Goal: Task Accomplishment & Management: Complete application form

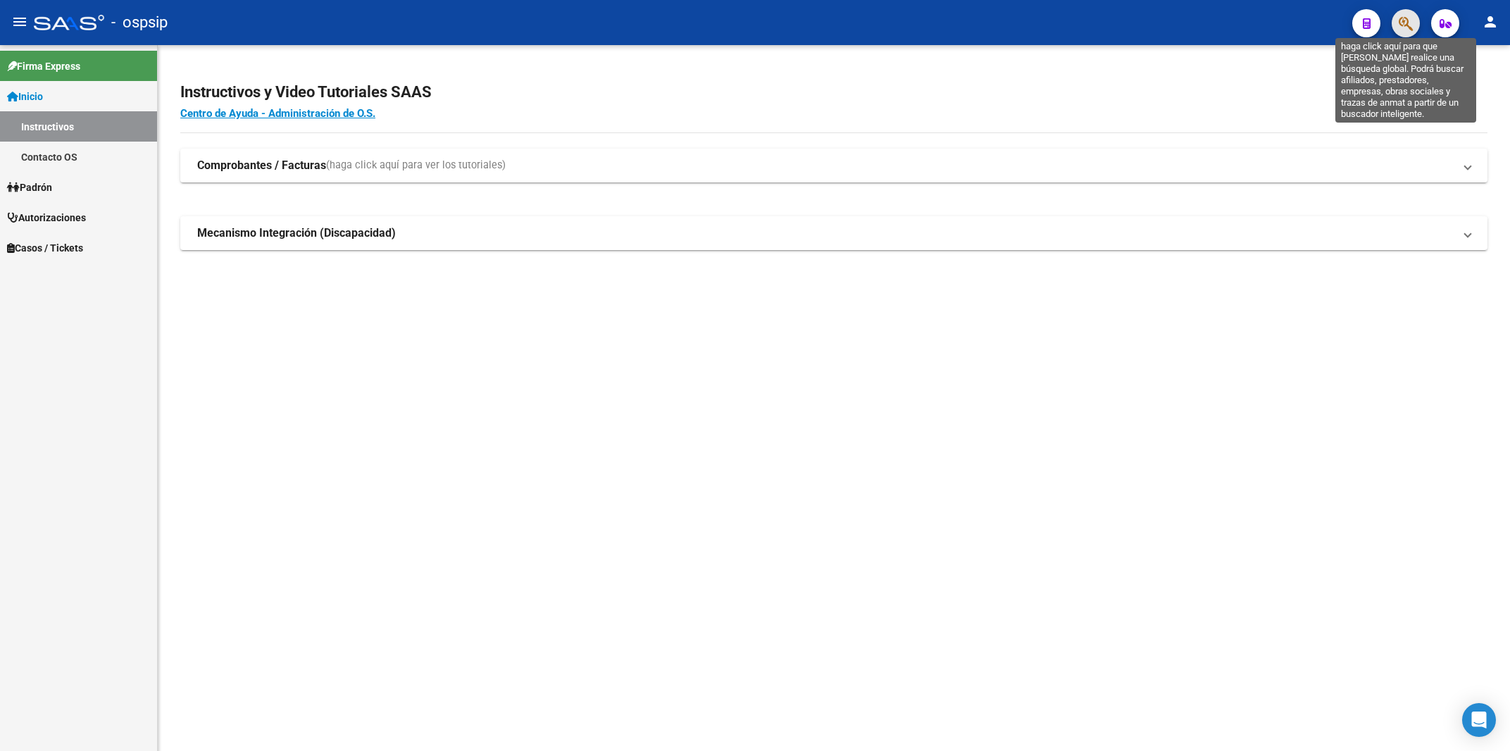
click at [1399, 25] on icon "button" at bounding box center [1405, 23] width 14 height 16
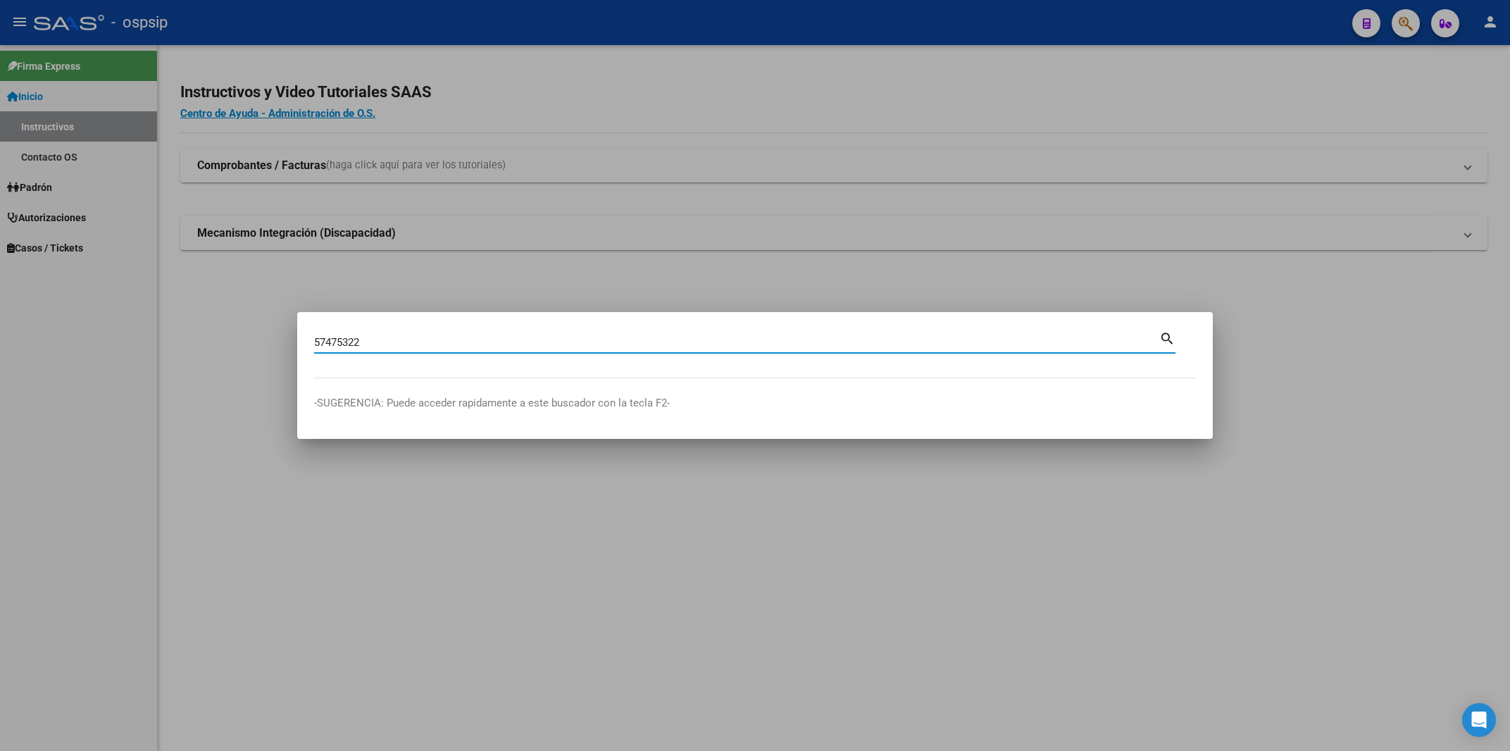
type input "57475322"
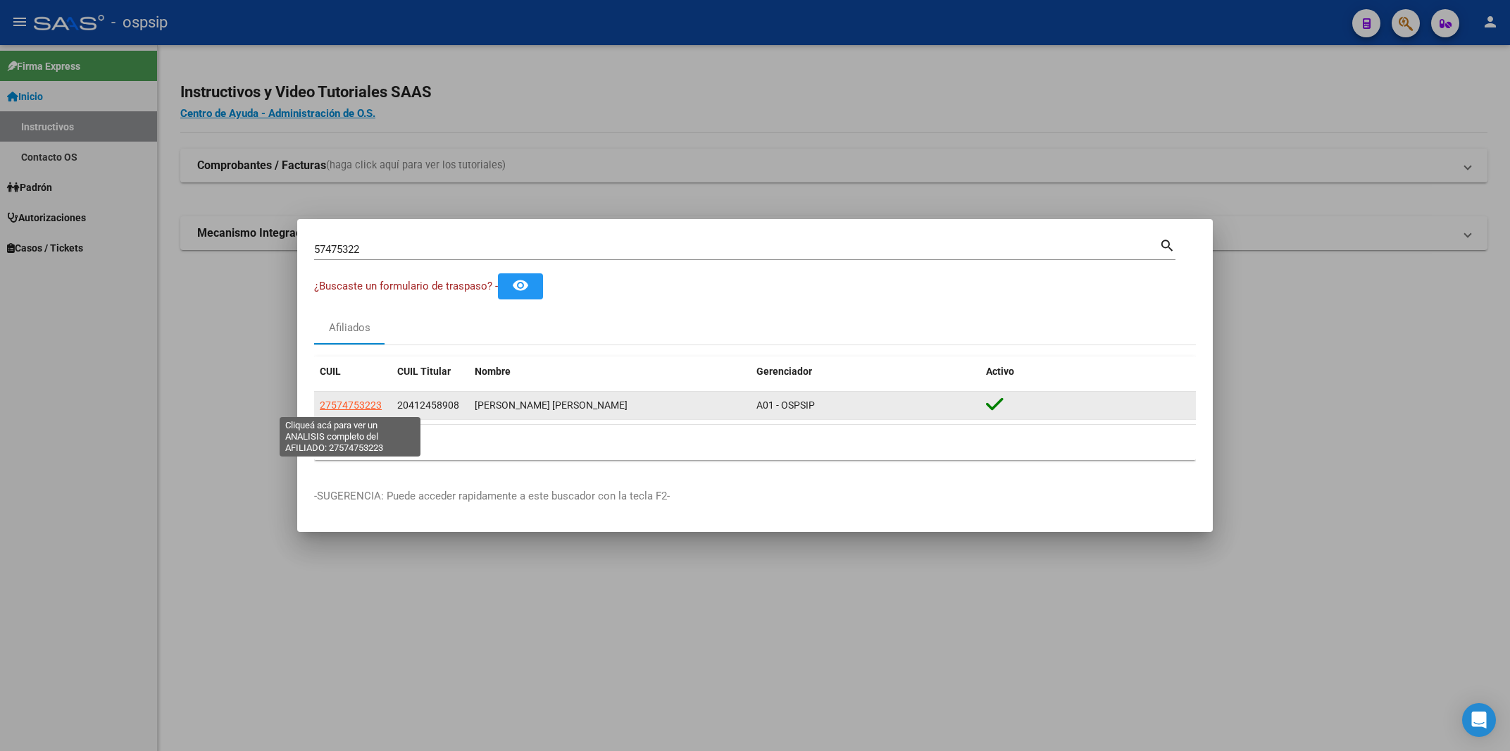
click at [325, 400] on span "27574753223" at bounding box center [351, 404] width 62 height 11
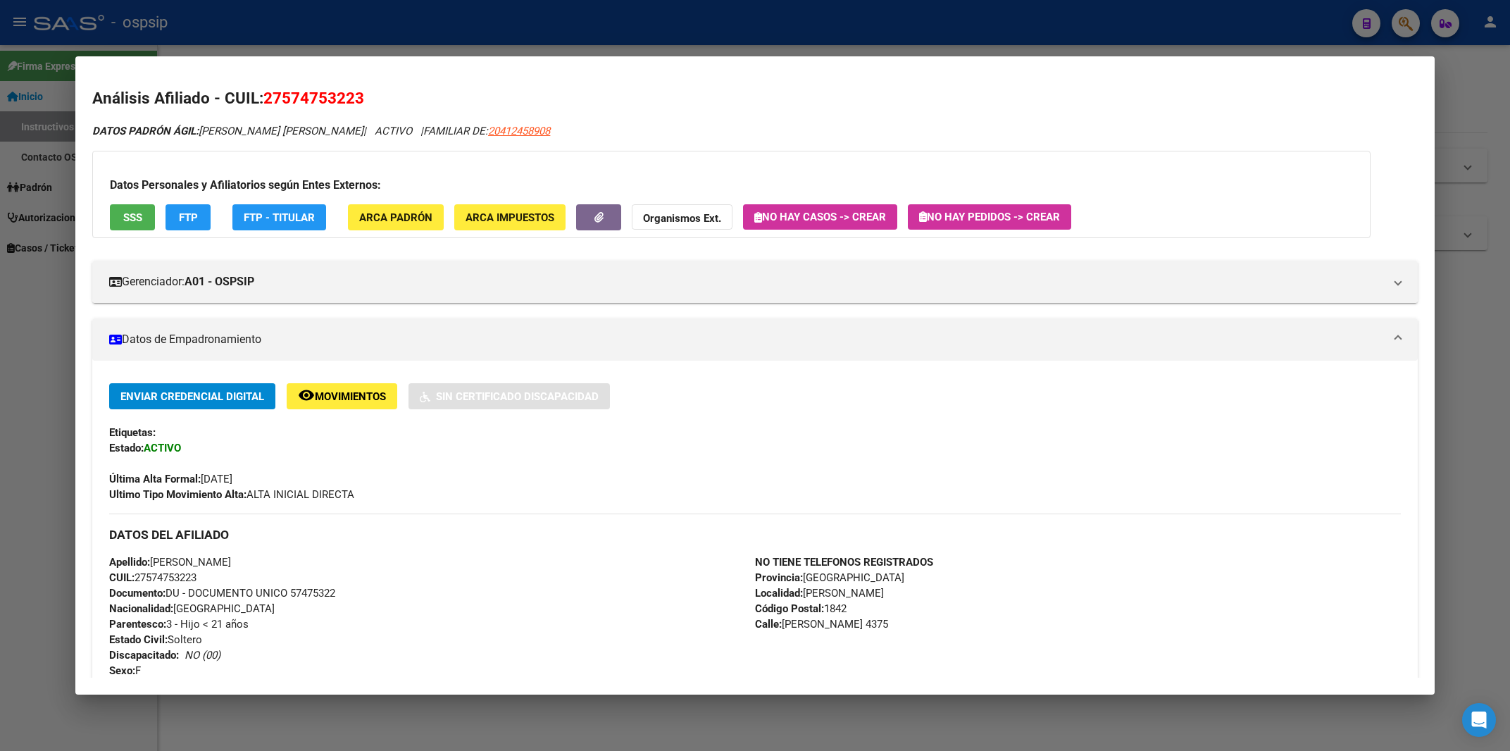
click at [1024, 213] on span "No hay Pedidos -> Crear" at bounding box center [989, 217] width 141 height 13
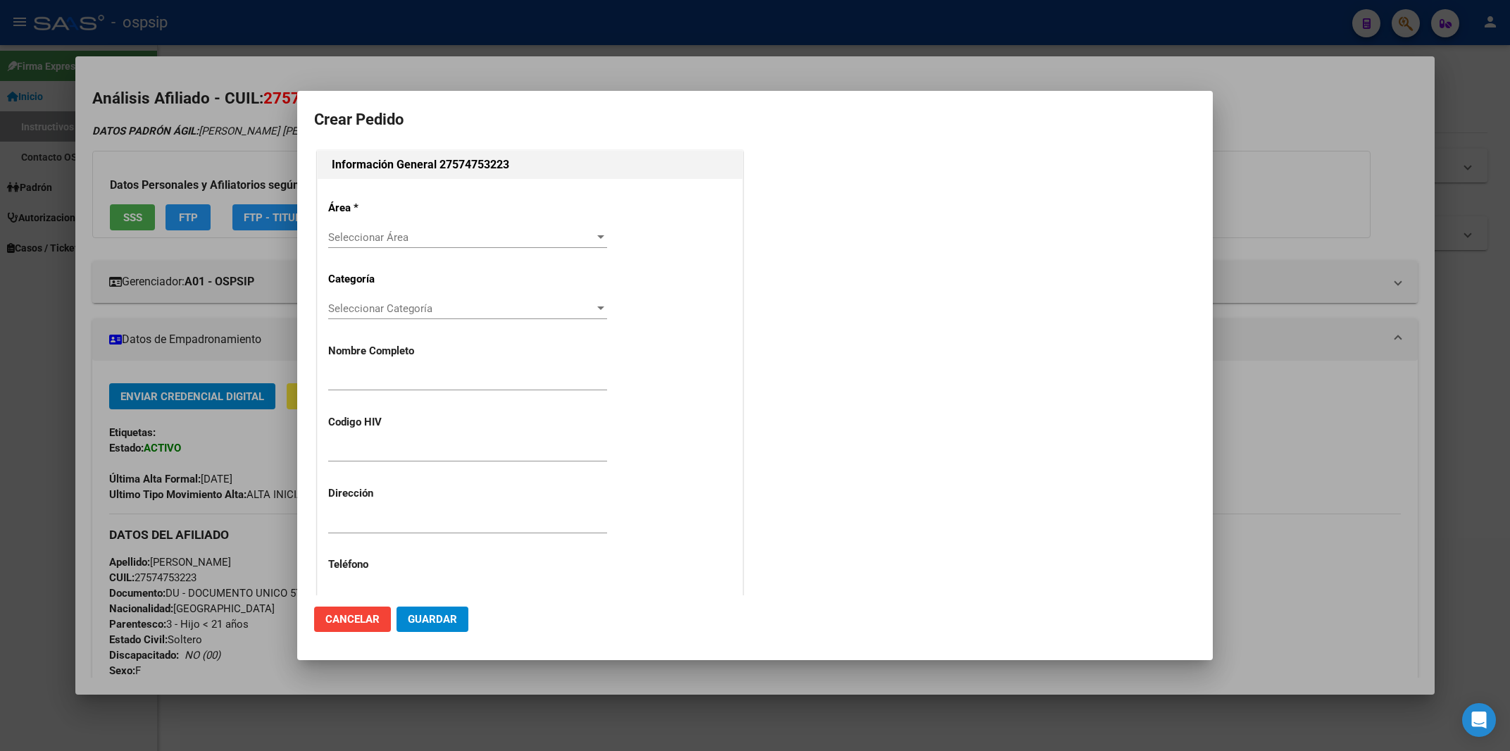
type input "[PERSON_NAME]"
type input "[GEOGRAPHIC_DATA], NUEVE [PERSON_NAME], [PERSON_NAME] 4375"
click at [420, 239] on span "Seleccionar Área" at bounding box center [461, 237] width 266 height 13
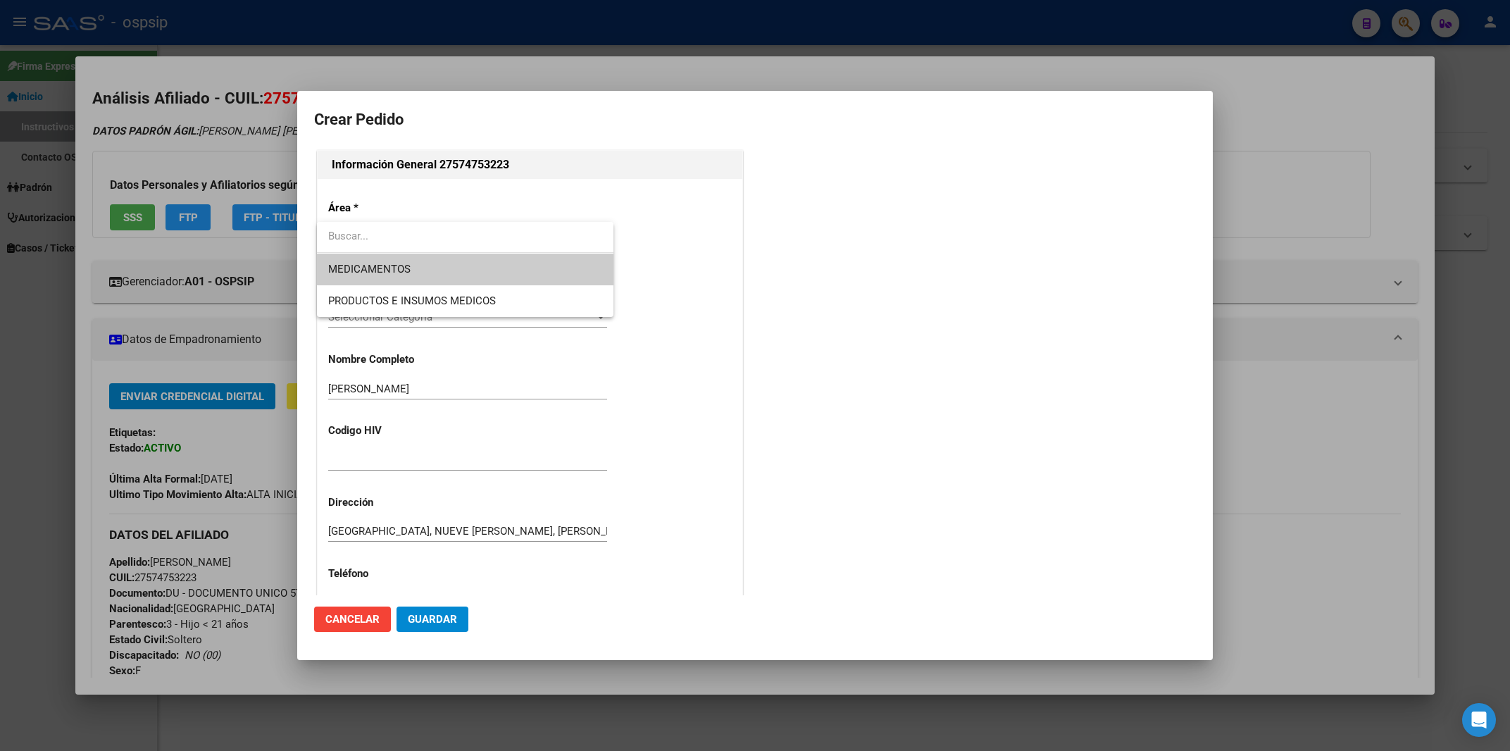
click at [406, 256] on span "MEDICAMENTOS" at bounding box center [465, 269] width 274 height 32
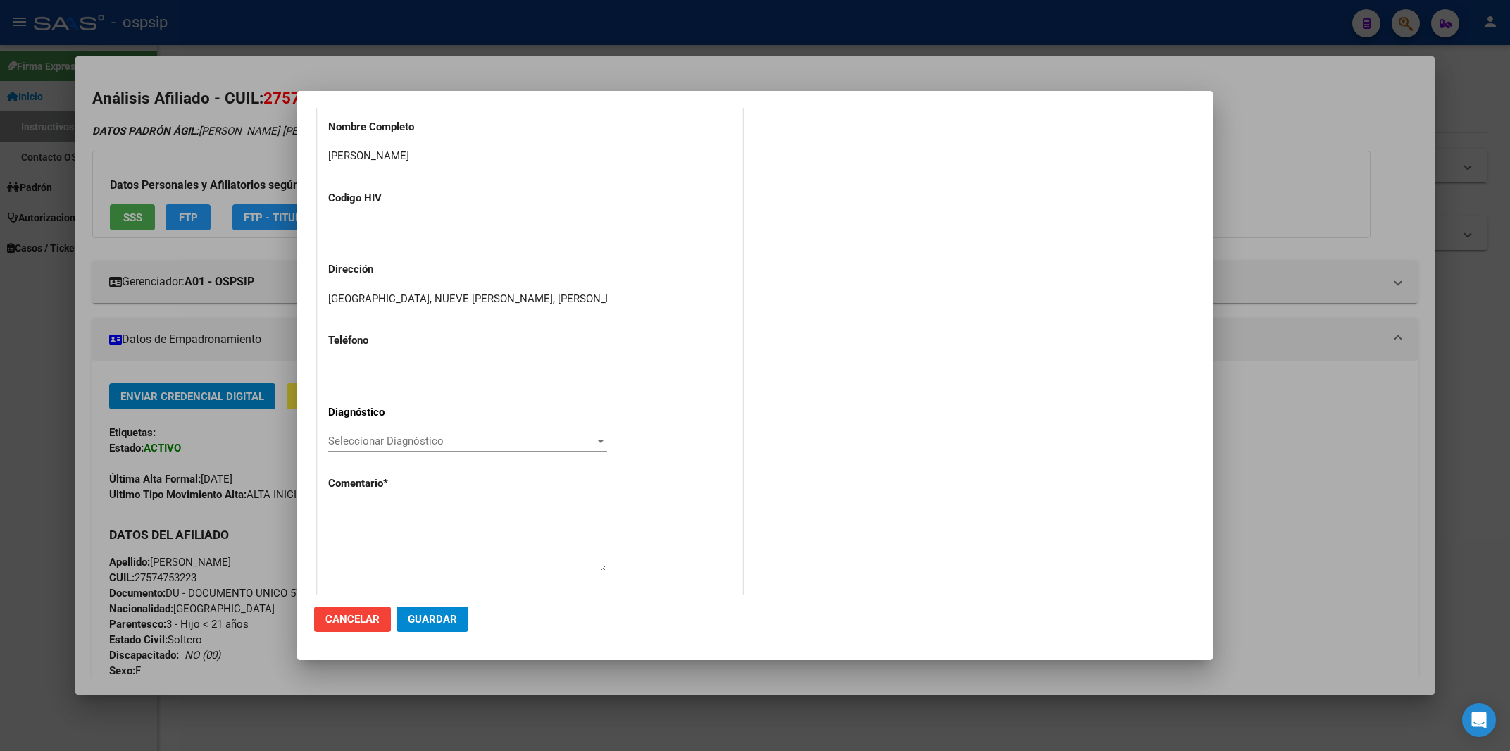
scroll to position [226, 0]
click at [366, 434] on span "Seleccionar Diagnóstico" at bounding box center [461, 438] width 266 height 13
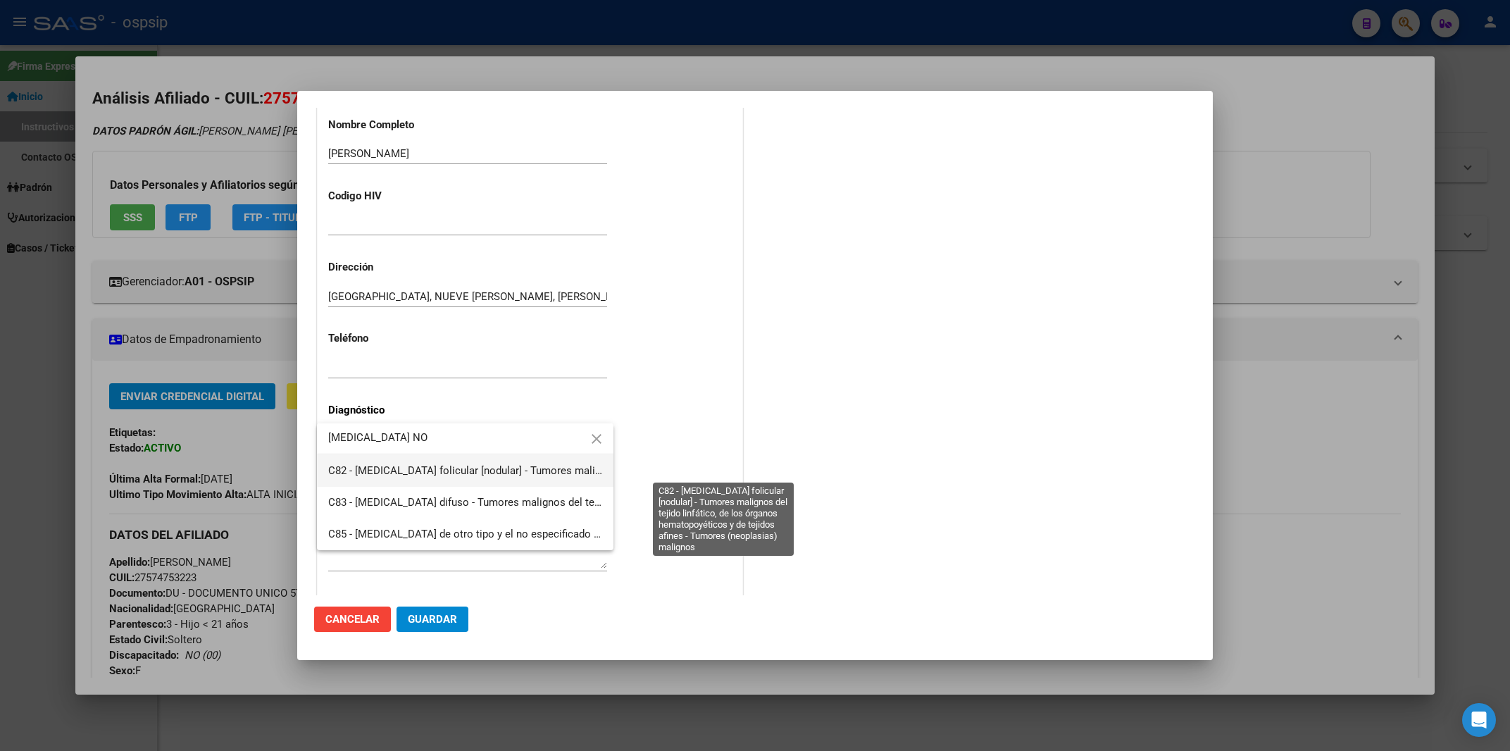
type input "[MEDICAL_DATA] NO"
click at [380, 470] on span "C82 - [MEDICAL_DATA] folicular [nodular] - Tumores malignos del tejido linfátic…" at bounding box center [720, 470] width 784 height 13
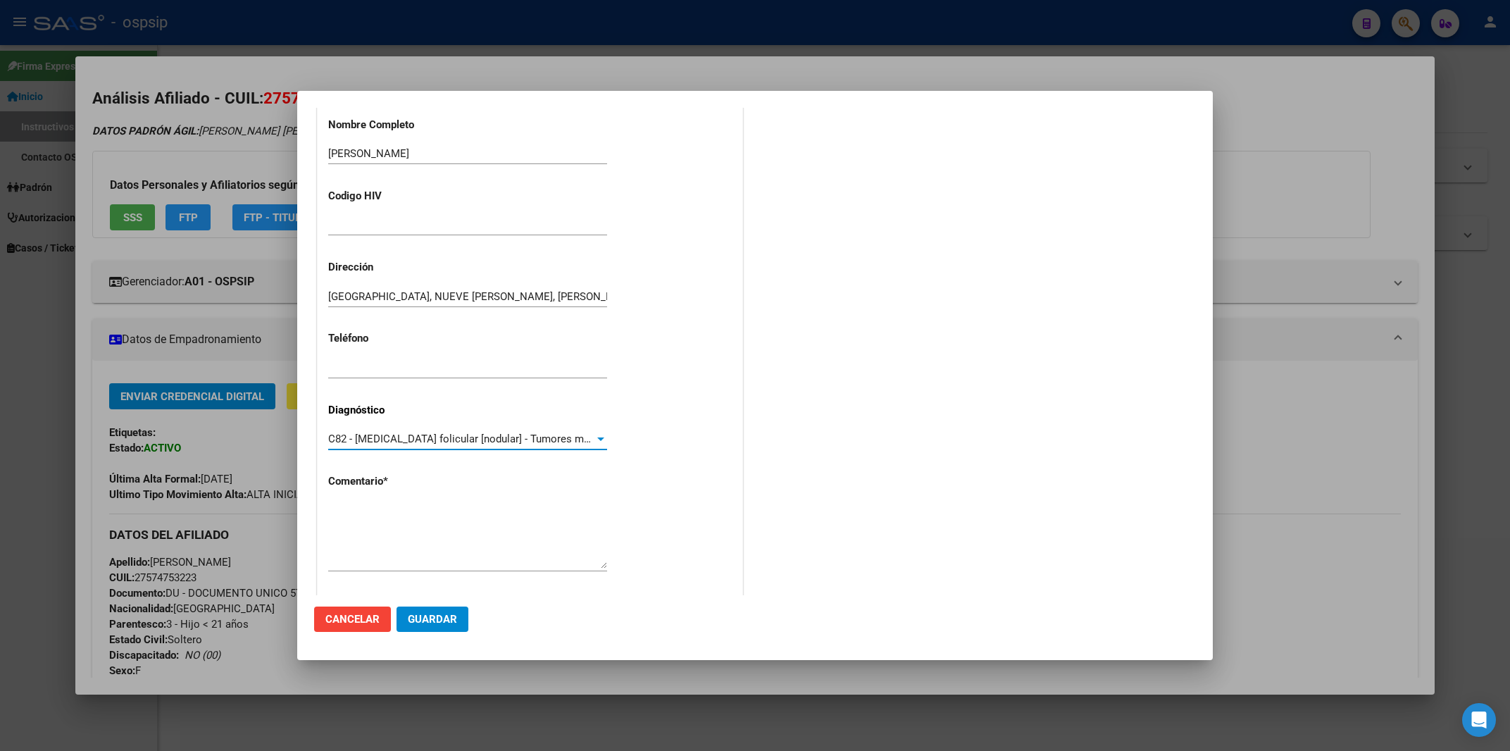
click at [353, 511] on textarea at bounding box center [467, 535] width 279 height 66
paste textarea "Teléfono: Domicilio: Correo electrónico: Paciente: EN CIRCUITO"
click at [445, 547] on textarea "Teléfono: Domicilio: Correo electrónico: Paciente: EN CIRCUITO" at bounding box center [467, 535] width 279 height 66
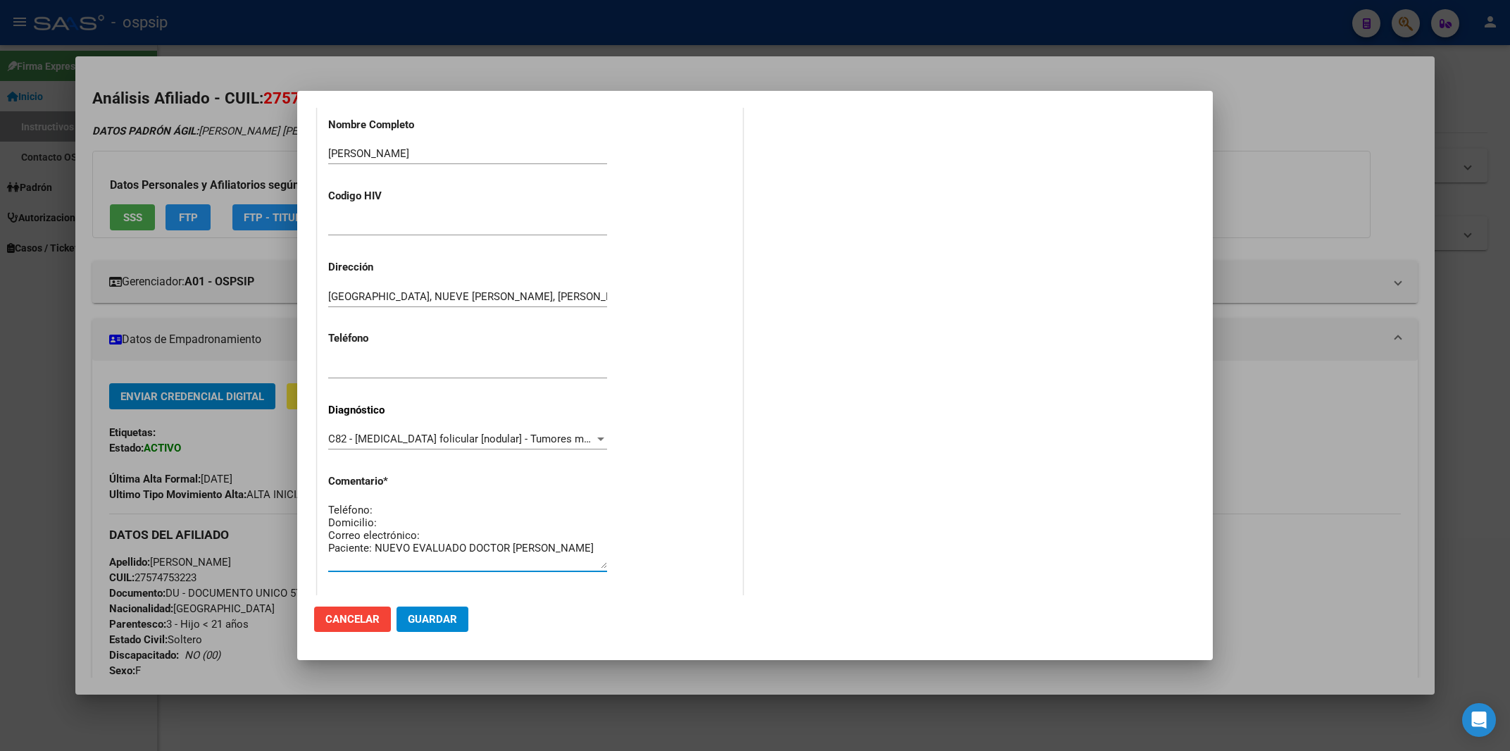
type textarea "Teléfono: Domicilio: Correo electrónico: Paciente: NUEVO EVALUADO DOCTOR [PERSO…"
click at [351, 371] on input "text" at bounding box center [467, 367] width 279 height 13
paste input "1170843997"
type input "1170843997"
click at [378, 513] on textarea "Teléfono: Domicilio: Correo electrónico: Paciente: NUEVO EVALUADO DOCTOR [PERSO…" at bounding box center [467, 535] width 279 height 66
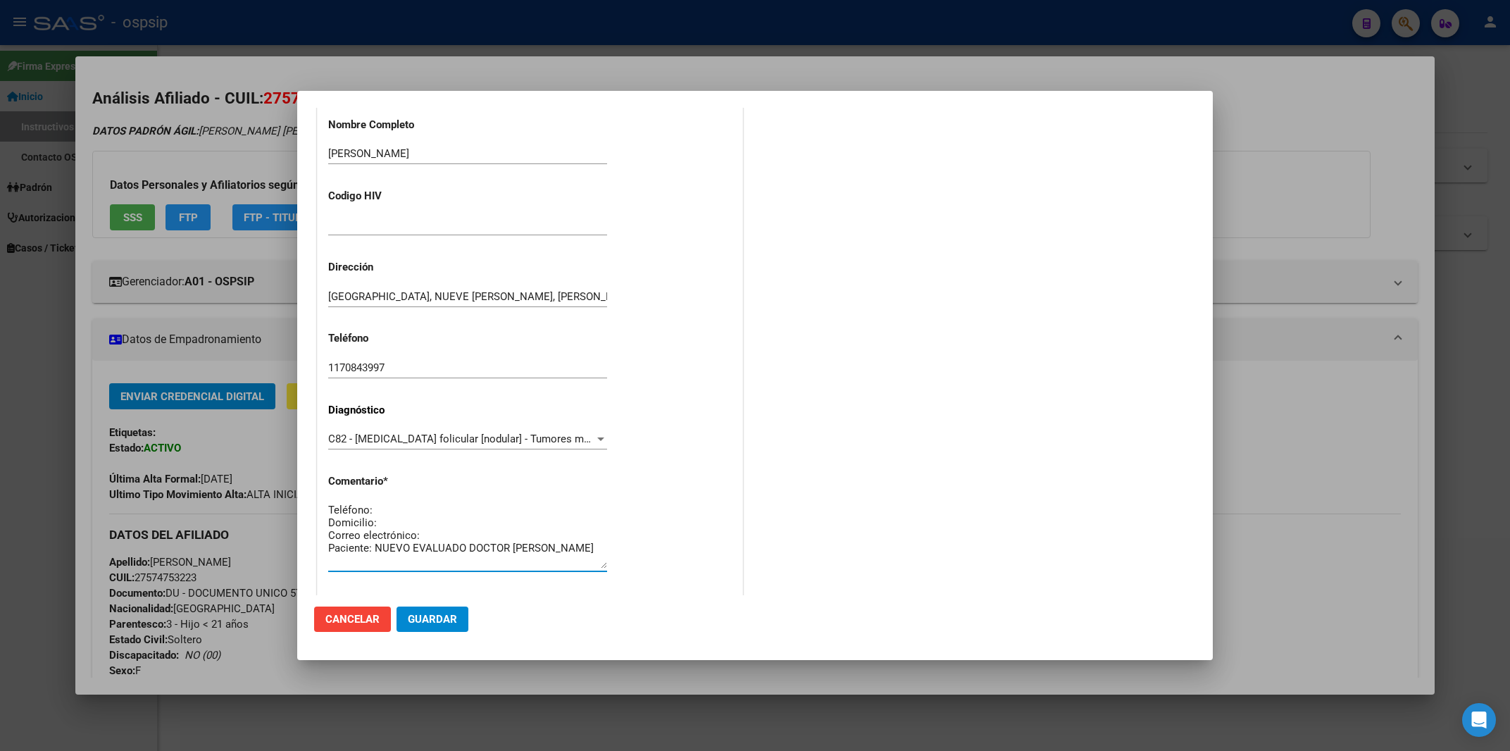
paste textarea "1170843997"
drag, startPoint x: 329, startPoint y: 520, endPoint x: 380, endPoint y: 524, distance: 51.6
click at [380, 524] on textarea "Teléfono: [PHONE_NUMBER] (PADRE) [PERSON_NAME]: Correo electrónico: Paciente: N…" at bounding box center [467, 535] width 279 height 66
click at [431, 537] on textarea "Teléfono: [PHONE_NUMBER] (PADRE) LOCALIDAD: AMBA Correo electrónico: Paciente: …" at bounding box center [467, 535] width 279 height 66
paste textarea "[PERSON_NAME][EMAIL_ADDRESS][PERSON_NAME][DOMAIN_NAME]"
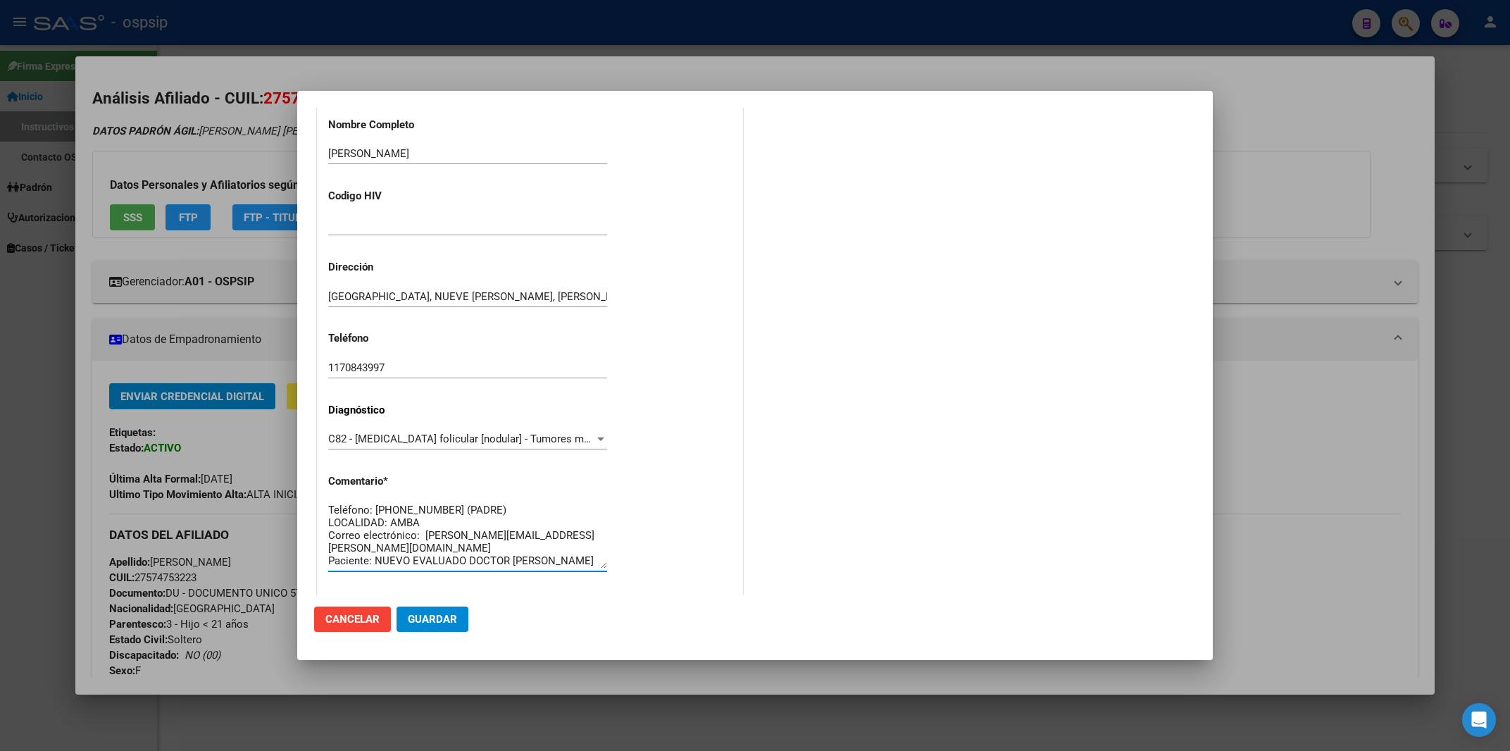
type textarea "Teléfono: [PHONE_NUMBER] (PADRE) LOCALIDAD: AMBA Correo electrónico: [PERSON_NA…"
click at [449, 625] on span "Guardar" at bounding box center [432, 619] width 49 height 13
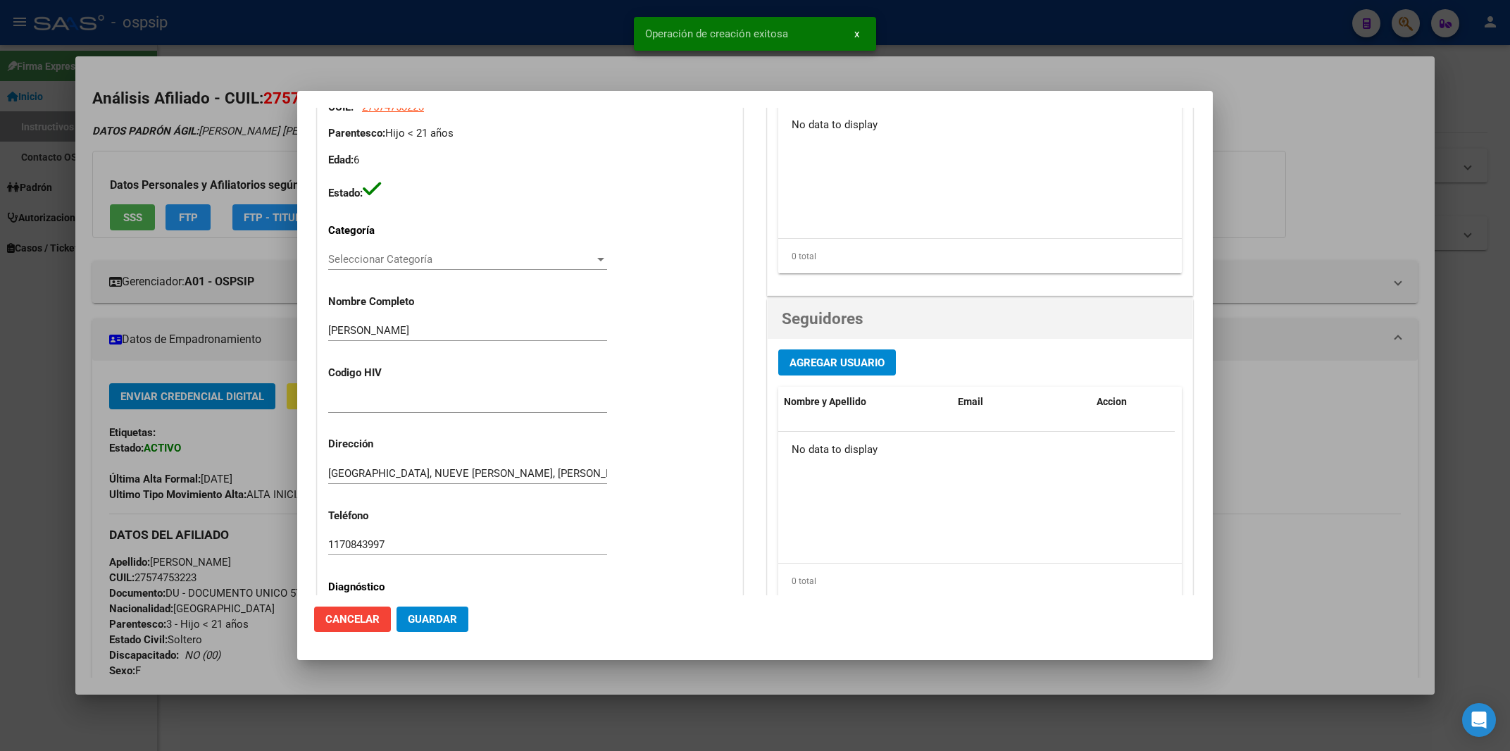
scroll to position [0, 0]
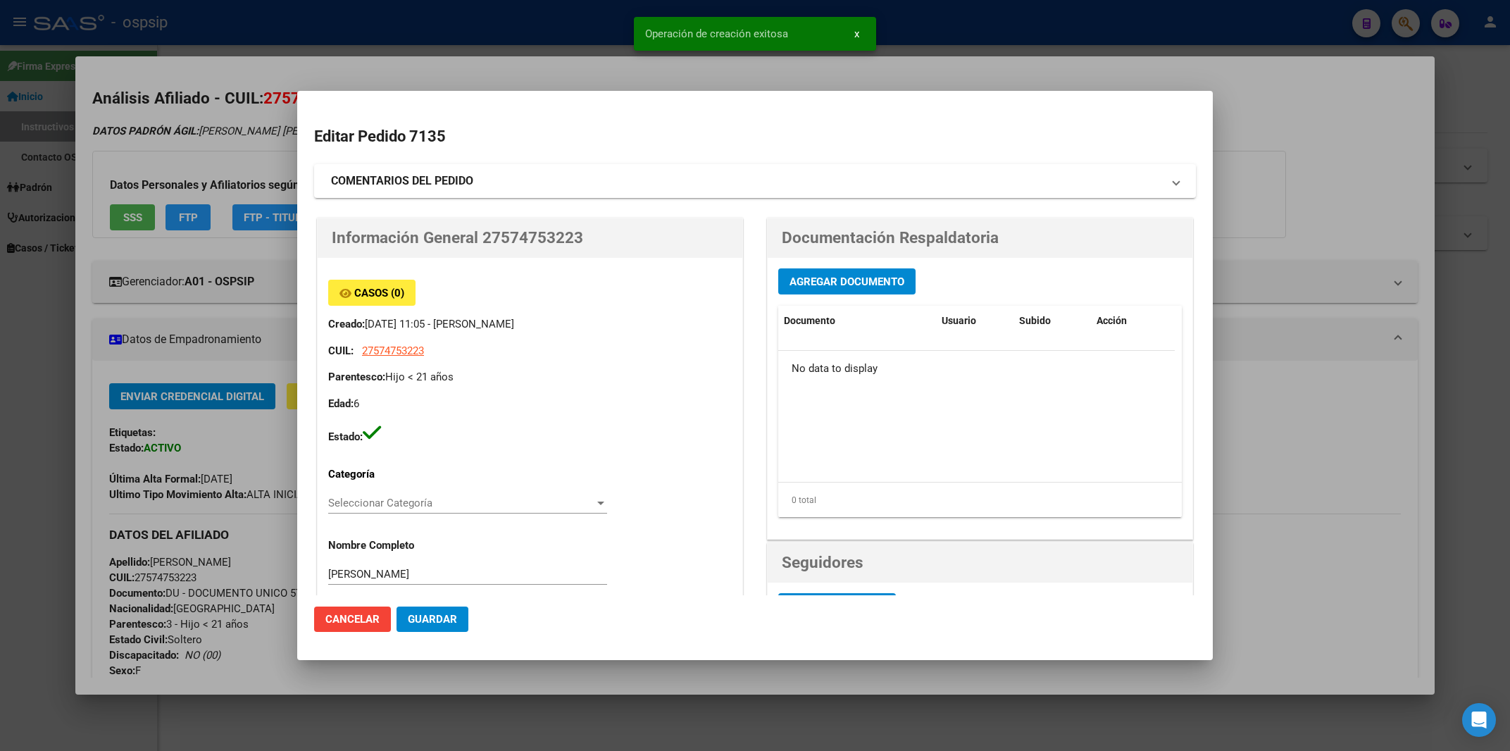
click at [825, 274] on button "Agregar Documento" at bounding box center [846, 281] width 137 height 26
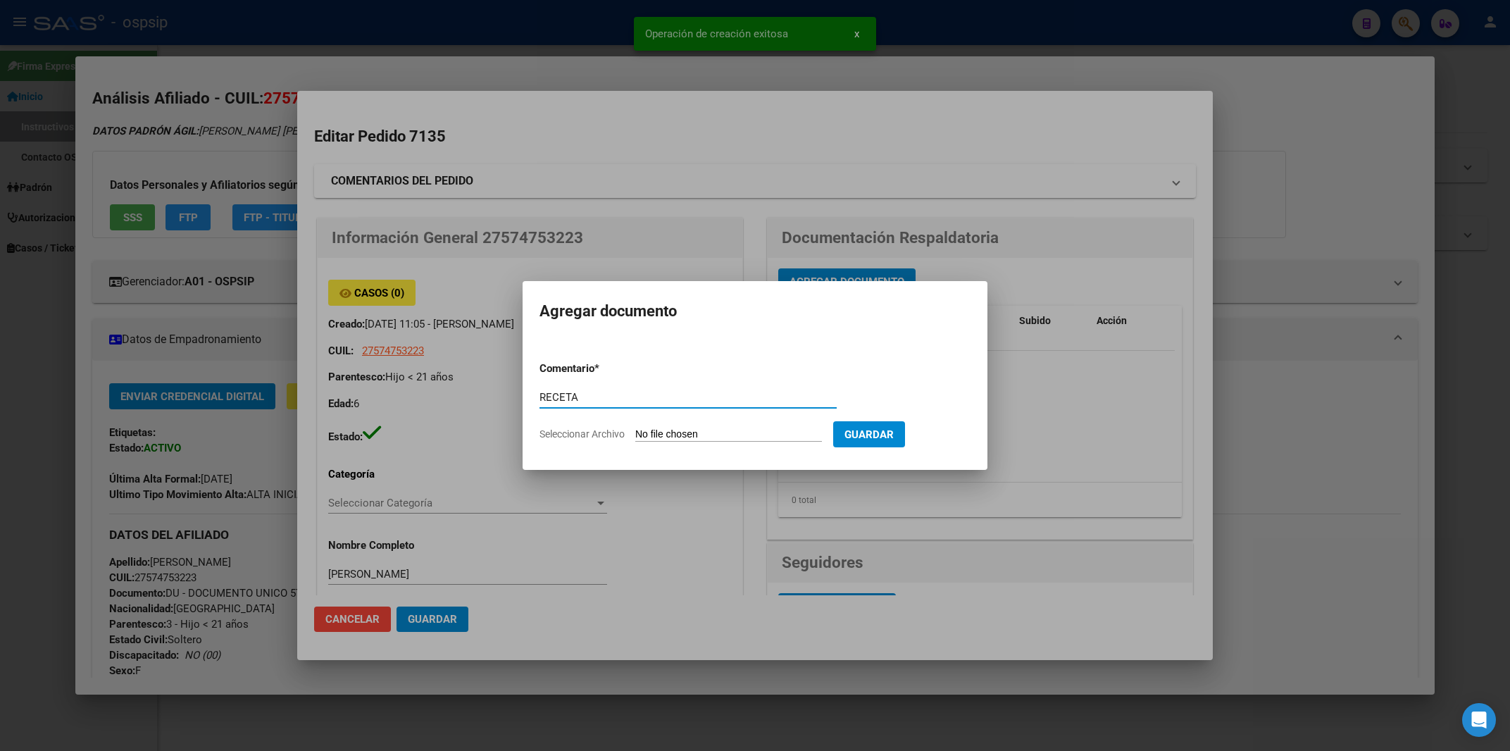
type input "RECETA"
click at [668, 430] on input "Seleccionar Archivo" at bounding box center [728, 434] width 187 height 13
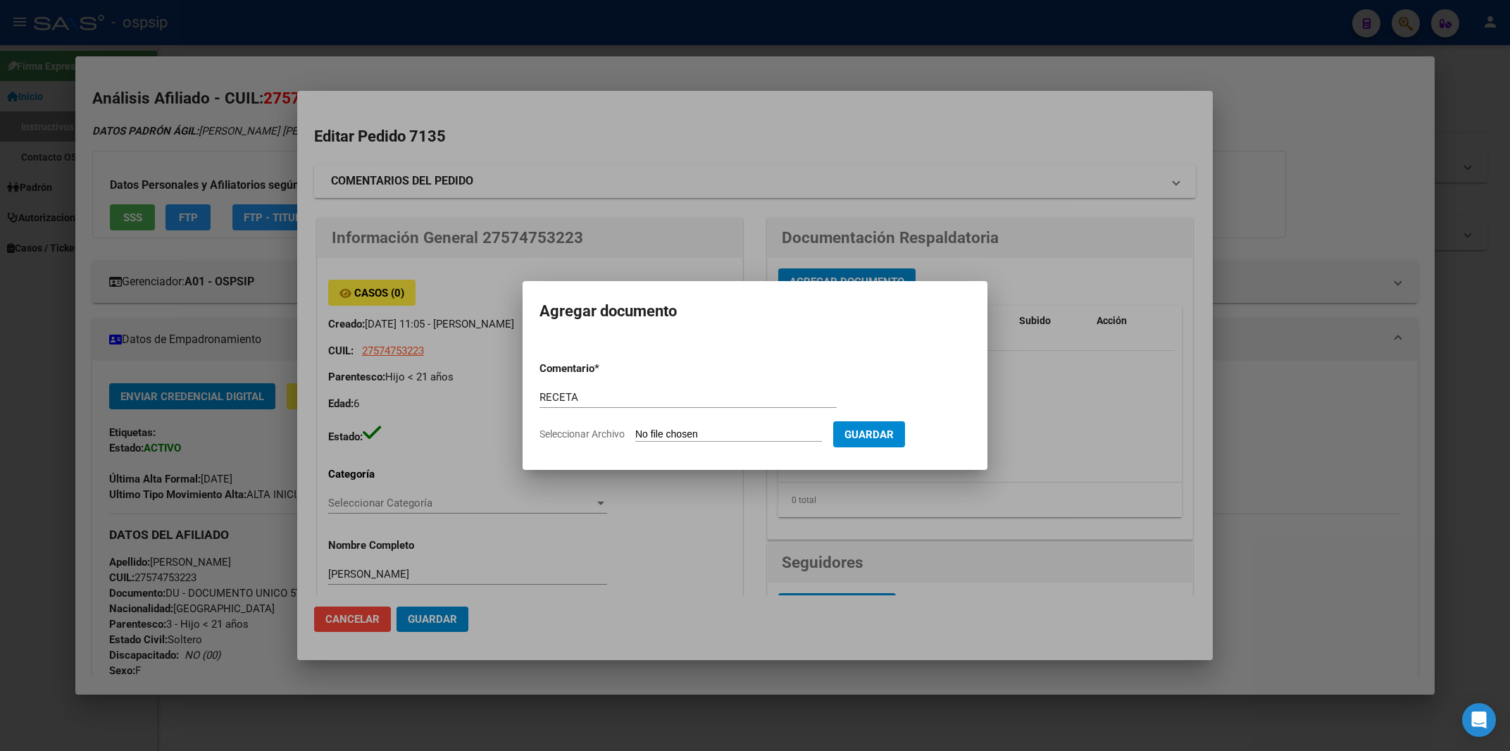
type input "C:\fakepath\[PERSON_NAME].pdf"
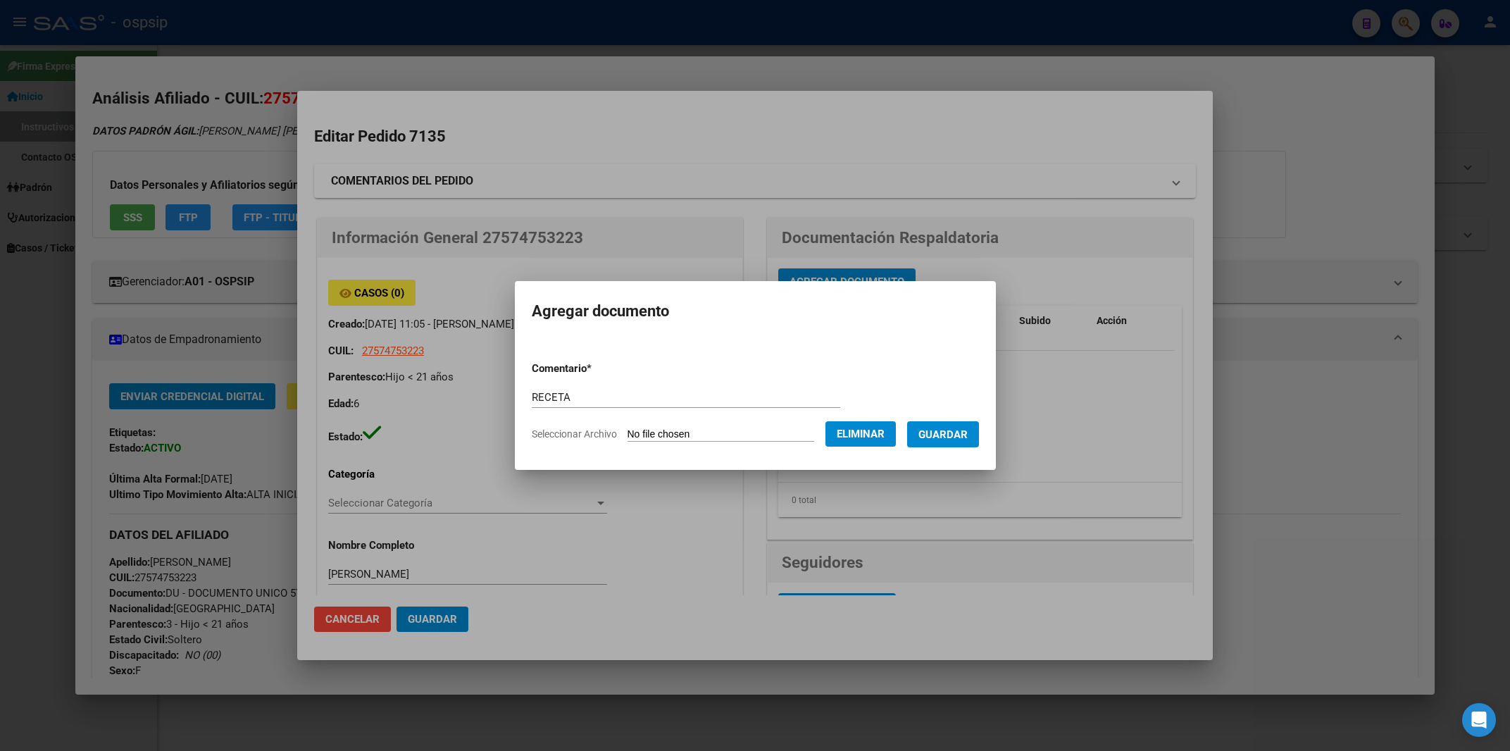
click at [951, 433] on span "Guardar" at bounding box center [942, 434] width 49 height 13
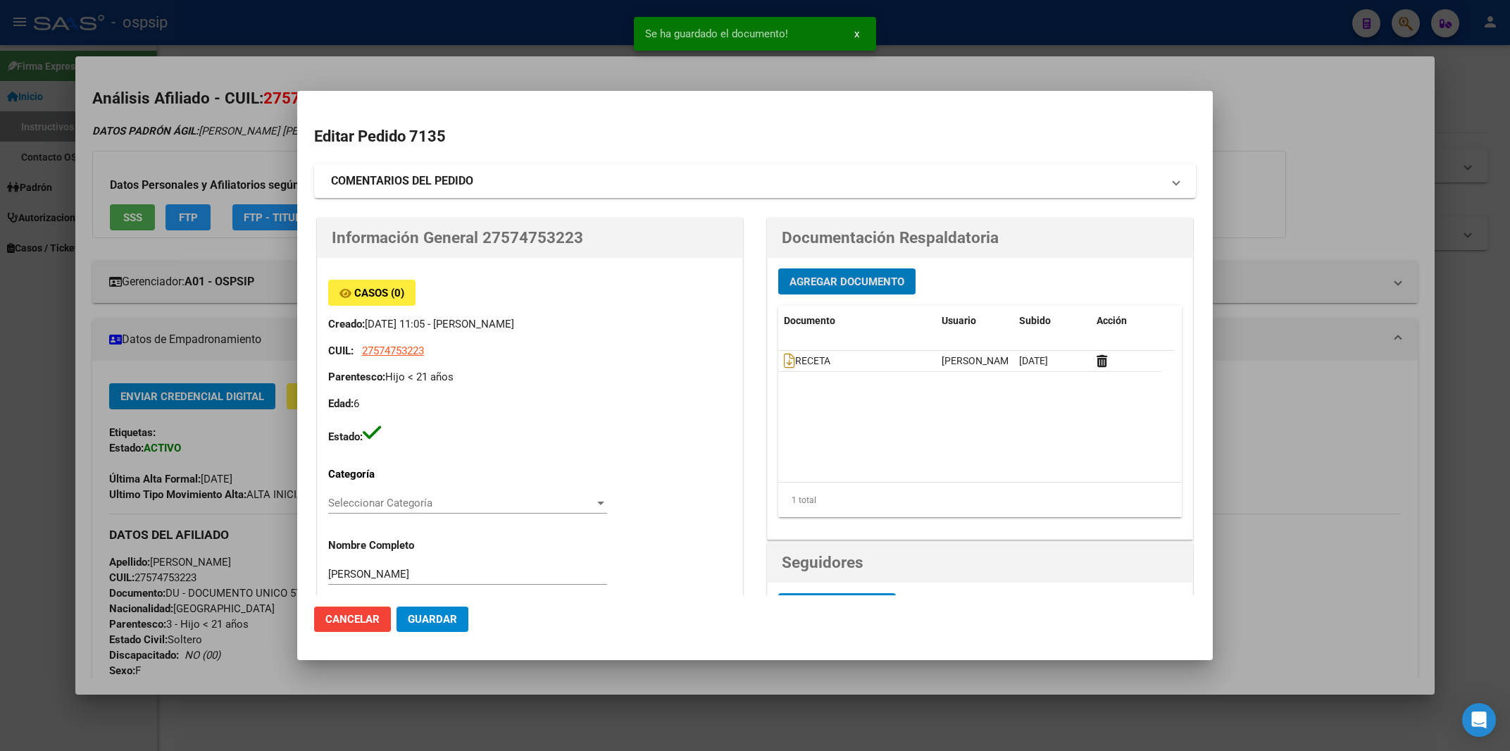
click at [837, 292] on button "Agregar Documento" at bounding box center [846, 281] width 137 height 26
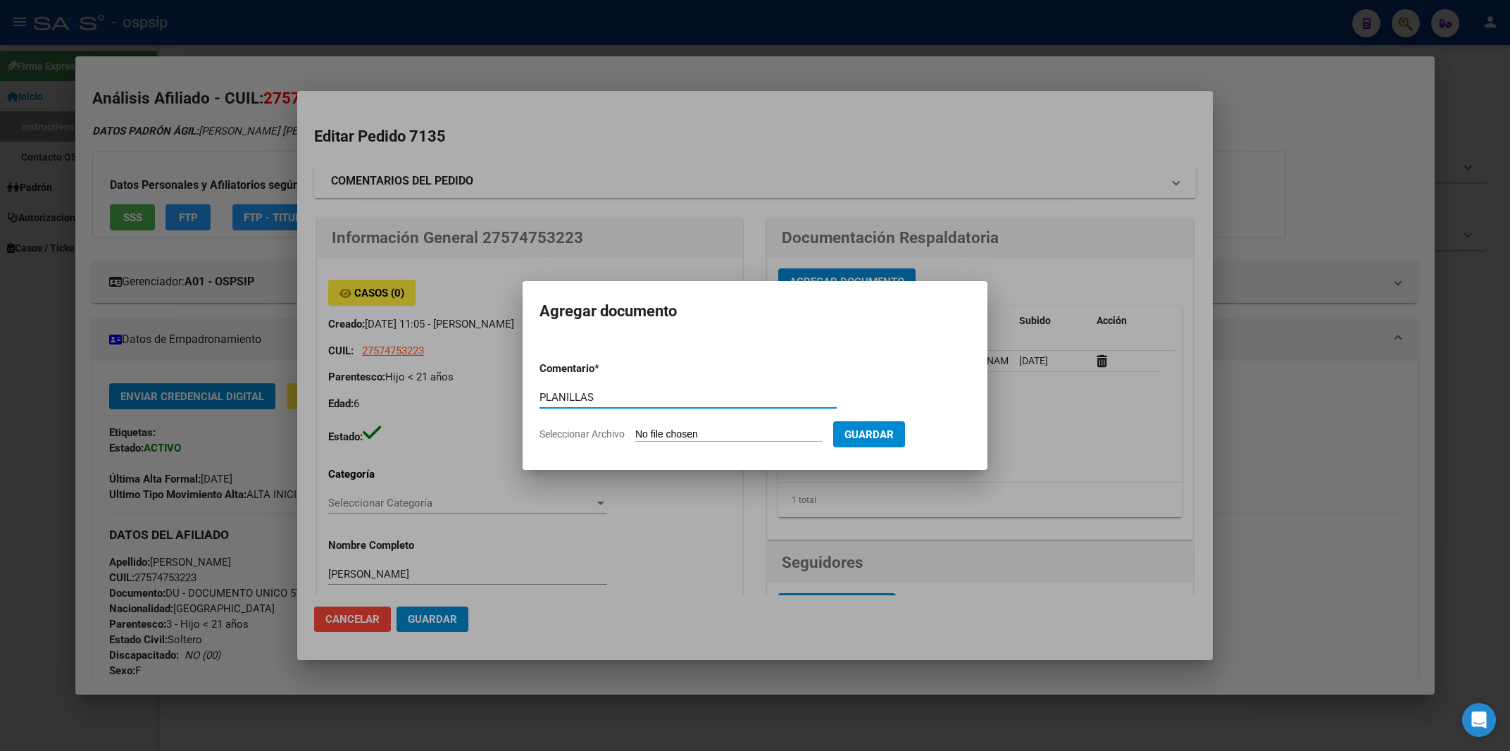
type input "PLANILLAS"
click at [677, 435] on input "Seleccionar Archivo" at bounding box center [728, 434] width 187 height 13
type input "C:\fakepath\[PERSON_NAME] pedido agosto.pdf"
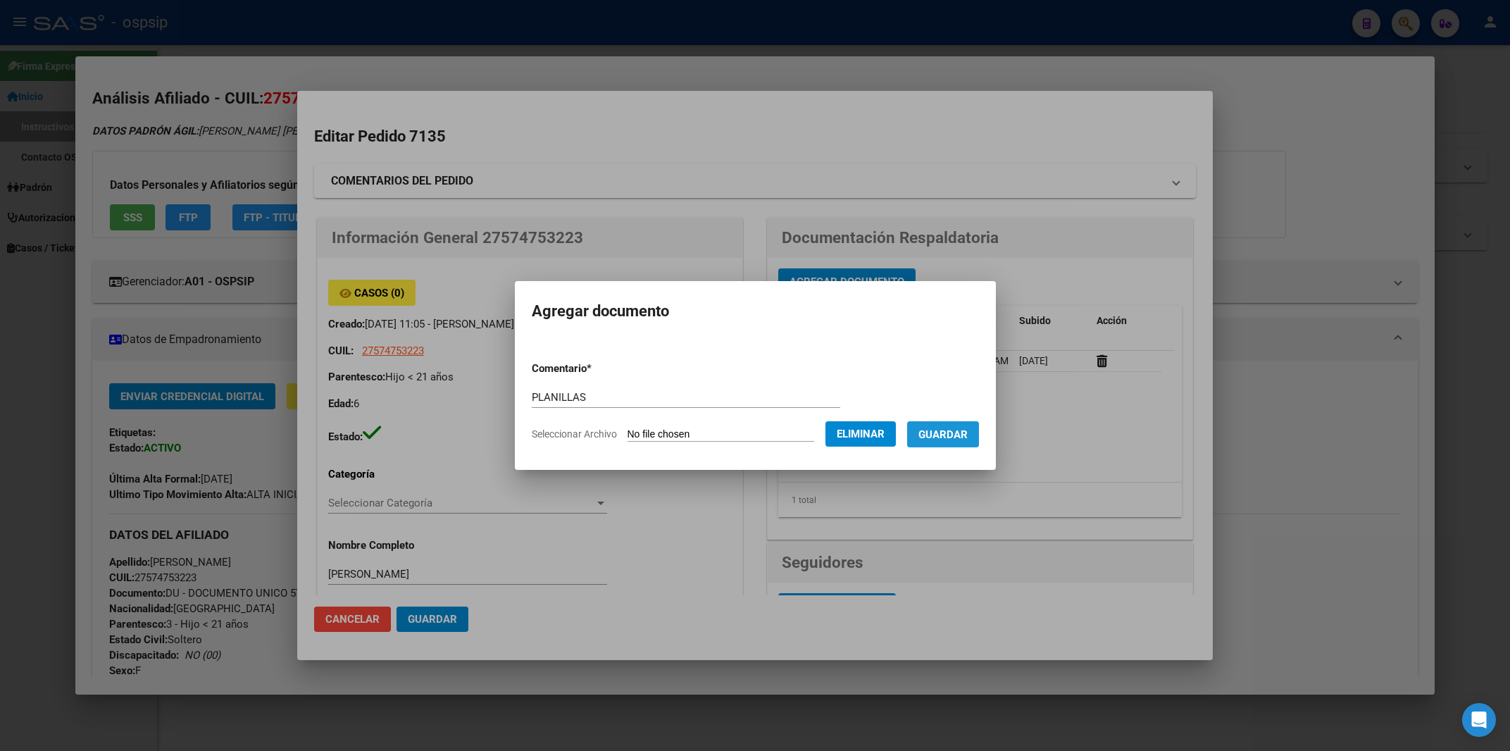
click at [971, 422] on button "Guardar" at bounding box center [943, 434] width 72 height 26
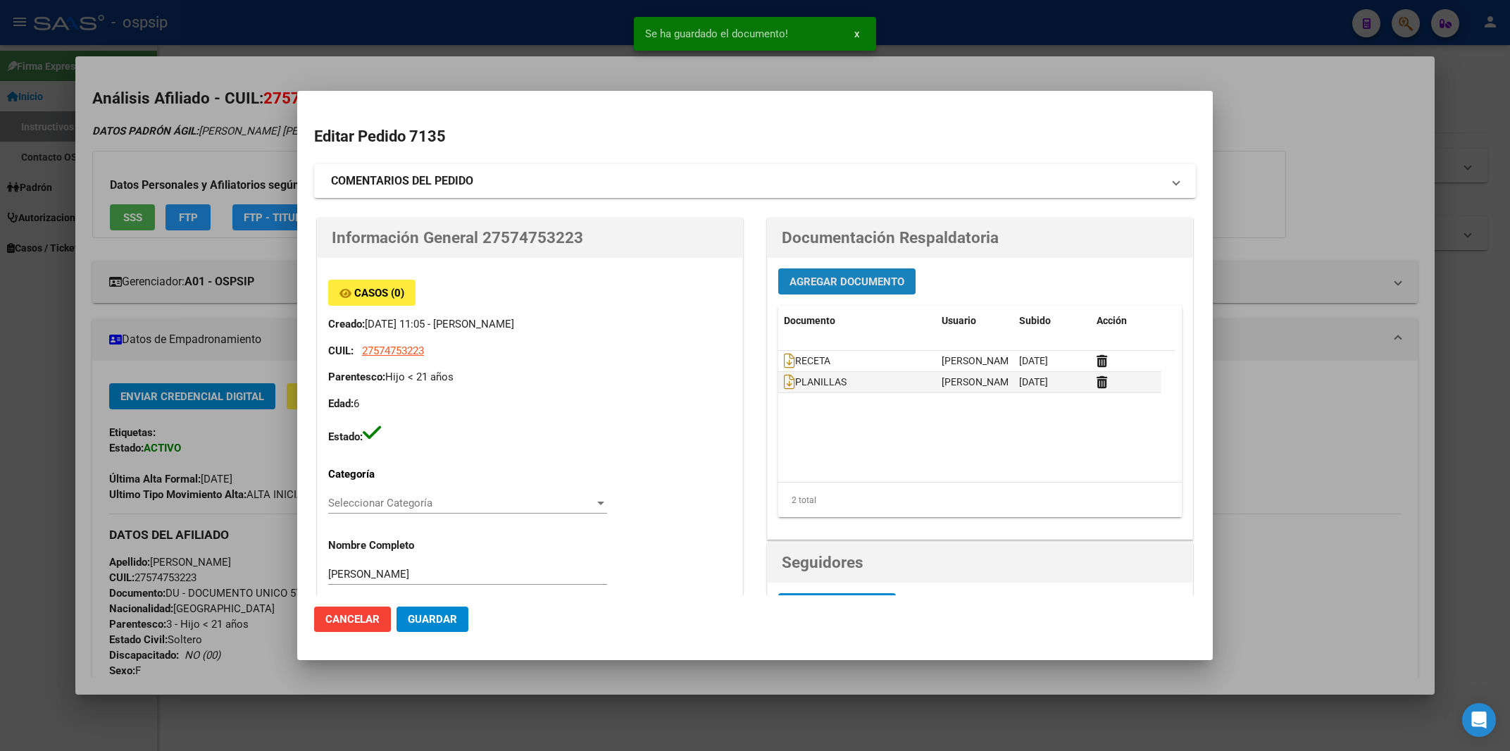
click at [856, 284] on span "Agregar Documento" at bounding box center [846, 281] width 115 height 13
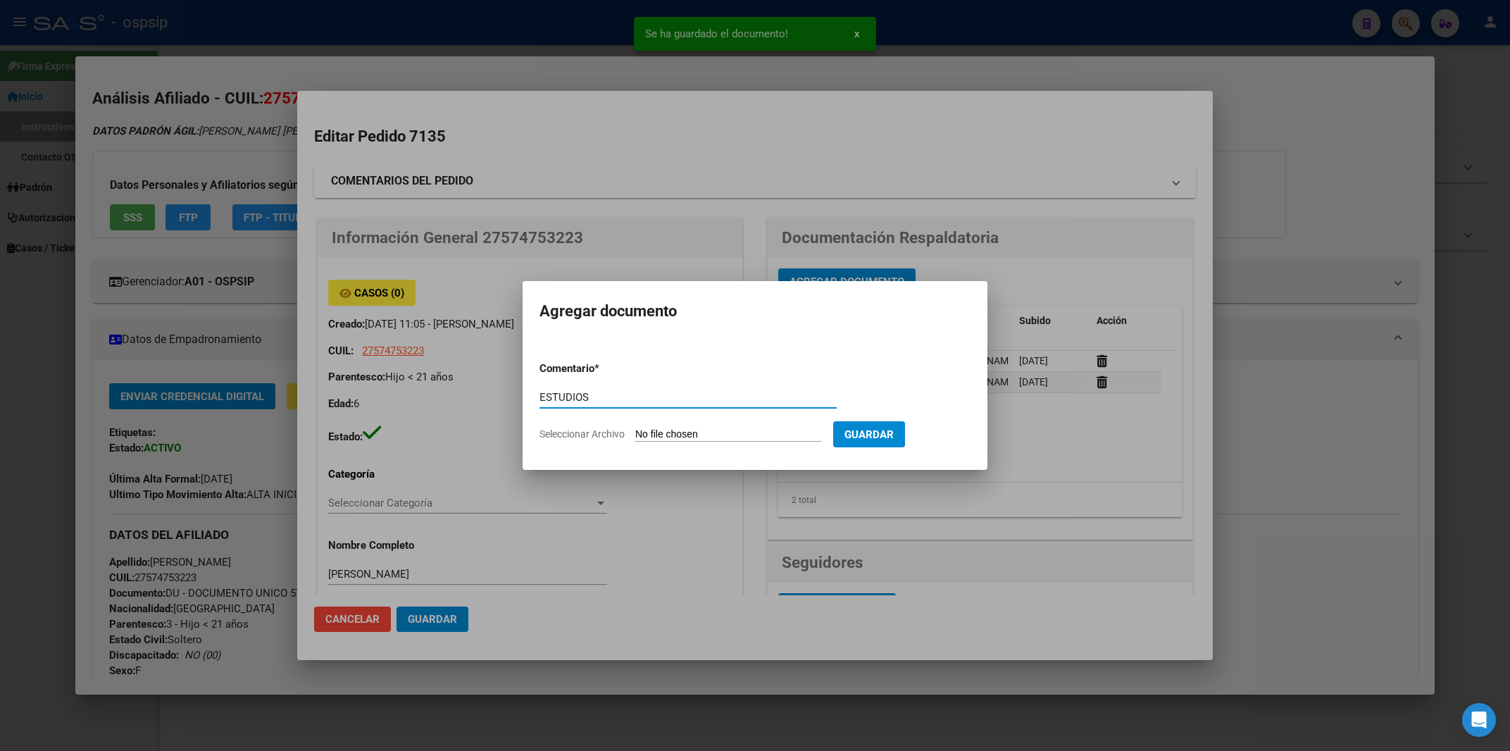
type input "ESTUDIOS"
click at [670, 439] on input "Seleccionar Archivo" at bounding box center [728, 434] width 187 height 13
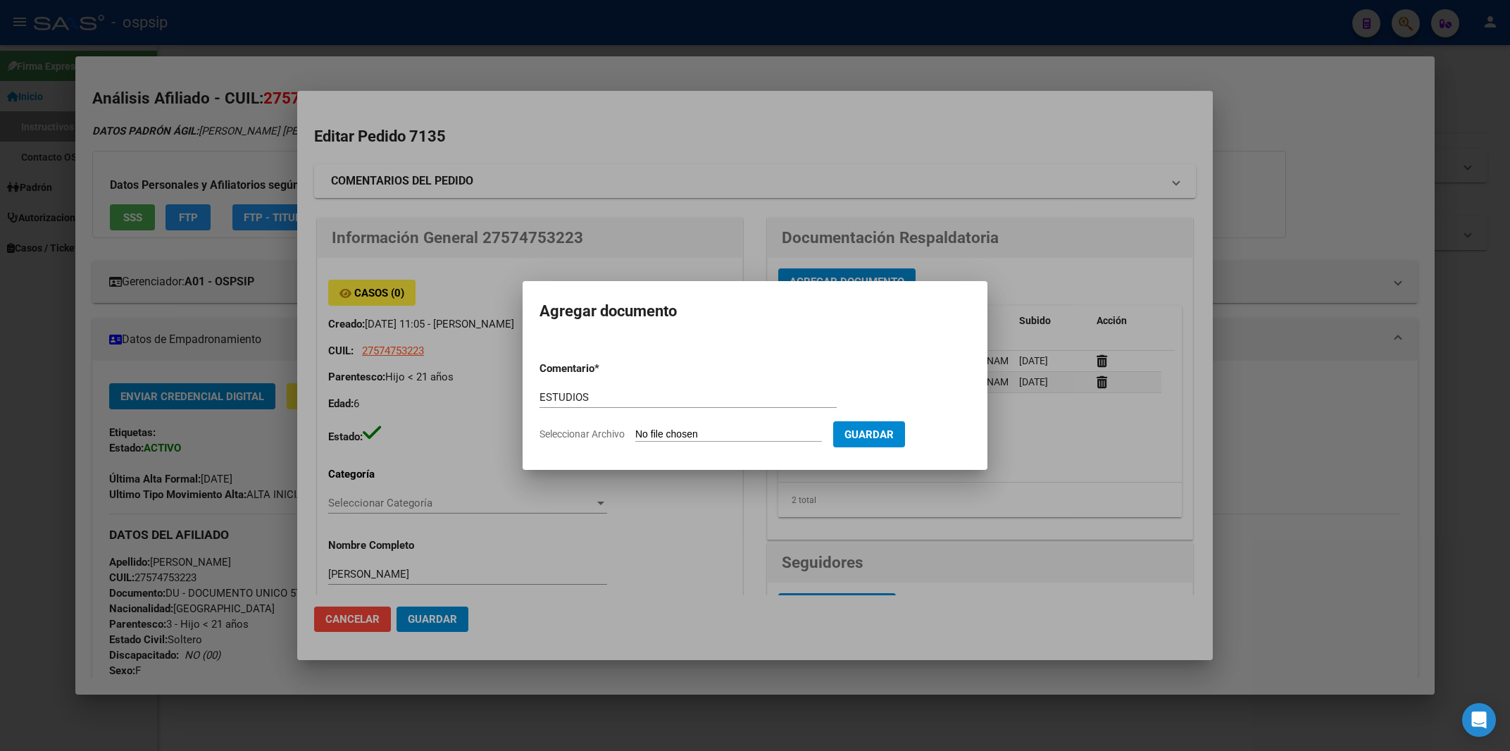
type input "C:\fakepath\pet [PERSON_NAME].pdf"
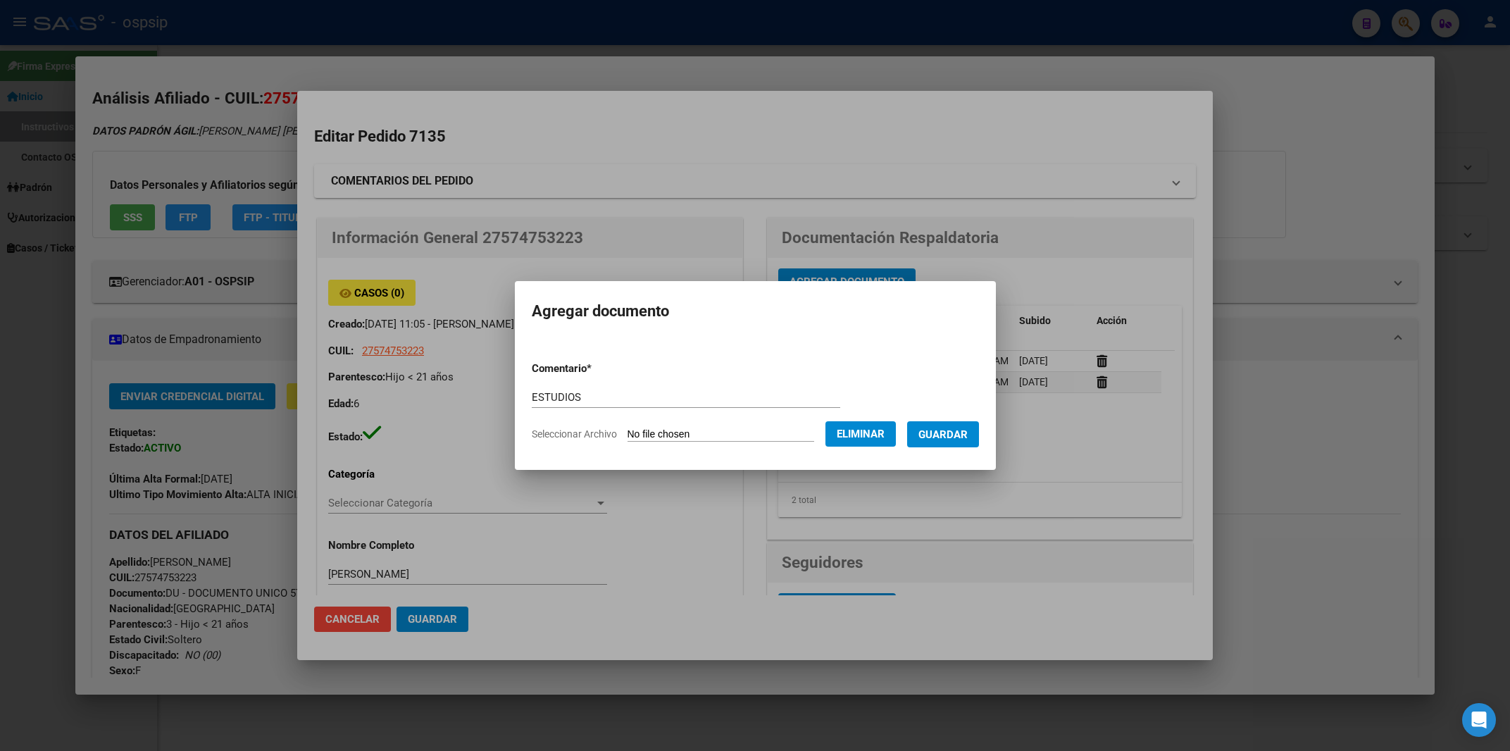
click at [939, 437] on span "Guardar" at bounding box center [942, 434] width 49 height 13
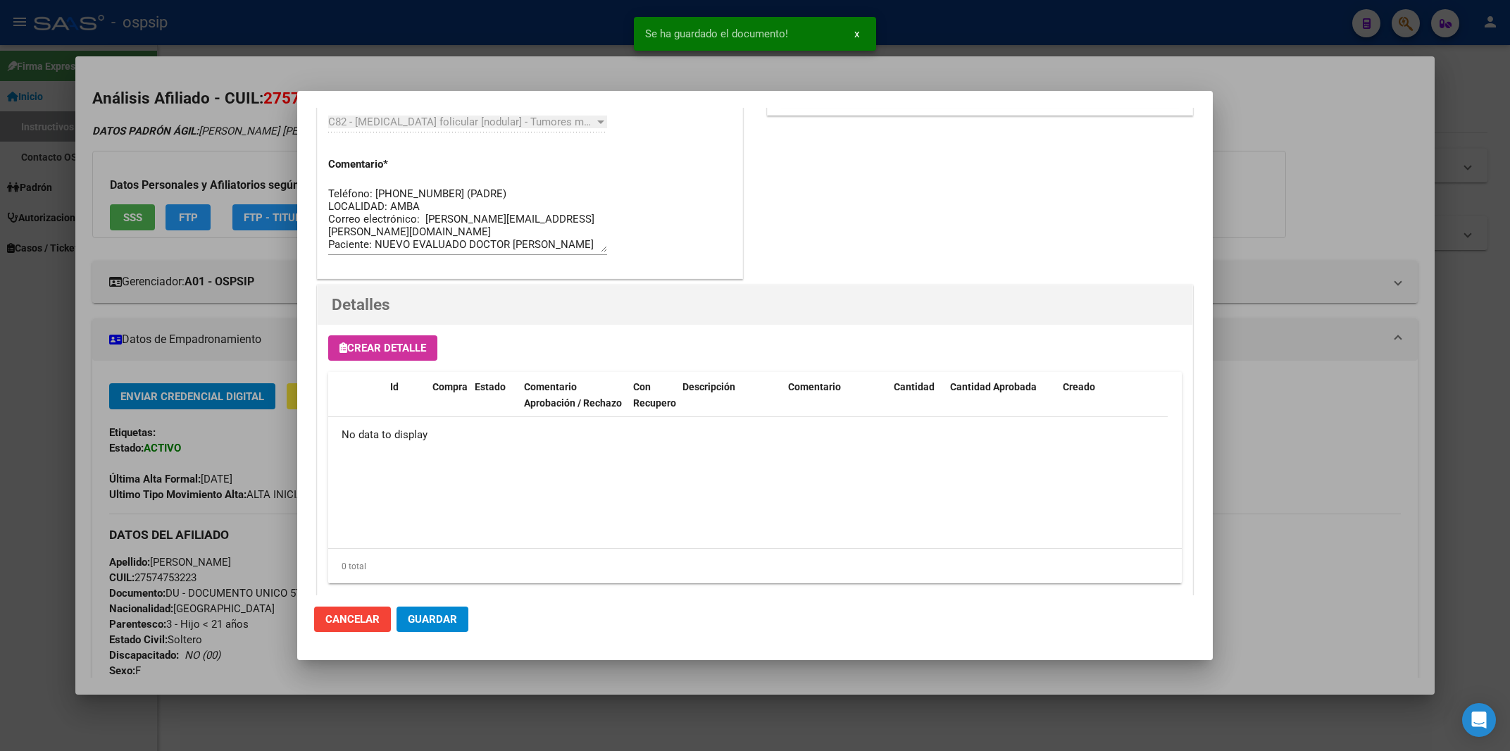
scroll to position [751, 0]
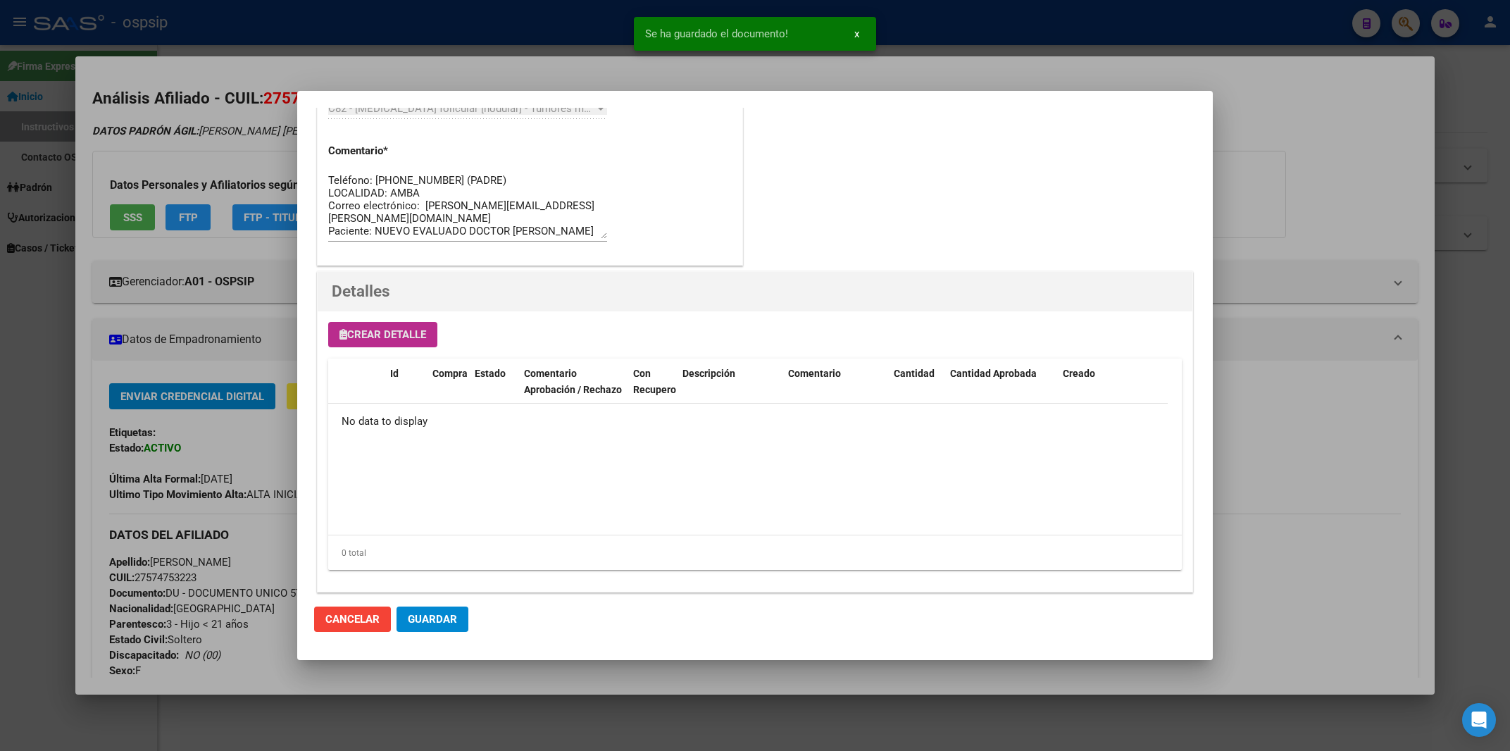
click at [410, 337] on span "Crear Detalle" at bounding box center [382, 334] width 87 height 13
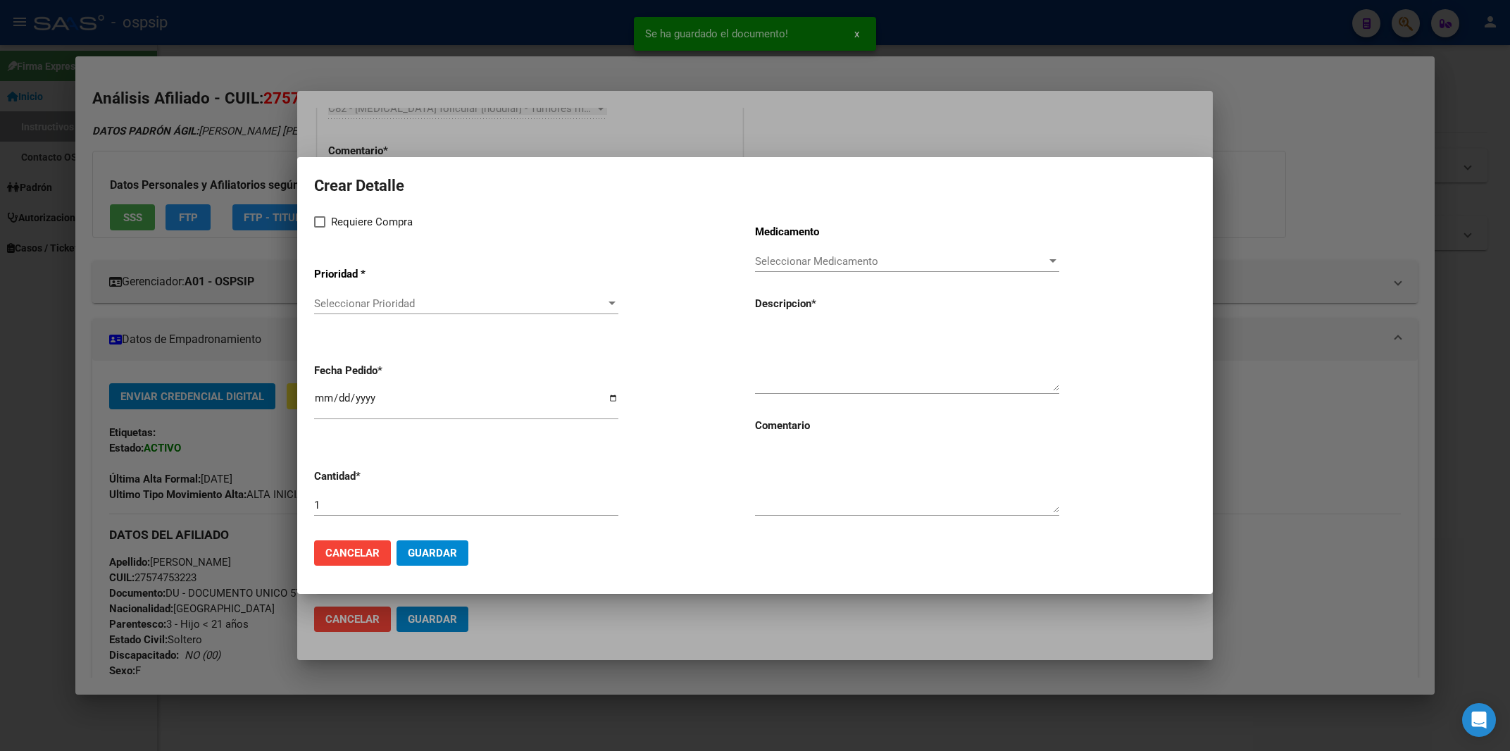
click at [325, 218] on span at bounding box center [319, 221] width 11 height 11
click at [320, 227] on input "Requiere Compra" at bounding box center [319, 227] width 1 height 1
checkbox input "true"
click at [365, 301] on div "Seleccionar Prioridad Seleccionar Prioridad" at bounding box center [466, 303] width 304 height 21
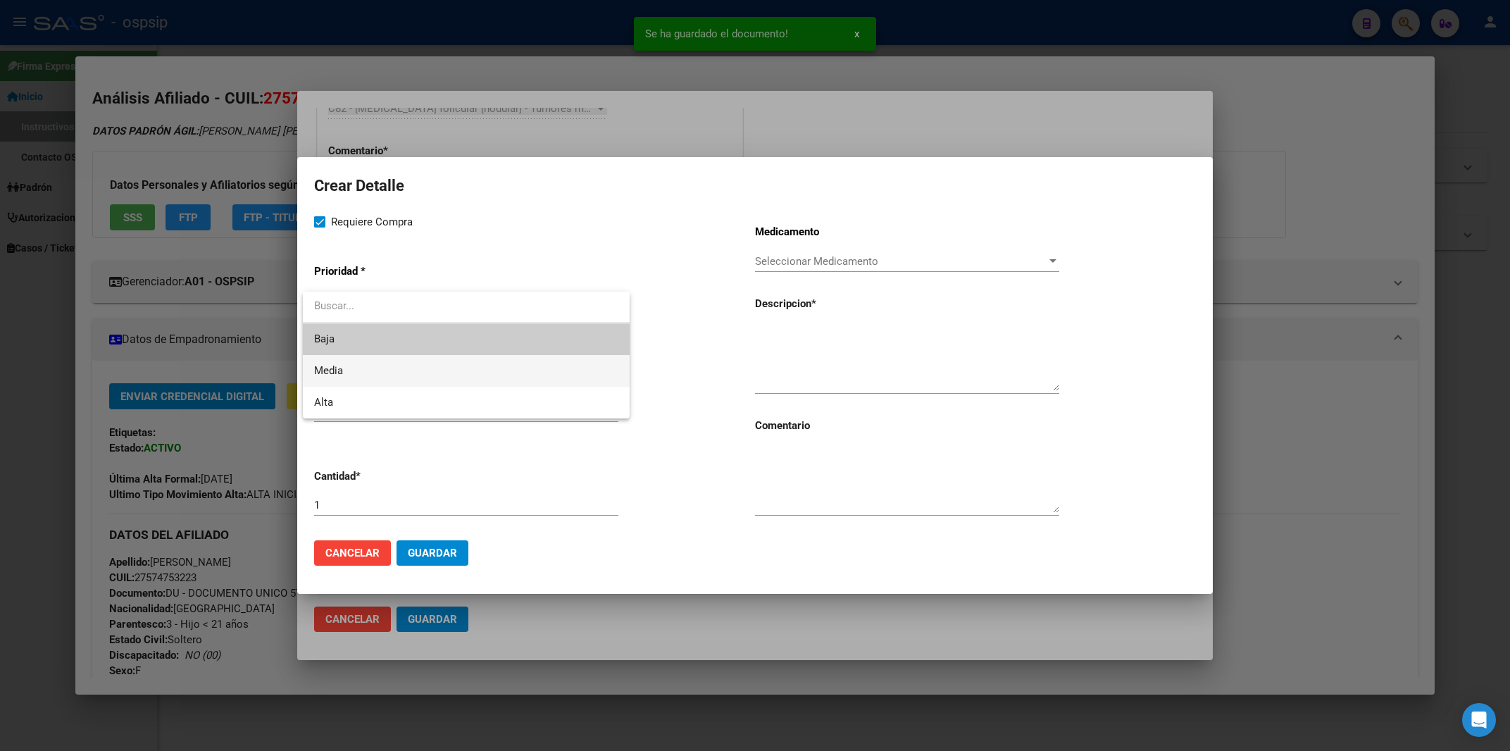
click at [355, 367] on span "Media" at bounding box center [466, 371] width 304 height 32
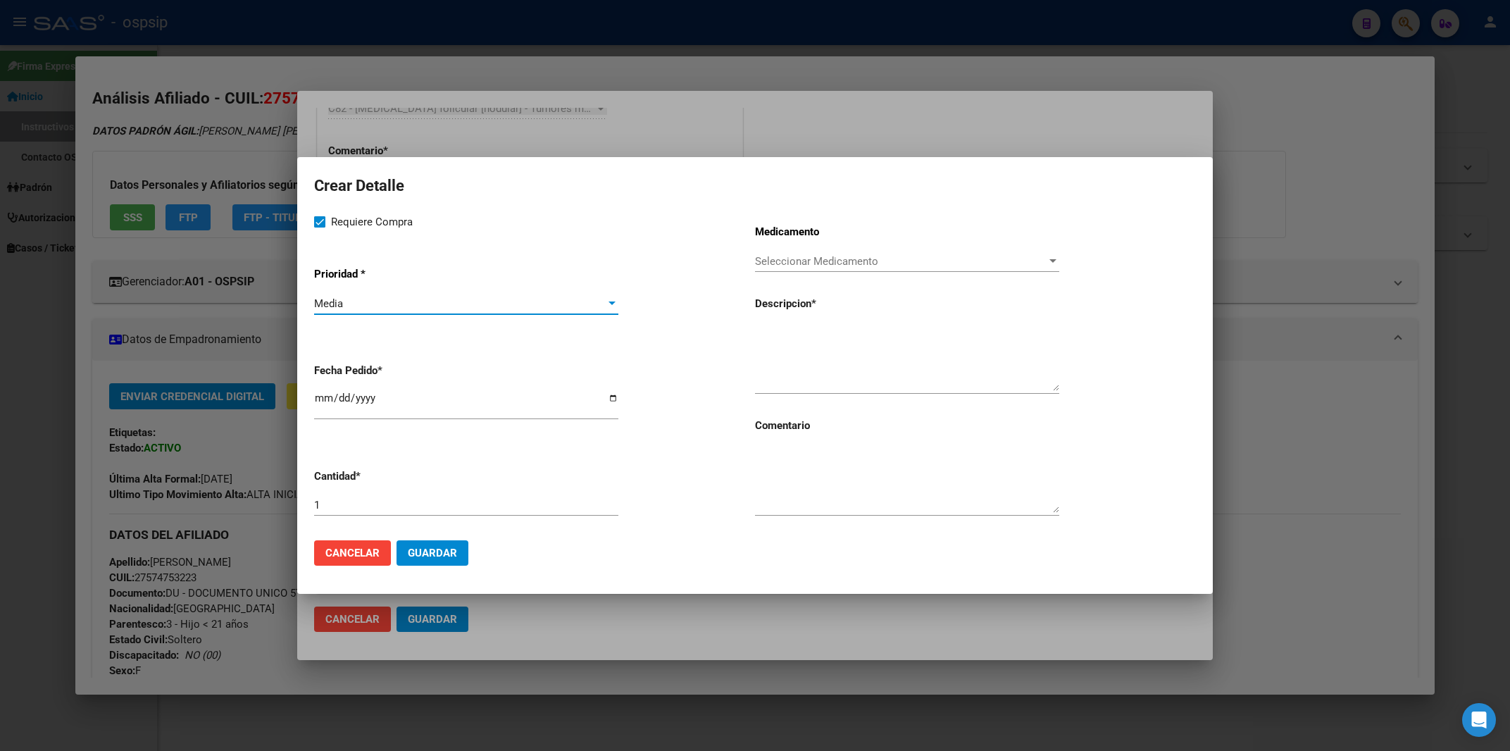
click at [315, 400] on input "[DATE]" at bounding box center [466, 403] width 304 height 23
type input "[DATE]"
click at [784, 501] on textarea at bounding box center [907, 479] width 304 height 66
type textarea "NUEVO EVALUADO DOC [PERSON_NAME]"
click at [803, 345] on textarea at bounding box center [907, 358] width 304 height 66
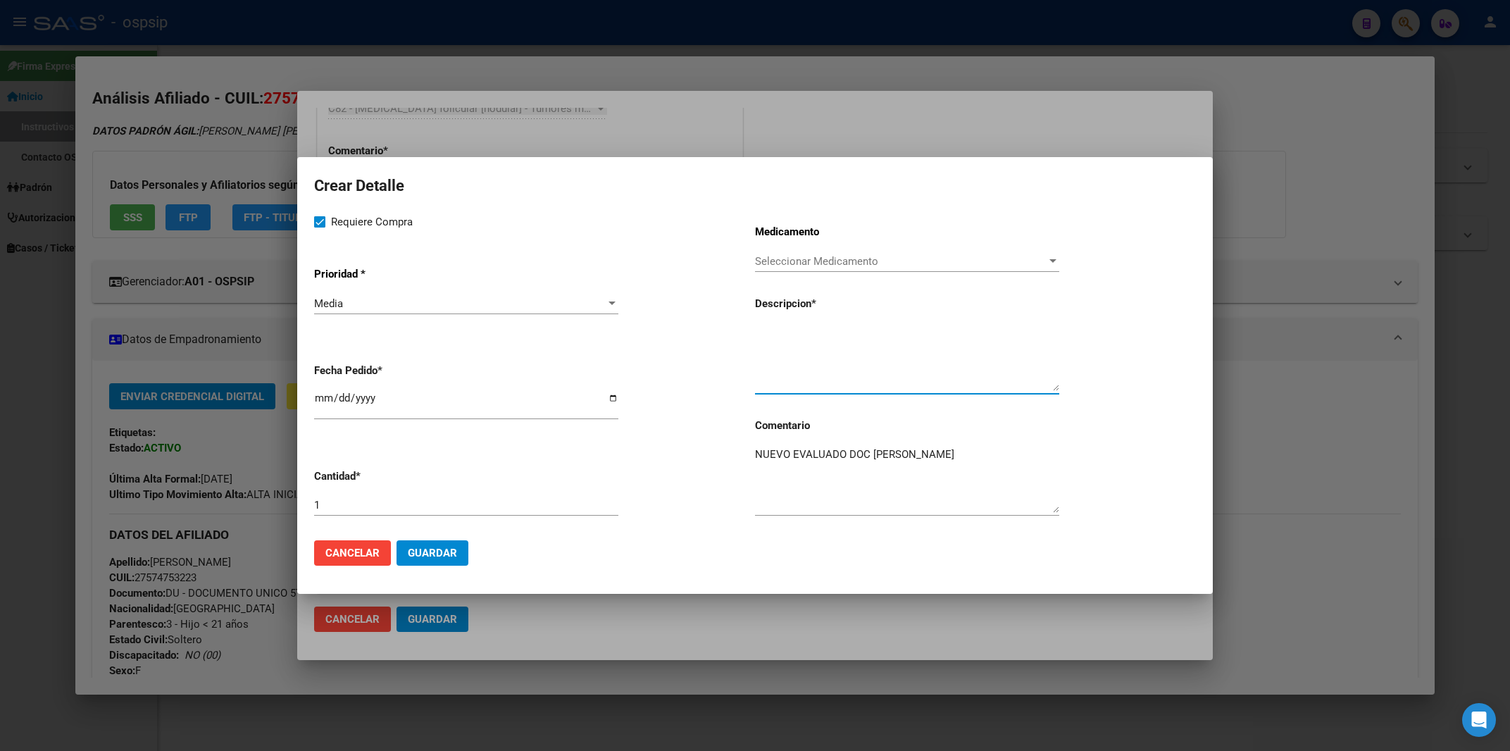
paste textarea "10 mg liof.f.a.x 1 138 [MEDICAL_DATA]"
drag, startPoint x: 836, startPoint y: 329, endPoint x: 987, endPoint y: 342, distance: 151.2
click at [987, 342] on textarea "10 mg liof.f.a.x 1 138 [MEDICAL_DATA]" at bounding box center [907, 358] width 304 height 66
click at [755, 331] on textarea "10 mg liof.f.a.x 1 138 [MEDICAL_DATA]" at bounding box center [907, 358] width 304 height 66
paste textarea "138 [MEDICAL_DATA]"
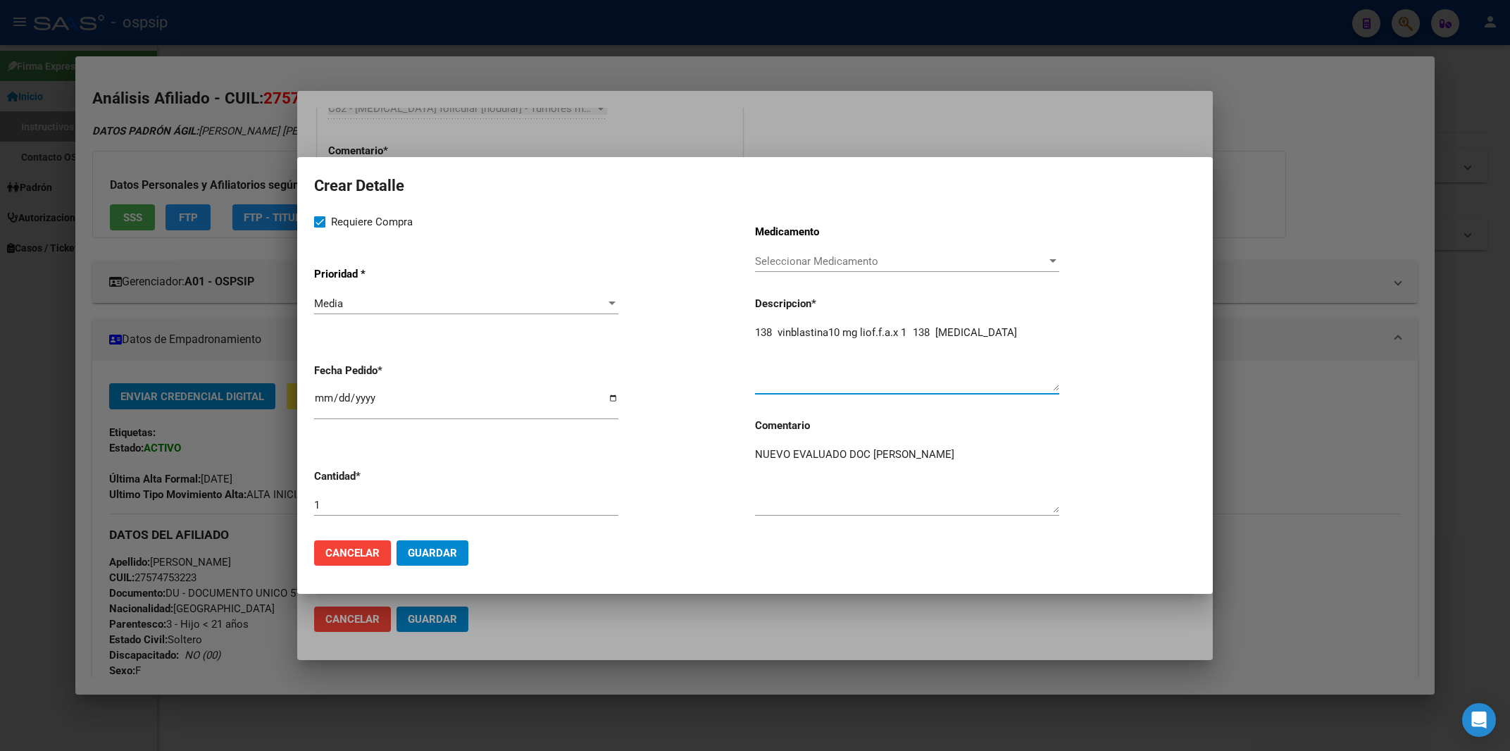
click at [777, 330] on textarea "138 vinblastina10 mg liof.f.a.x 1 138 [MEDICAL_DATA]" at bounding box center [907, 358] width 304 height 66
type textarea "vinblastina10 mg liof.f.a.x 1"
click at [335, 507] on input "1" at bounding box center [466, 505] width 304 height 13
type input "2"
click at [456, 549] on span "Guardar" at bounding box center [432, 552] width 49 height 13
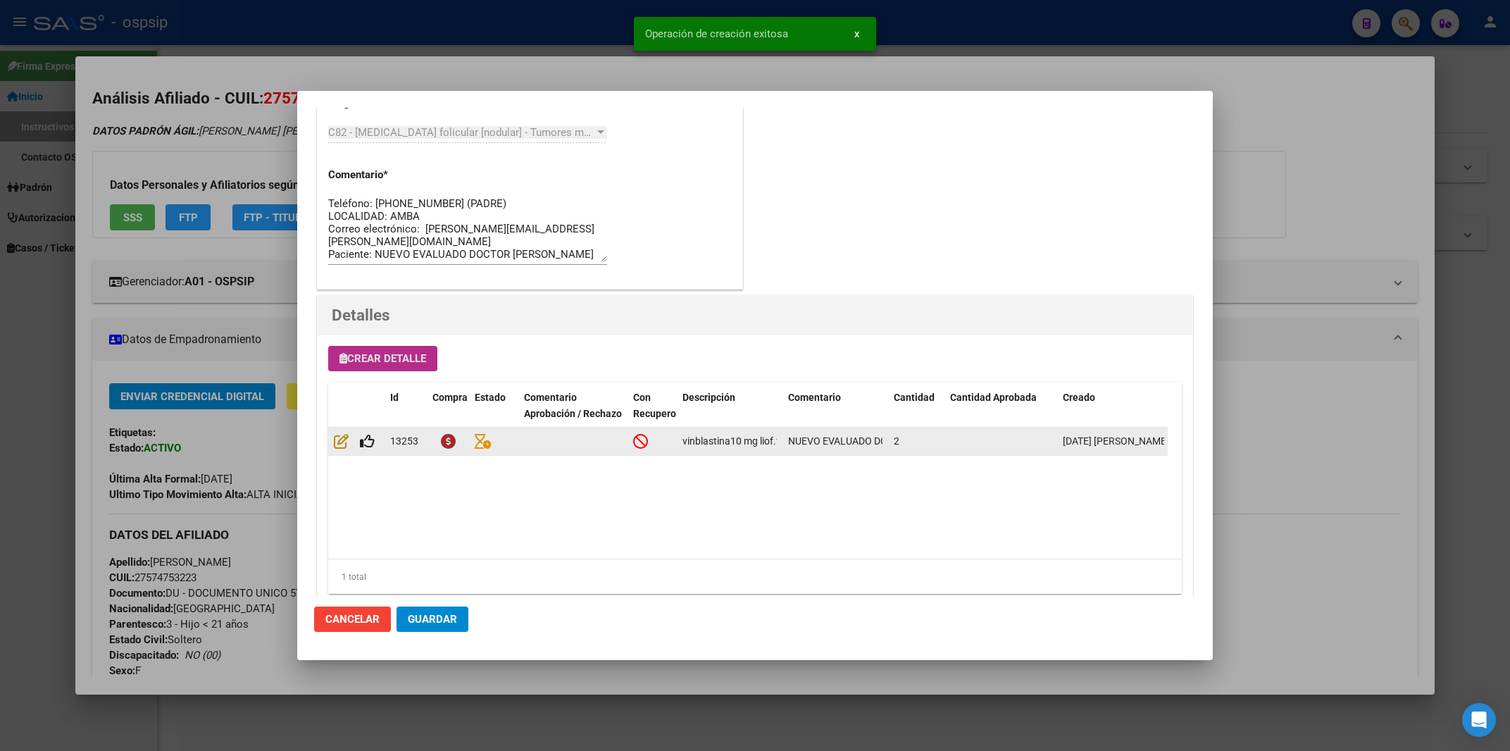
scroll to position [777, 0]
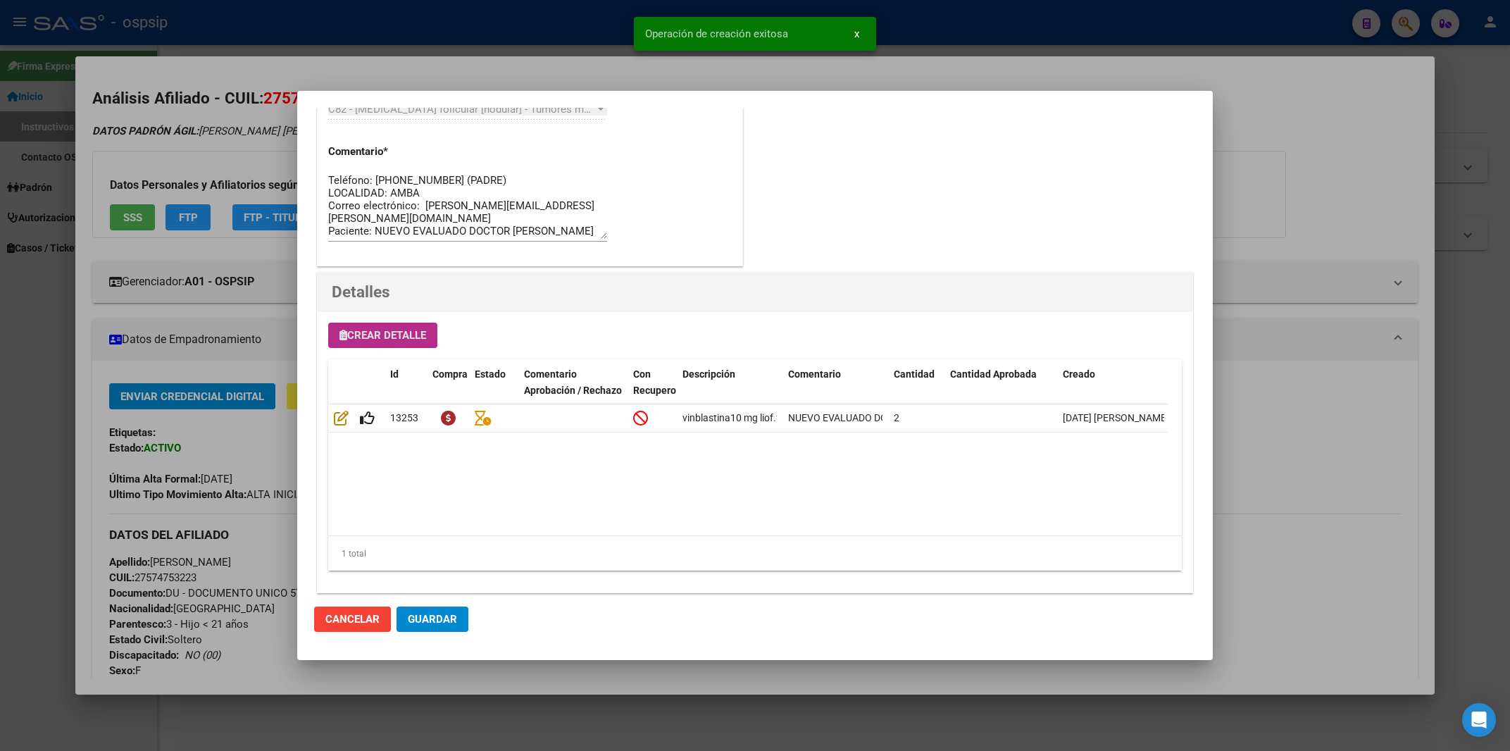
click at [380, 332] on span "Crear Detalle" at bounding box center [382, 335] width 87 height 13
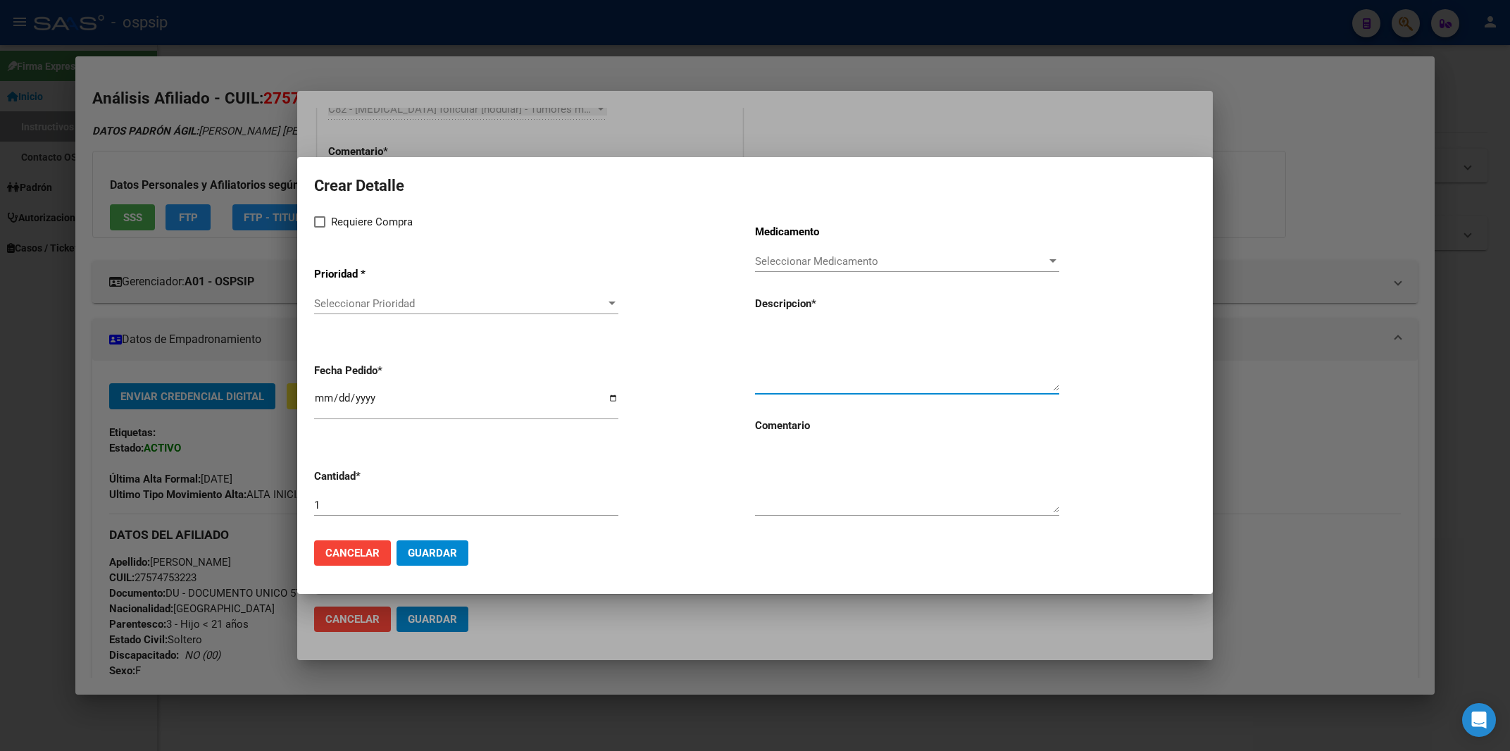
click at [817, 344] on textarea at bounding box center [907, 358] width 304 height 66
paste textarea "15 mg iny.liof.f.a.x 1 596 [MEDICAL_DATA]"
drag, startPoint x: 881, startPoint y: 327, endPoint x: 984, endPoint y: 335, distance: 103.1
click at [984, 335] on textarea "15 mg iny.liof.f.a.x 1 596 [MEDICAL_DATA]" at bounding box center [907, 358] width 304 height 66
click at [755, 330] on textarea "15 mg iny.liof.f.a.x 1 596" at bounding box center [907, 358] width 304 height 66
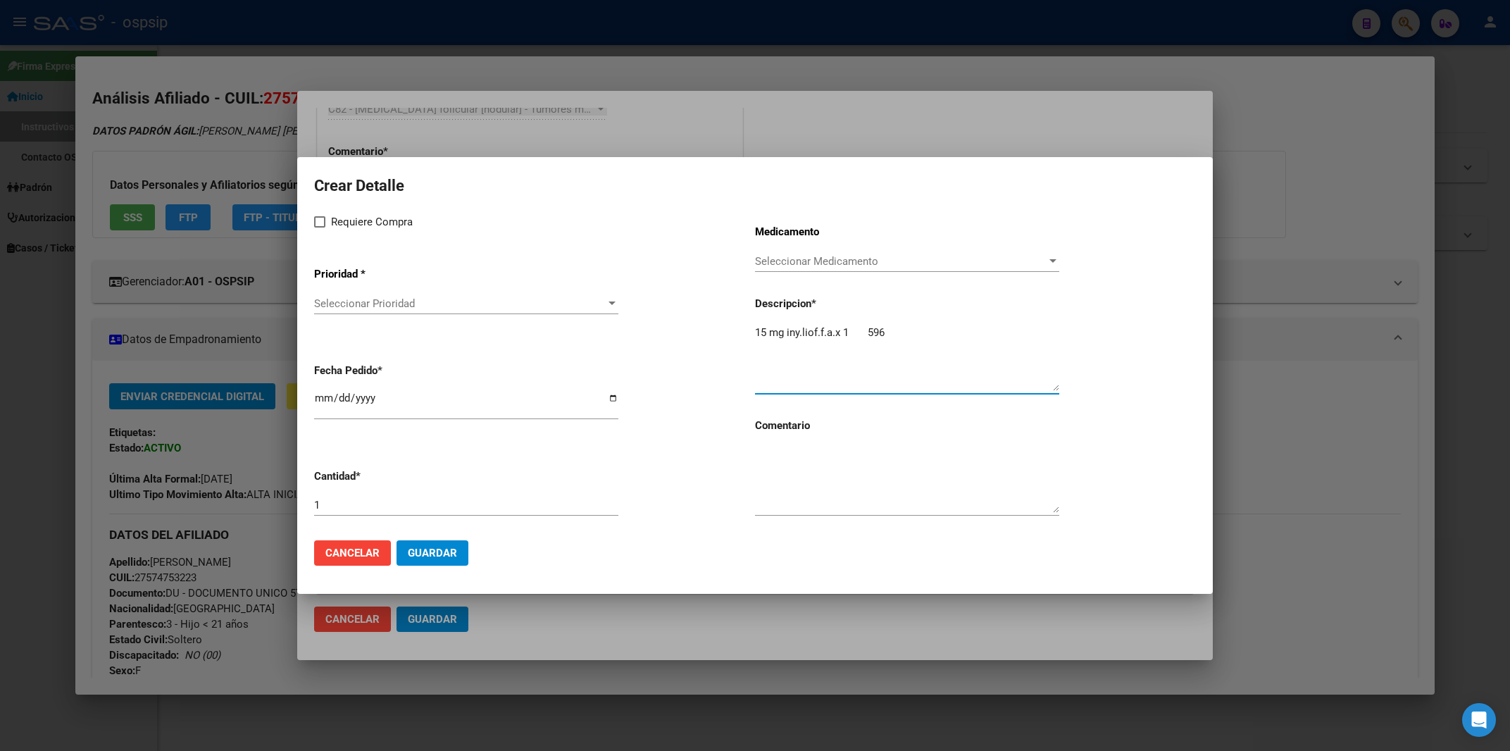
paste textarea "[MEDICAL_DATA]"
click at [915, 335] on textarea "Bleomicina15 mg iny.liof.f.a.x 1 596" at bounding box center [907, 358] width 304 height 66
type textarea "Bleomicina15 mg iny.liof.f.a.x 1"
click at [321, 506] on input "1" at bounding box center [466, 505] width 304 height 13
type input "2"
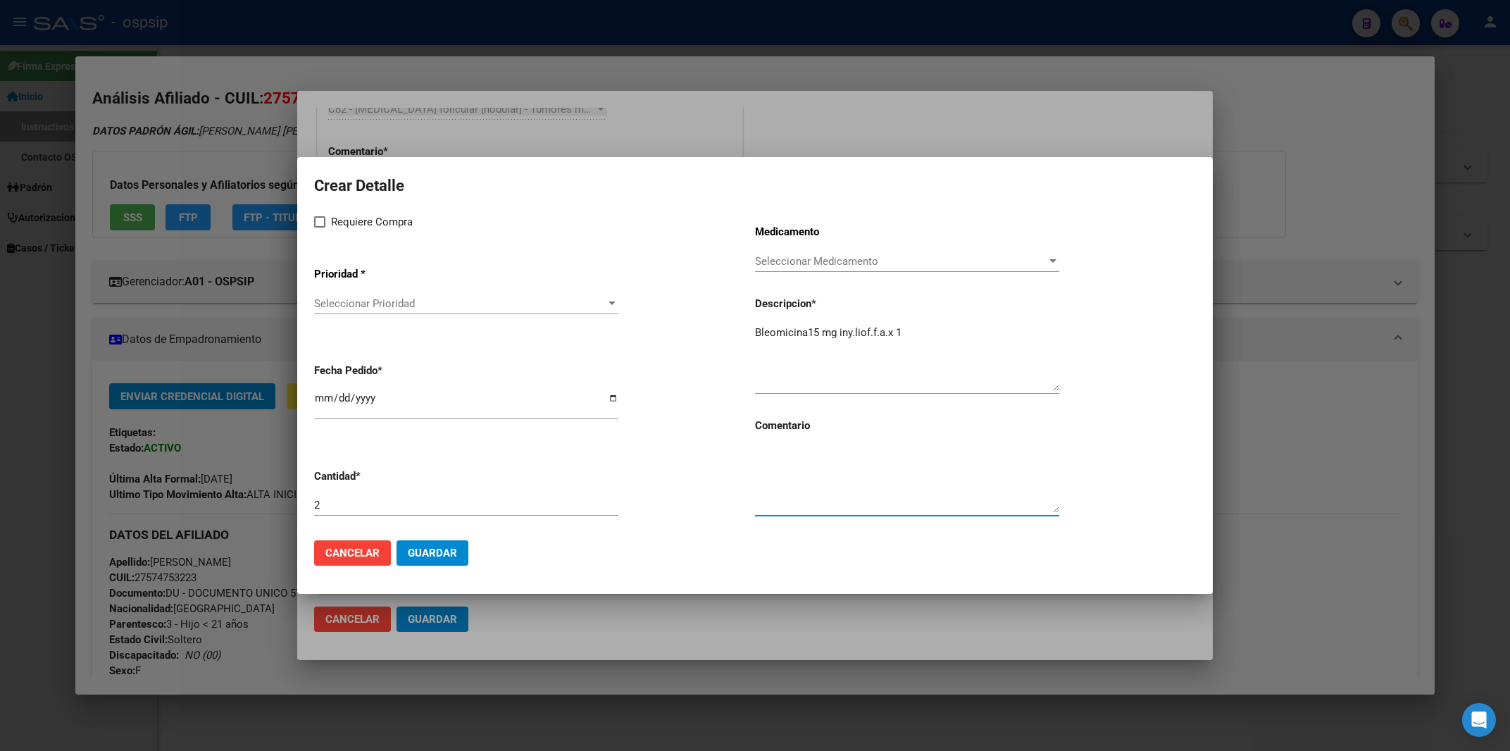
click at [787, 489] on textarea at bounding box center [907, 479] width 304 height 66
type textarea "NUEVO EVALUADO DOC [PERSON_NAME]"
click at [323, 225] on span at bounding box center [319, 221] width 11 height 11
click at [325, 220] on label "Requiere Compra" at bounding box center [363, 221] width 99 height 17
click at [320, 227] on input "Requiere Compra" at bounding box center [319, 227] width 1 height 1
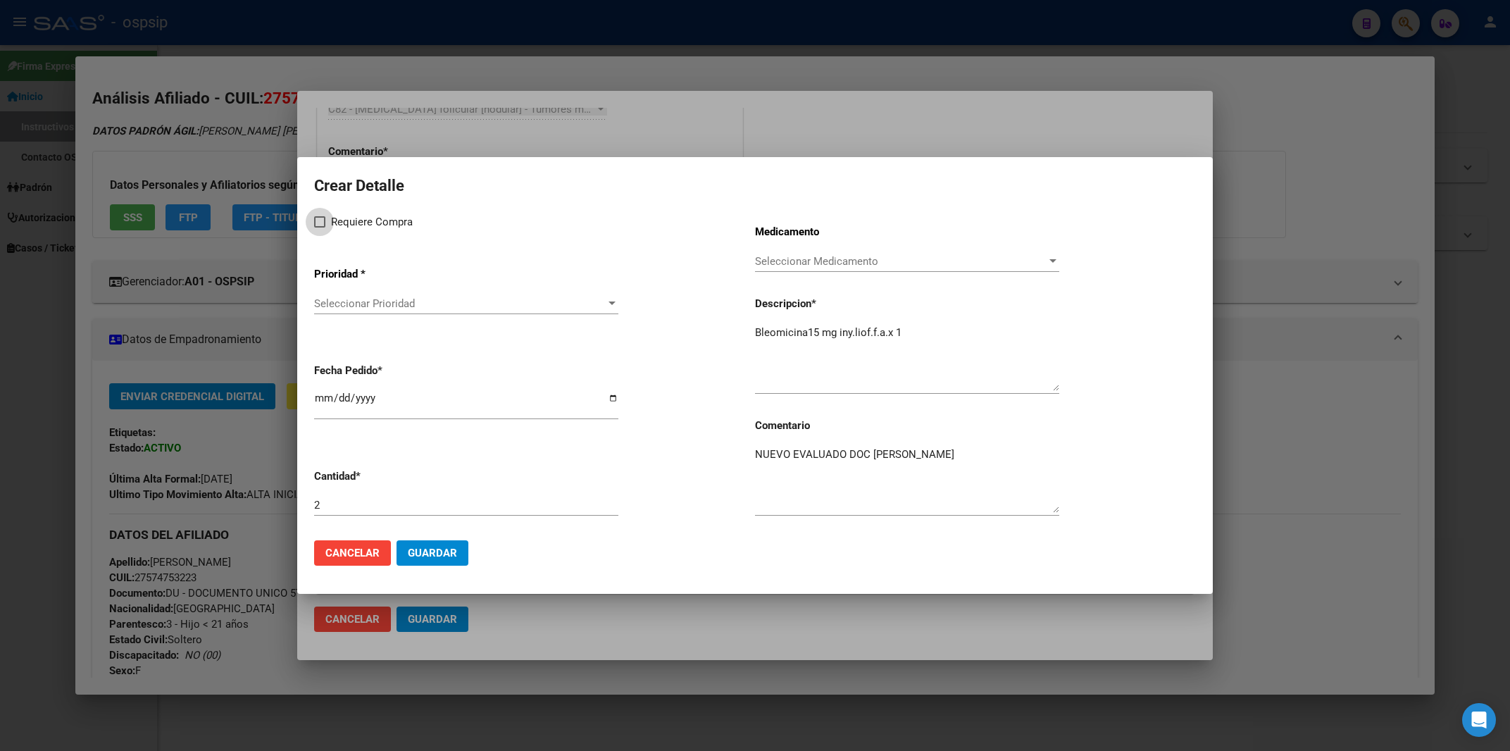
checkbox input "true"
click at [358, 299] on div "Seleccionar Prioridad Seleccionar Prioridad" at bounding box center [466, 303] width 304 height 21
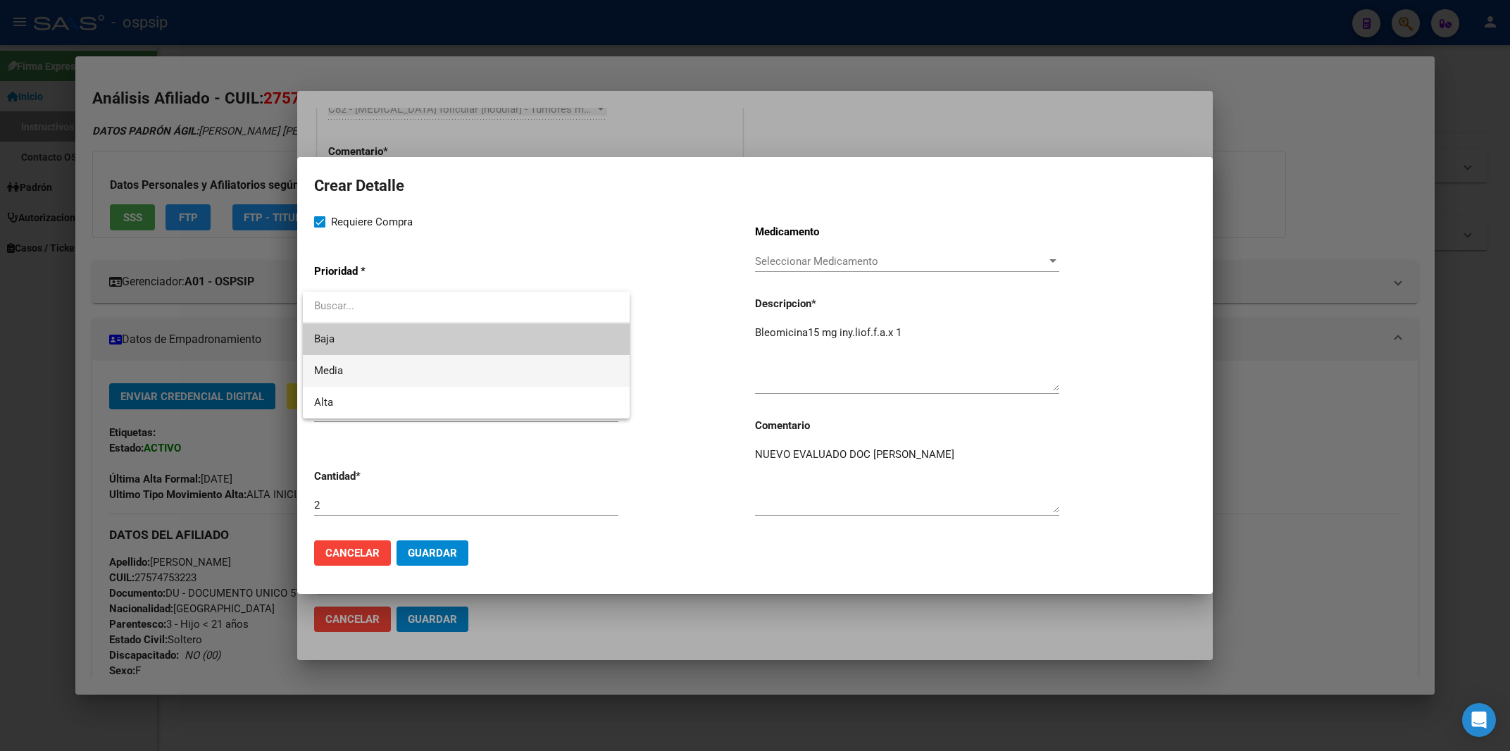
click at [342, 366] on span "Media" at bounding box center [328, 370] width 29 height 13
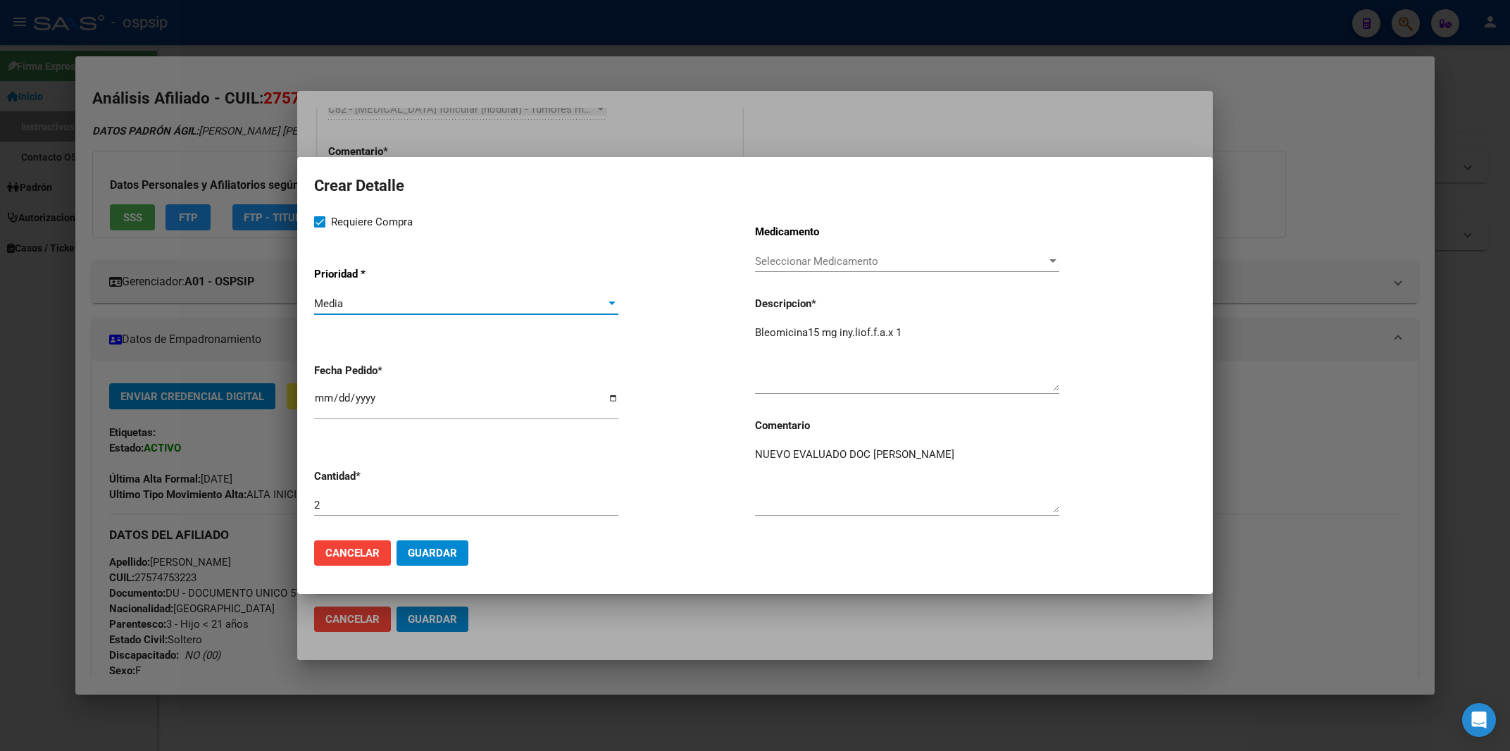
click at [322, 410] on input "[DATE]" at bounding box center [466, 403] width 304 height 23
type input "[DATE]"
click at [434, 547] on span "Guardar" at bounding box center [432, 552] width 49 height 13
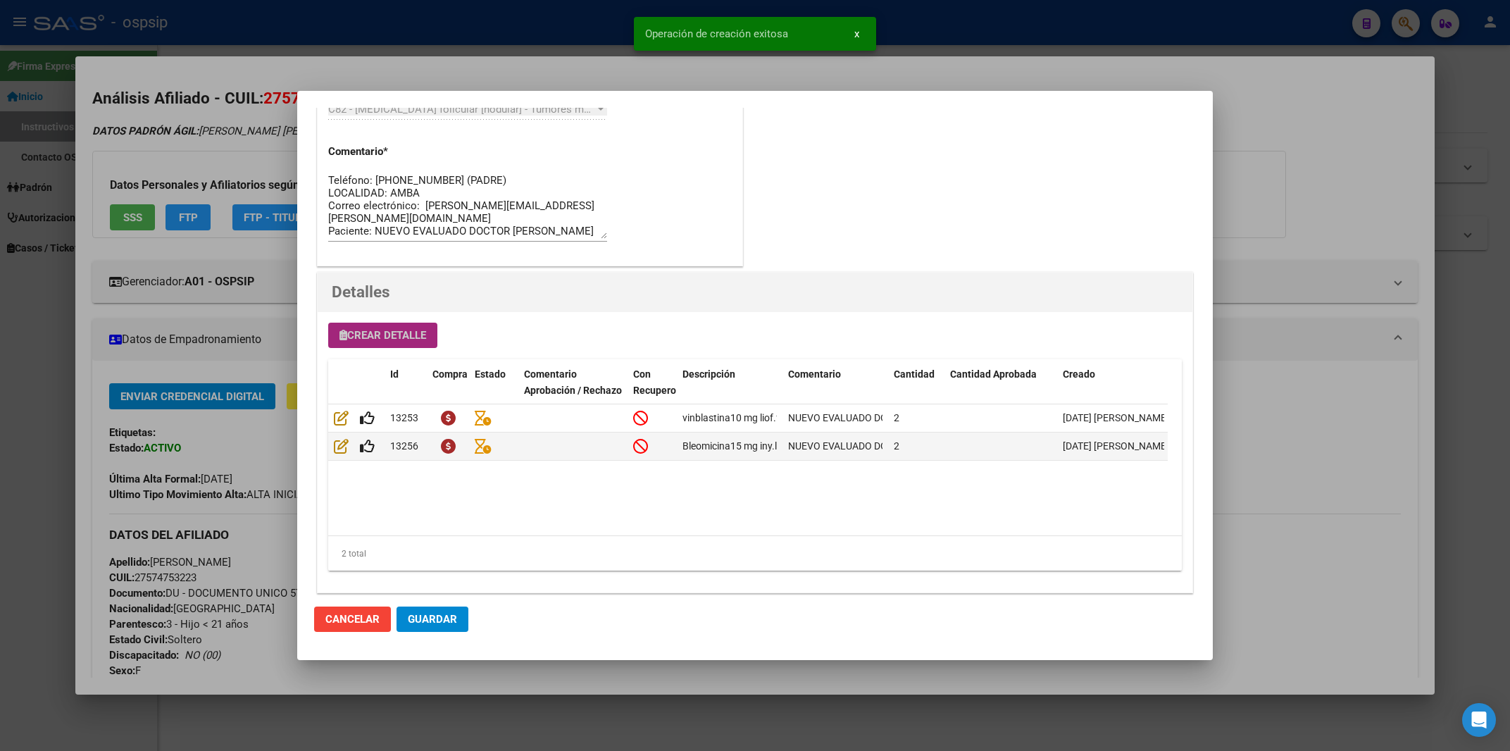
click at [370, 336] on span "Crear Detalle" at bounding box center [382, 335] width 87 height 13
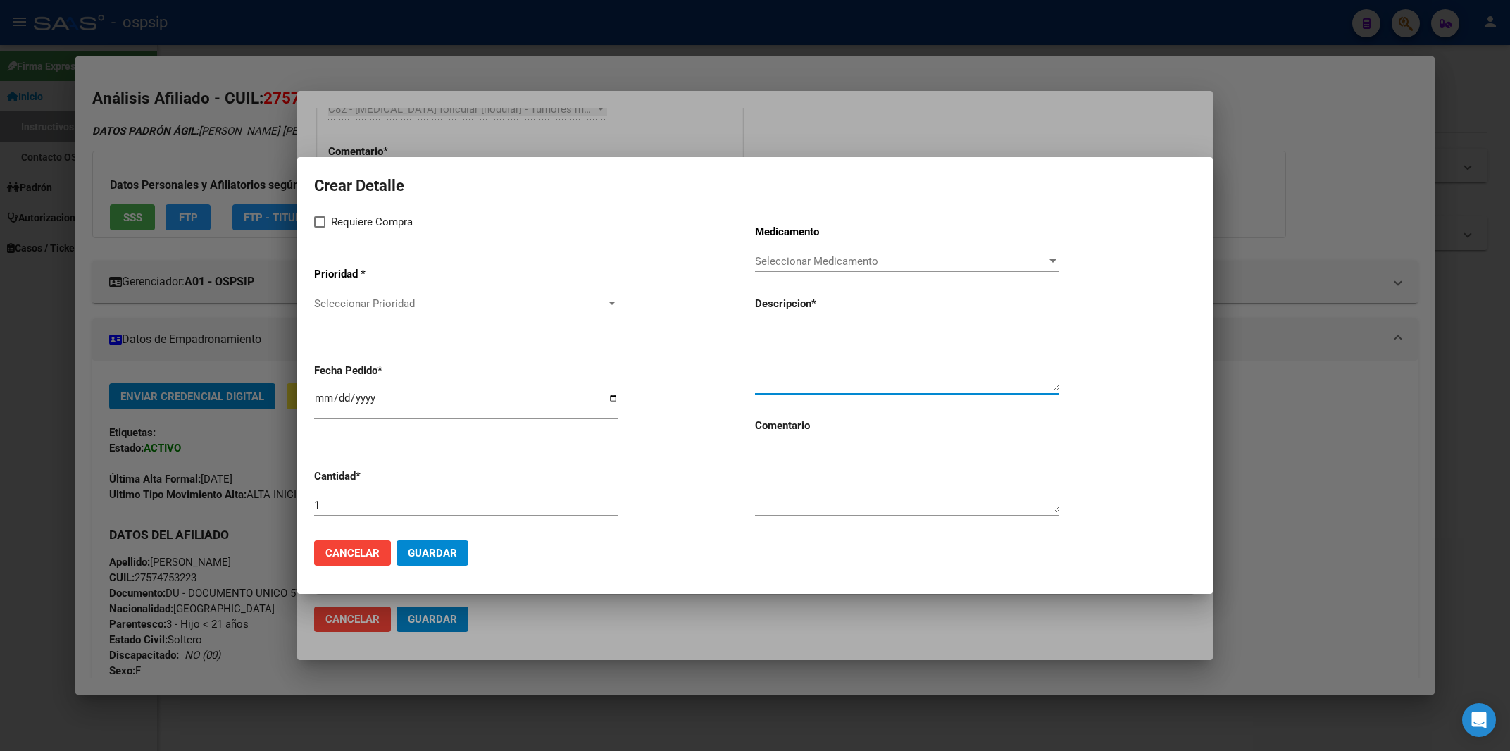
click at [786, 362] on textarea at bounding box center [907, 358] width 304 height 66
paste textarea "0 mg f.a.x 1 396 doxorubicina"
drag, startPoint x: 839, startPoint y: 331, endPoint x: 946, endPoint y: 336, distance: 107.1
click at [946, 336] on textarea "0 mg f.a.x 1 396 doxorubicina" at bounding box center [907, 358] width 304 height 66
click at [753, 333] on div "Requiere Compra Prioridad * Seleccionar Prioridad Seleccionar Prioridad Fecha P…" at bounding box center [534, 370] width 441 height 315
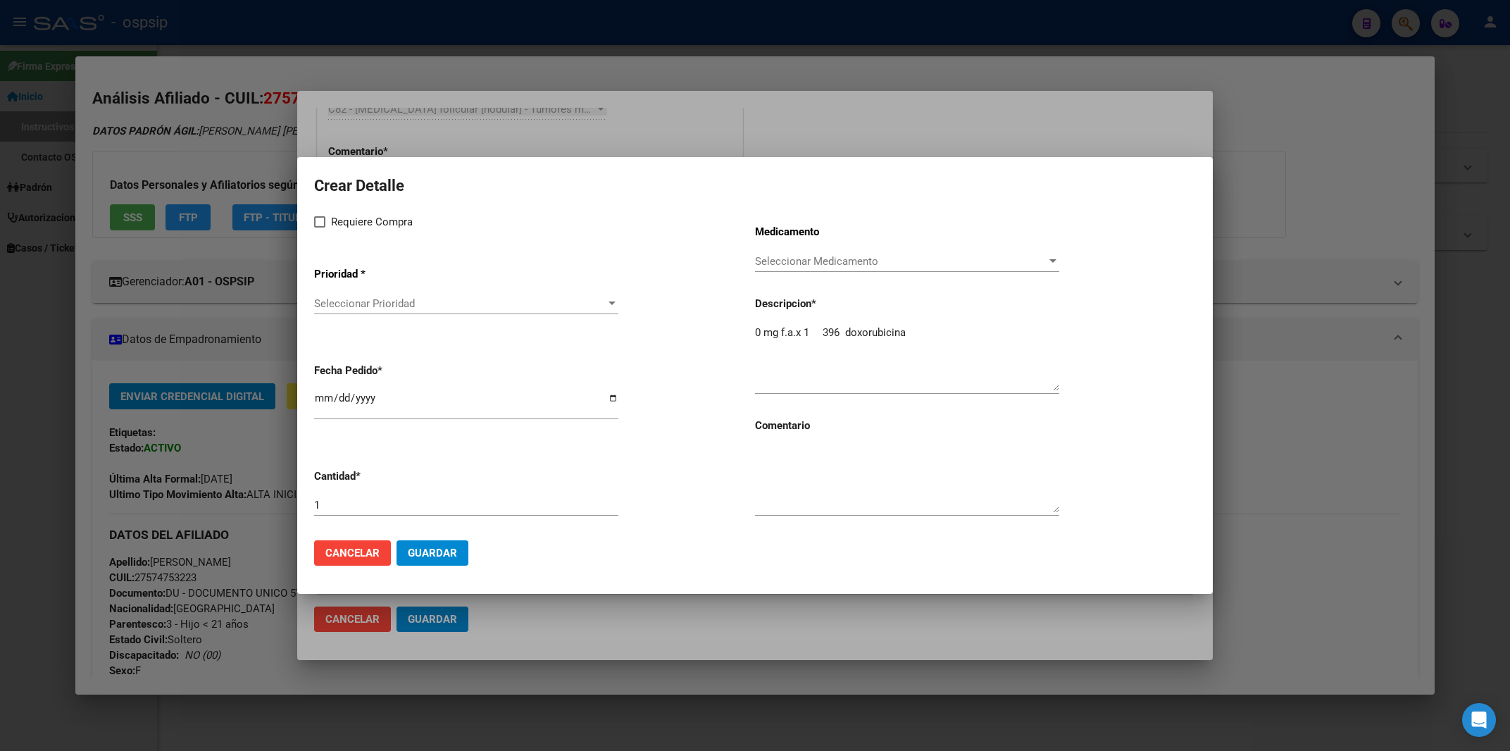
click at [754, 327] on app-drop-down-list "Prioridad * Seleccionar Prioridad Seleccionar Prioridad" at bounding box center [534, 291] width 441 height 71
click at [757, 330] on div "Requiere Compra Prioridad * Seleccionar Prioridad Seleccionar Prioridad Fecha P…" at bounding box center [755, 370] width 882 height 315
click at [757, 330] on textarea "0 mg f.a.x 1 396 doxorubicina" at bounding box center [907, 358] width 304 height 66
paste textarea "doxorubicina"
drag, startPoint x: 886, startPoint y: 332, endPoint x: 1126, endPoint y: 339, distance: 240.2
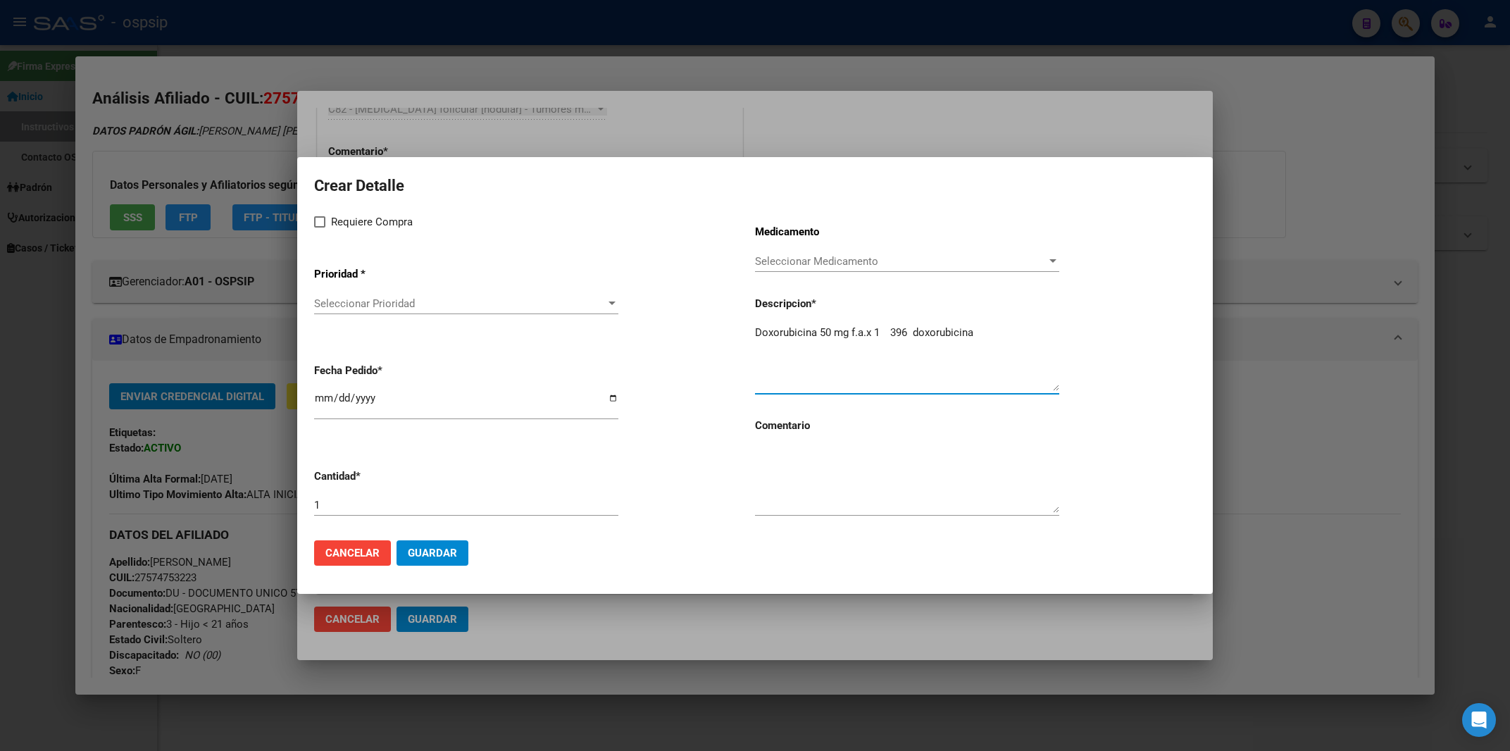
click at [1059, 339] on textarea "Doxorubicina 50 mg f.a.x 1 396 doxorubicina" at bounding box center [907, 358] width 304 height 66
type textarea "Doxorubicina 50 mg f.a.x 1"
click at [766, 480] on textarea at bounding box center [907, 479] width 304 height 66
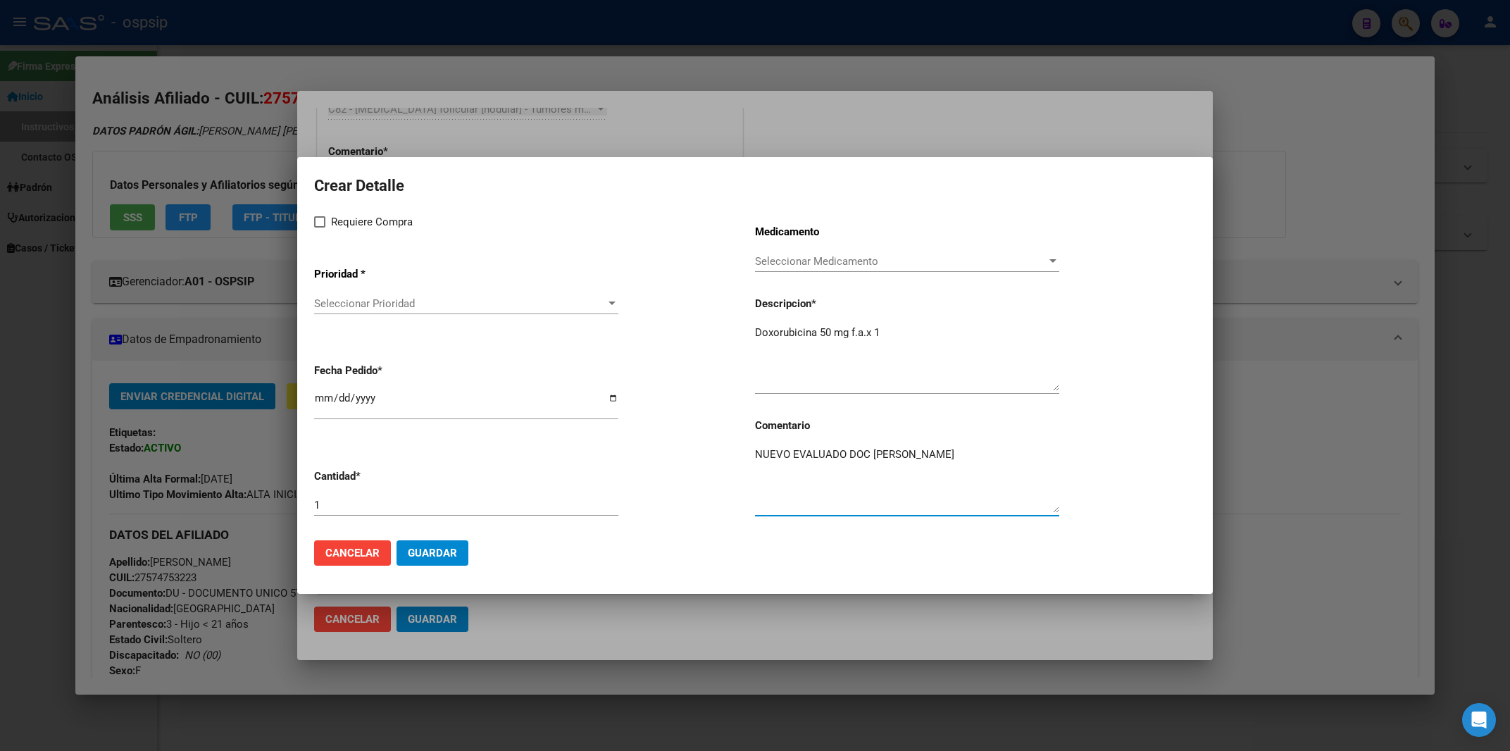
type textarea "NUEVO EVALUADO DOC [PERSON_NAME]"
click at [316, 227] on span at bounding box center [319, 221] width 11 height 11
click at [319, 227] on input "Requiere Compra" at bounding box center [319, 227] width 1 height 1
checkbox input "true"
click at [335, 309] on span "Seleccionar Prioridad" at bounding box center [460, 303] width 292 height 13
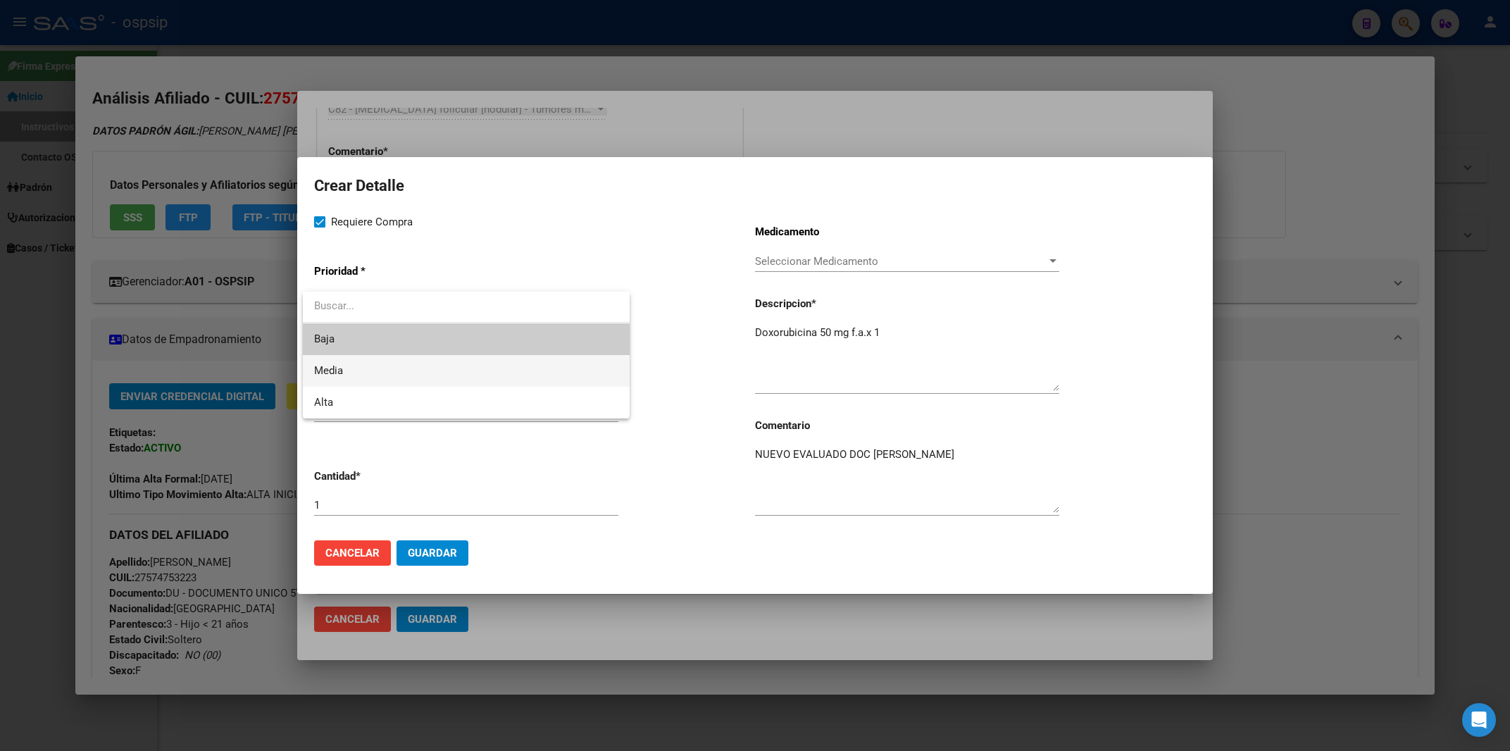
click at [337, 364] on span "Media" at bounding box center [466, 371] width 304 height 32
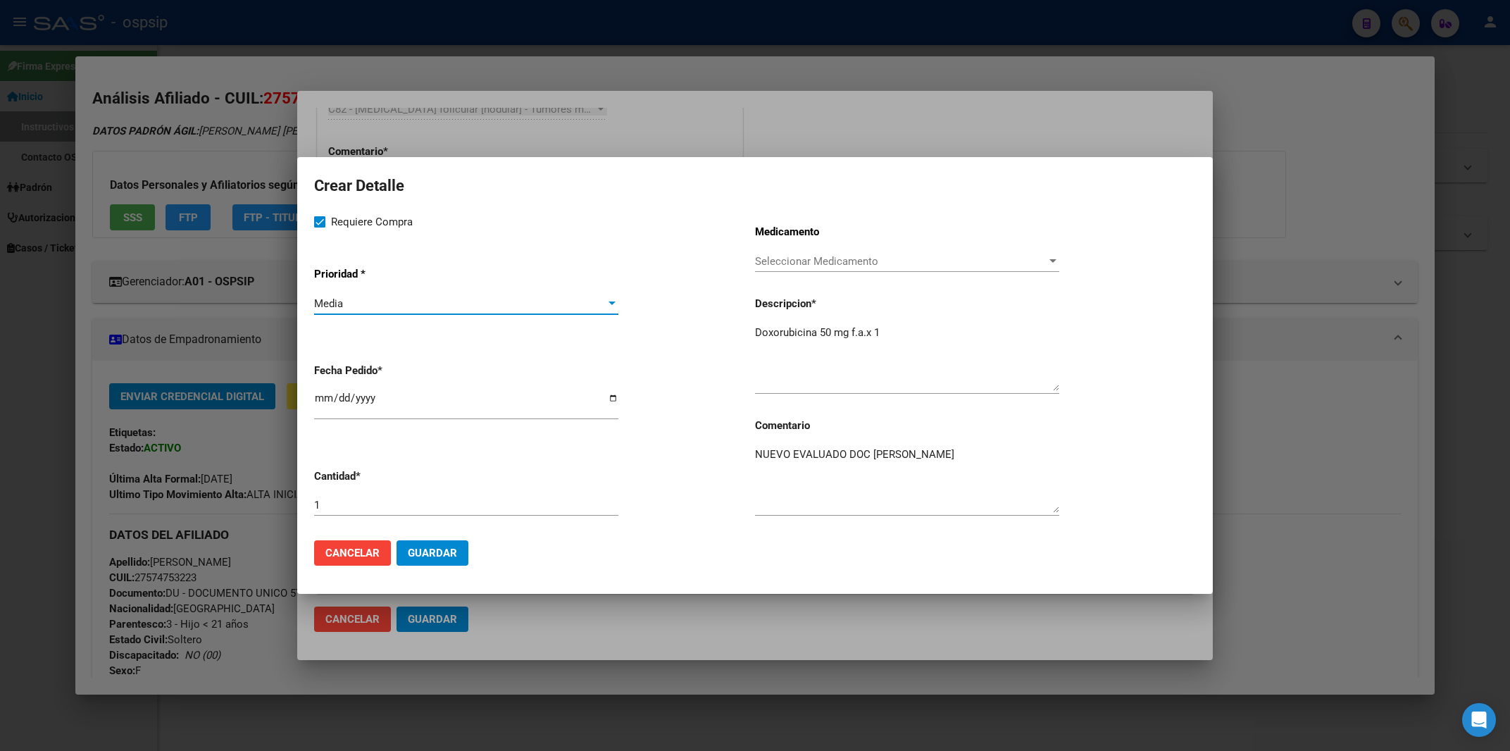
click at [323, 403] on input "[DATE]" at bounding box center [466, 403] width 304 height 23
type input "[DATE]"
click at [334, 506] on input "1" at bounding box center [466, 505] width 304 height 13
type input "2"
click at [449, 551] on span "Guardar" at bounding box center [432, 552] width 49 height 13
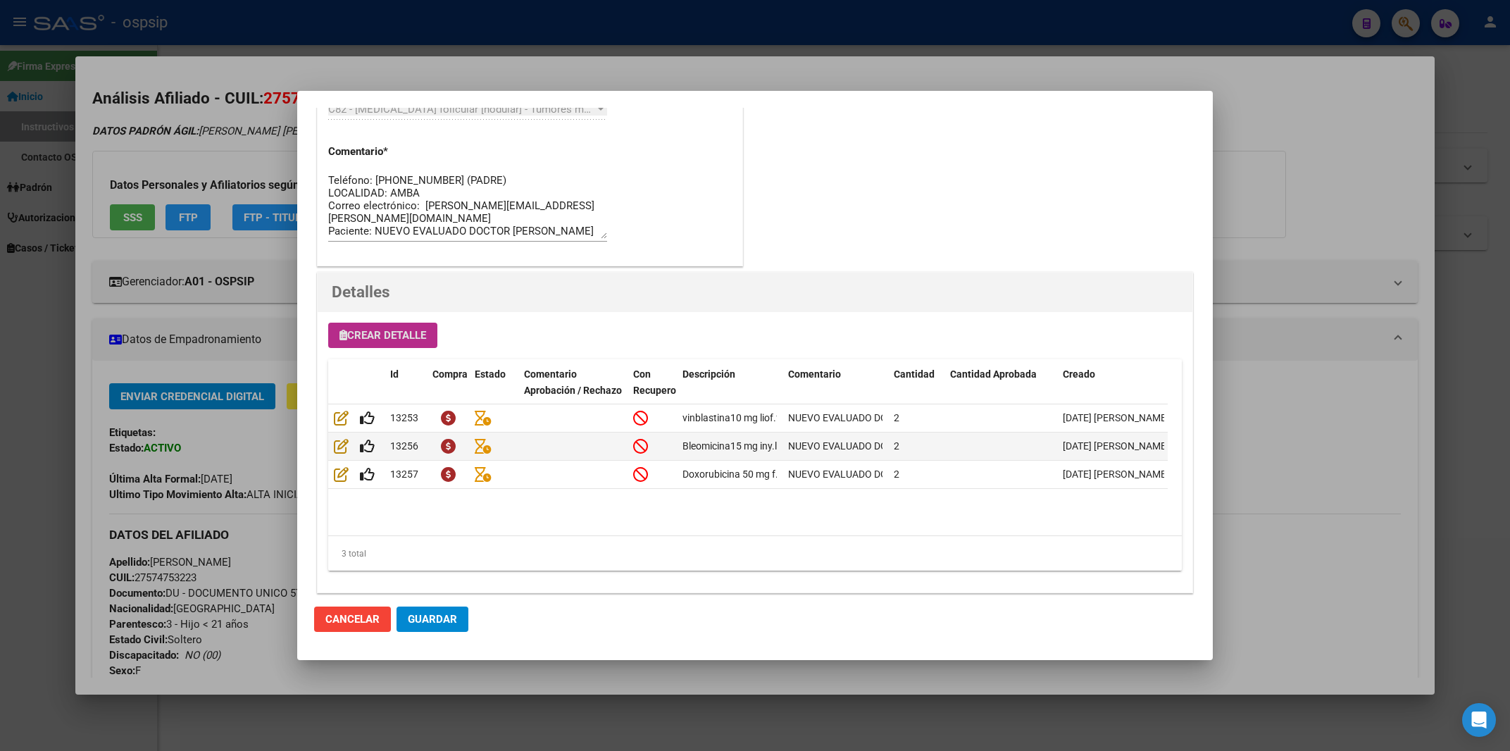
click at [396, 334] on span "Crear Detalle" at bounding box center [382, 335] width 87 height 13
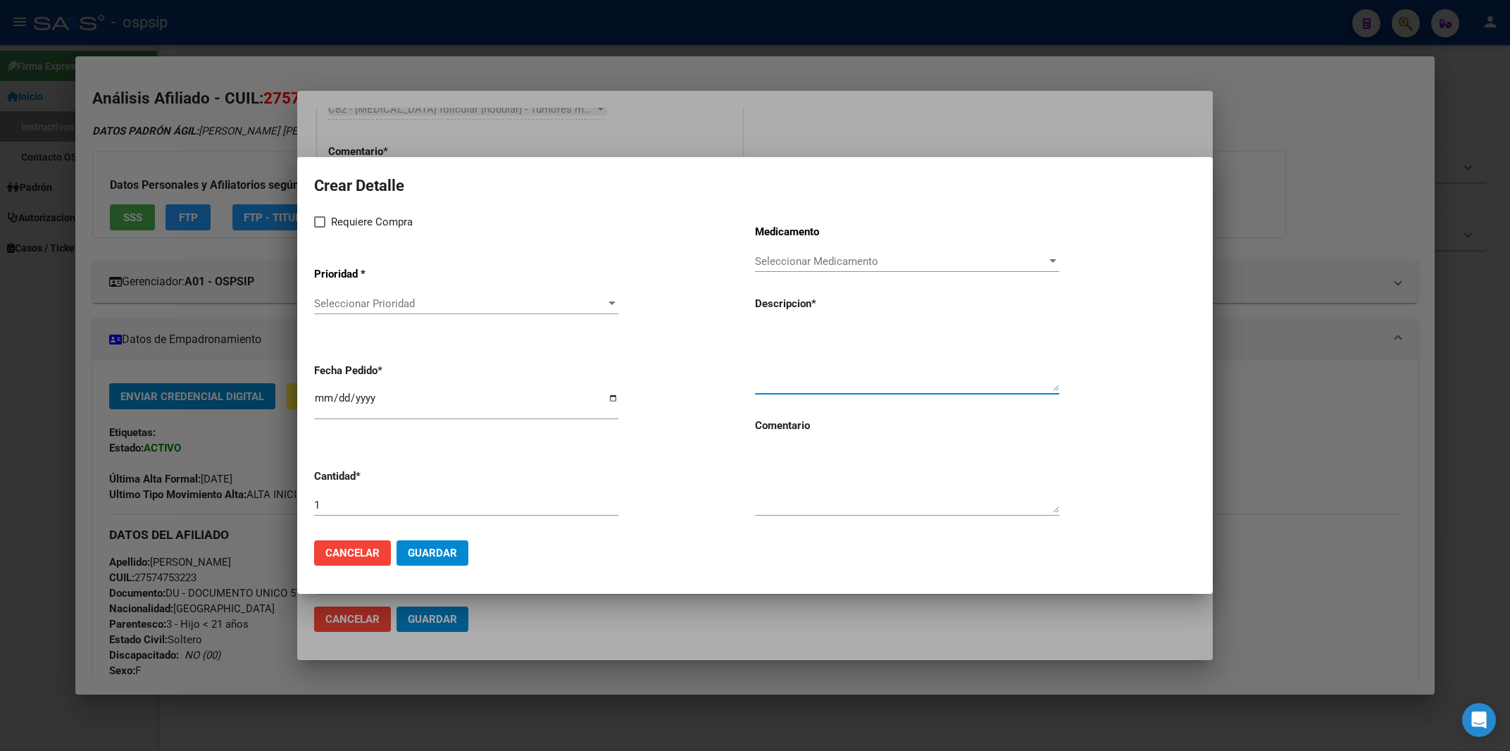
click at [775, 351] on textarea at bounding box center [907, 358] width 304 height 66
paste textarea "200 mg iny.f.a.x 1 2738 dacarbazina"
type textarea "200 mg iny.f.a.x 1 2738 dacarbazina"
click at [425, 505] on input "1" at bounding box center [466, 505] width 304 height 13
type input "4"
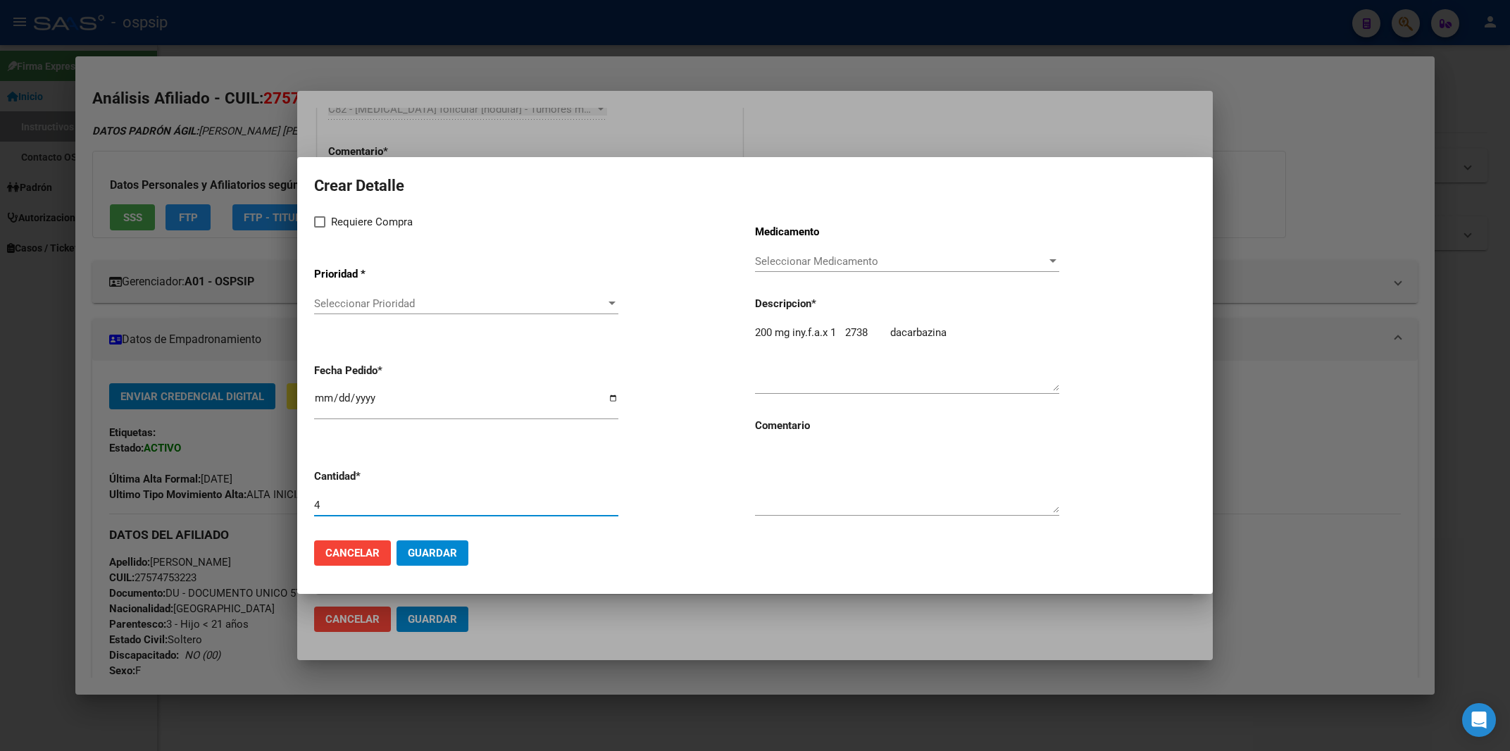
click at [320, 409] on input "[DATE]" at bounding box center [466, 403] width 304 height 23
type input "[DATE]"
click at [330, 308] on span "Seleccionar Prioridad" at bounding box center [460, 303] width 292 height 13
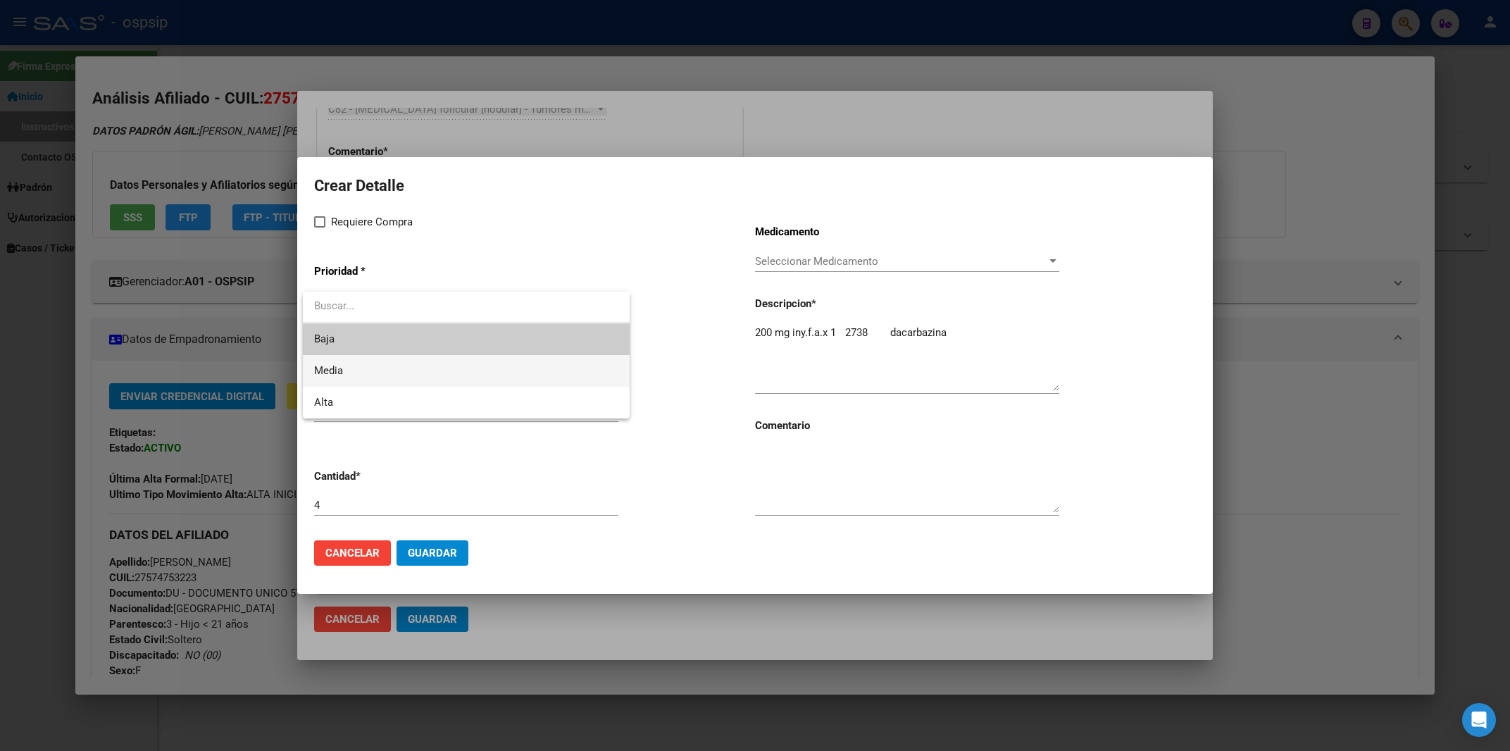
click at [351, 370] on span "Media" at bounding box center [466, 371] width 304 height 32
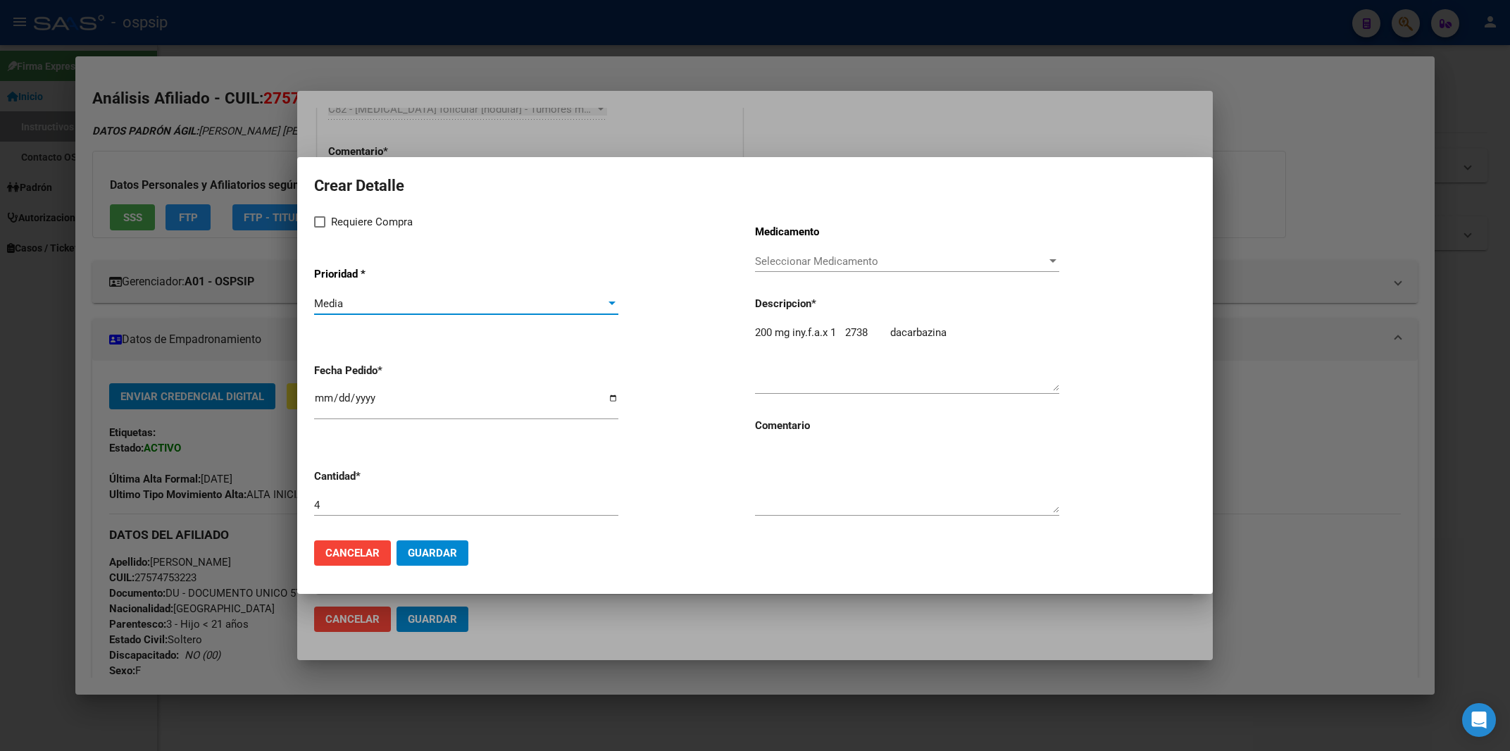
click at [323, 220] on span at bounding box center [319, 221] width 11 height 11
click at [320, 227] on input "Requiere Compra" at bounding box center [319, 227] width 1 height 1
checkbox input "true"
click at [808, 486] on textarea at bounding box center [907, 479] width 304 height 66
type textarea "NUEVO EVALUADO POR [PERSON_NAME]"
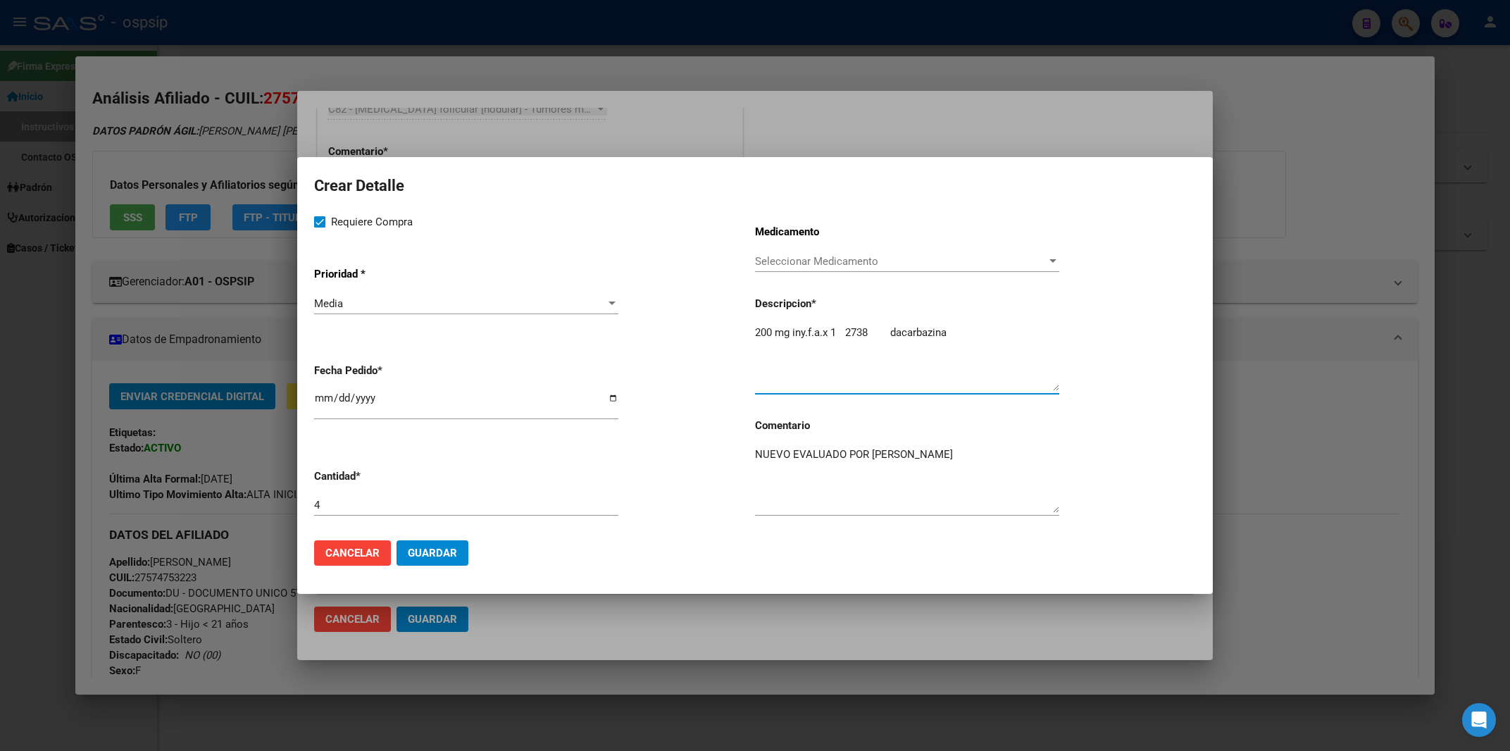
drag, startPoint x: 901, startPoint y: 338, endPoint x: 991, endPoint y: 341, distance: 90.2
click at [991, 341] on textarea "200 mg iny.f.a.x 1 2738 dacarbazina" at bounding box center [907, 358] width 304 height 66
click at [756, 332] on textarea "200 mg iny.f.a.x 1 2738 dacarbazina" at bounding box center [907, 358] width 304 height 66
paste textarea "dacarbazina"
click at [760, 332] on textarea "dacarbazina200 mg iny.f.a.x 1 2738 dacarbazina" at bounding box center [907, 358] width 304 height 66
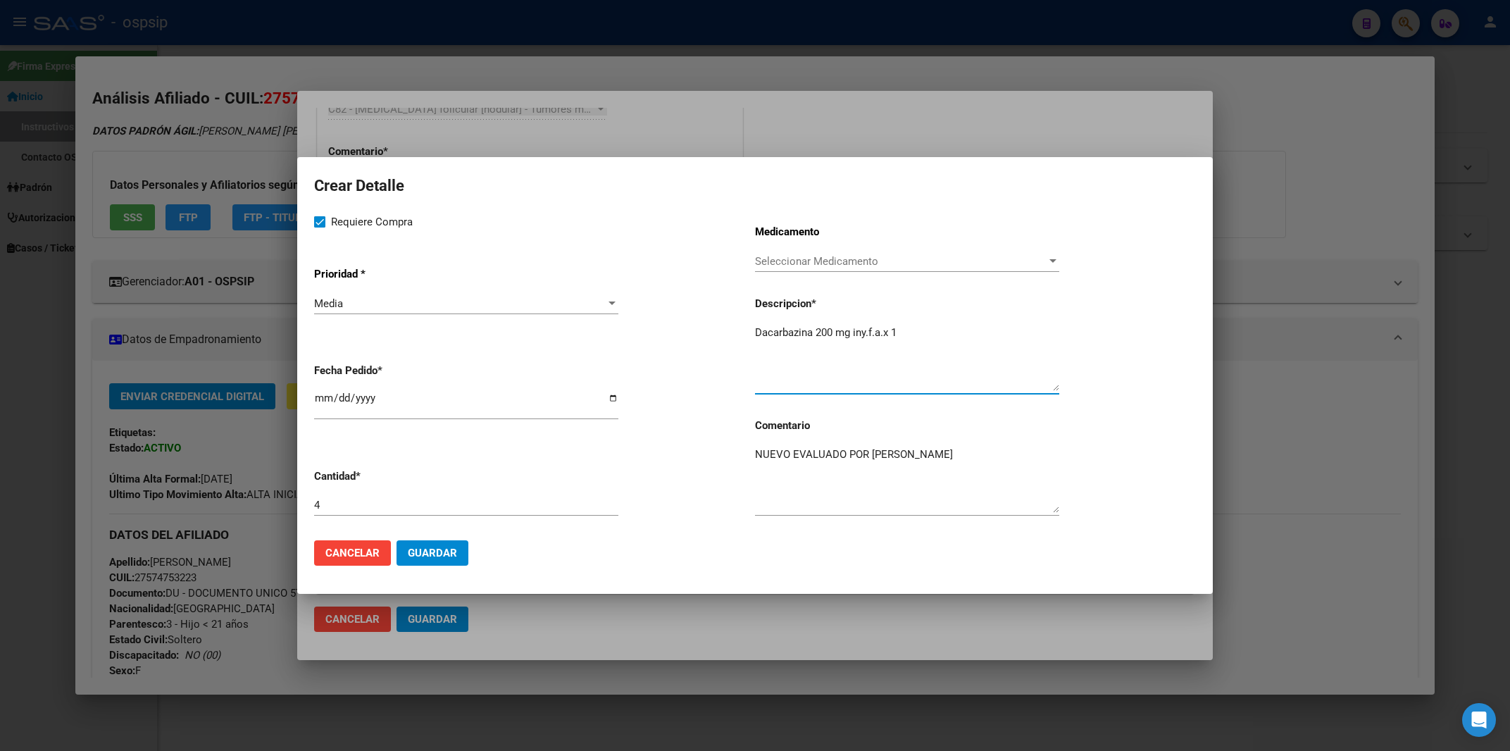
type textarea "Dacarbazina 200 mg iny.f.a.x 1"
click at [904, 491] on textarea "NUEVO EVALUADO POR [PERSON_NAME]" at bounding box center [907, 479] width 304 height 66
click at [910, 370] on textarea "Dacarbazina 200 mg iny.f.a.x 1" at bounding box center [907, 358] width 304 height 66
click at [447, 546] on button "Guardar" at bounding box center [432, 552] width 72 height 25
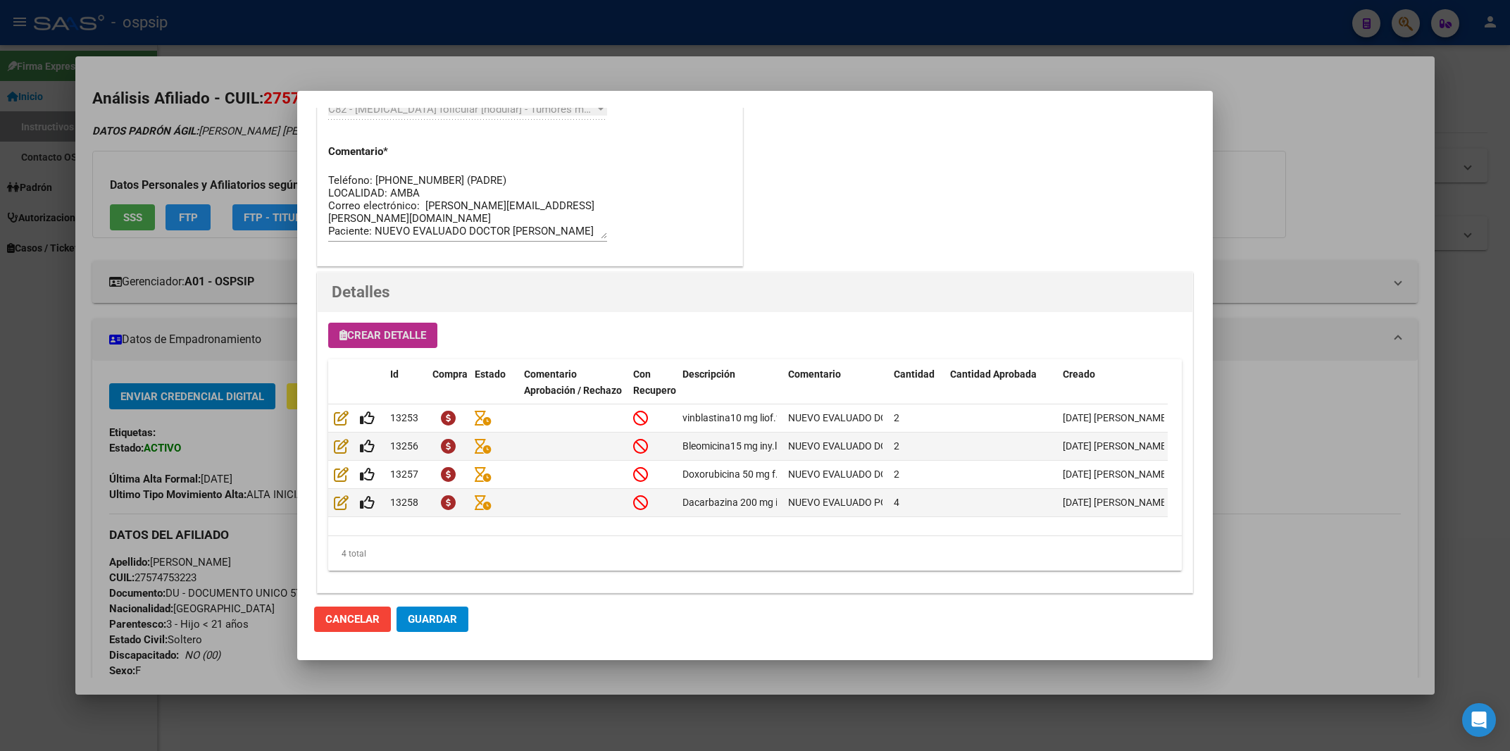
scroll to position [51, 0]
click at [412, 326] on button "Crear Detalle" at bounding box center [382, 334] width 109 height 25
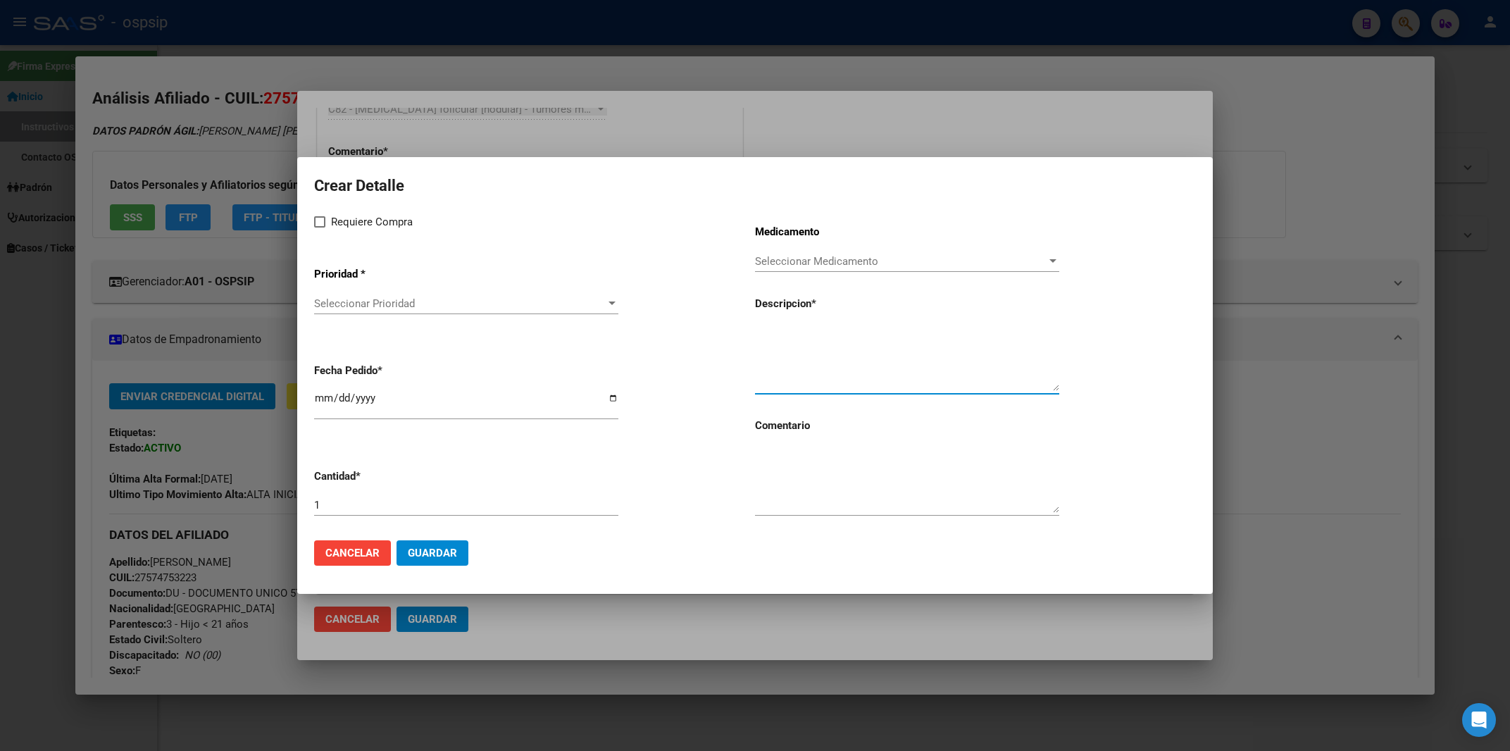
click at [779, 375] on textarea at bounding box center [907, 358] width 304 height 66
paste textarea "8 mg f.a.x 1 6992 [MEDICAL_DATA]"
click at [775, 335] on textarea "8 mg f.a.x 1 6992 [MEDICAL_DATA]" at bounding box center [907, 358] width 304 height 66
drag, startPoint x: 858, startPoint y: 332, endPoint x: 995, endPoint y: 332, distance: 137.3
click at [995, 332] on textarea "8 mg f.a.x 1 6992 [MEDICAL_DATA]" at bounding box center [907, 358] width 304 height 66
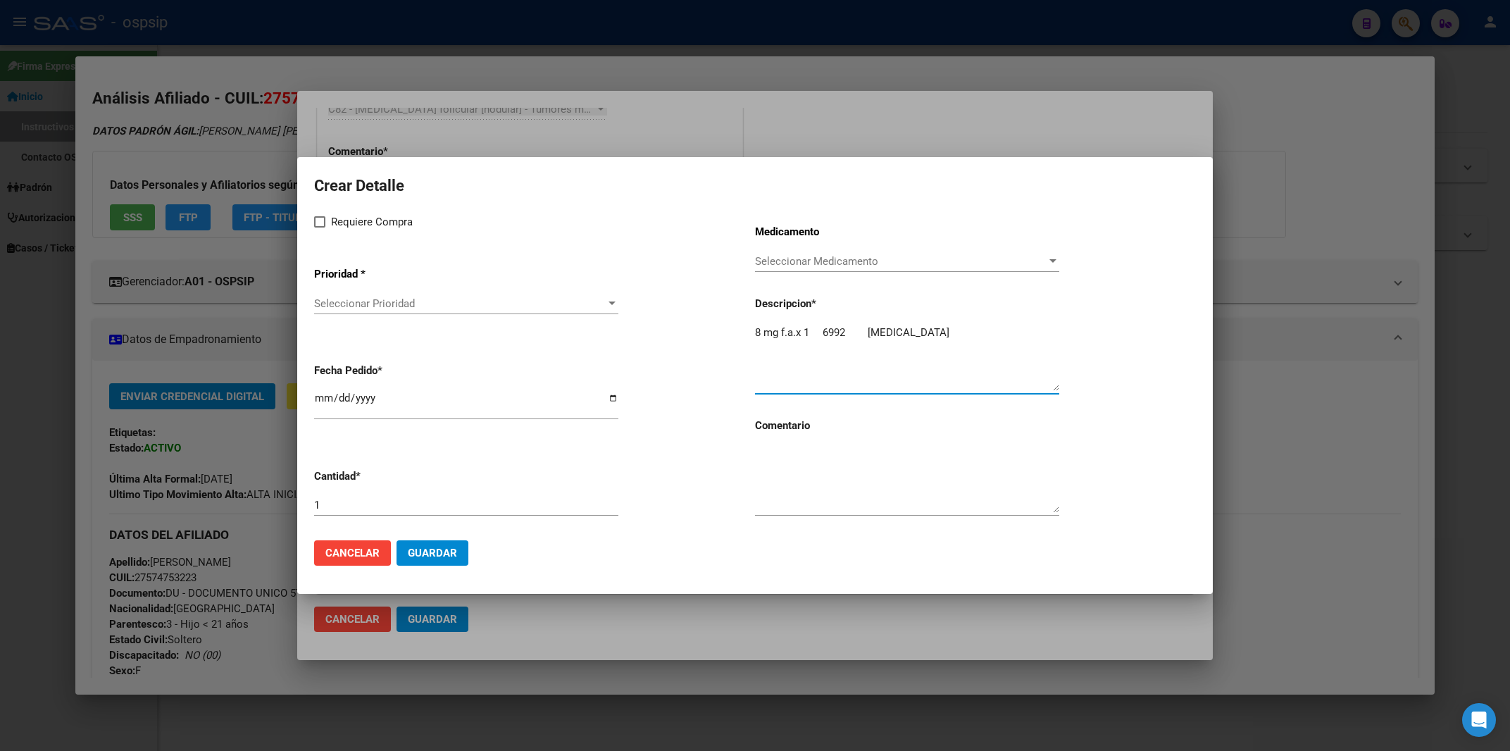
click at [754, 327] on app-drop-down-list "Prioridad * Seleccionar Prioridad Seleccionar Prioridad" at bounding box center [534, 291] width 441 height 71
click at [756, 330] on textarea "8 mg f.a.x 1 6992 [MEDICAL_DATA]" at bounding box center [907, 358] width 304 height 66
paste textarea "[MEDICAL_DATA]"
drag, startPoint x: 878, startPoint y: 330, endPoint x: 1023, endPoint y: 339, distance: 145.4
click at [1023, 339] on textarea "[MEDICAL_DATA] 8 mg f.a.x 1 6992 [MEDICAL_DATA]" at bounding box center [907, 358] width 304 height 66
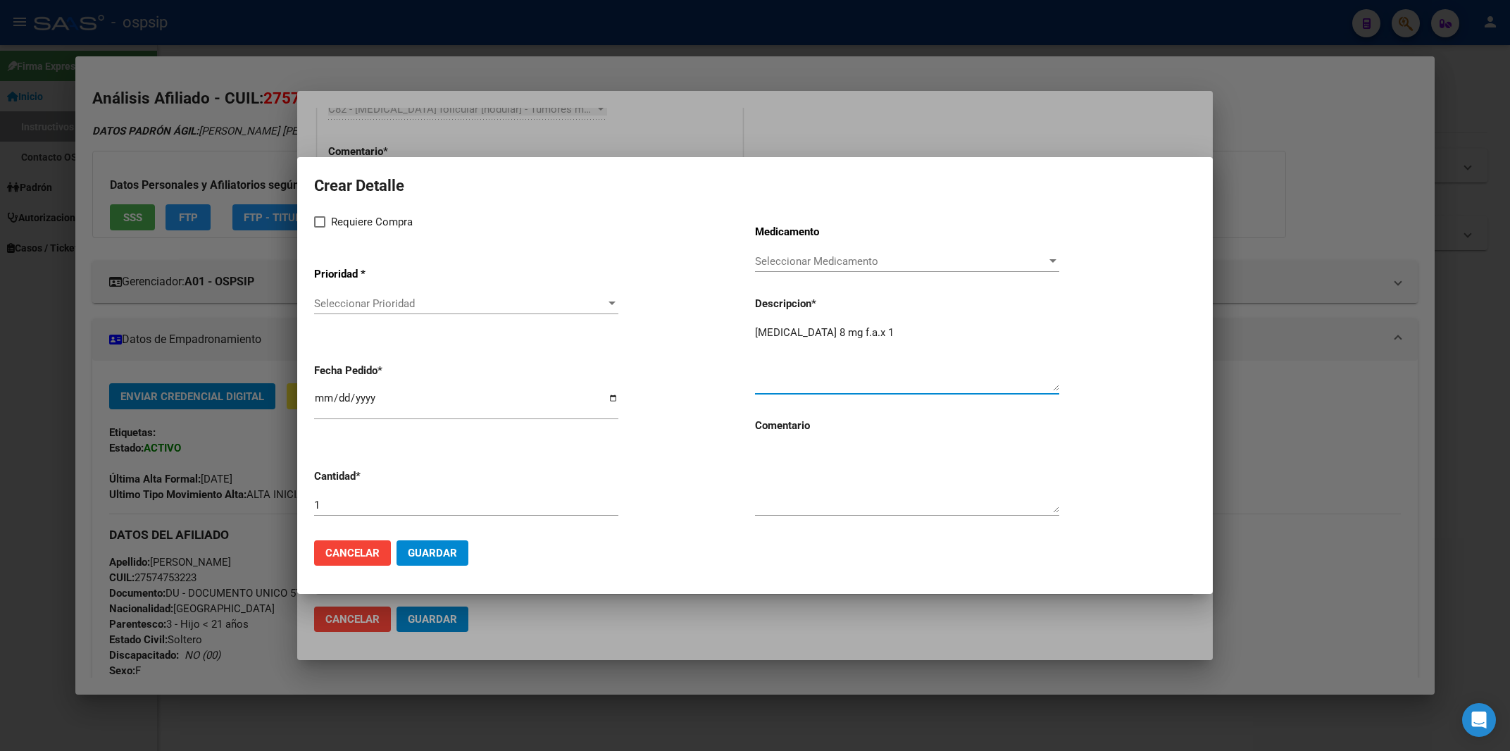
type textarea "[MEDICAL_DATA] 8 mg f.a.x 1"
click at [319, 223] on span at bounding box center [319, 221] width 11 height 11
click at [319, 227] on input "Requiere Compra" at bounding box center [319, 227] width 1 height 1
checkbox input "true"
click at [375, 306] on span "Seleccionar Prioridad" at bounding box center [460, 303] width 292 height 13
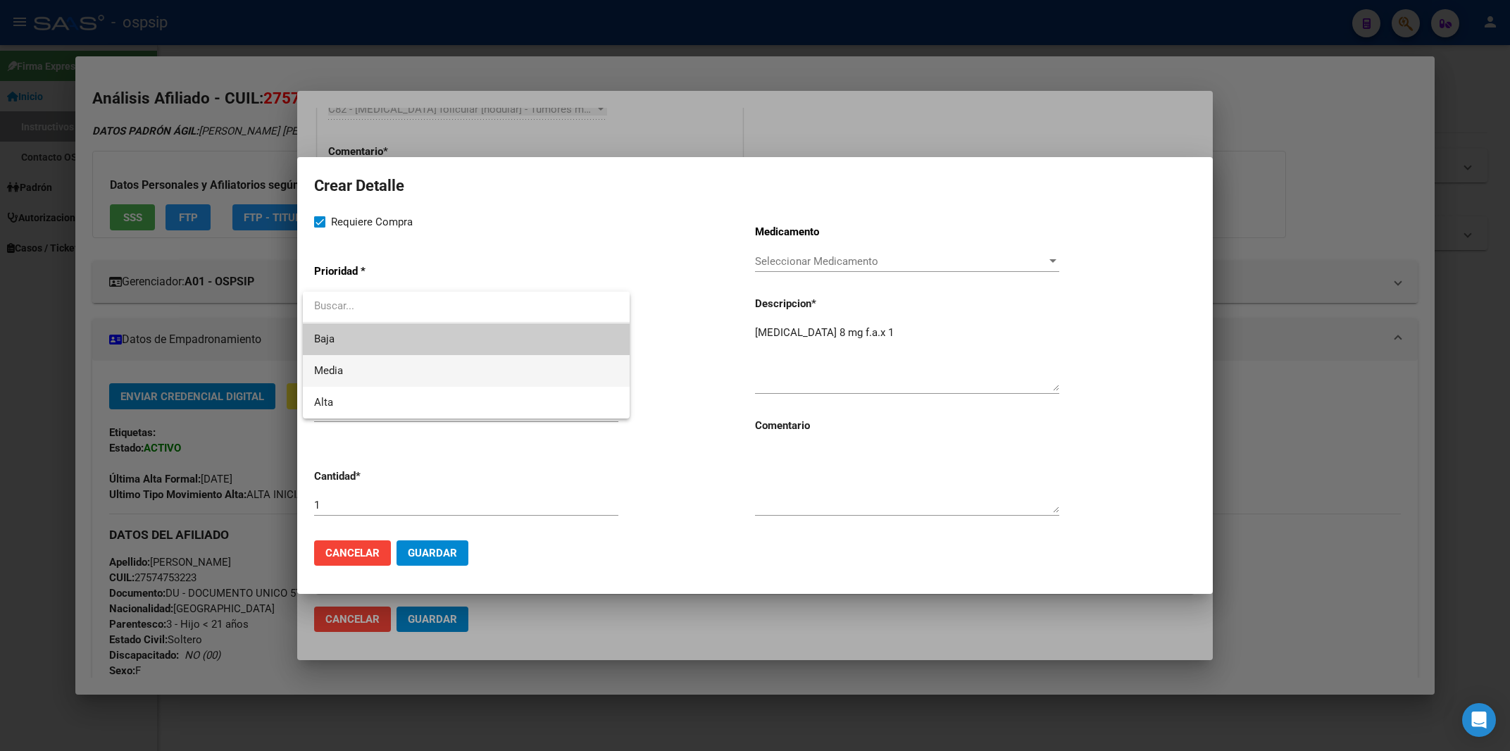
click at [346, 371] on span "Media" at bounding box center [466, 371] width 304 height 32
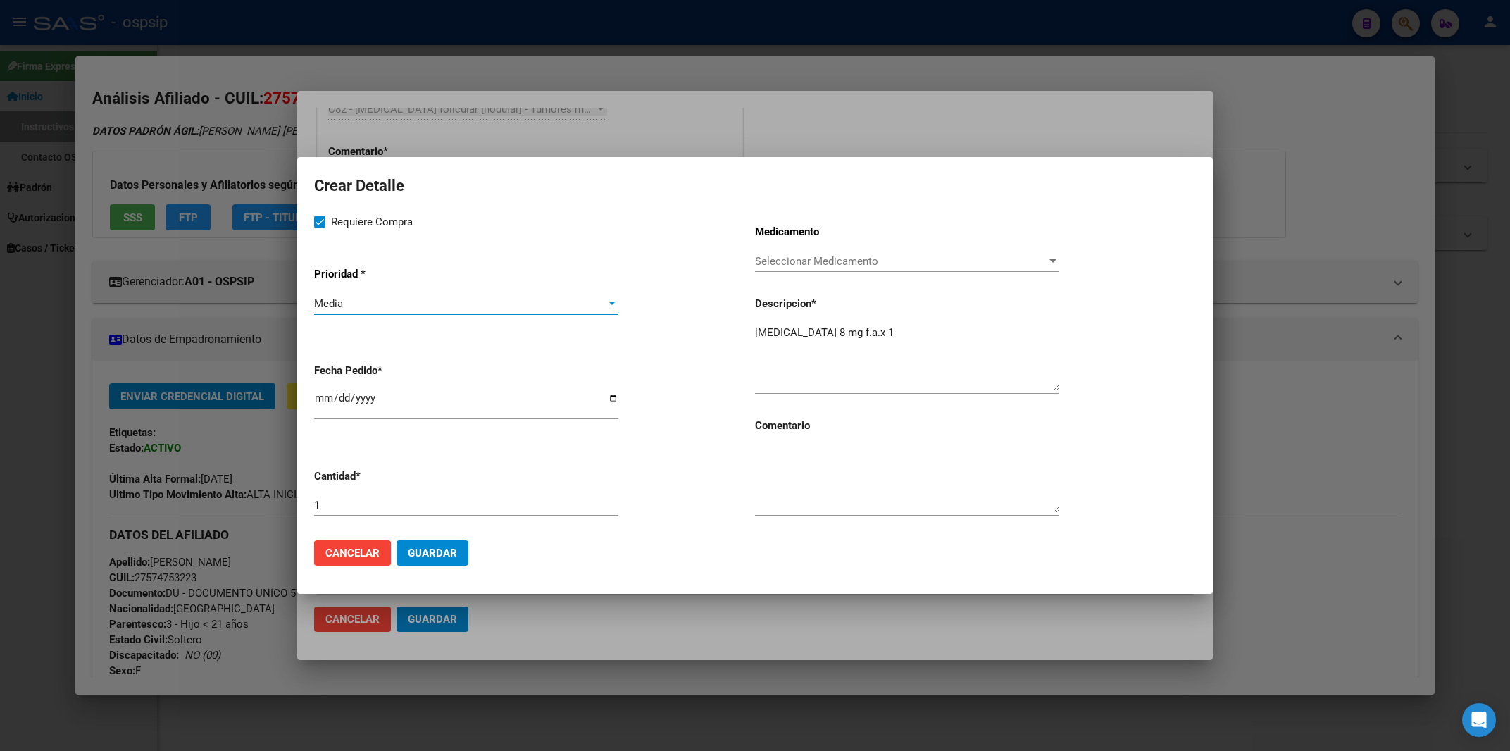
click at [325, 406] on input "[DATE]" at bounding box center [466, 403] width 304 height 23
type input "[DATE]"
click at [837, 494] on textarea at bounding box center [907, 479] width 304 height 66
type textarea "NUEVO EVALUADO DOC [PERSON_NAME]"
click at [327, 512] on div "1" at bounding box center [466, 504] width 304 height 21
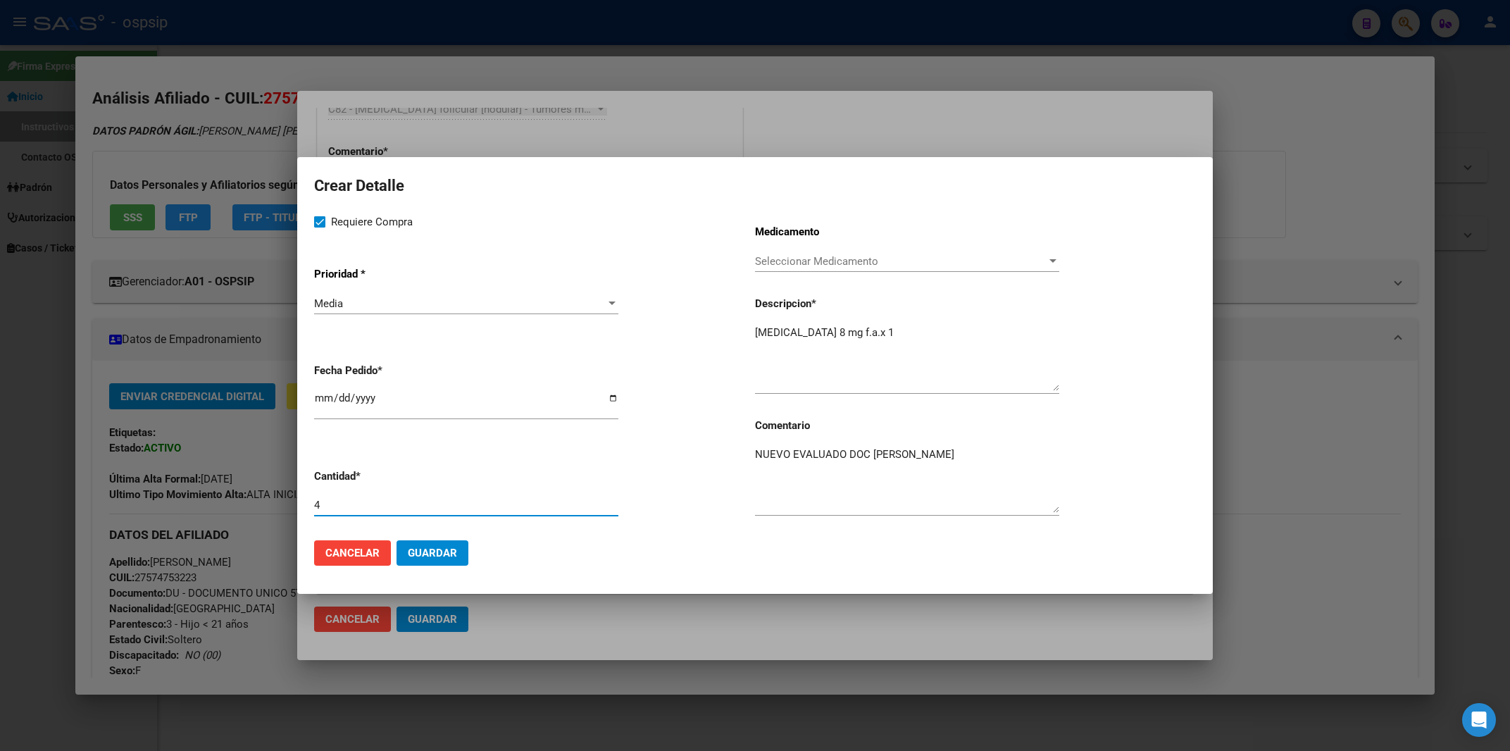
type input "4"
type input "6"
click at [443, 544] on button "Guardar" at bounding box center [432, 552] width 72 height 25
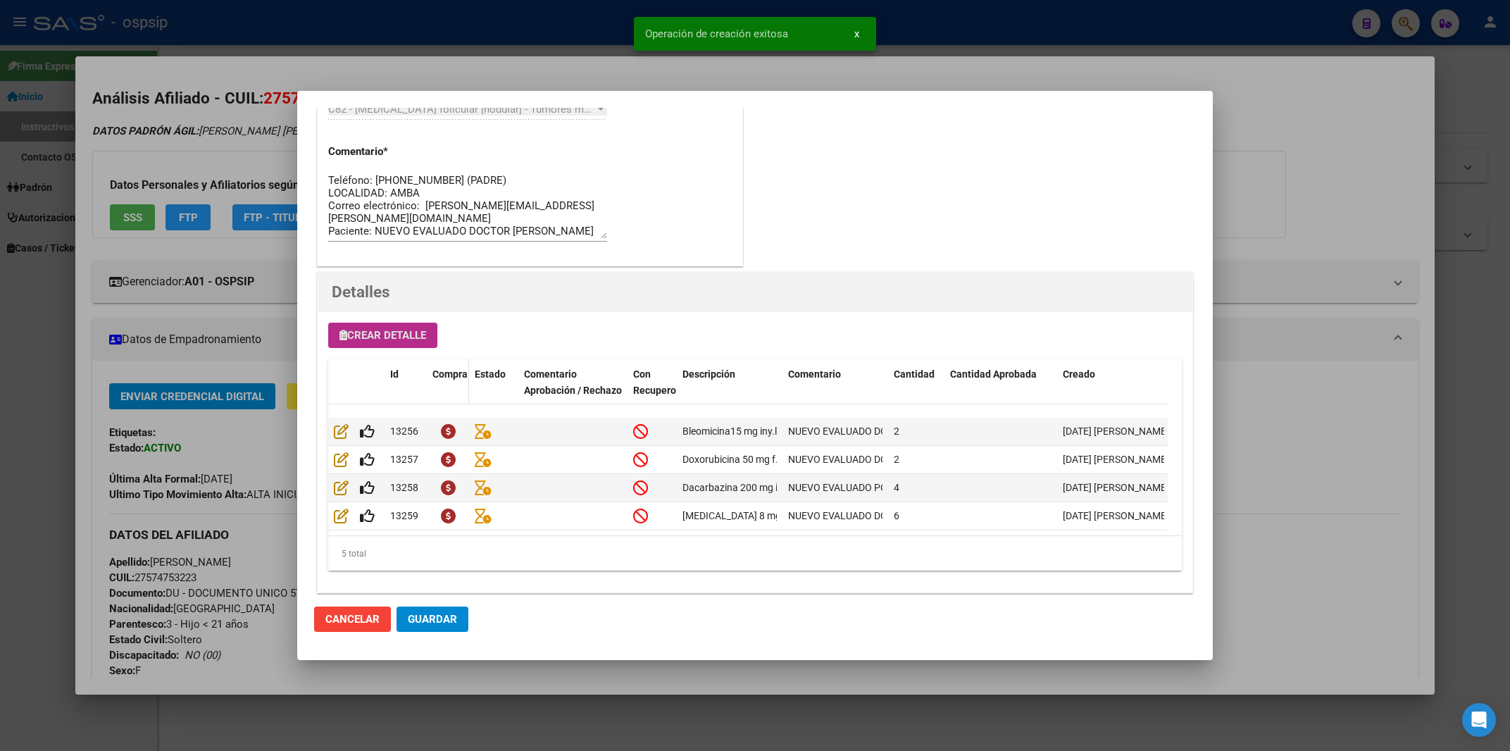
scroll to position [777, 0]
click at [391, 325] on button "Crear Detalle" at bounding box center [382, 334] width 109 height 25
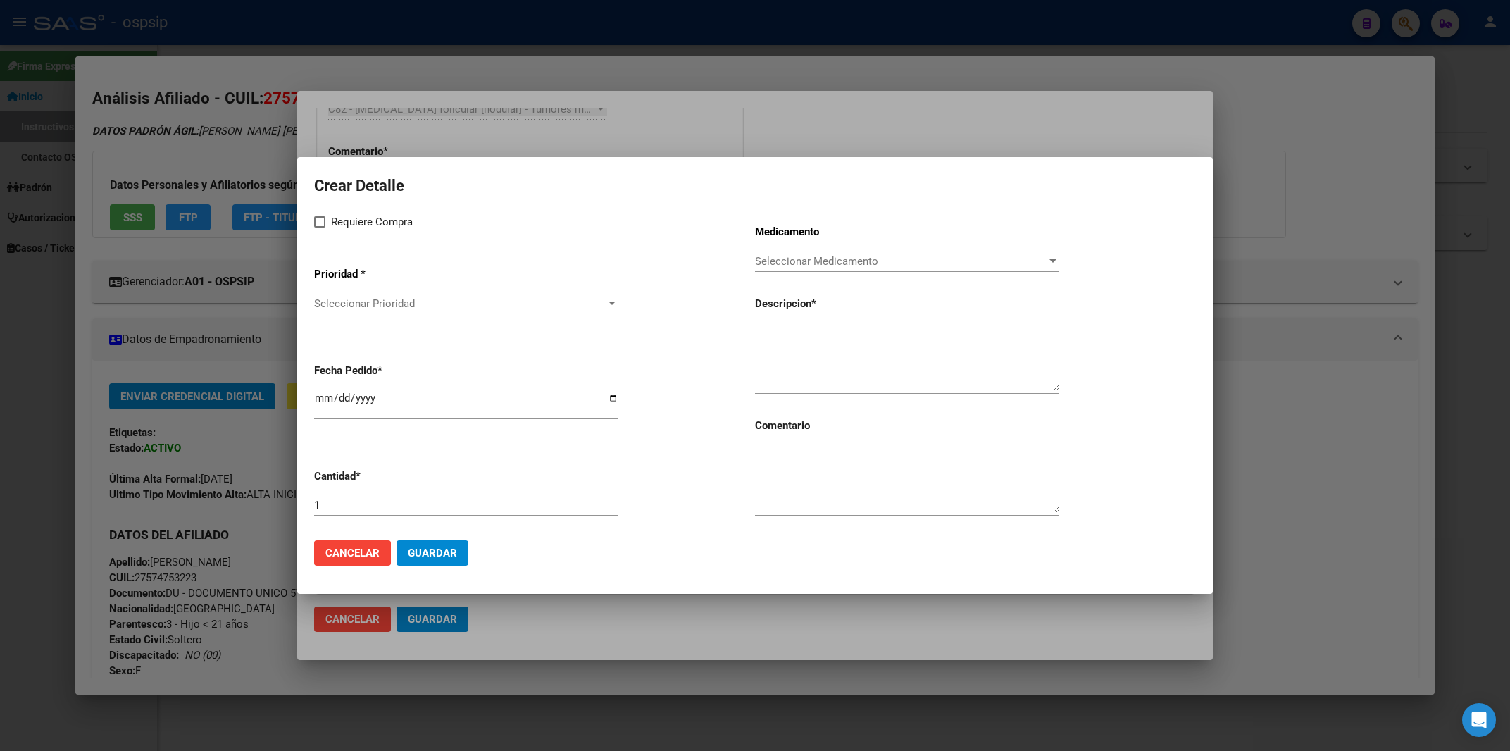
click at [320, 225] on span at bounding box center [319, 221] width 11 height 11
click at [320, 227] on input "Requiere Compra" at bounding box center [319, 227] width 1 height 1
checkbox input "true"
click at [349, 297] on div "Seleccionar Prioridad Seleccionar Prioridad" at bounding box center [466, 303] width 304 height 21
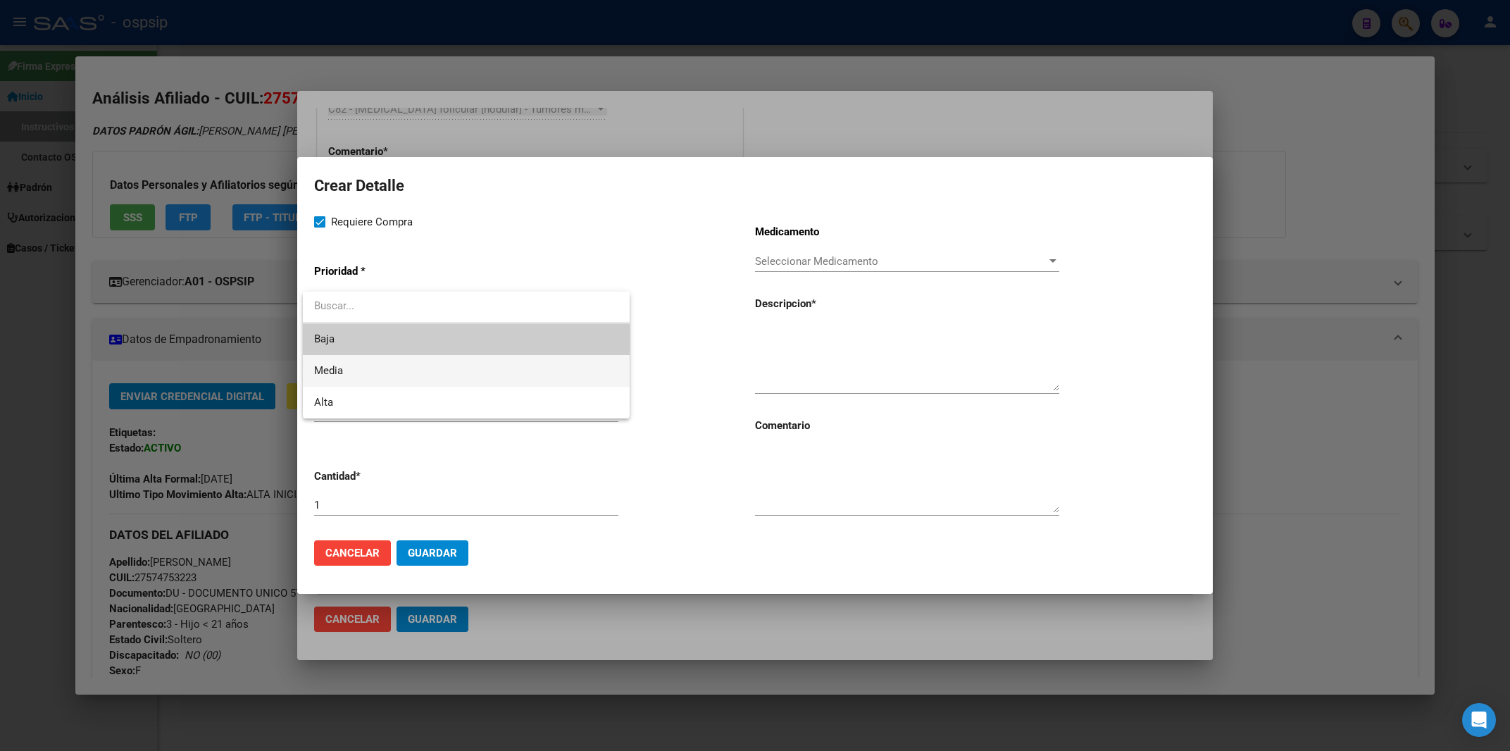
click at [370, 364] on span "Media" at bounding box center [466, 371] width 304 height 32
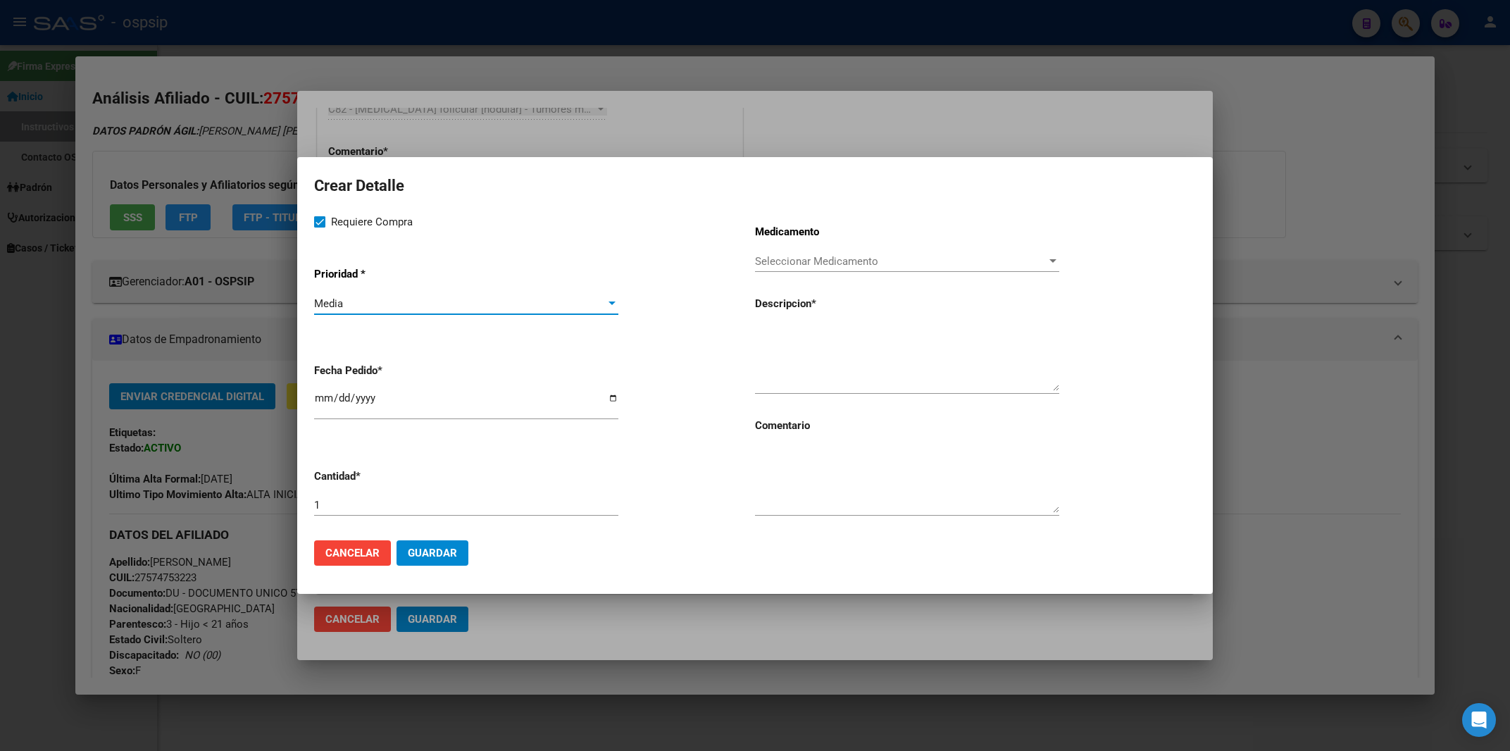
click at [321, 403] on input "[DATE]" at bounding box center [466, 403] width 304 height 23
type input "[DATE]"
click at [345, 514] on div "1" at bounding box center [466, 504] width 304 height 21
type input "2"
click at [880, 488] on textarea at bounding box center [907, 479] width 304 height 66
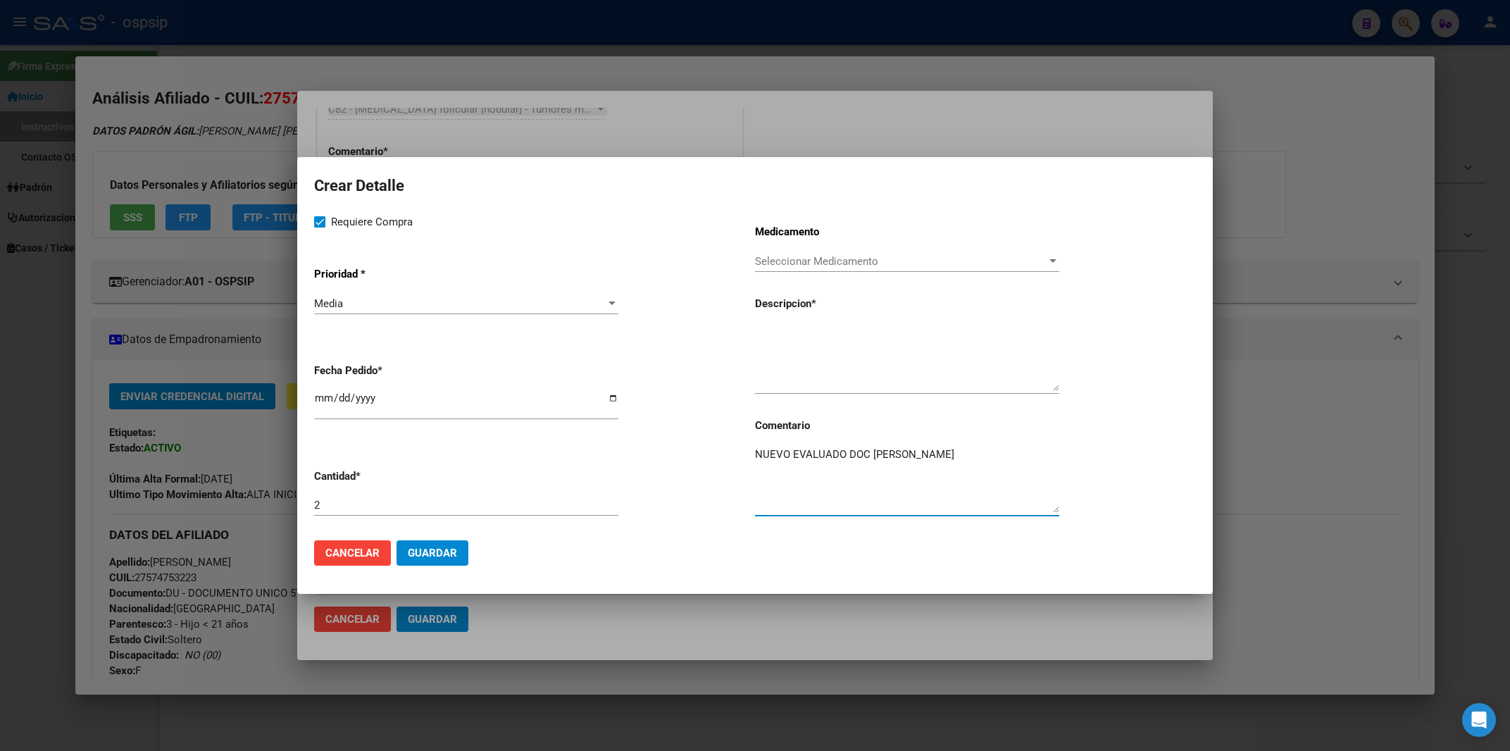
type textarea "NUEVO EVALUADO DOC [PERSON_NAME]"
click at [776, 346] on textarea at bounding box center [907, 358] width 304 height 66
paste textarea "6mg jga.prell.x1+prot.a. 11062 [MEDICAL_DATA] peguilado"
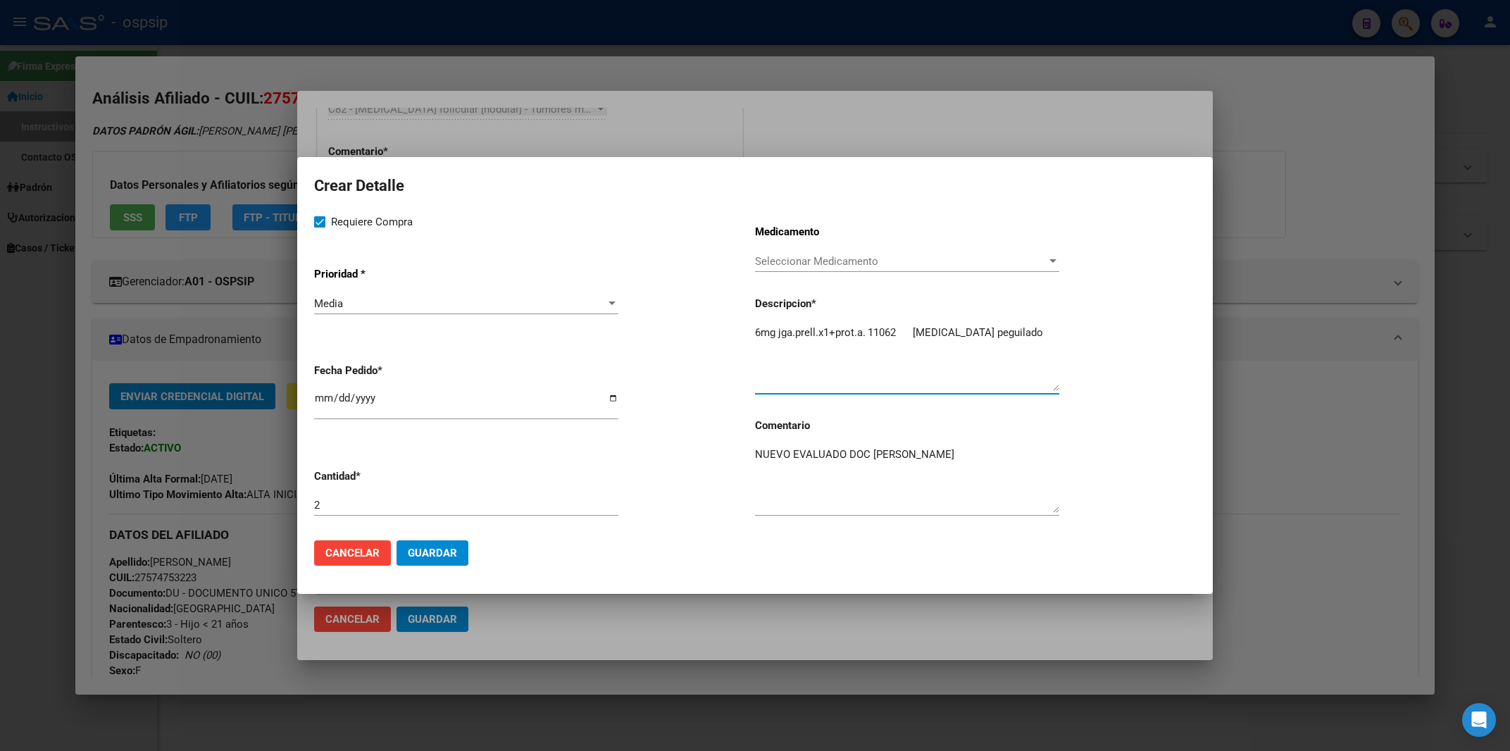
drag, startPoint x: 922, startPoint y: 331, endPoint x: 1046, endPoint y: 335, distance: 124.7
click at [1046, 335] on textarea "6mg jga.prell.x1+prot.a. 11062 [MEDICAL_DATA] peguilado" at bounding box center [907, 358] width 304 height 66
click at [757, 332] on textarea "6mg jga.prell.x1+prot.a. 11062 [MEDICAL_DATA] peguilado" at bounding box center [907, 358] width 304 height 66
paste textarea "[MEDICAL_DATA] peguilado"
click at [758, 332] on textarea "[MEDICAL_DATA] peguilado 6mg jga.prell.x1+prot.a. 11062 [MEDICAL_DATA] peguilado" at bounding box center [907, 358] width 304 height 66
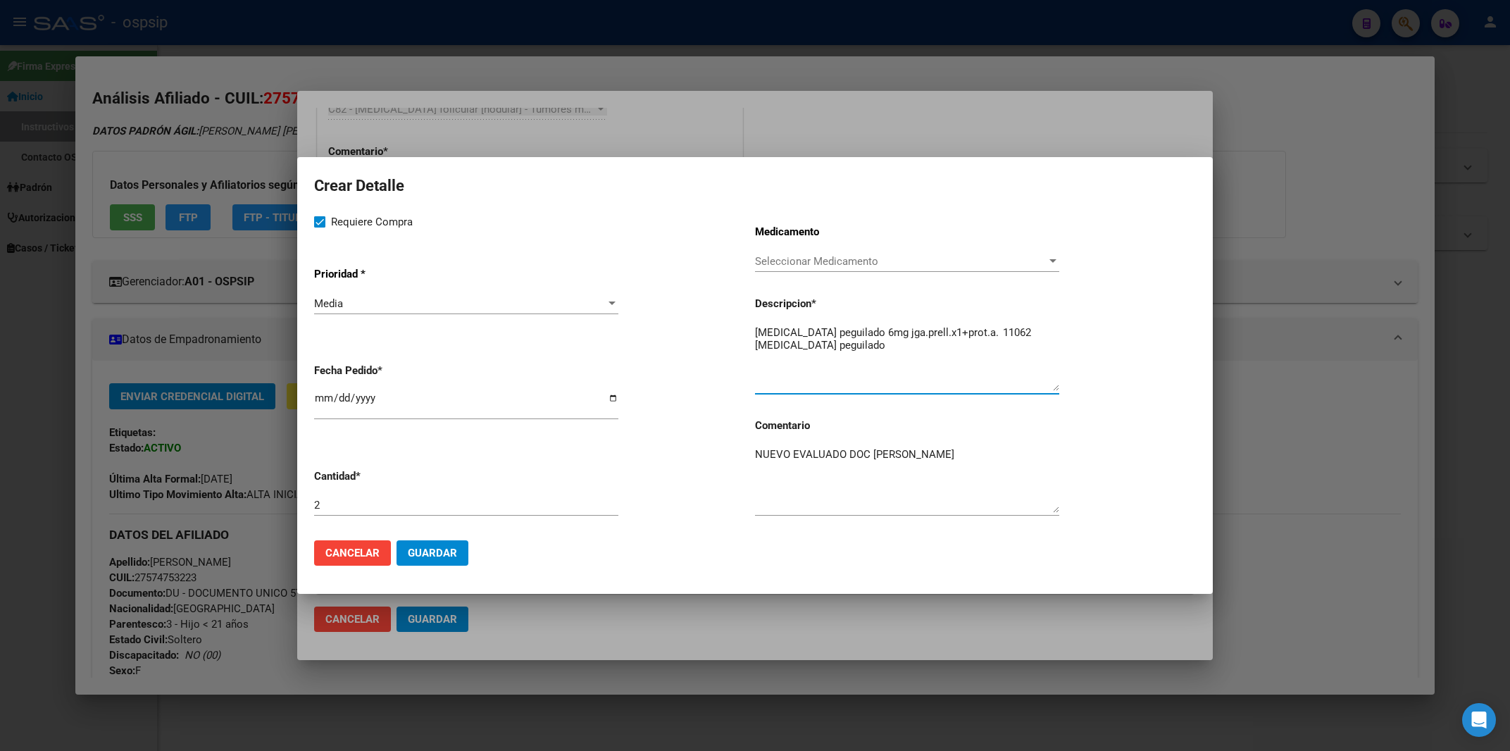
drag, startPoint x: 977, startPoint y: 329, endPoint x: 1022, endPoint y: 380, distance: 67.4
click at [1022, 380] on textarea "[MEDICAL_DATA] peguilado 6mg jga.prell.x1+prot.a. 11062 [MEDICAL_DATA] peguilado" at bounding box center [907, 358] width 304 height 66
type textarea "[MEDICAL_DATA] peguilado 6mg jga.prell.x1+prot.a"
click at [440, 553] on span "Guardar" at bounding box center [432, 552] width 49 height 13
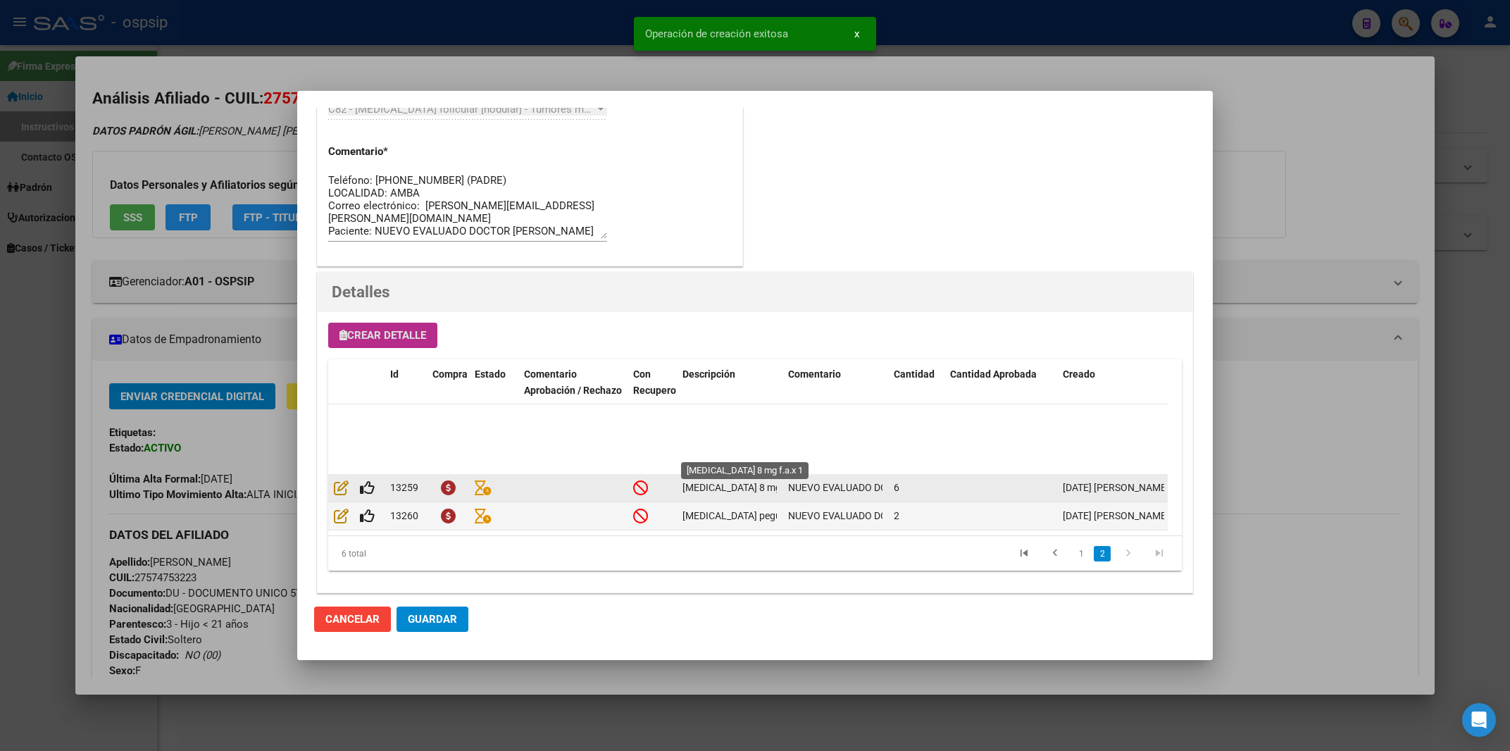
scroll to position [0, 0]
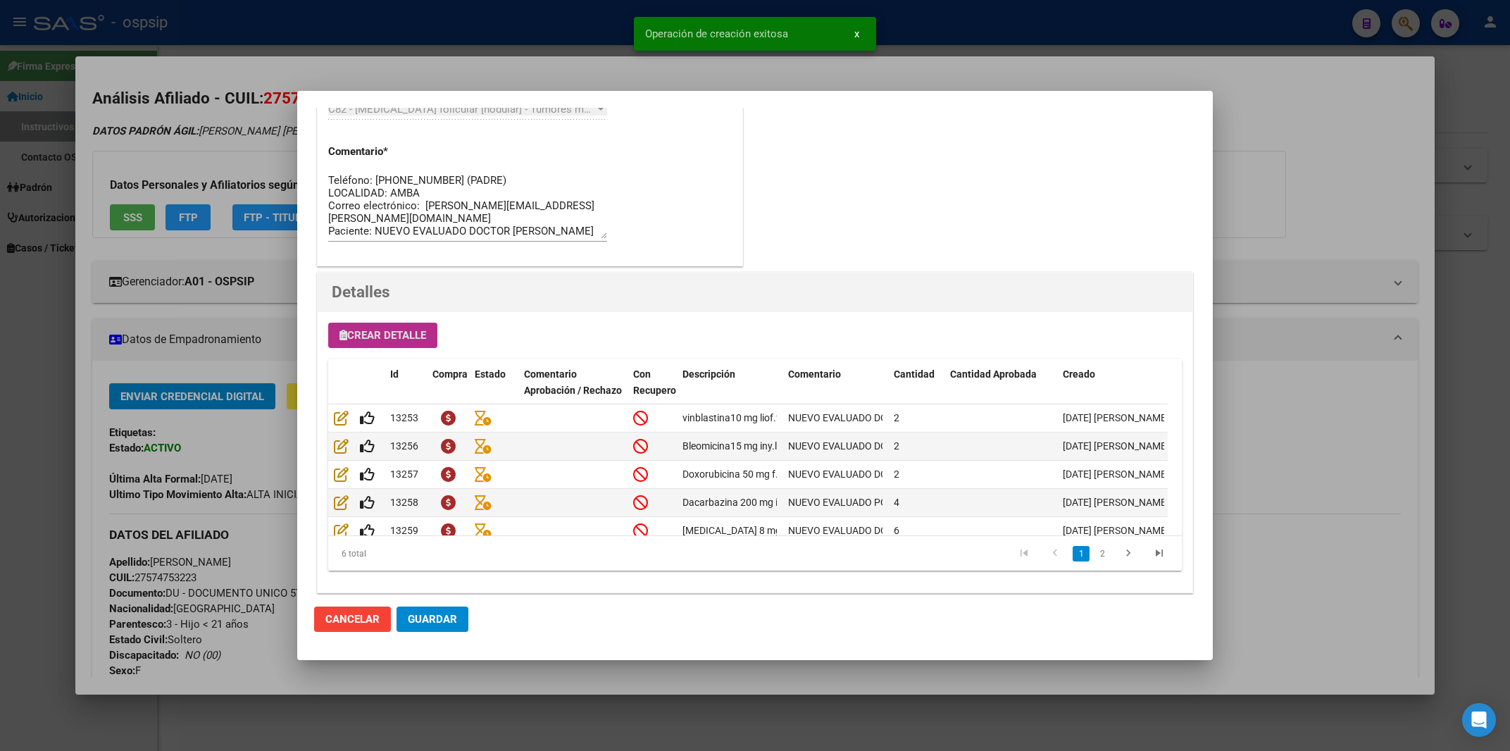
click at [440, 616] on span "Guardar" at bounding box center [432, 619] width 49 height 13
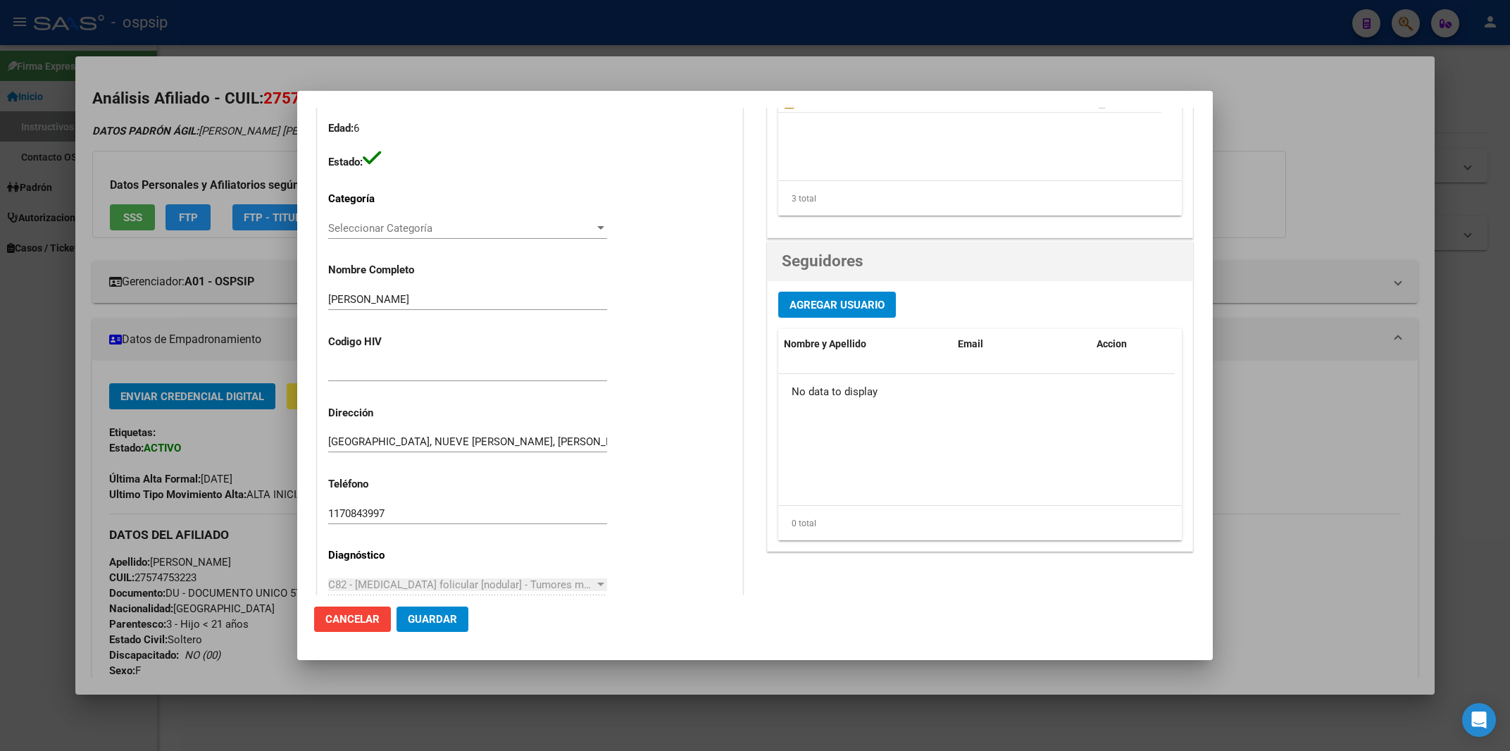
scroll to position [603, 0]
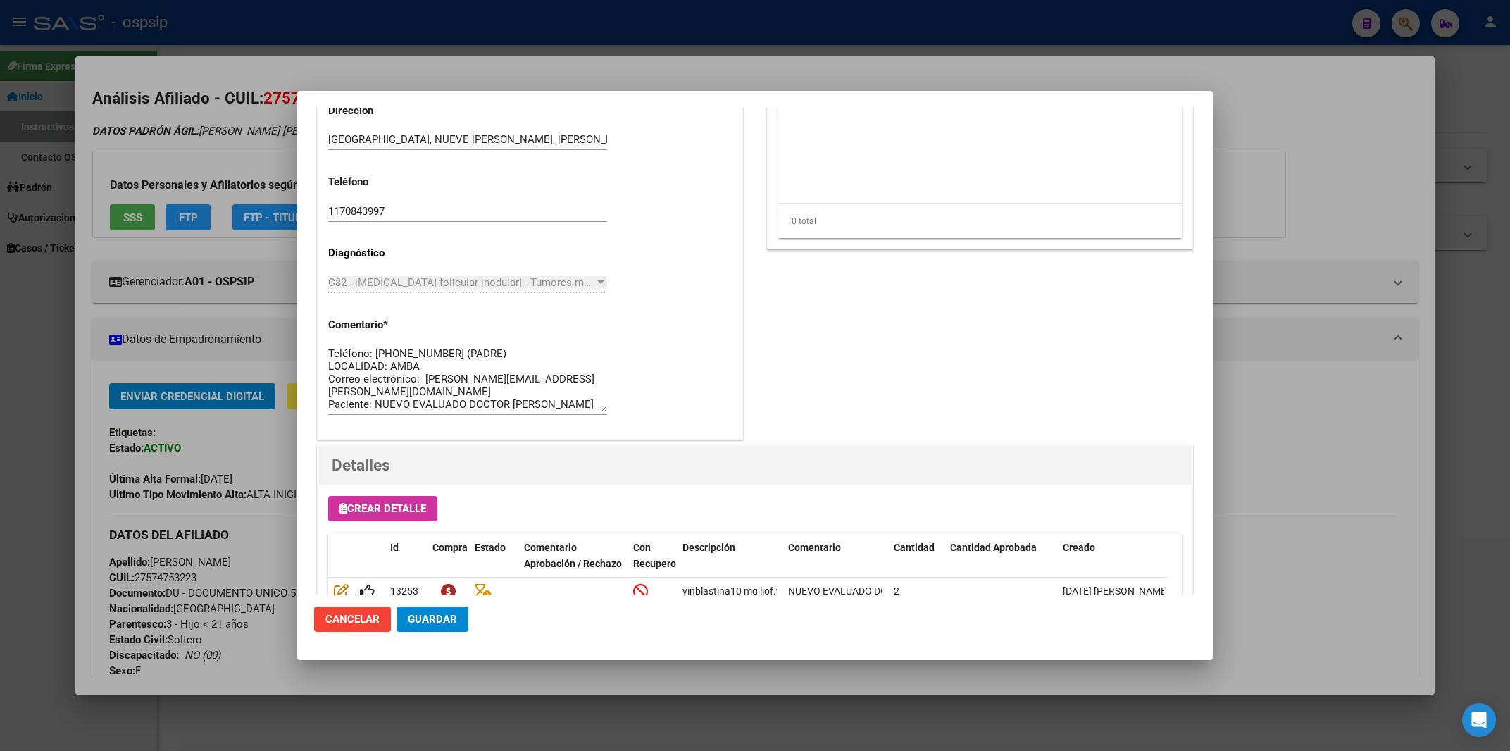
click at [464, 276] on span "C82 - [MEDICAL_DATA] folicular [nodular] - Tumores malignos del tejido linfátic…" at bounding box center [720, 282] width 784 height 13
drag, startPoint x: 593, startPoint y: 270, endPoint x: 602, endPoint y: 287, distance: 19.8
click at [593, 270] on div "Casos (0) Creado: [DATE] 11:05 - [PERSON_NAME] Área Liquidación: MEDICAMENTOS C…" at bounding box center [530, 46] width 425 height 784
click at [602, 287] on app-drop-down-list "Diagnóstico C82 - [MEDICAL_DATA] folicular [nodular] - Tumores malignos del tej…" at bounding box center [473, 267] width 290 height 42
click at [1354, 134] on div at bounding box center [755, 375] width 1510 height 751
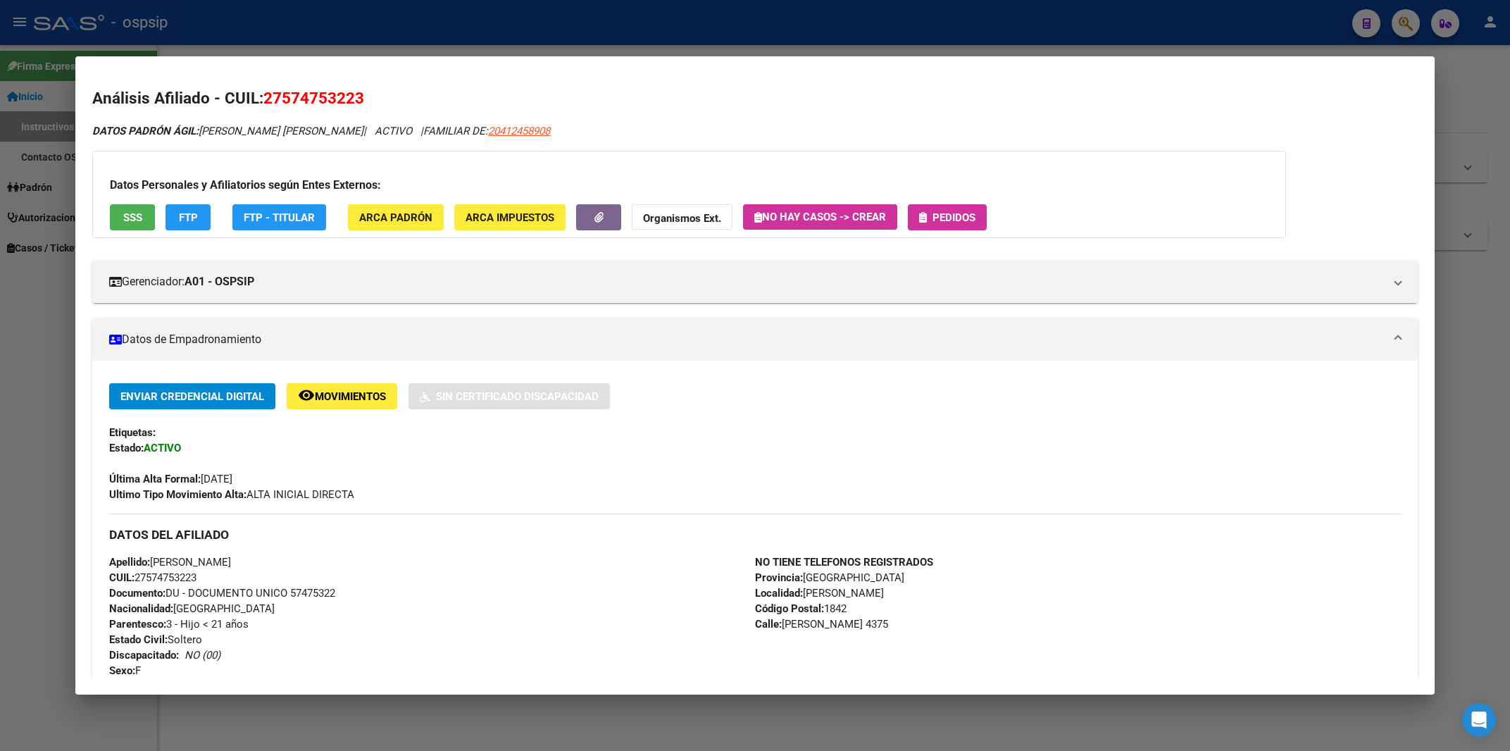
click at [1178, 44] on div at bounding box center [755, 375] width 1510 height 751
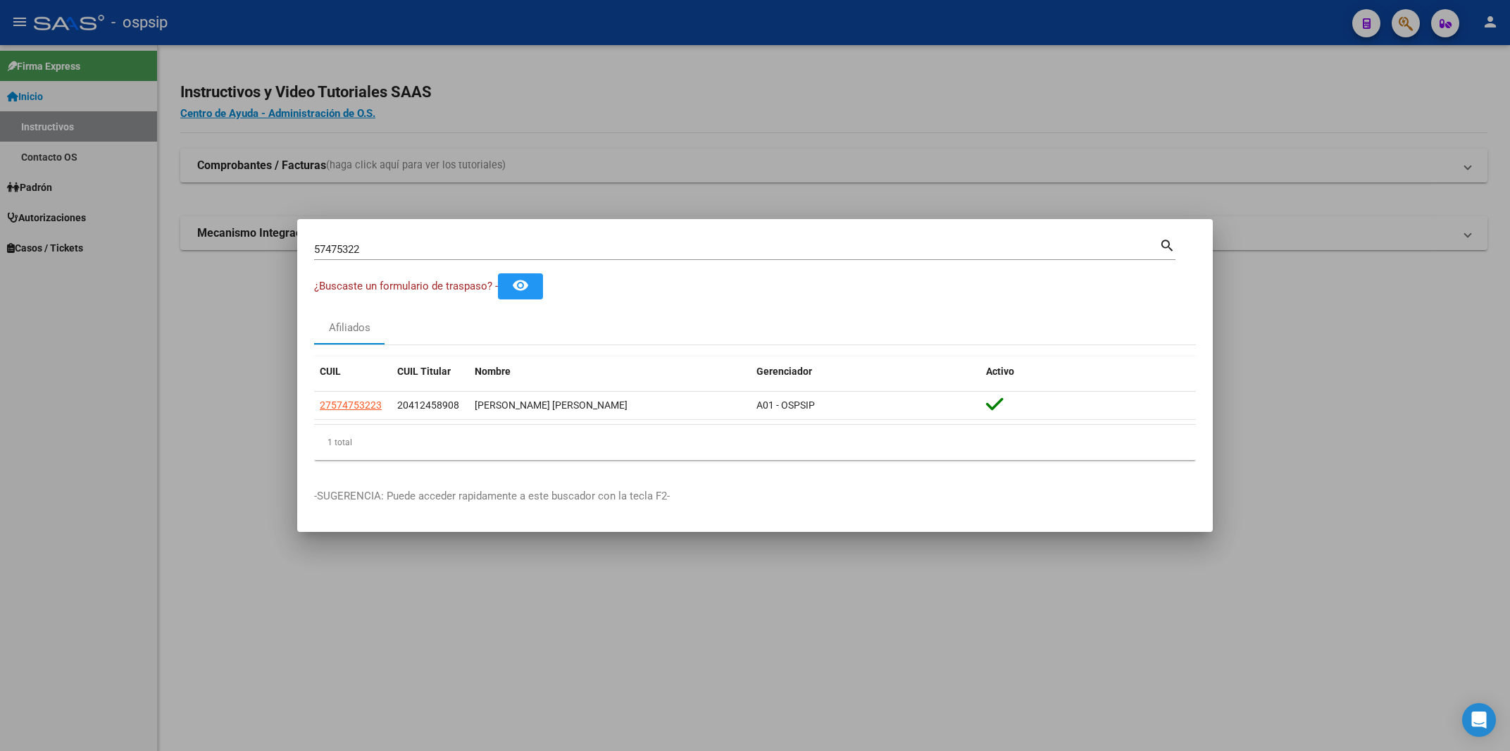
click at [1160, 1] on div at bounding box center [755, 375] width 1510 height 751
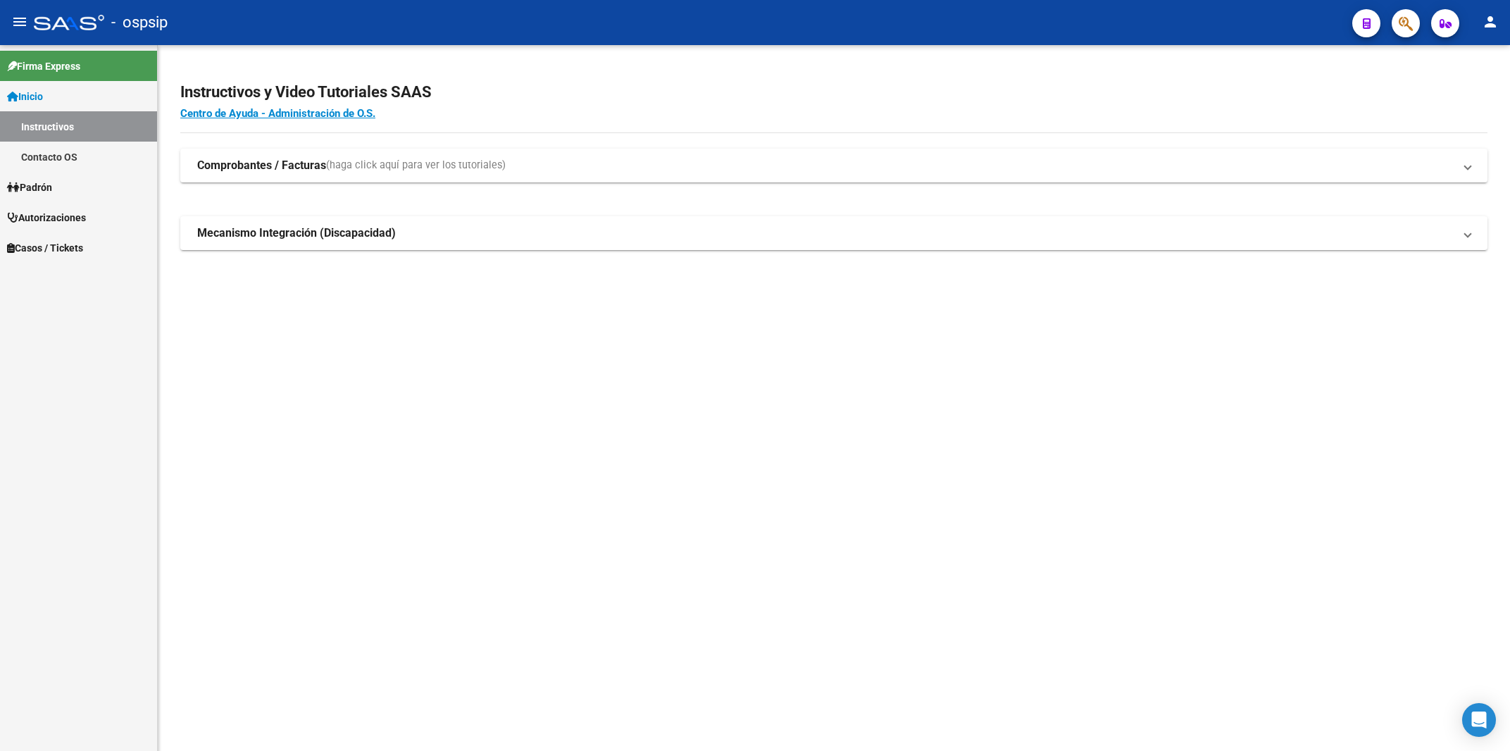
click at [48, 218] on span "Autorizaciones" at bounding box center [46, 217] width 79 height 15
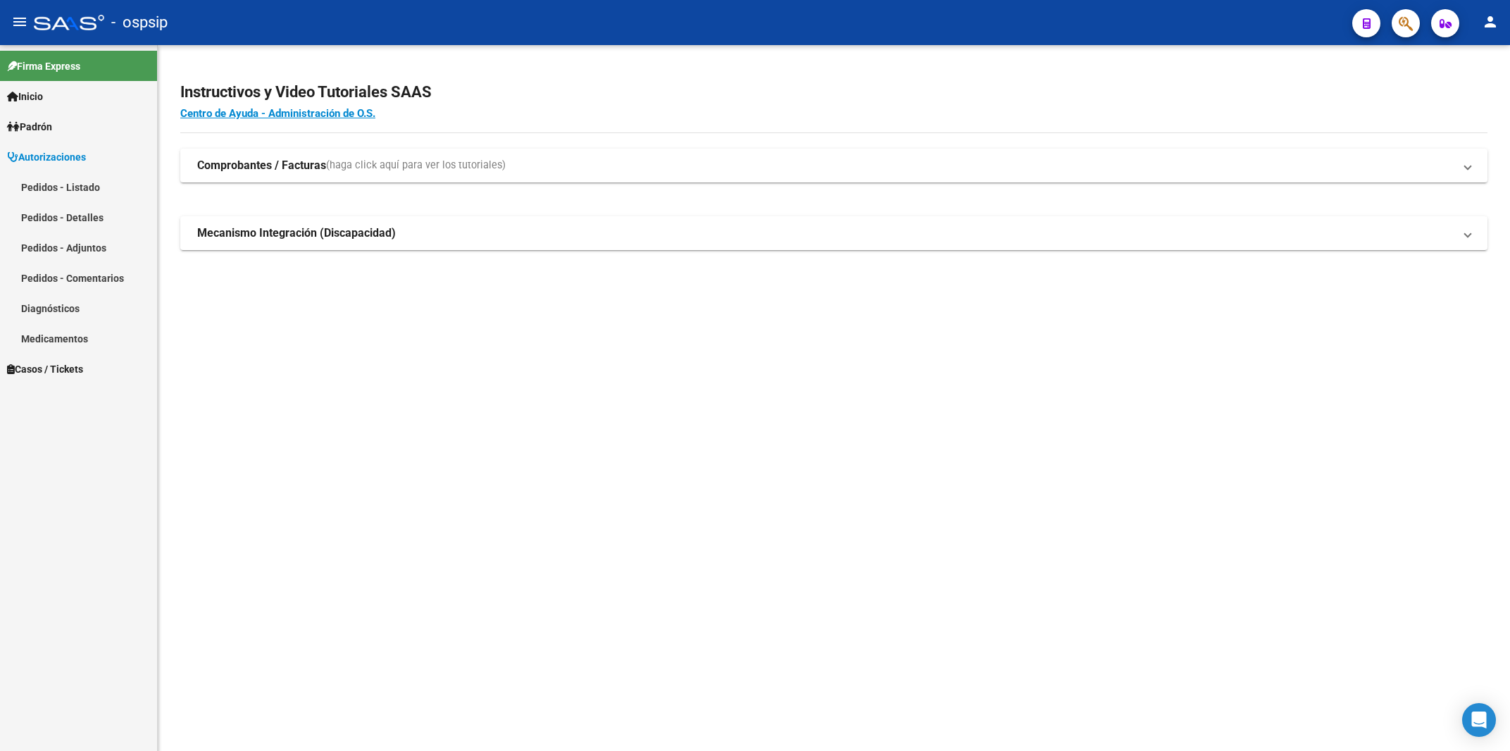
click at [65, 189] on link "Pedidos - Listado" at bounding box center [78, 187] width 157 height 30
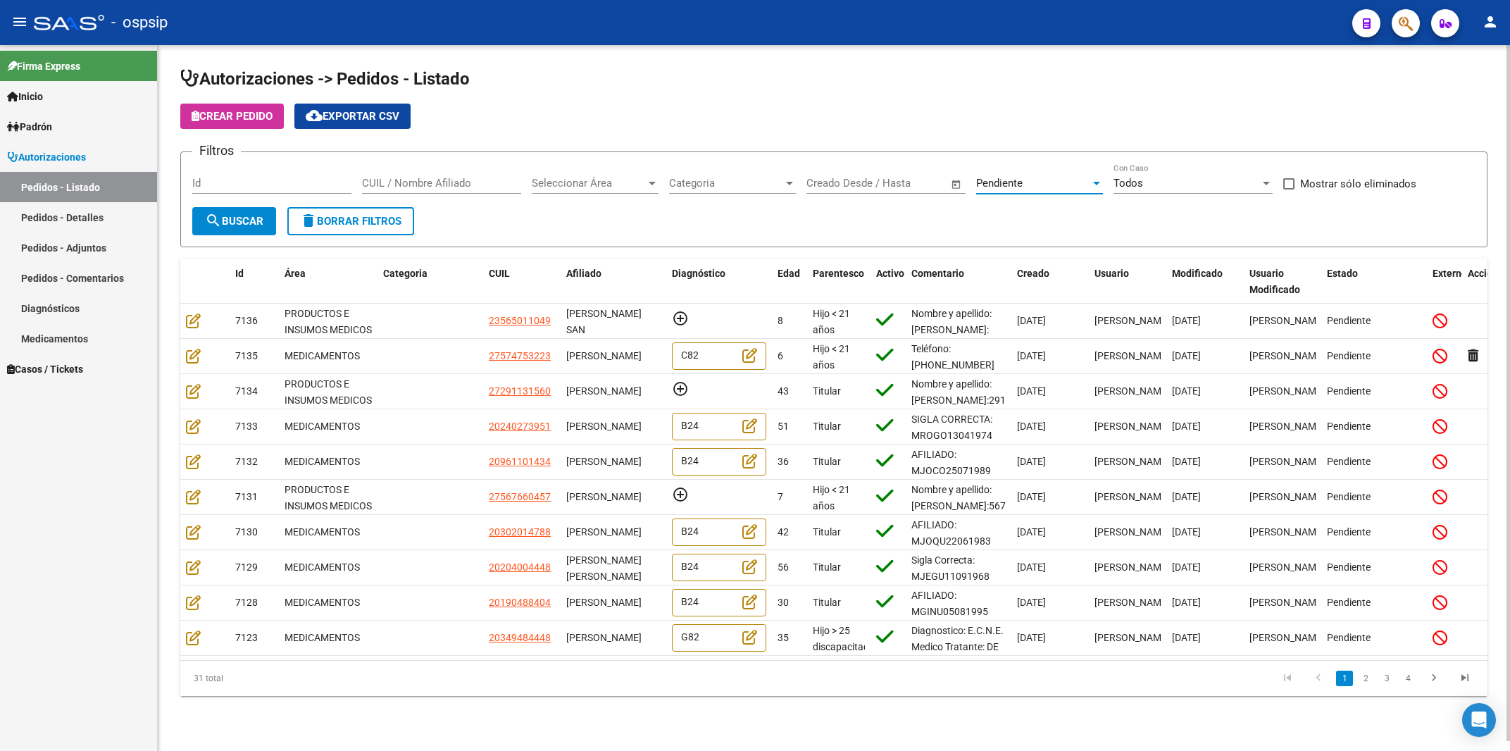
click at [1044, 183] on div "Pendiente" at bounding box center [1033, 183] width 114 height 13
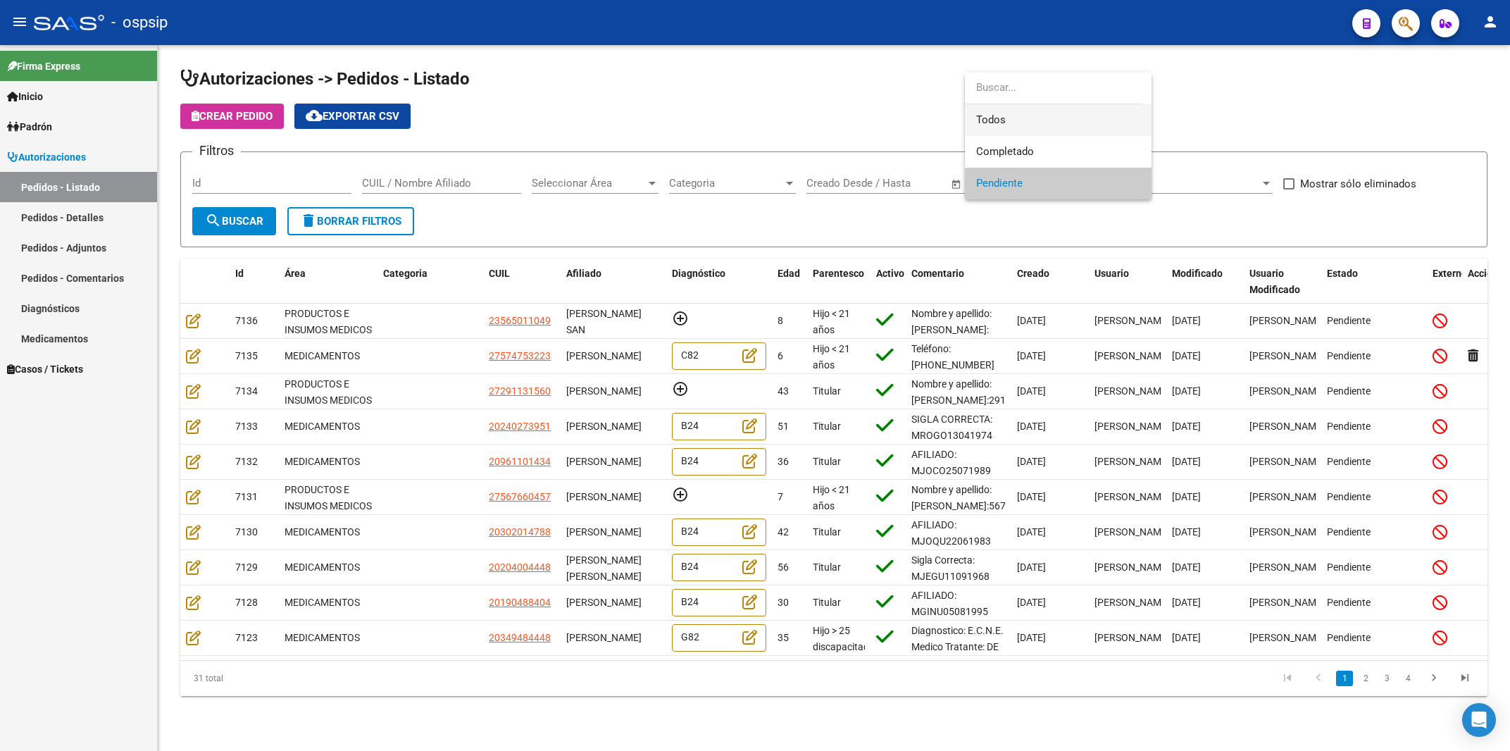
click at [1008, 113] on span "Todos" at bounding box center [1058, 120] width 164 height 32
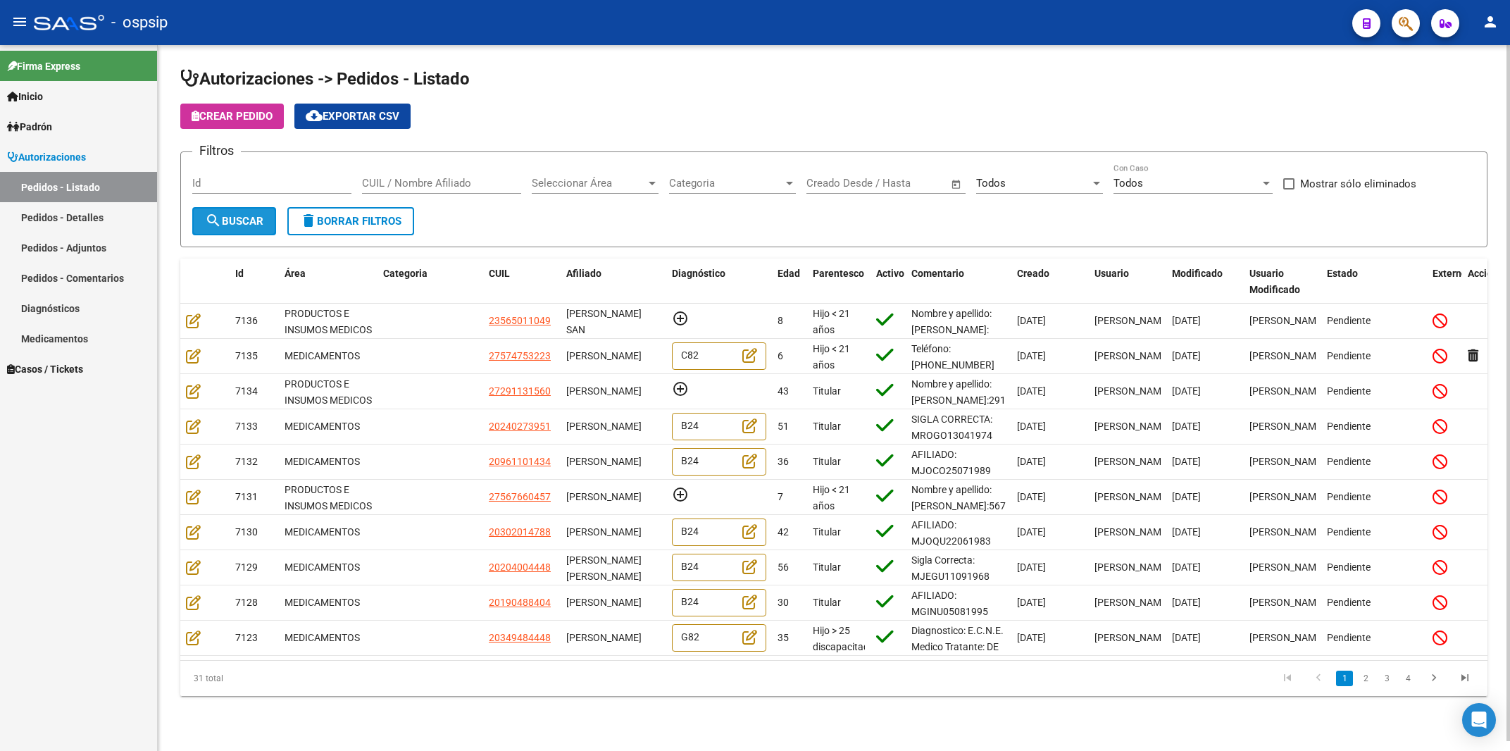
click at [221, 213] on mat-icon "search" at bounding box center [213, 220] width 17 height 17
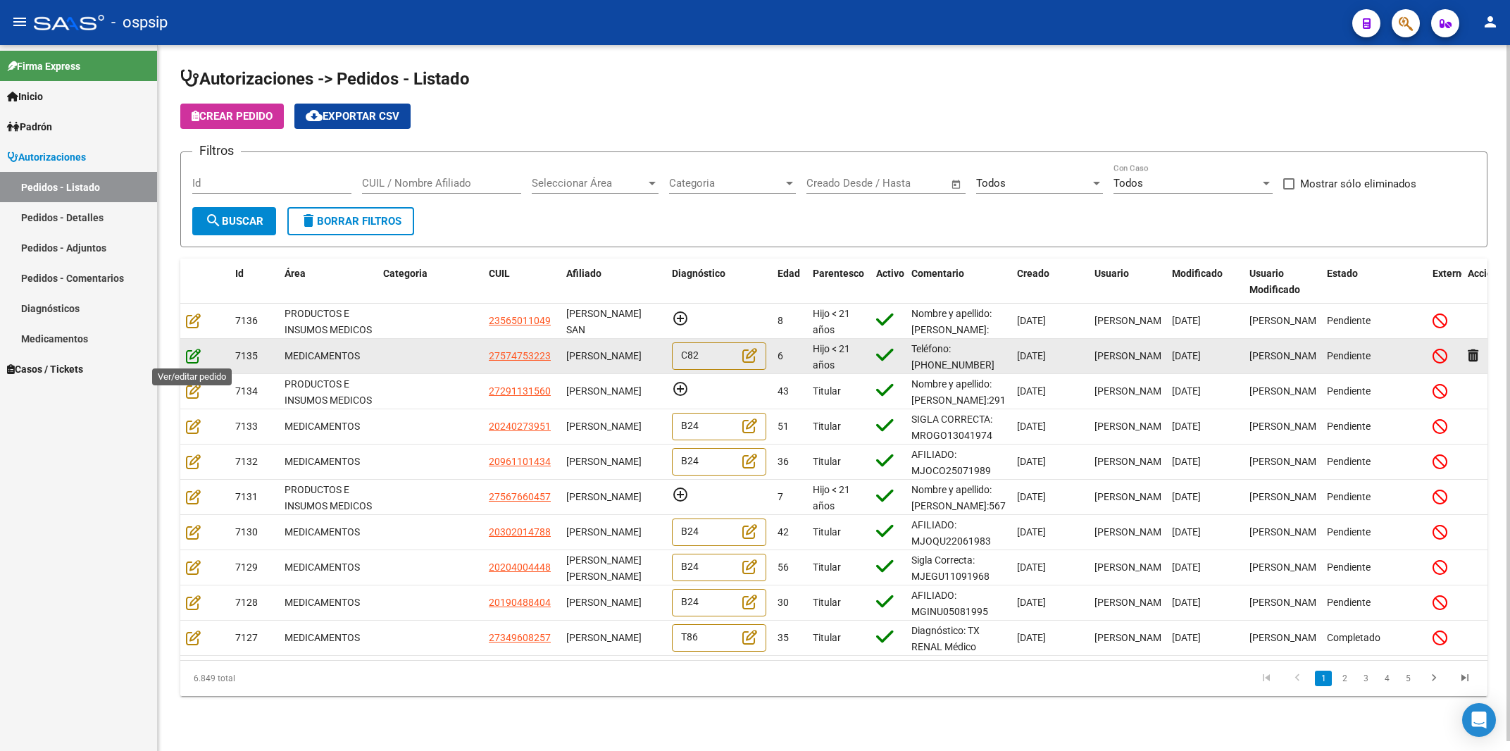
click at [192, 360] on icon at bounding box center [193, 355] width 15 height 15
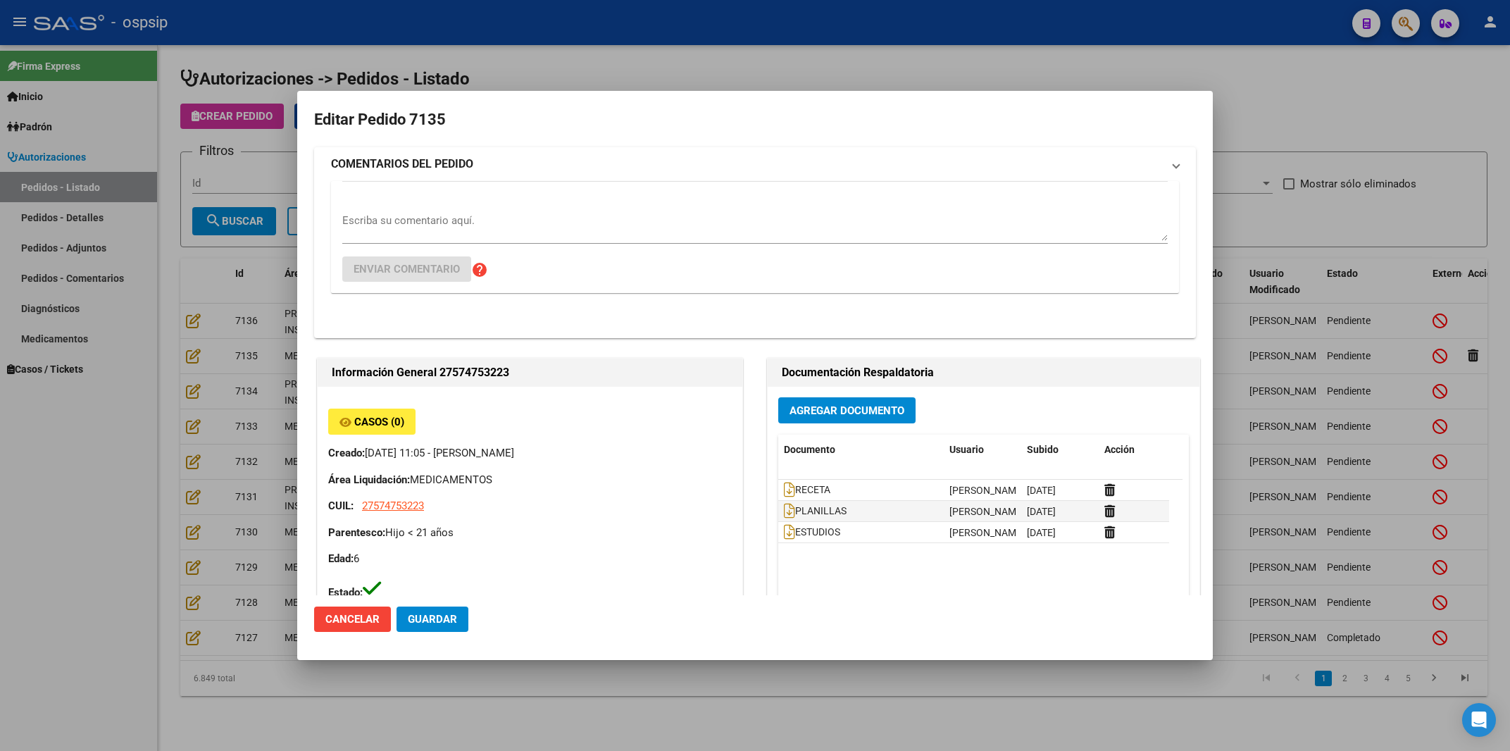
type input "[GEOGRAPHIC_DATA], [PERSON_NAME], [PERSON_NAME] 4375"
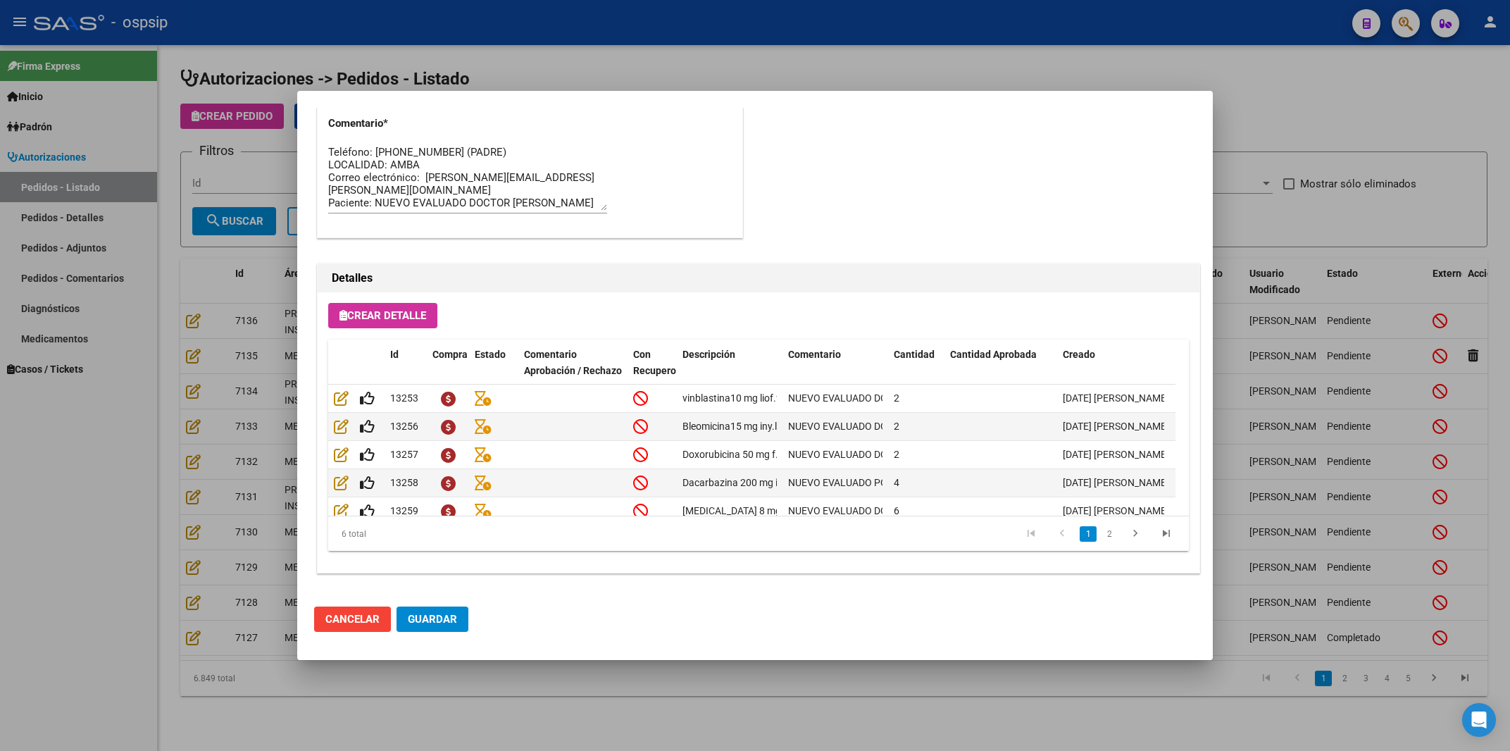
scroll to position [697, 0]
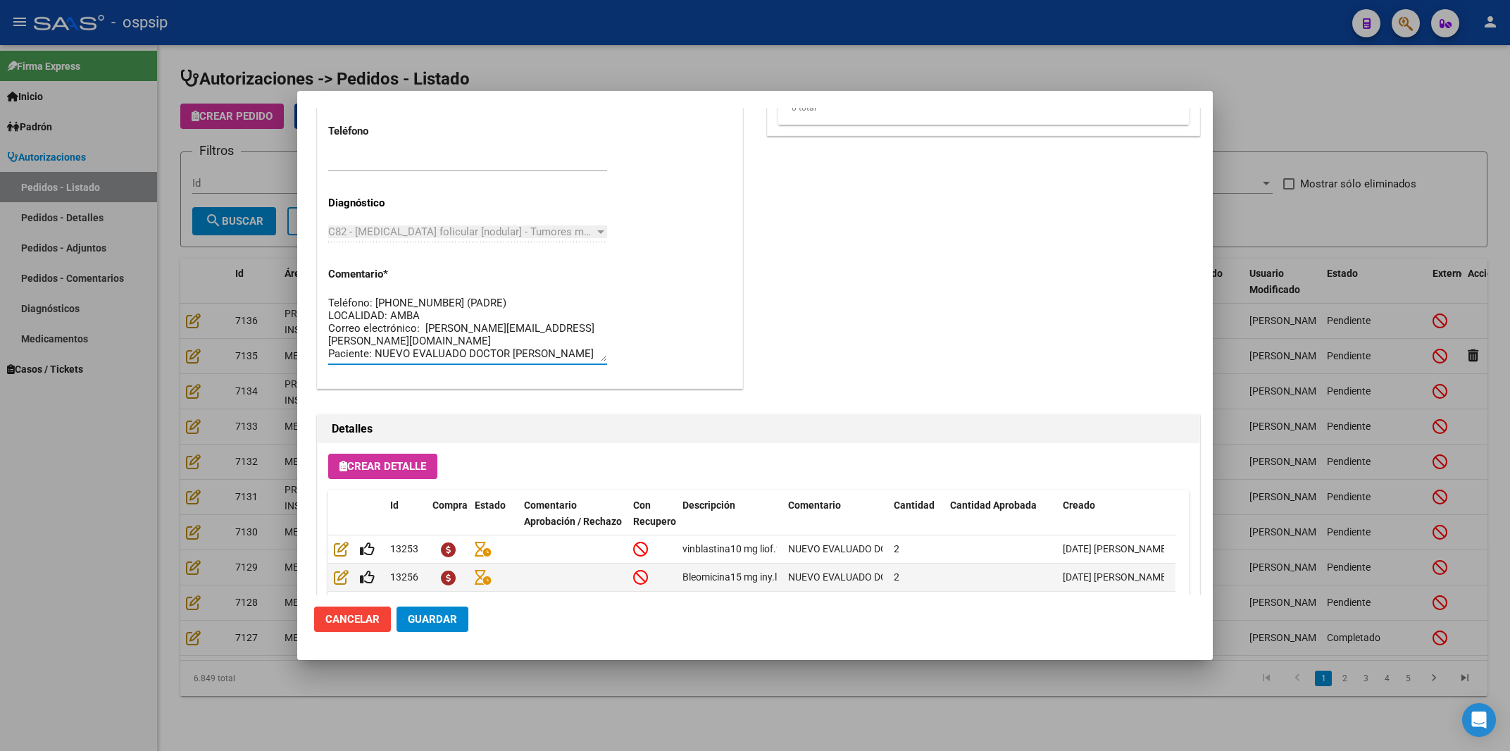
click at [331, 299] on textarea "Teléfono: [PHONE_NUMBER] (PADRE) LOCALIDAD: AMBA Correo electrónico: [PERSON_NA…" at bounding box center [467, 328] width 279 height 66
type textarea "Diagnostico: LNH Teléfono: [PHONE_NUMBER] (PADRE) LOCALIDAD: AMBA Correo electr…"
click at [445, 624] on span "Guardar" at bounding box center [432, 619] width 49 height 13
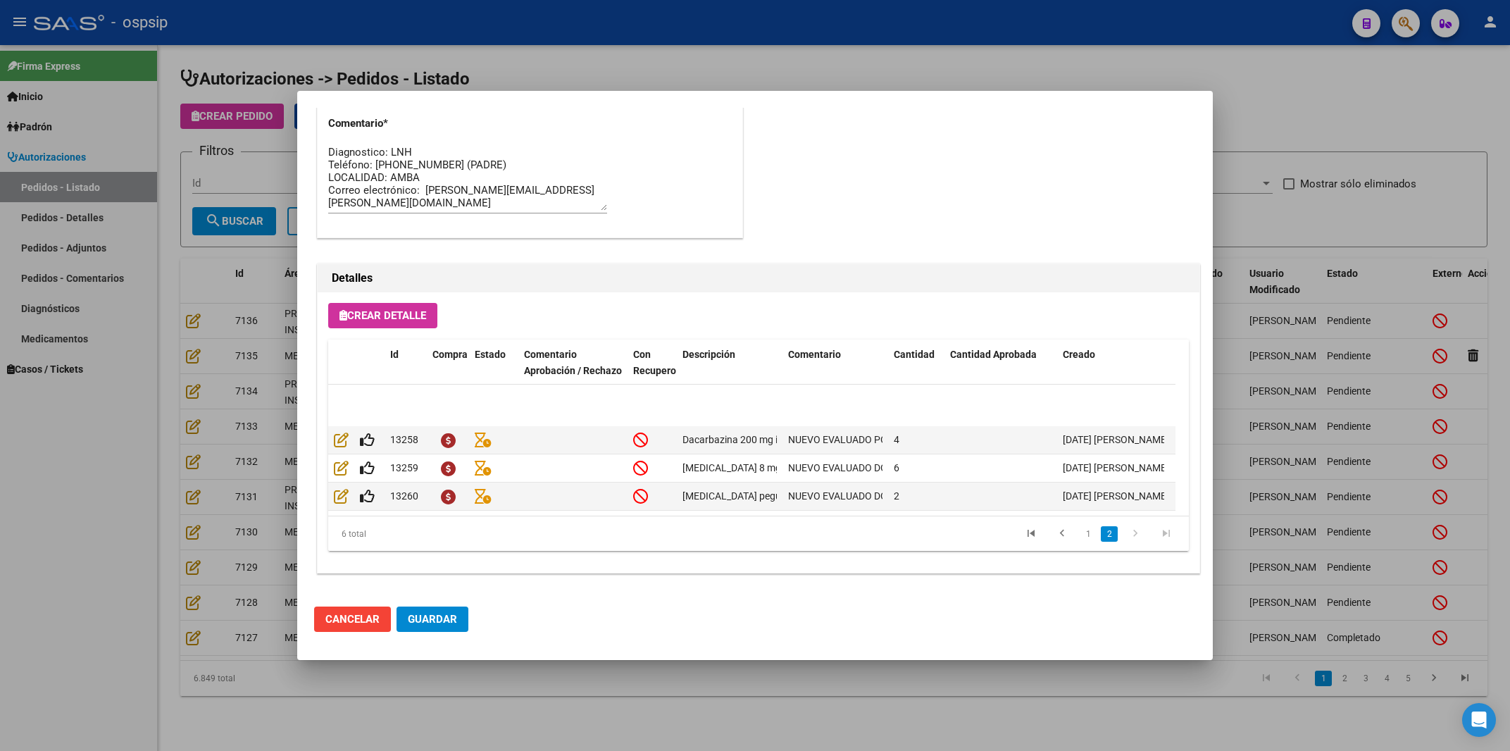
scroll to position [0, 0]
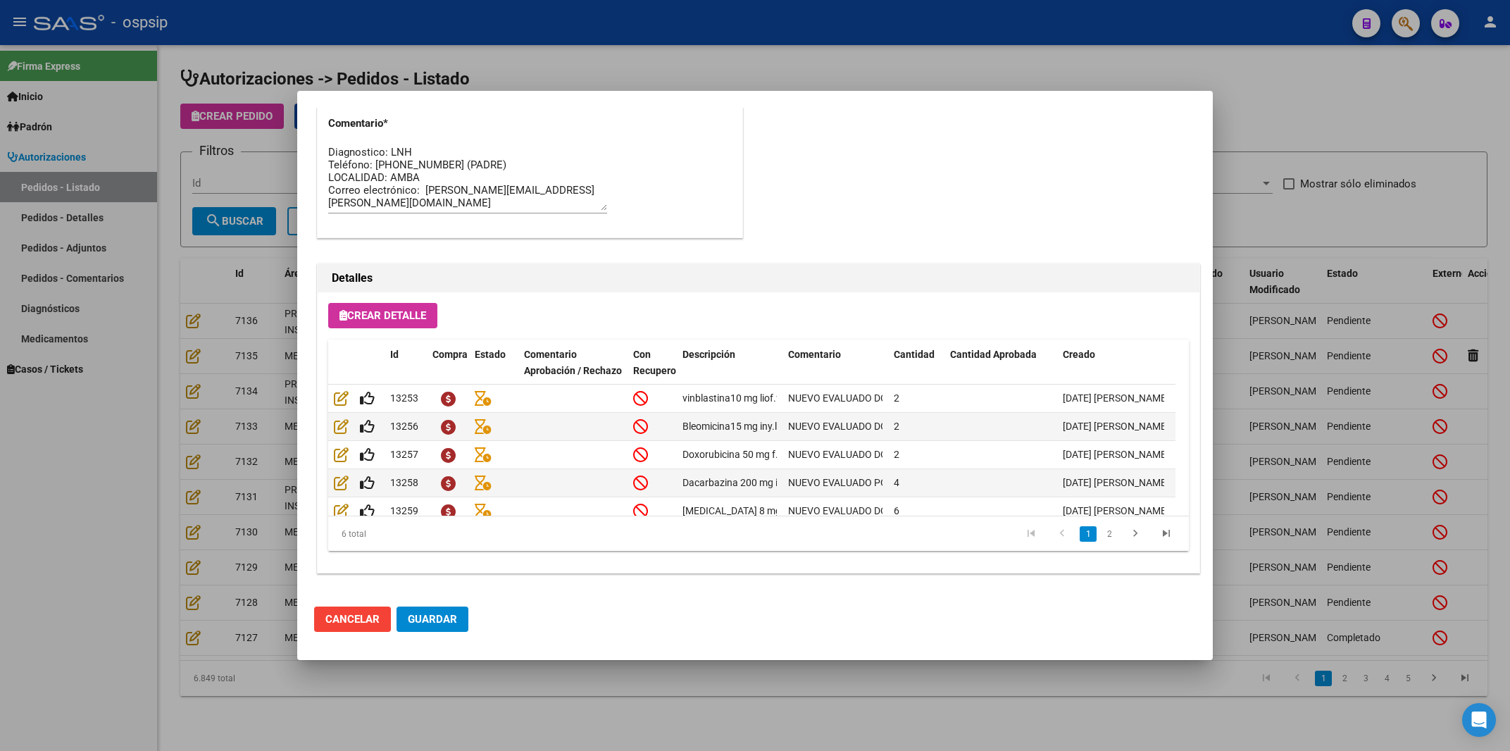
click at [1004, 74] on div at bounding box center [755, 375] width 1510 height 751
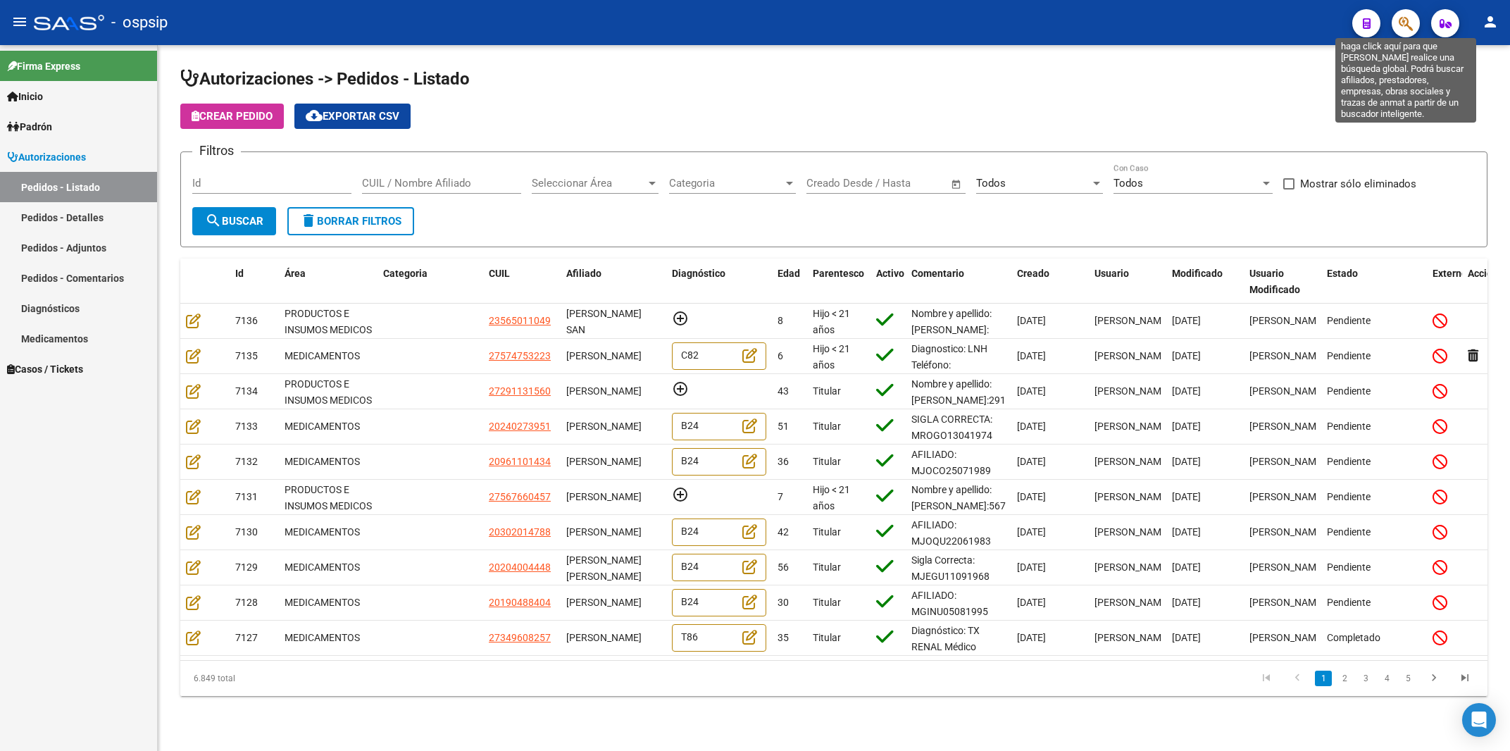
click at [1410, 25] on icon "button" at bounding box center [1405, 23] width 14 height 16
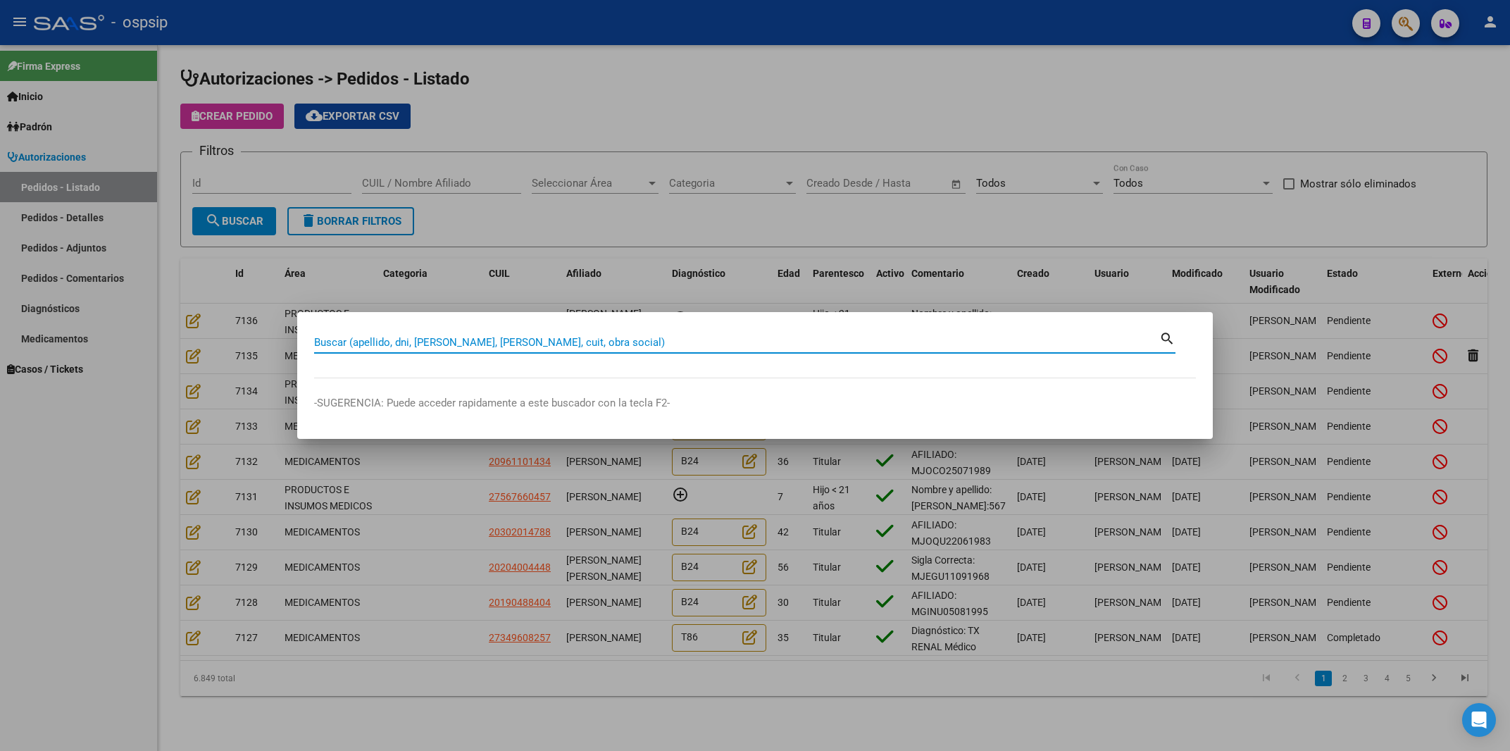
paste input "24669842"
type input "24669842"
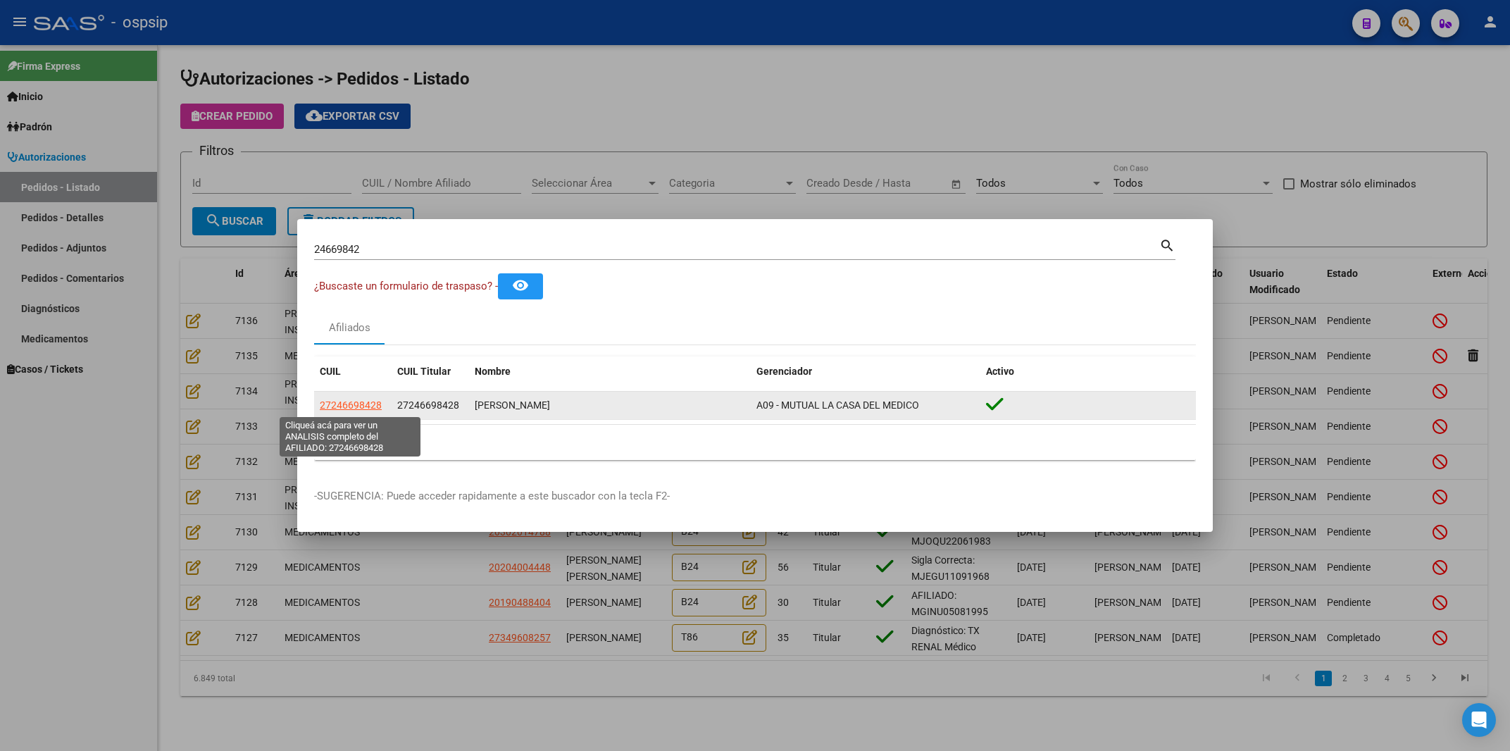
click at [342, 409] on span "27246698428" at bounding box center [351, 404] width 62 height 11
type textarea "27246698428"
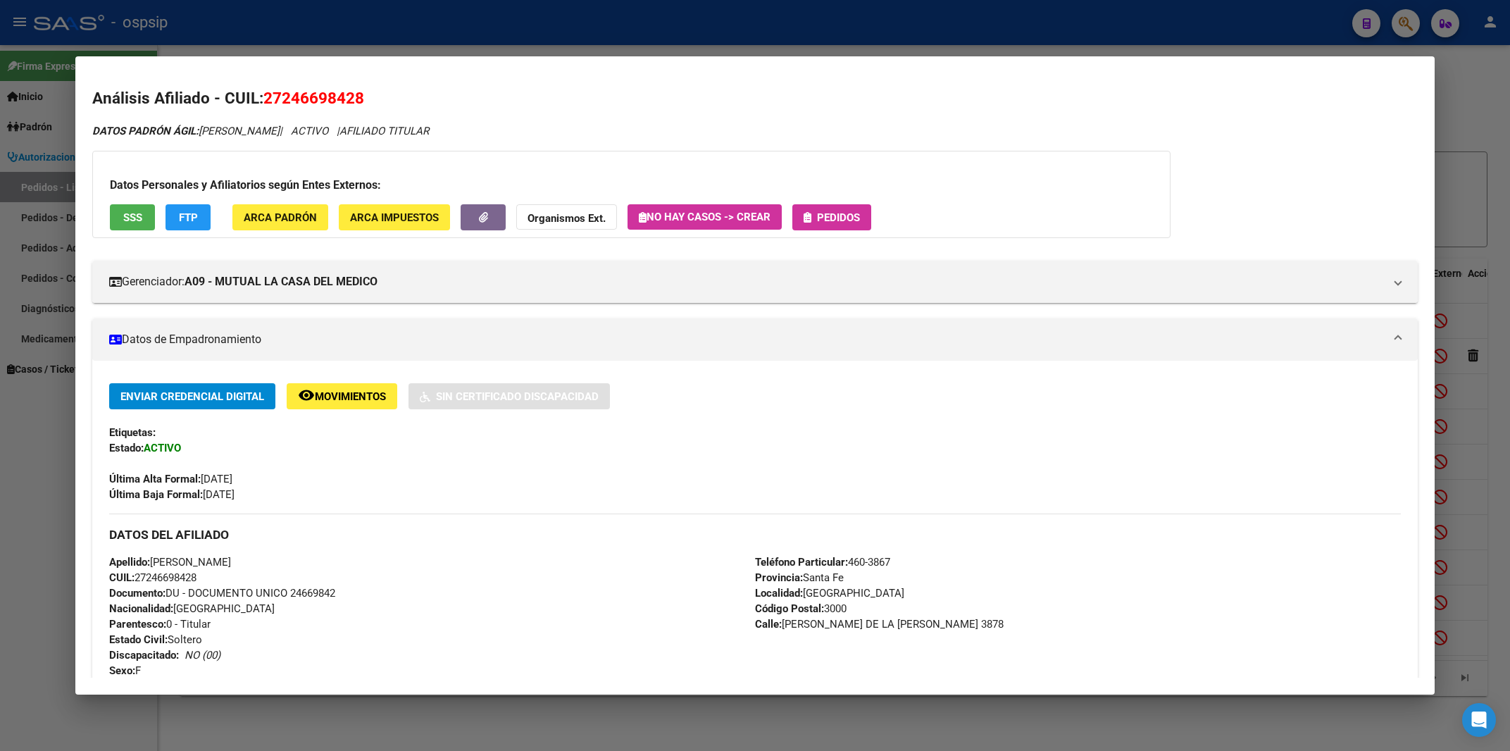
click at [839, 220] on span "Pedidos" at bounding box center [838, 217] width 43 height 13
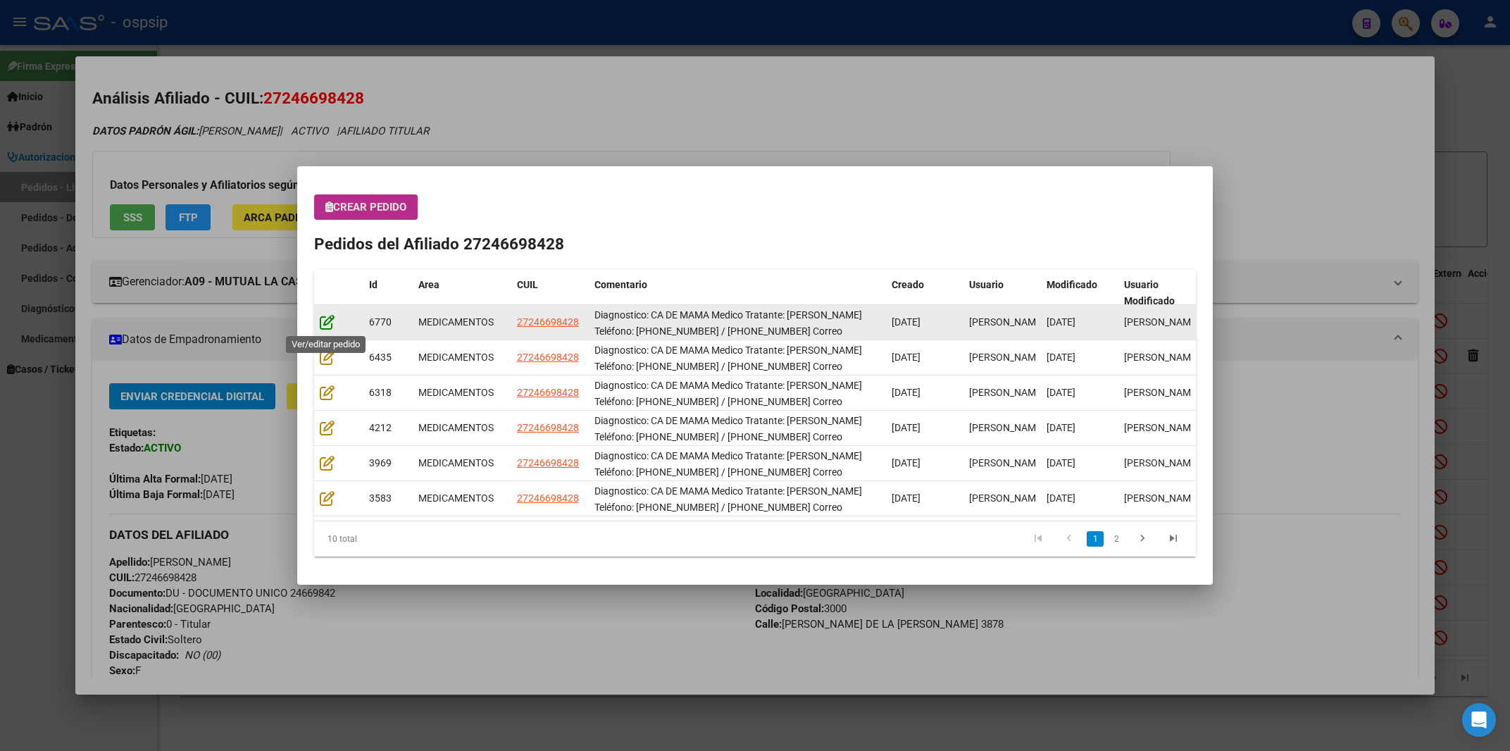
click at [332, 325] on icon at bounding box center [327, 321] width 15 height 15
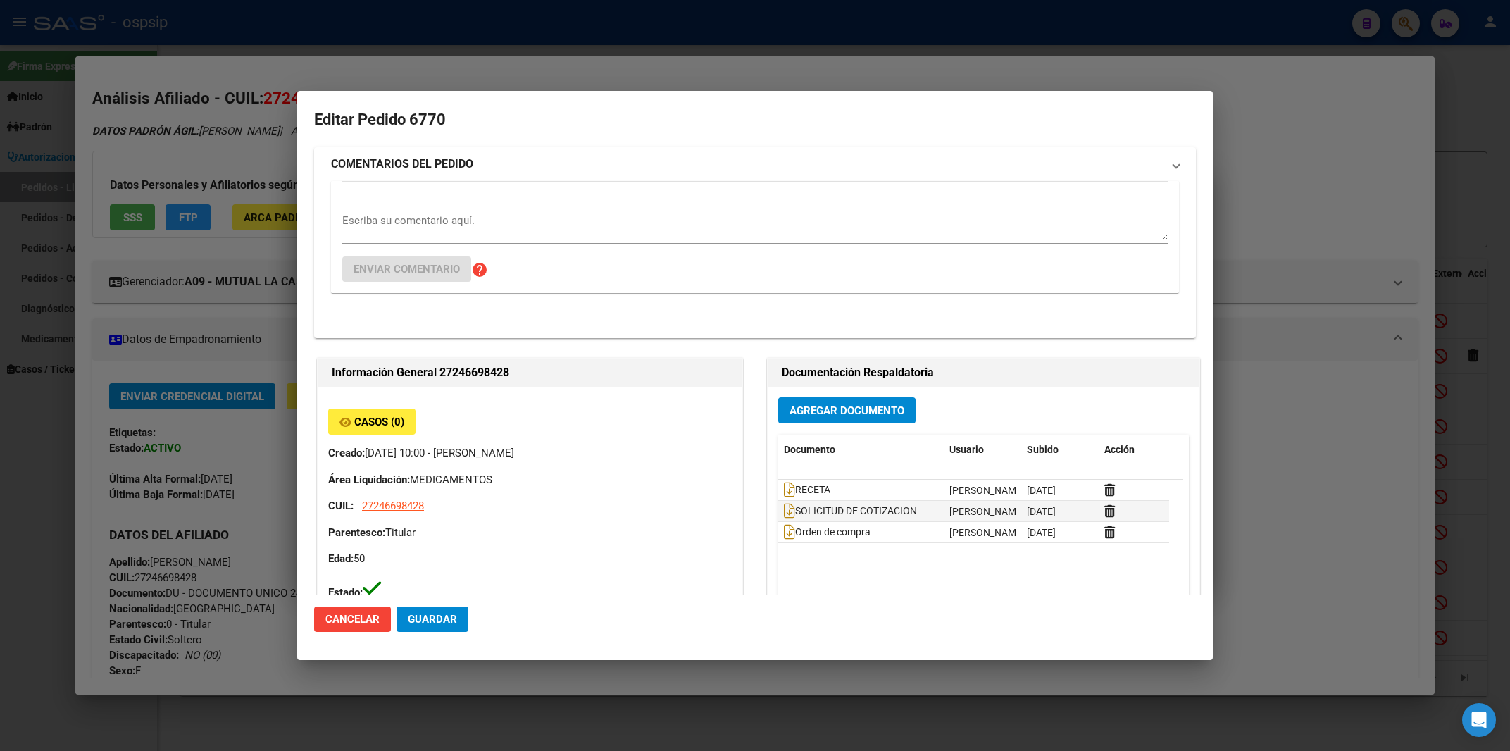
type input "[GEOGRAPHIC_DATA], [GEOGRAPHIC_DATA], [PERSON_NAME][GEOGRAPHIC_DATA][PERSON_NAM…"
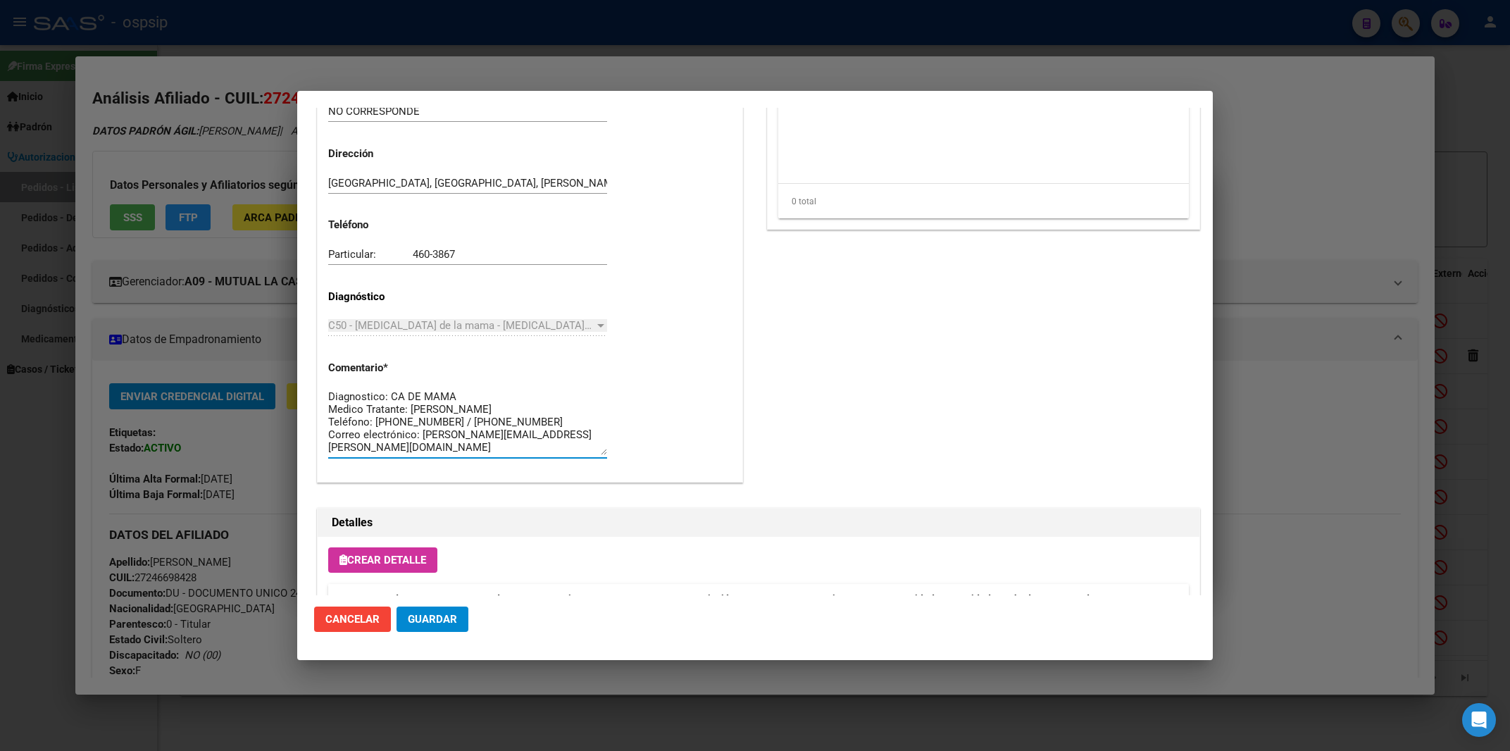
scroll to position [12, 0]
drag, startPoint x: 330, startPoint y: 396, endPoint x: 553, endPoint y: 467, distance: 233.6
click at [553, 455] on textarea "Diagnostico: CA DE MAMA Medico Tratante: [PERSON_NAME] Teléfono: [PHONE_NUMBER]…" at bounding box center [467, 422] width 279 height 66
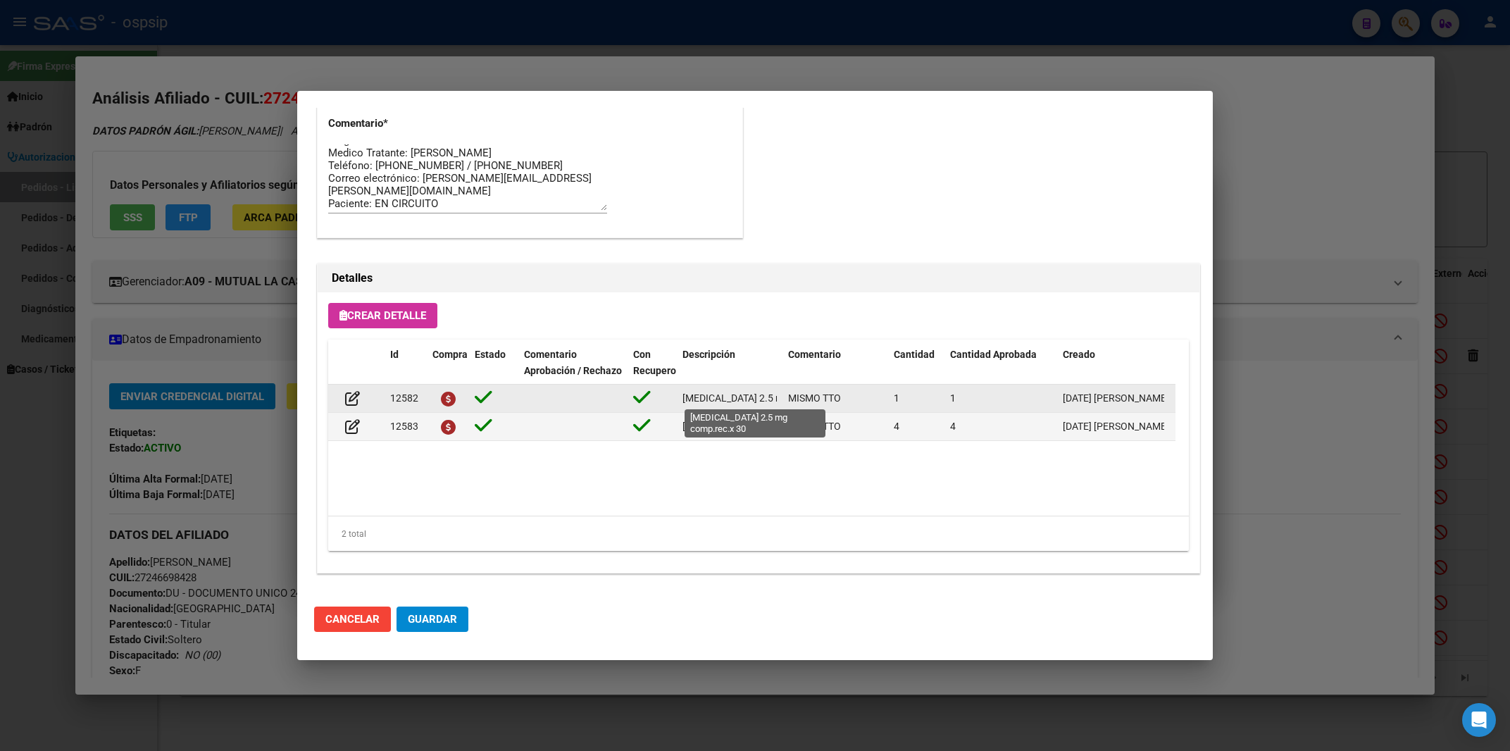
click at [748, 397] on span "[MEDICAL_DATA] 2.5 mg comp.rec.x 30" at bounding box center [767, 397] width 171 height 11
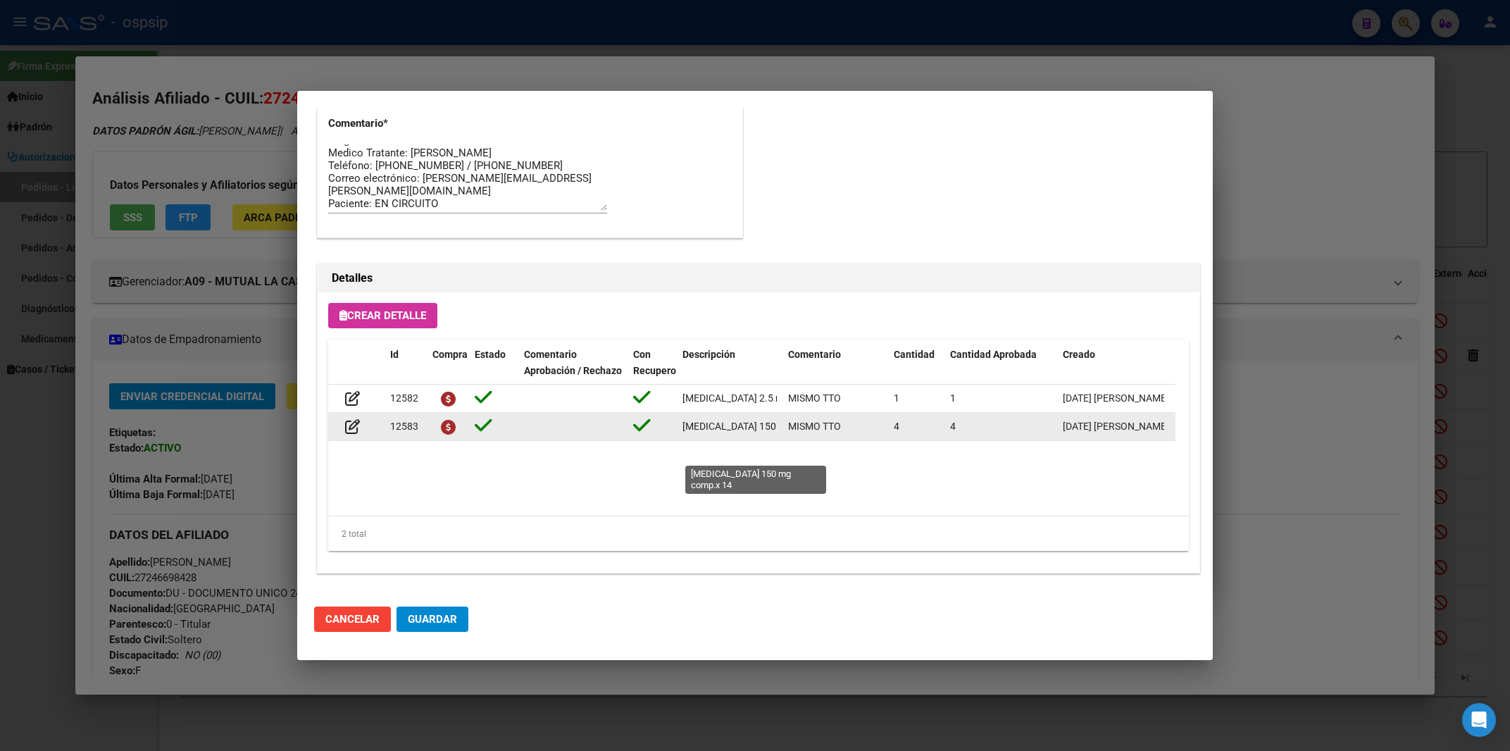
click at [724, 432] on span "[MEDICAL_DATA] 150 mg comp.x 14" at bounding box center [761, 425] width 158 height 11
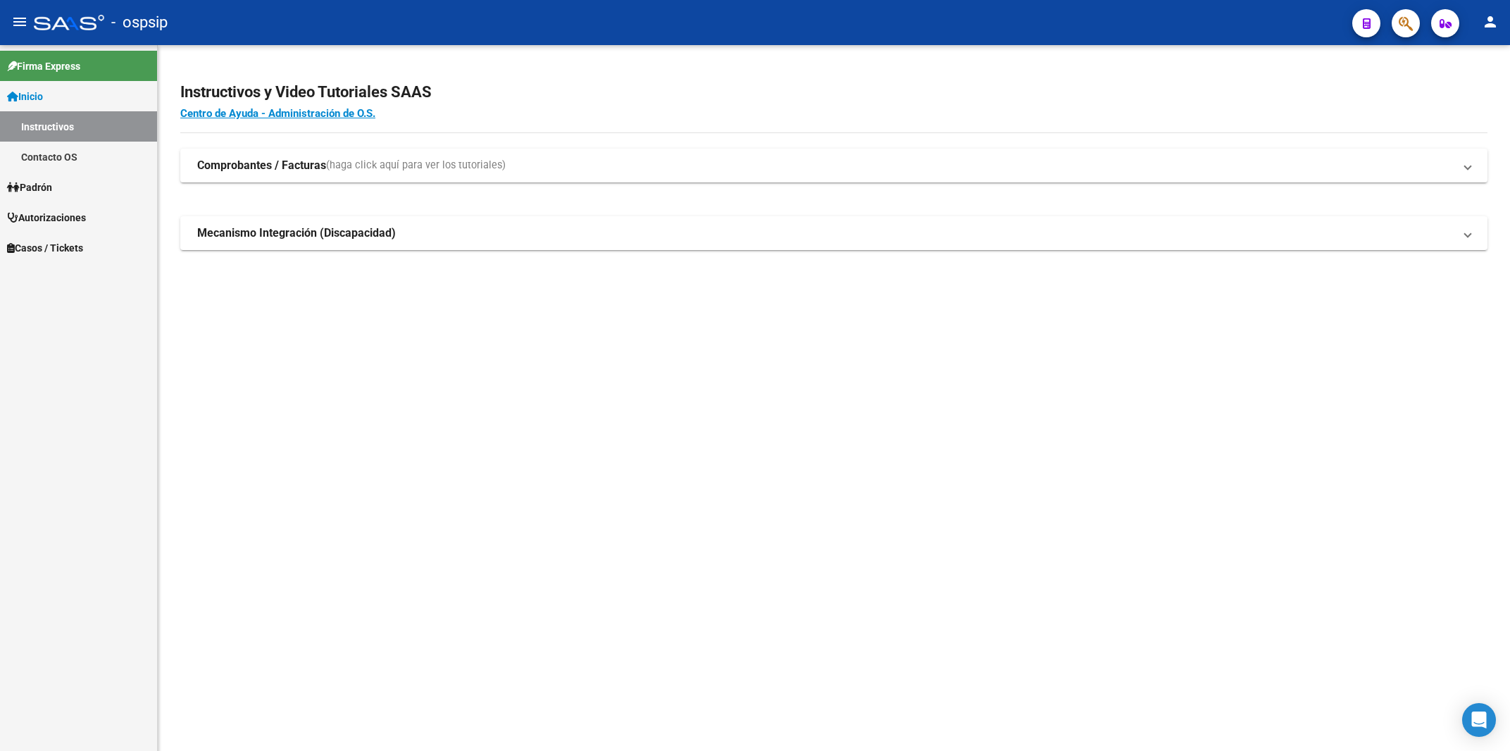
click at [1408, 19] on icon "button" at bounding box center [1405, 23] width 14 height 16
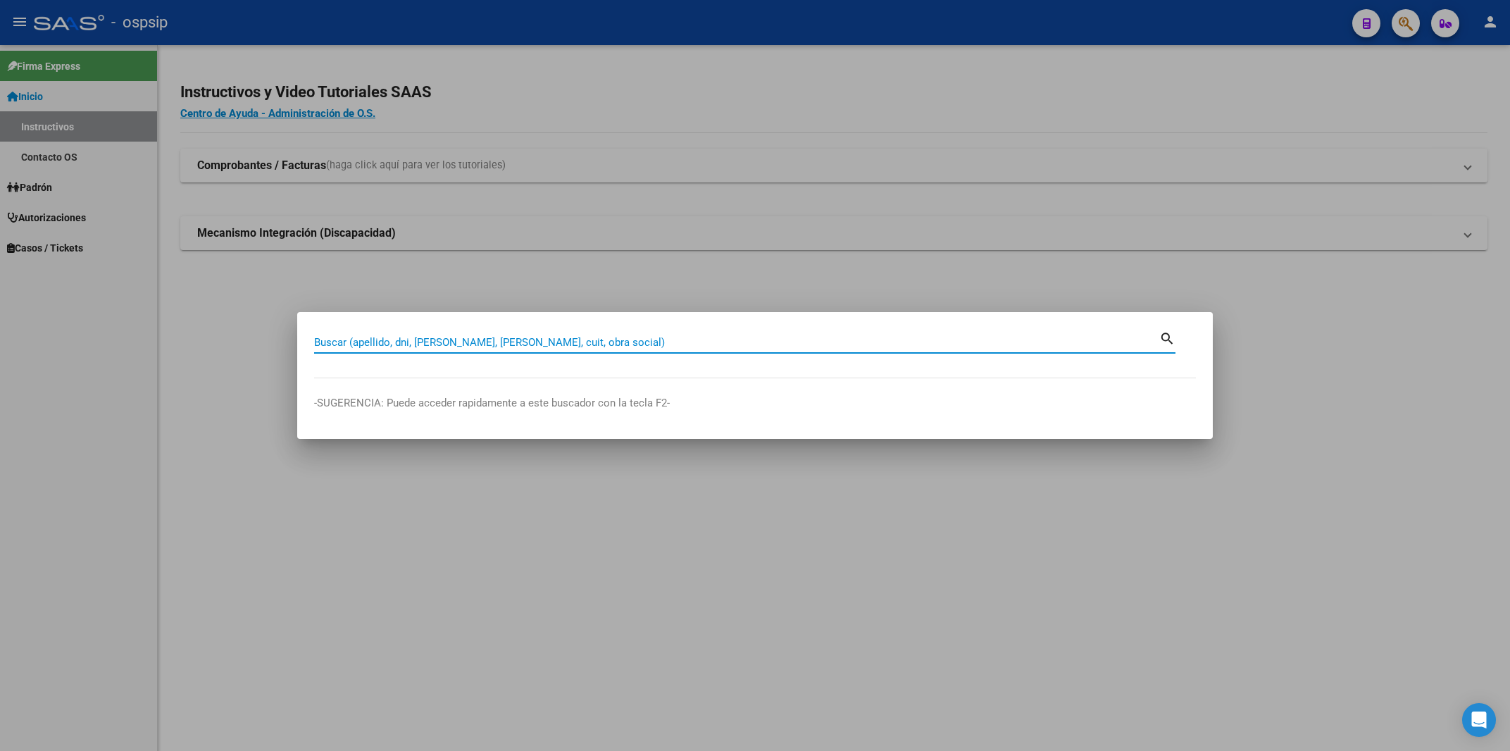
paste input "24669842"
type input "24669842"
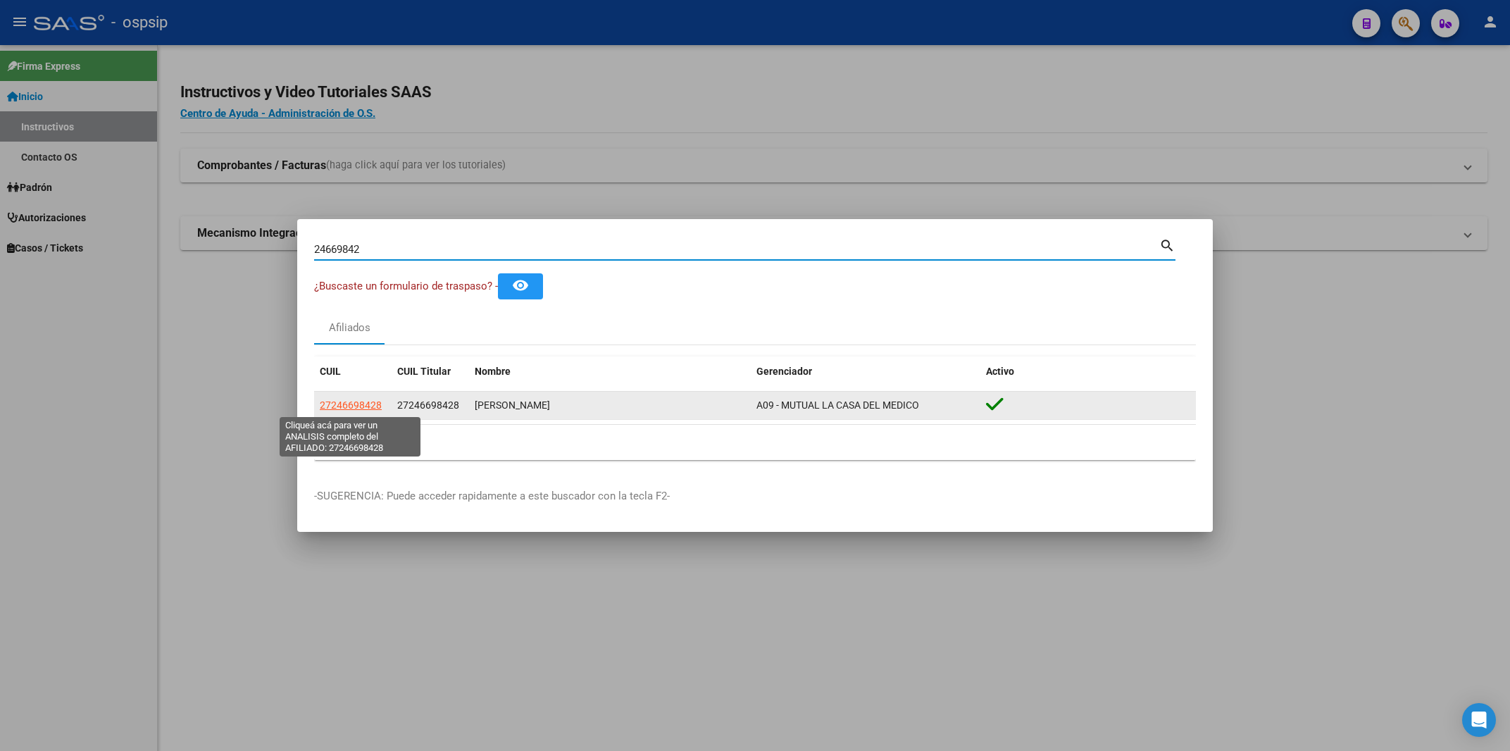
click at [324, 406] on span "27246698428" at bounding box center [351, 404] width 62 height 11
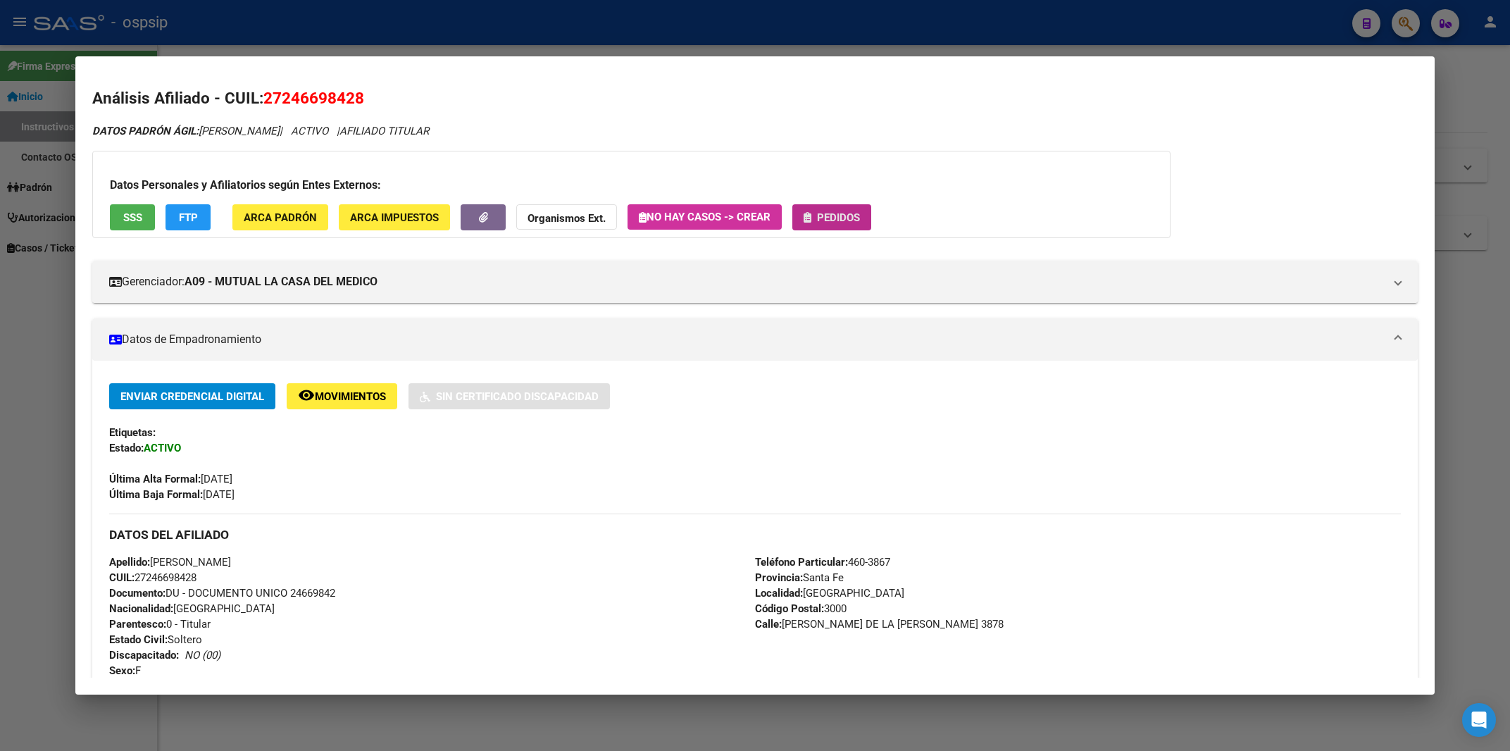
click at [854, 217] on span "Pedidos" at bounding box center [838, 217] width 43 height 13
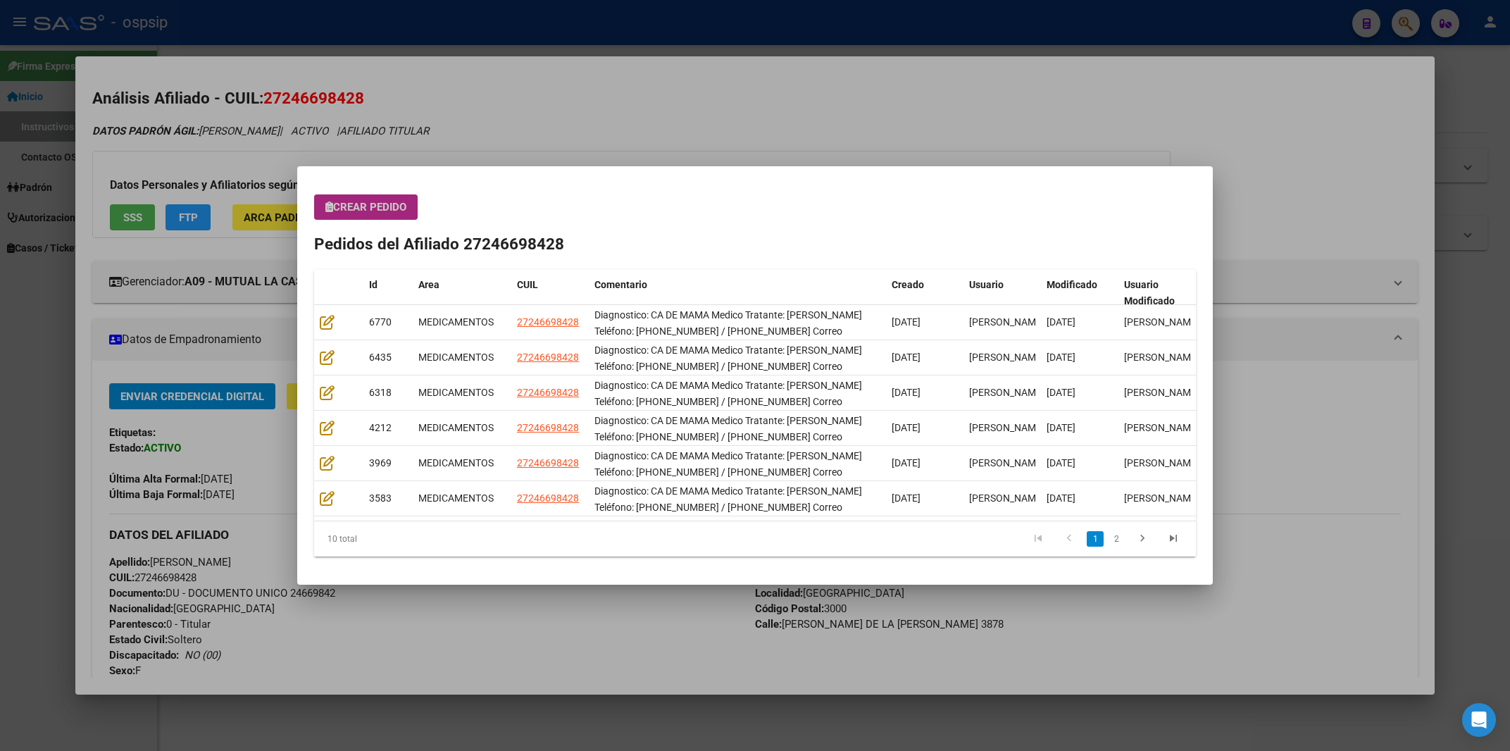
click at [376, 197] on button "Crear Pedido" at bounding box center [366, 206] width 104 height 25
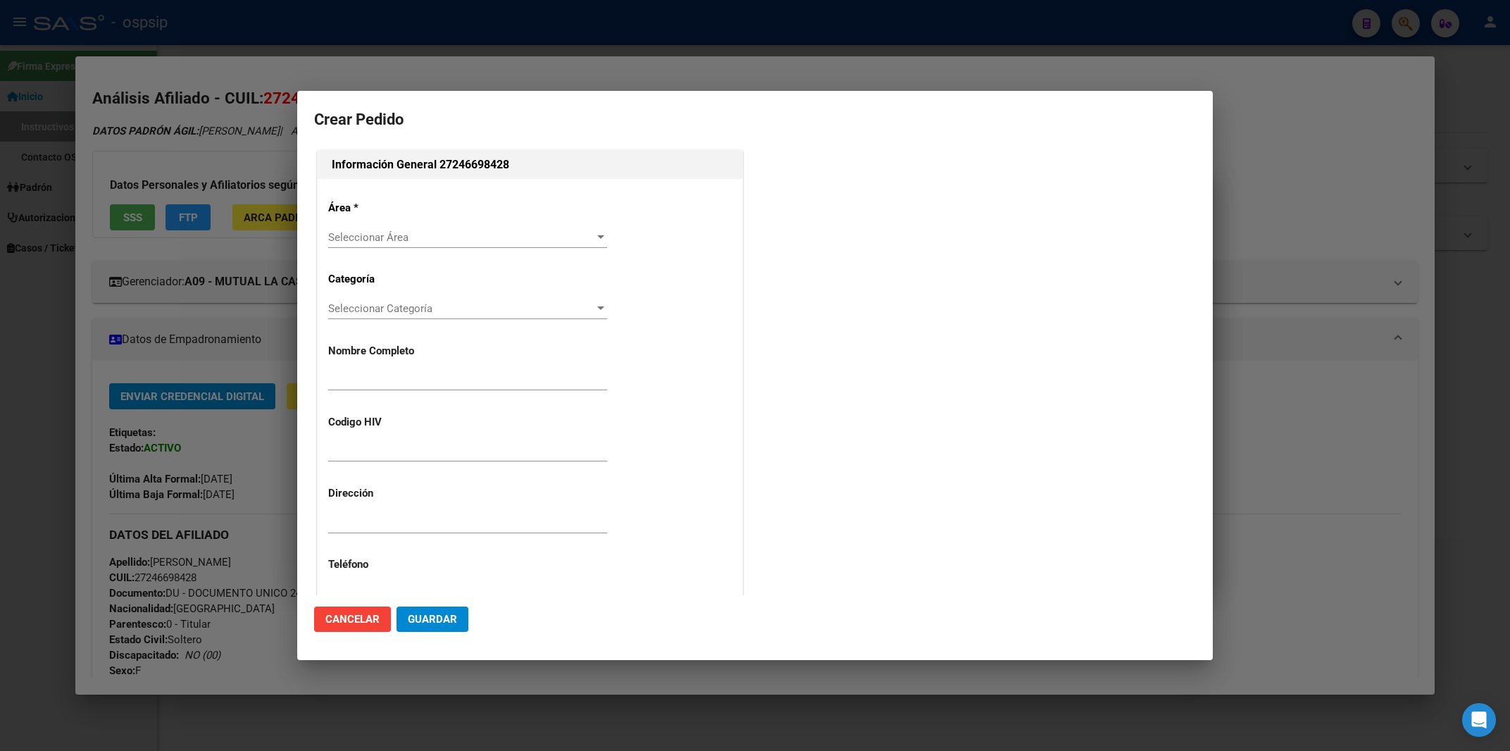
type input "[PERSON_NAME]"
type input "NO CORRESPONDE"
type input "[GEOGRAPHIC_DATA], [GEOGRAPHIC_DATA], [PERSON_NAME][GEOGRAPHIC_DATA][PERSON_NAM…"
type input "Particular: 460-3867"
type input "[GEOGRAPHIC_DATA], [GEOGRAPHIC_DATA], [PERSON_NAME][GEOGRAPHIC_DATA][PERSON_NAM…"
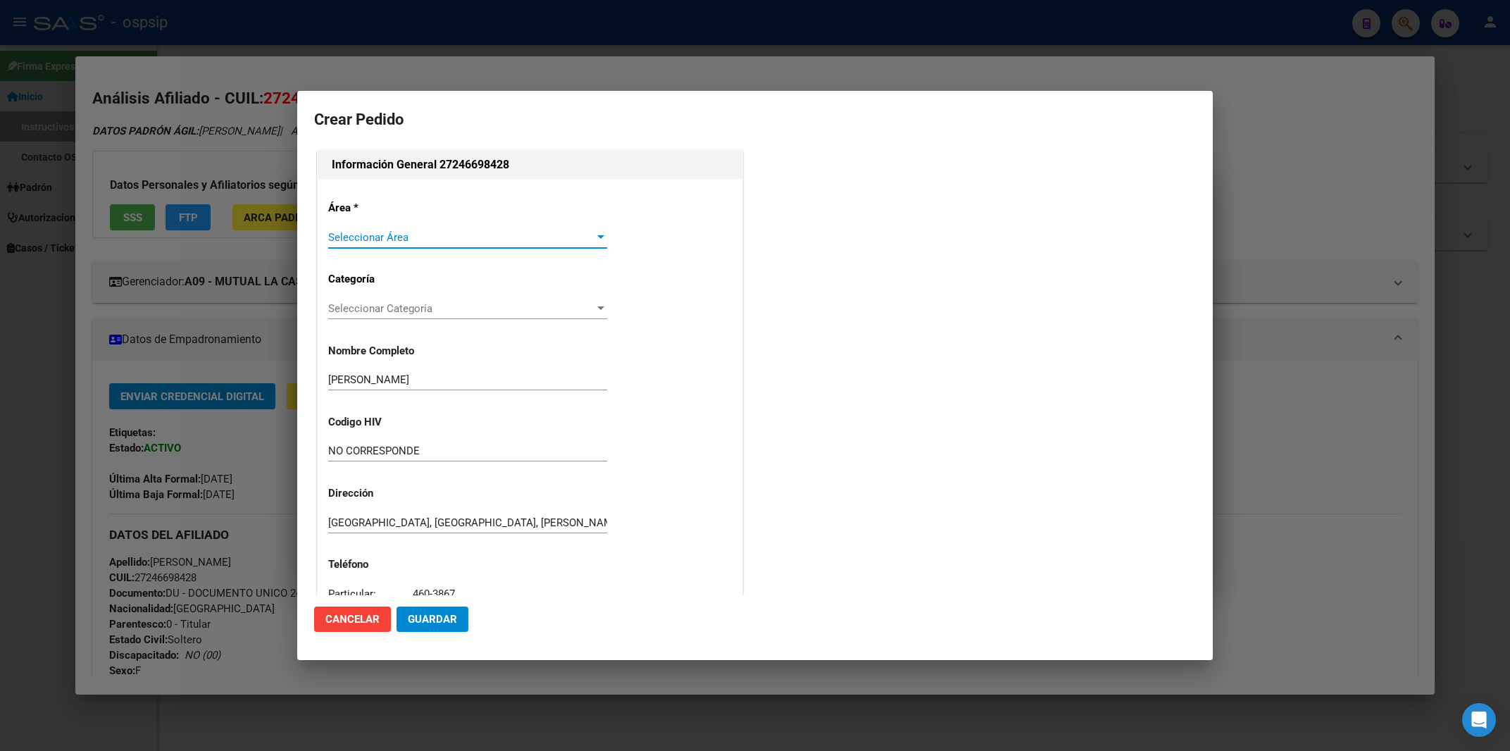
click at [385, 237] on span "Seleccionar Área" at bounding box center [461, 237] width 266 height 13
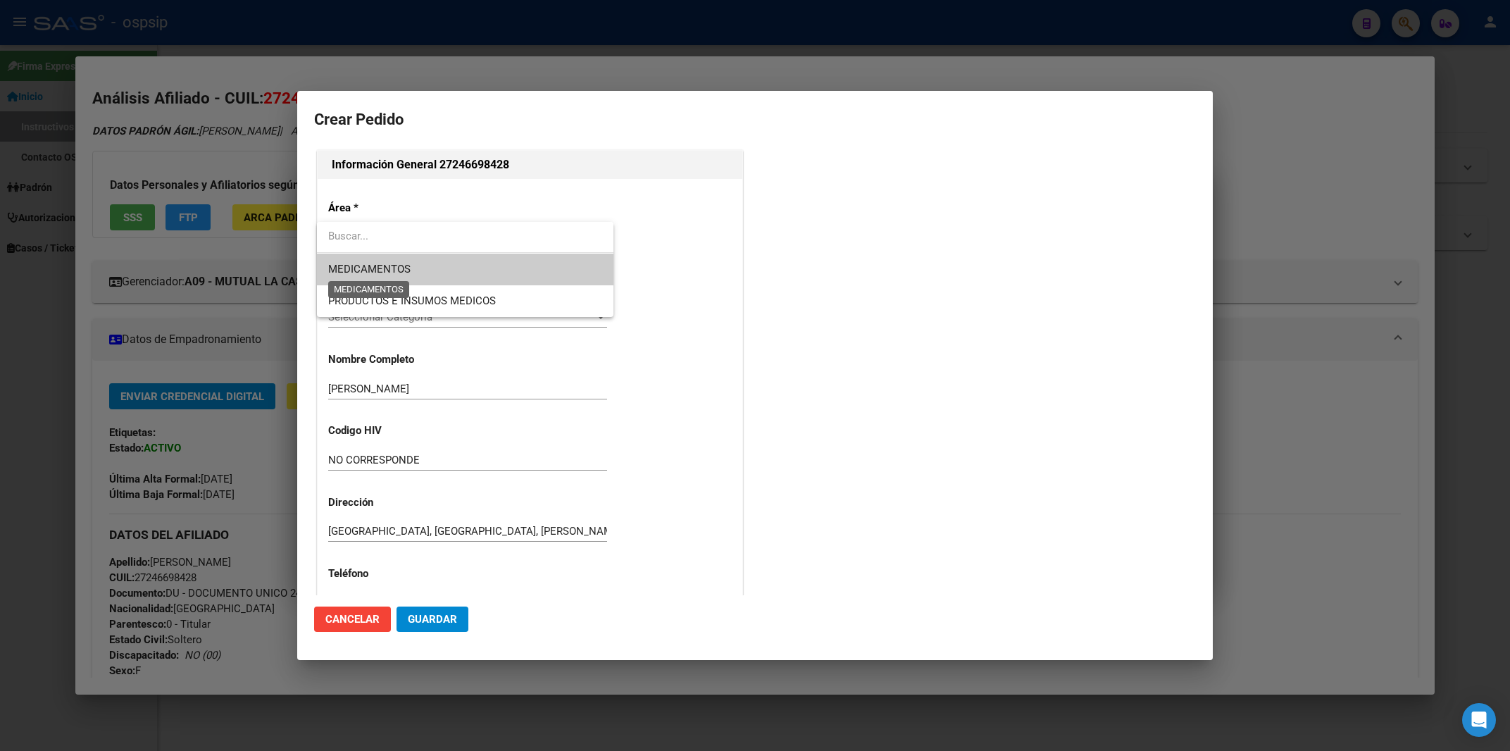
click at [400, 273] on span "MEDICAMENTOS" at bounding box center [369, 269] width 82 height 13
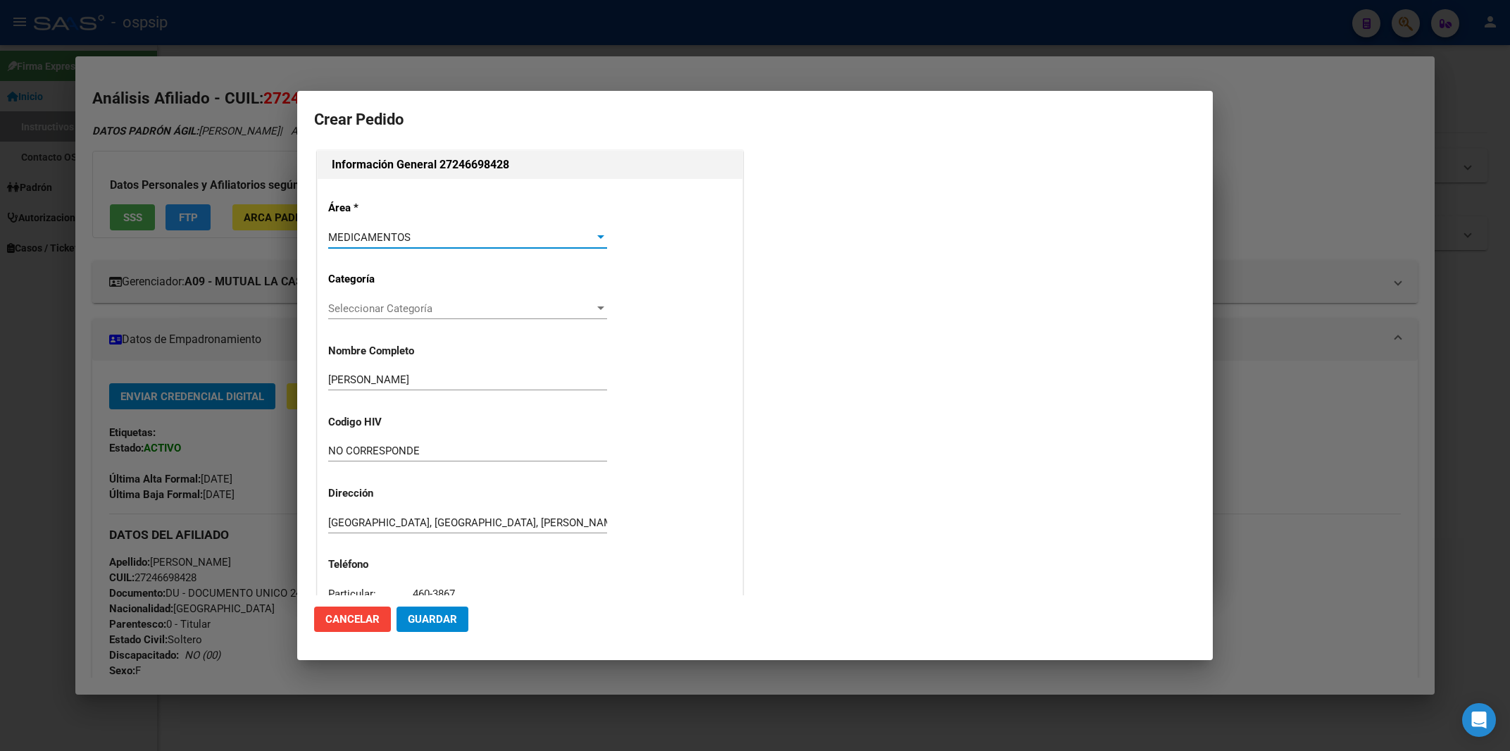
scroll to position [249, 0]
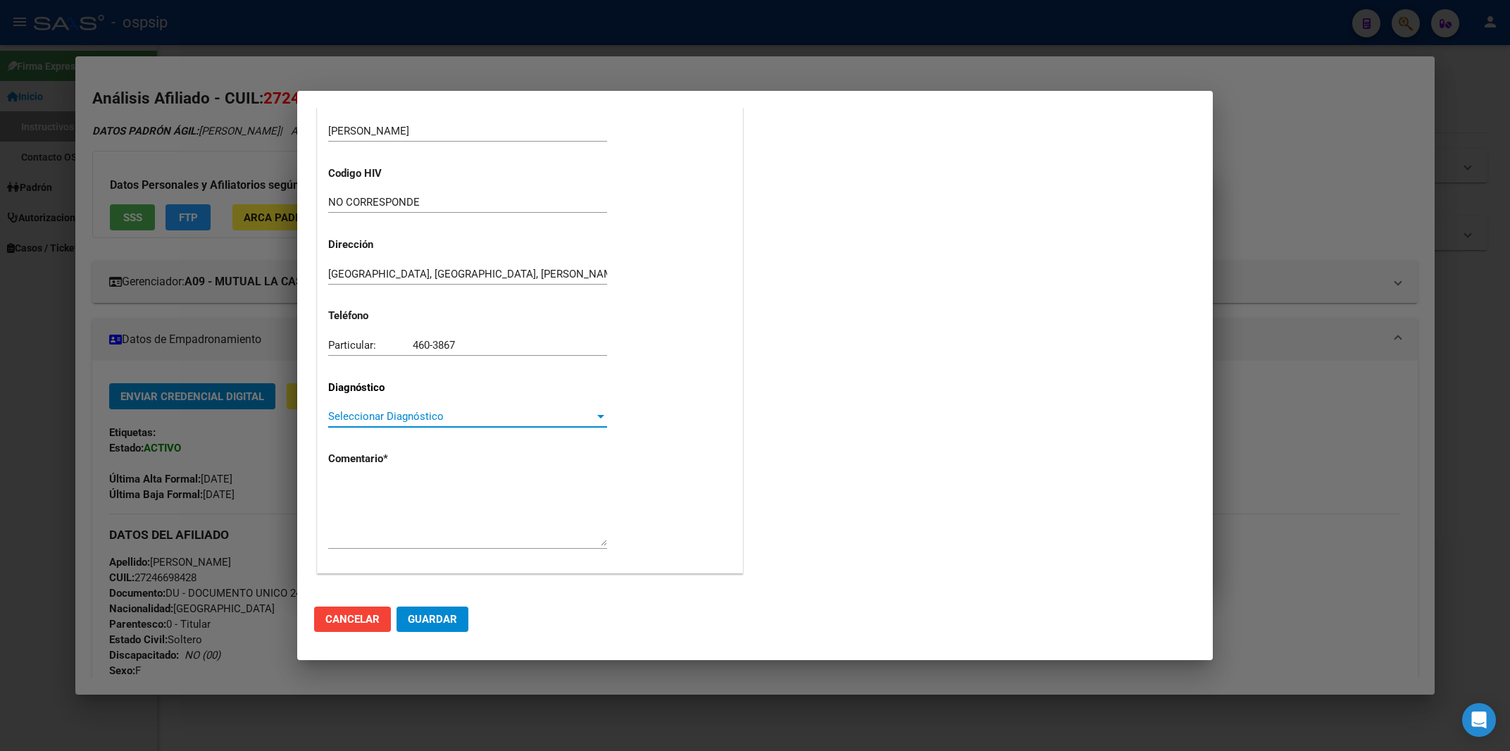
click at [375, 419] on span "Seleccionar Diagnóstico" at bounding box center [461, 416] width 266 height 13
type input "c50"
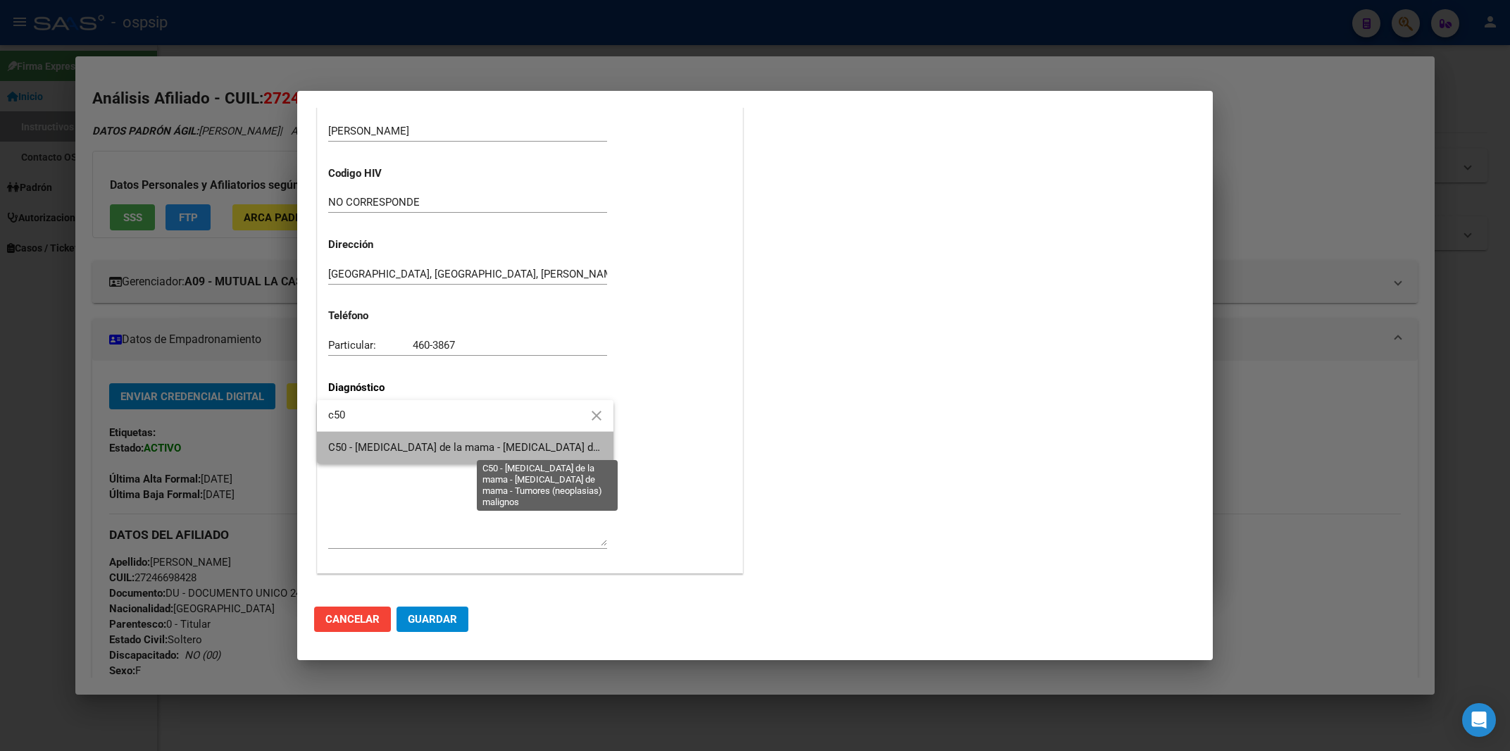
click at [388, 450] on span "C50 - [MEDICAL_DATA] de la mama - [MEDICAL_DATA] de mama - Tumores (neoplasias)…" at bounding box center [558, 447] width 461 height 13
click at [343, 499] on textarea at bounding box center [467, 513] width 279 height 66
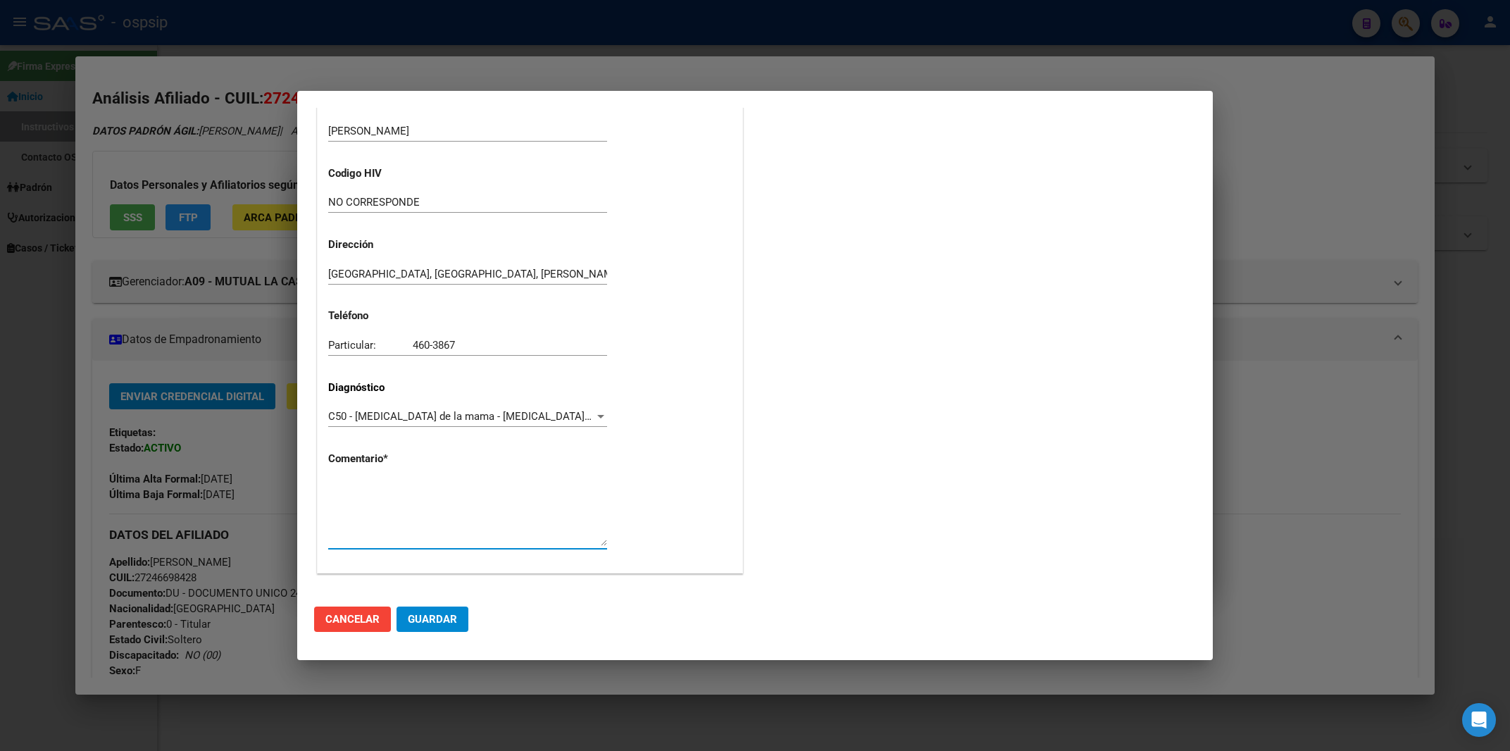
paste textarea "Diagnostico: CA DE MAMA Medico Tratante: [PERSON_NAME] Teléfono: [PHONE_NUMBER]…"
type textarea "Diagnostico: CA DE MAMA Medico Tratante: [PERSON_NAME] Teléfono: [PHONE_NUMBER]…"
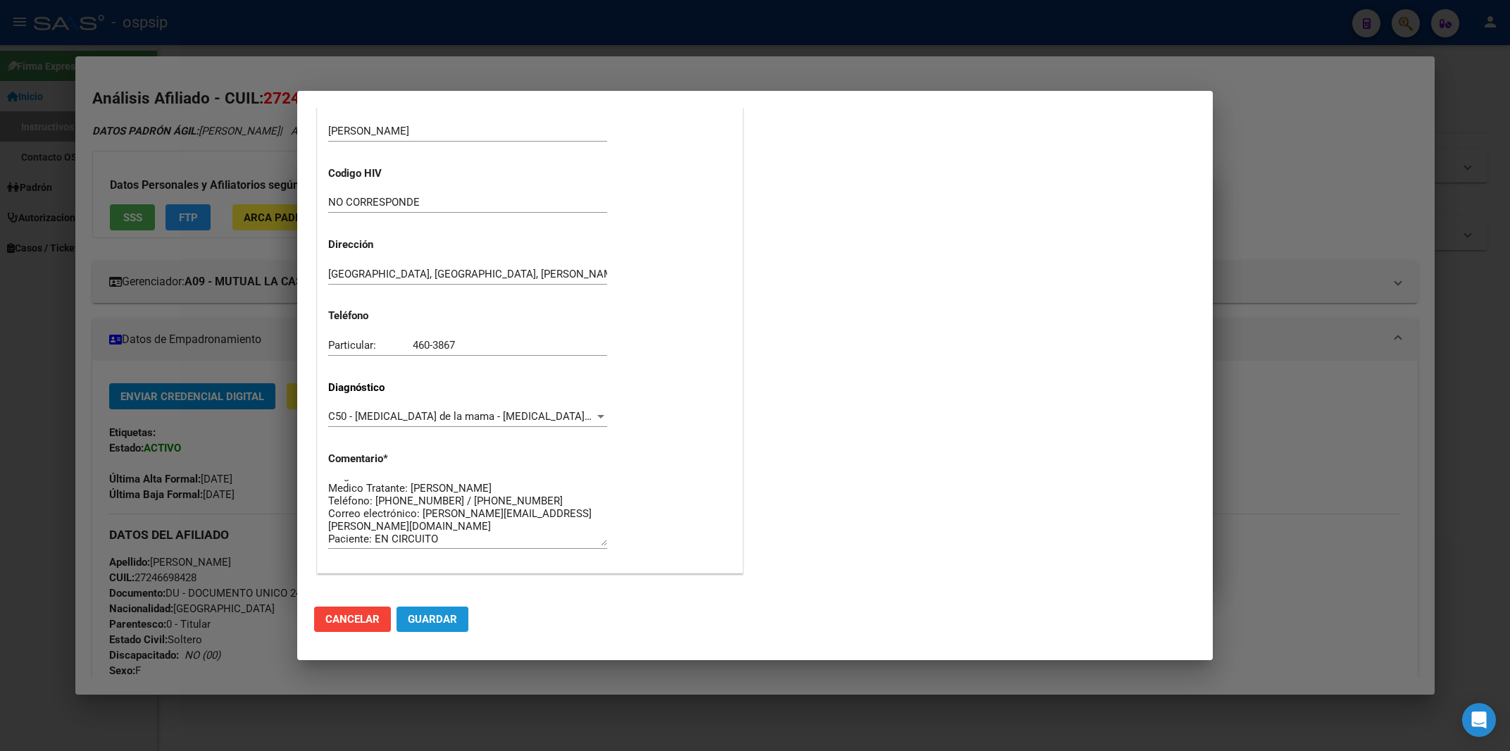
click at [430, 624] on span "Guardar" at bounding box center [432, 619] width 49 height 13
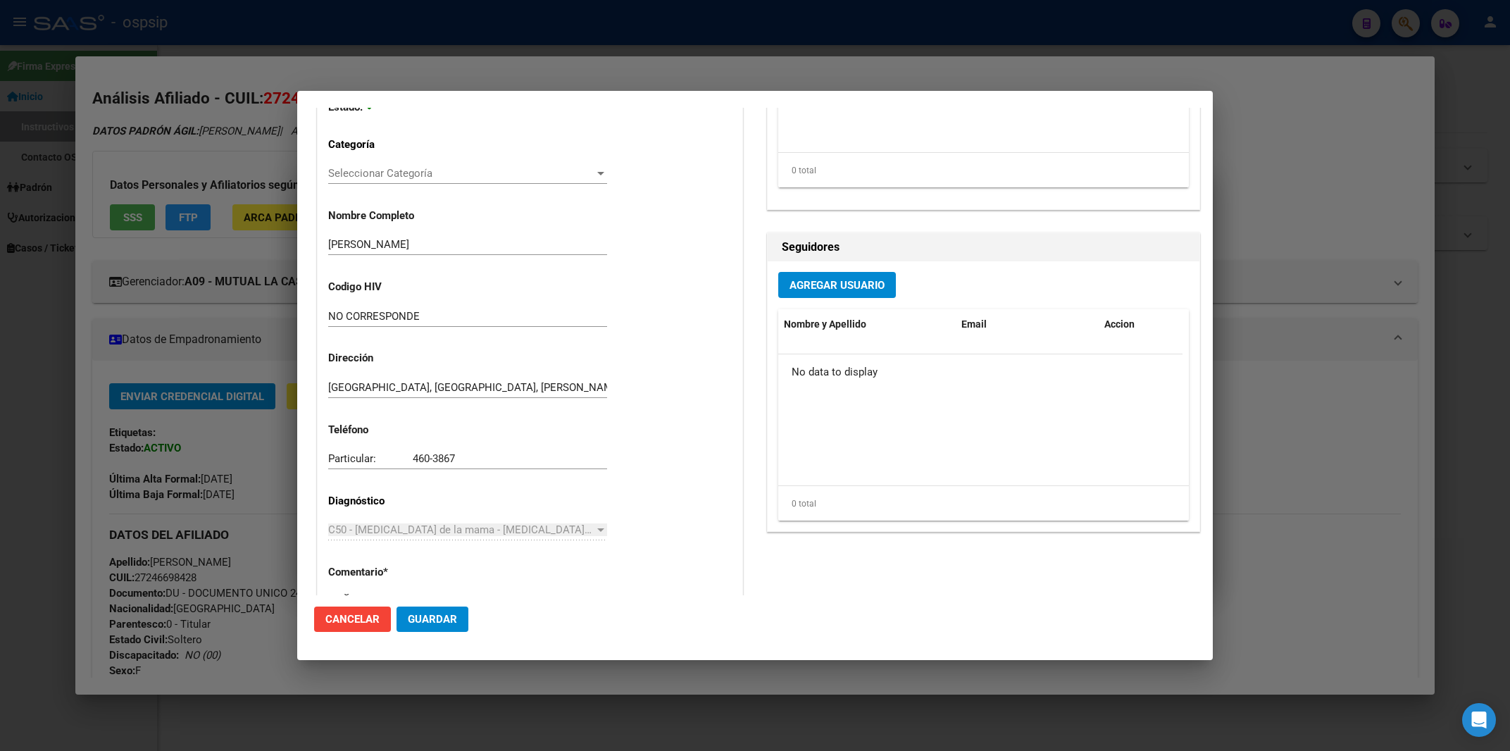
scroll to position [0, 0]
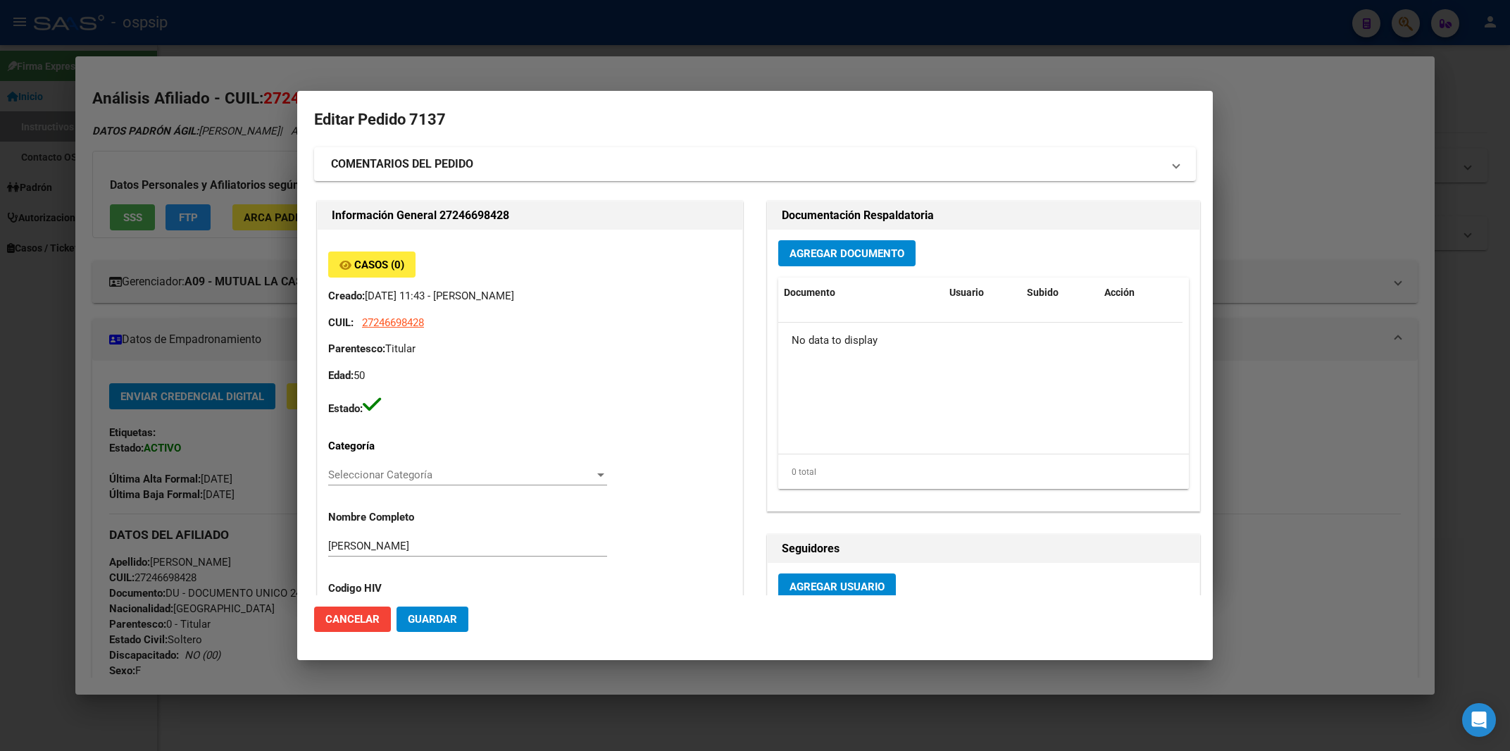
click at [813, 253] on span "Agregar Documento" at bounding box center [846, 253] width 115 height 13
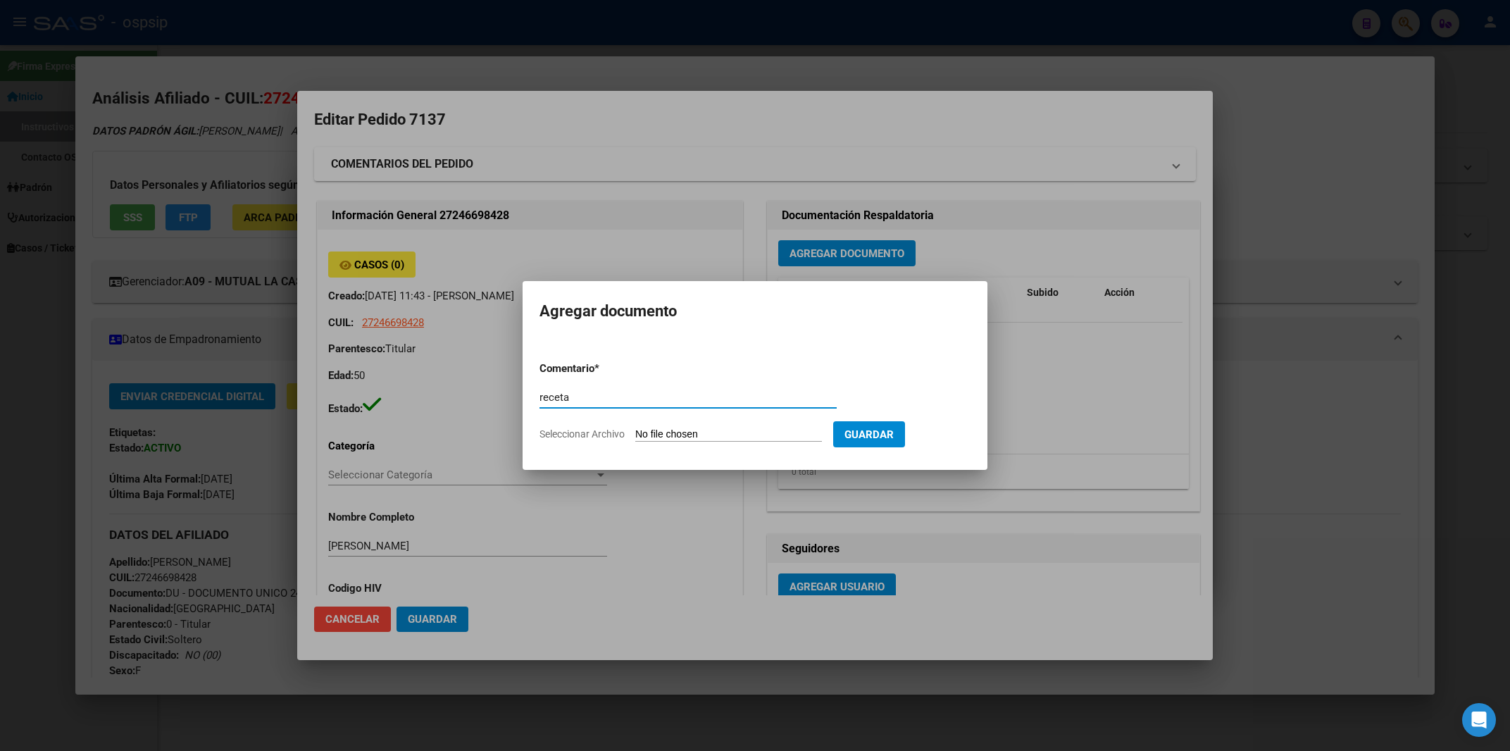
type input "receta"
click at [669, 432] on input "Seleccionar Archivo" at bounding box center [728, 434] width 187 height 13
type input "C:\fakepath\receta.pdf"
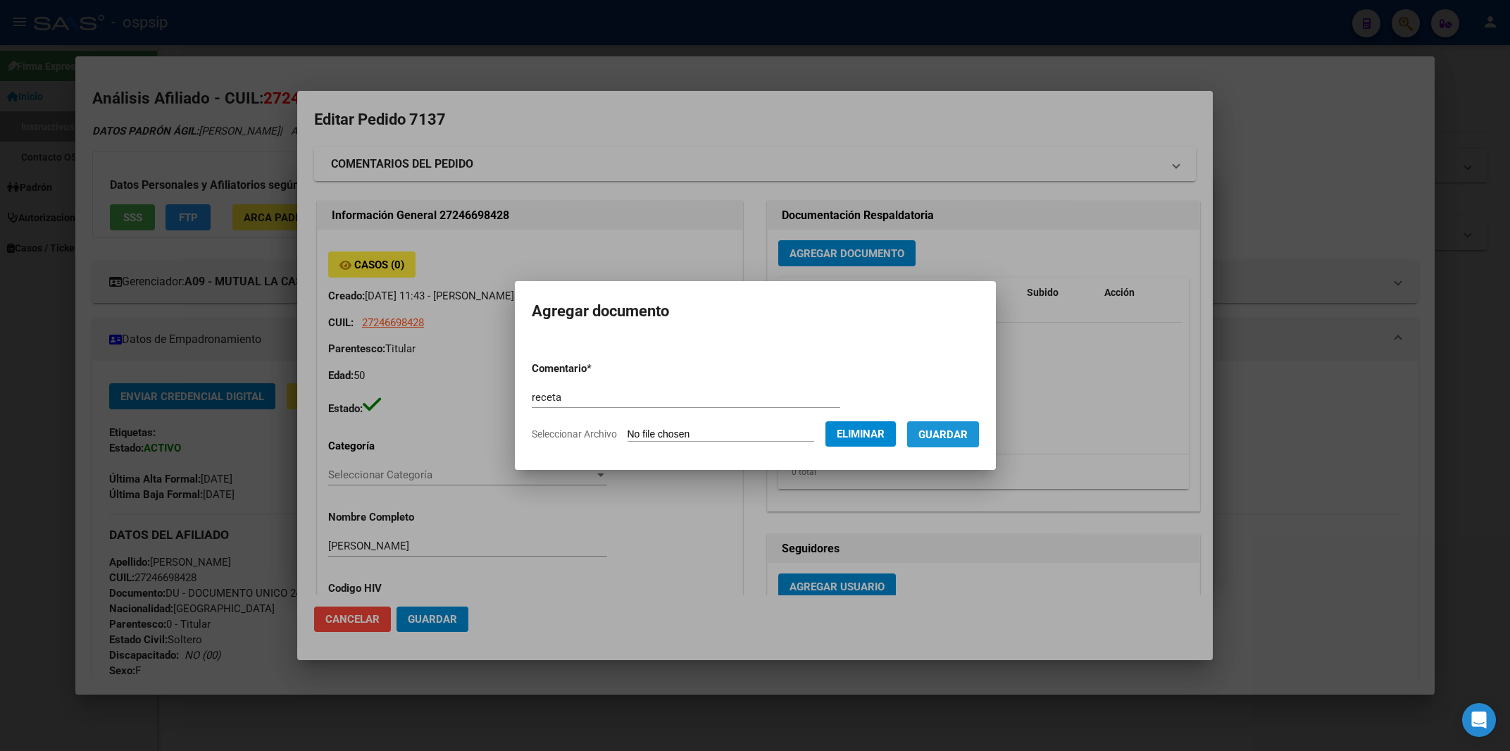
click at [941, 429] on span "Guardar" at bounding box center [942, 434] width 49 height 13
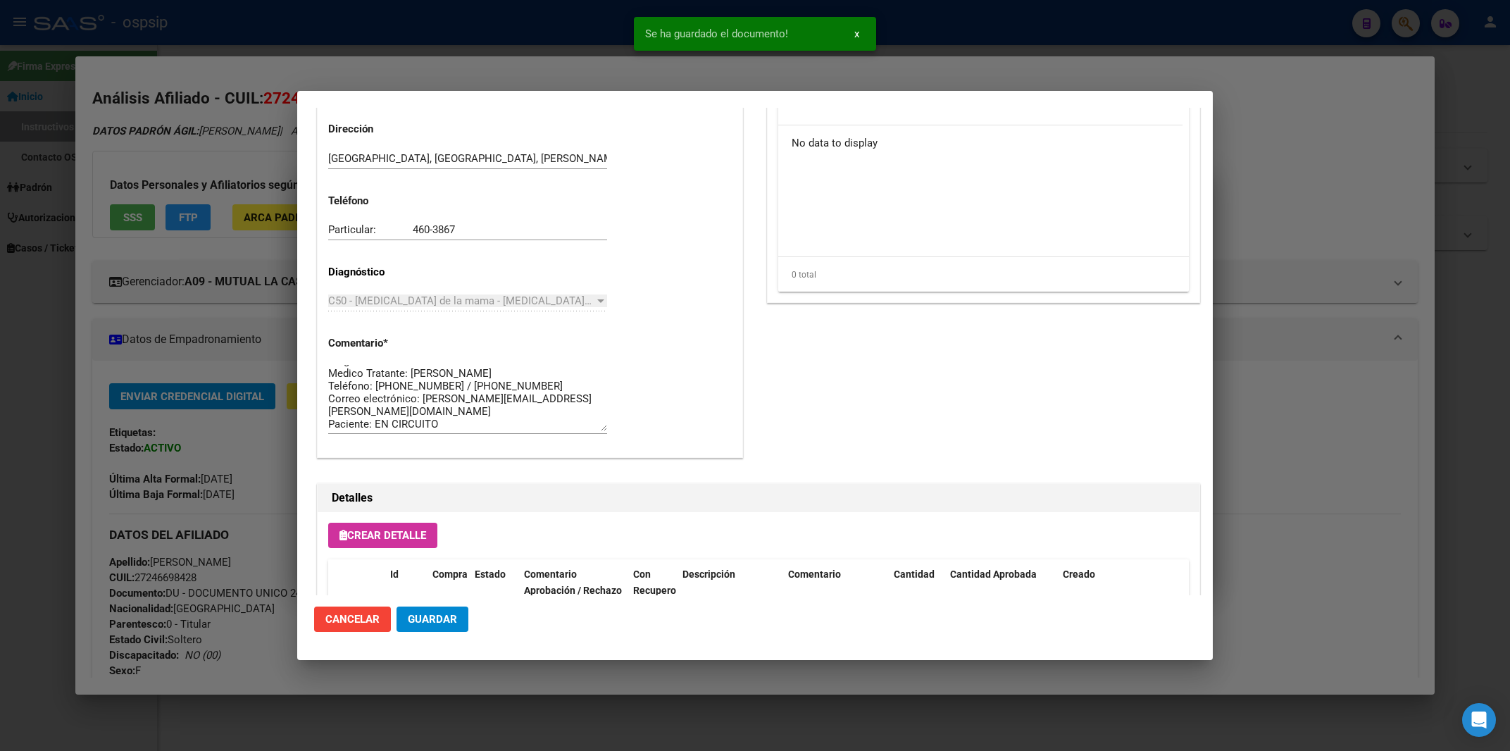
scroll to position [679, 0]
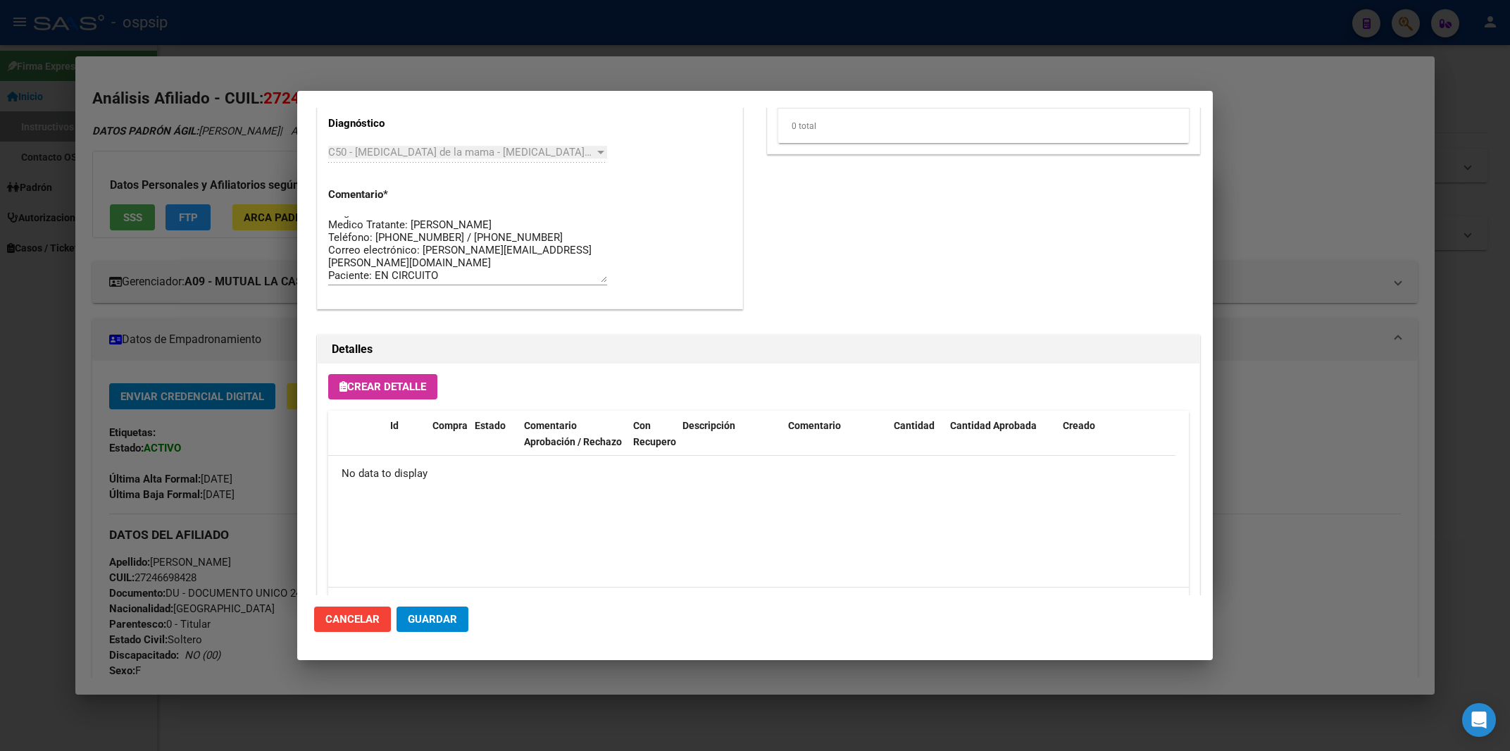
click at [370, 382] on span "Crear Detalle" at bounding box center [382, 386] width 87 height 13
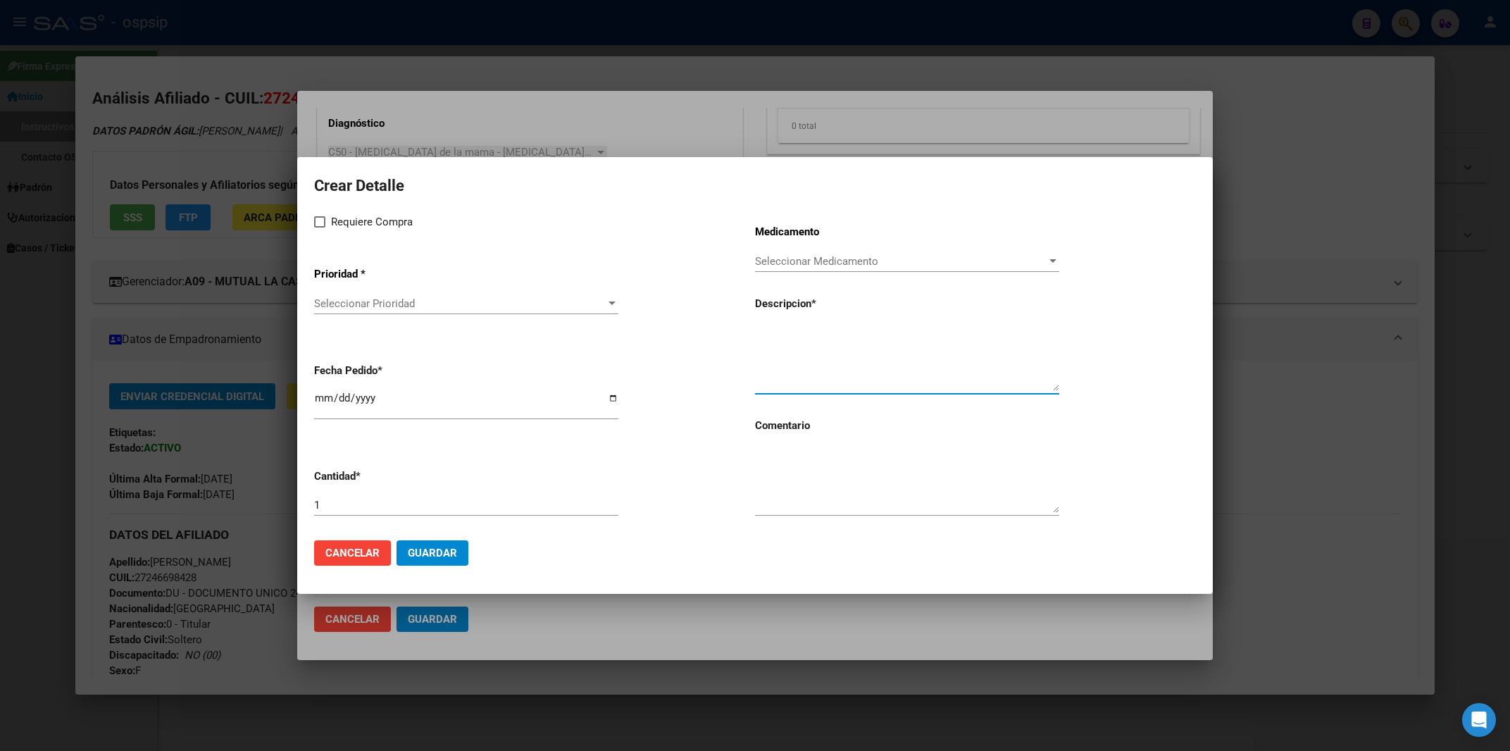
click at [822, 351] on textarea at bounding box center [907, 358] width 304 height 66
paste textarea "[MEDICAL_DATA] 2.5 mg comp.rec.x 30"
click at [757, 329] on textarea "[MEDICAL_DATA] 2.5 mg comp.rec.x 30" at bounding box center [907, 358] width 304 height 66
type textarea "[MEDICAL_DATA] 2.5 mg comp.rec.x 30"
click at [325, 224] on span at bounding box center [319, 221] width 11 height 11
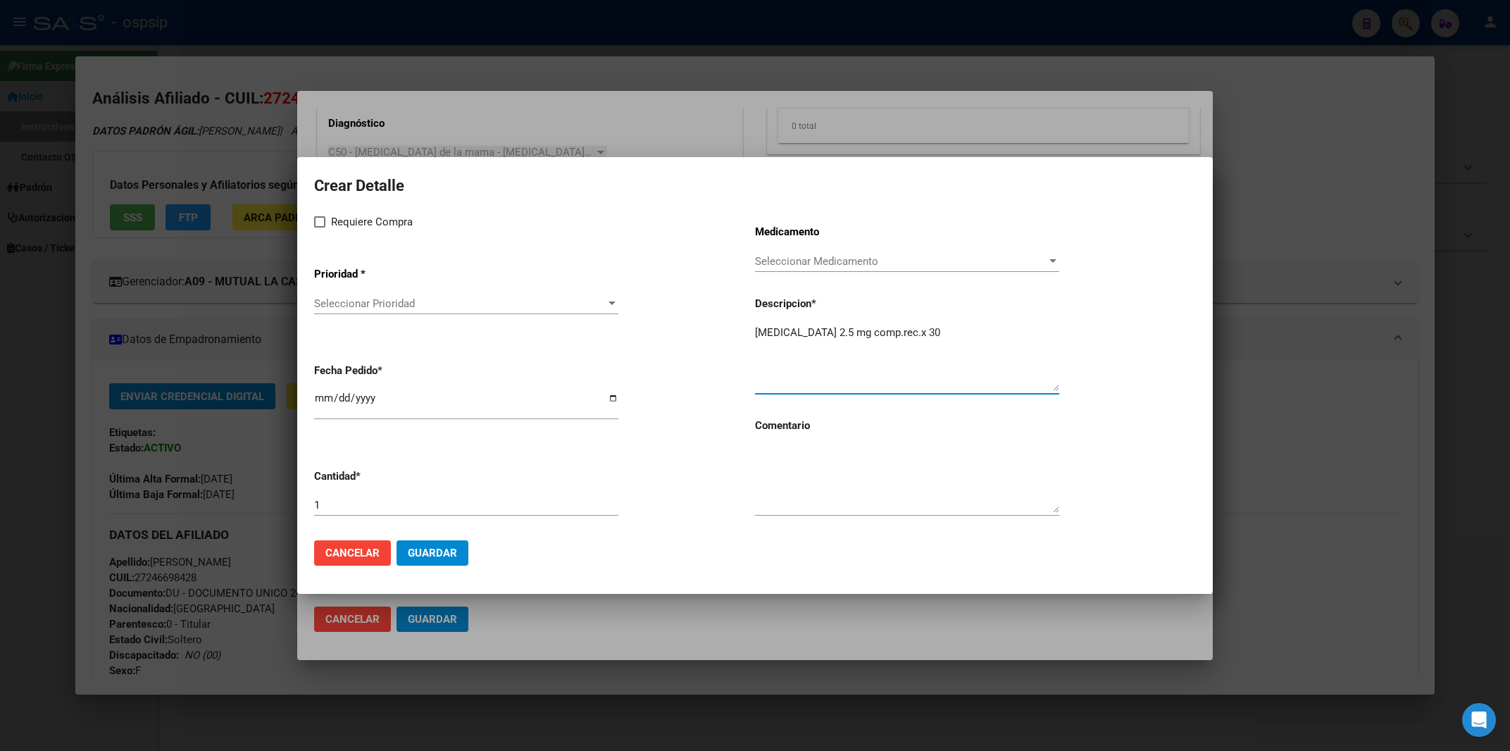
click at [320, 227] on input "Requiere Compra" at bounding box center [319, 227] width 1 height 1
checkbox input "true"
click at [363, 309] on span "Seleccionar Prioridad" at bounding box center [460, 303] width 292 height 13
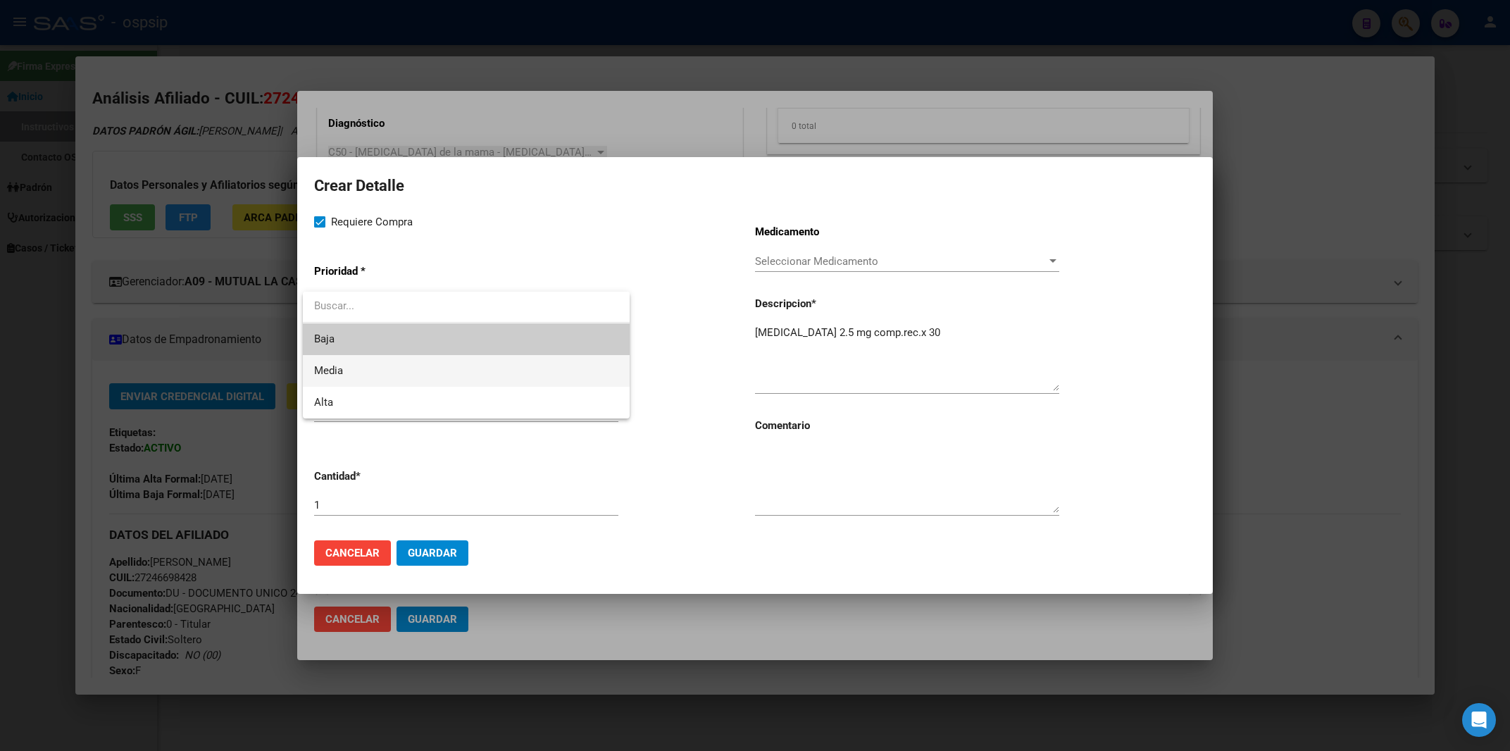
click at [352, 372] on span "Media" at bounding box center [466, 371] width 304 height 32
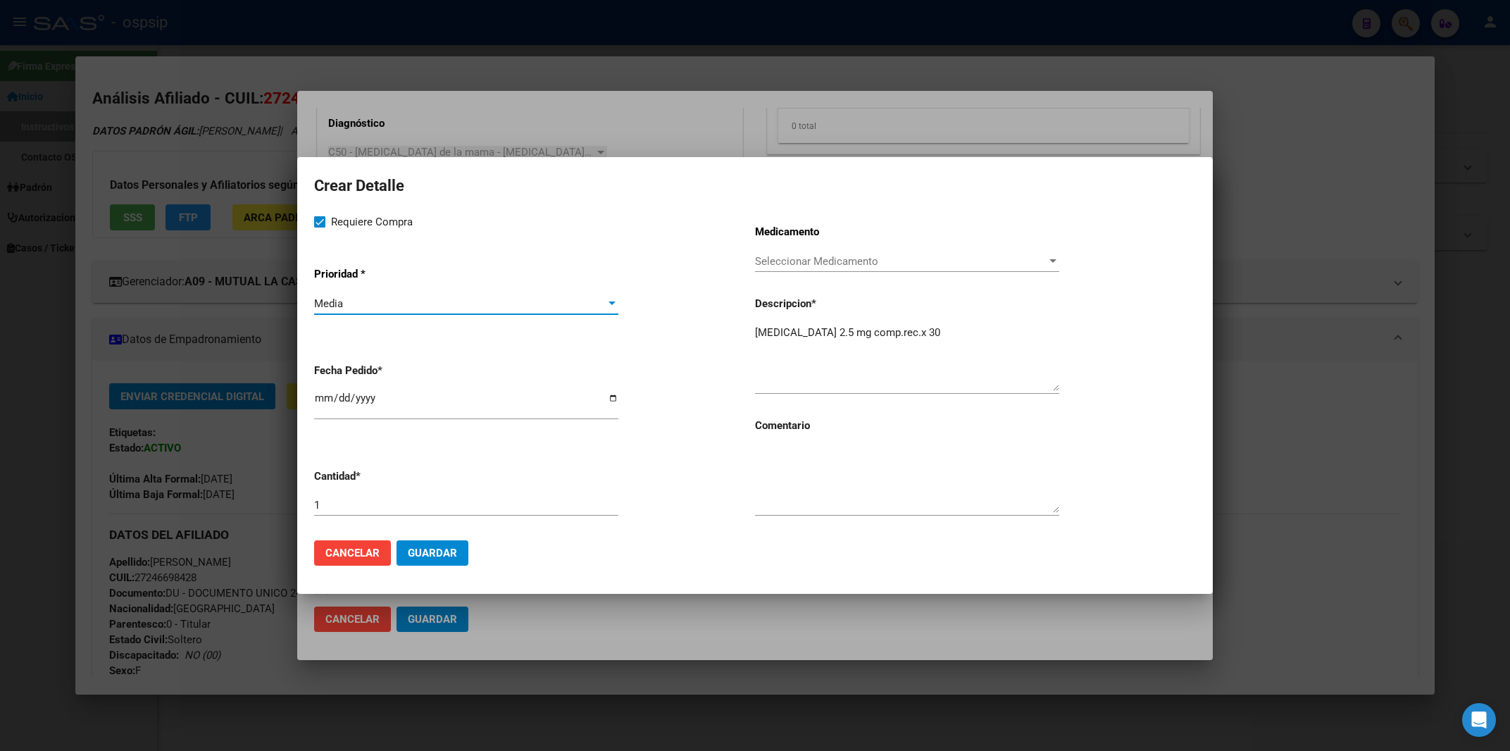
click at [323, 406] on input "[DATE]" at bounding box center [466, 403] width 304 height 23
type input "2025-09-03"
click at [814, 479] on textarea at bounding box center [907, 479] width 304 height 66
type textarea "m"
type textarea "MISMO TTO"
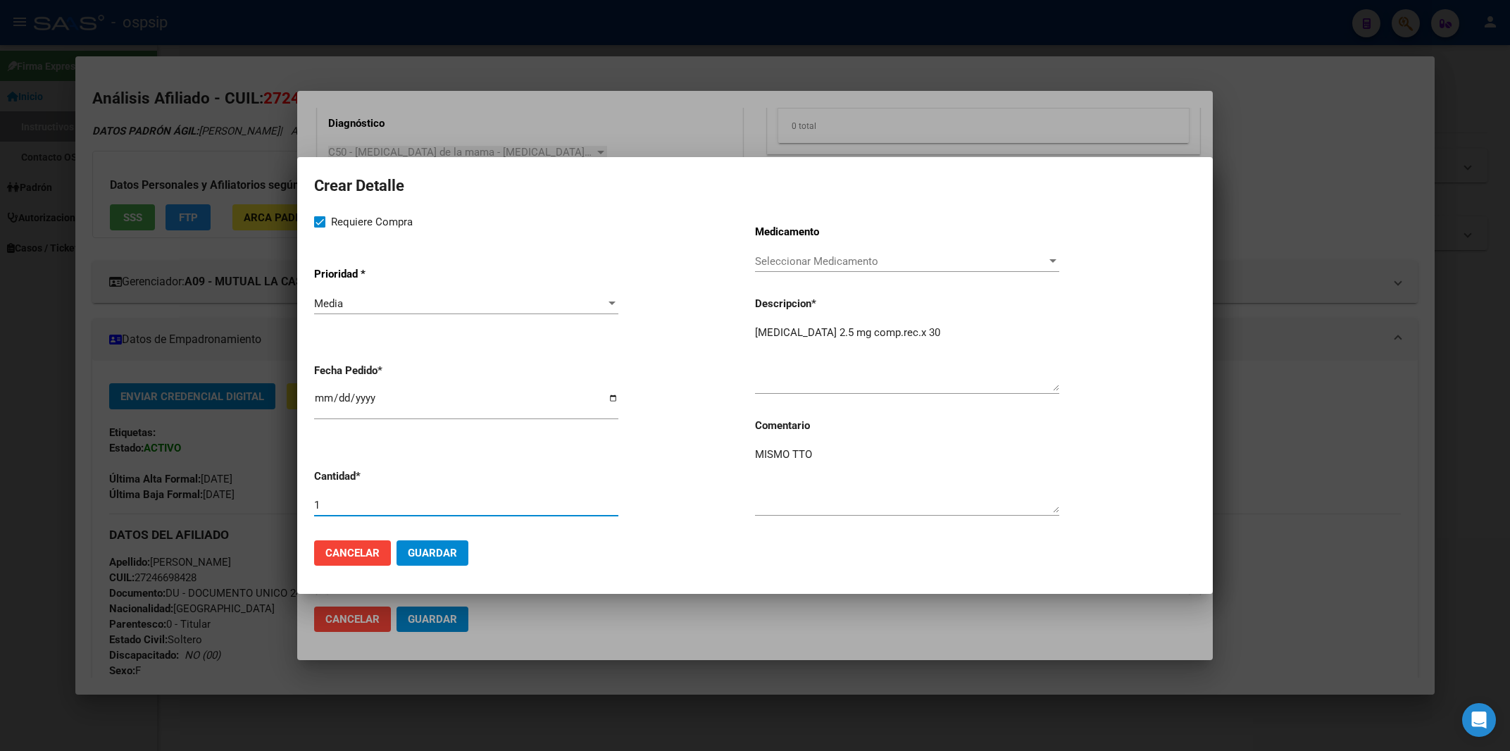
click at [319, 505] on input "1" at bounding box center [466, 505] width 304 height 13
click at [457, 553] on button "Guardar" at bounding box center [432, 552] width 72 height 25
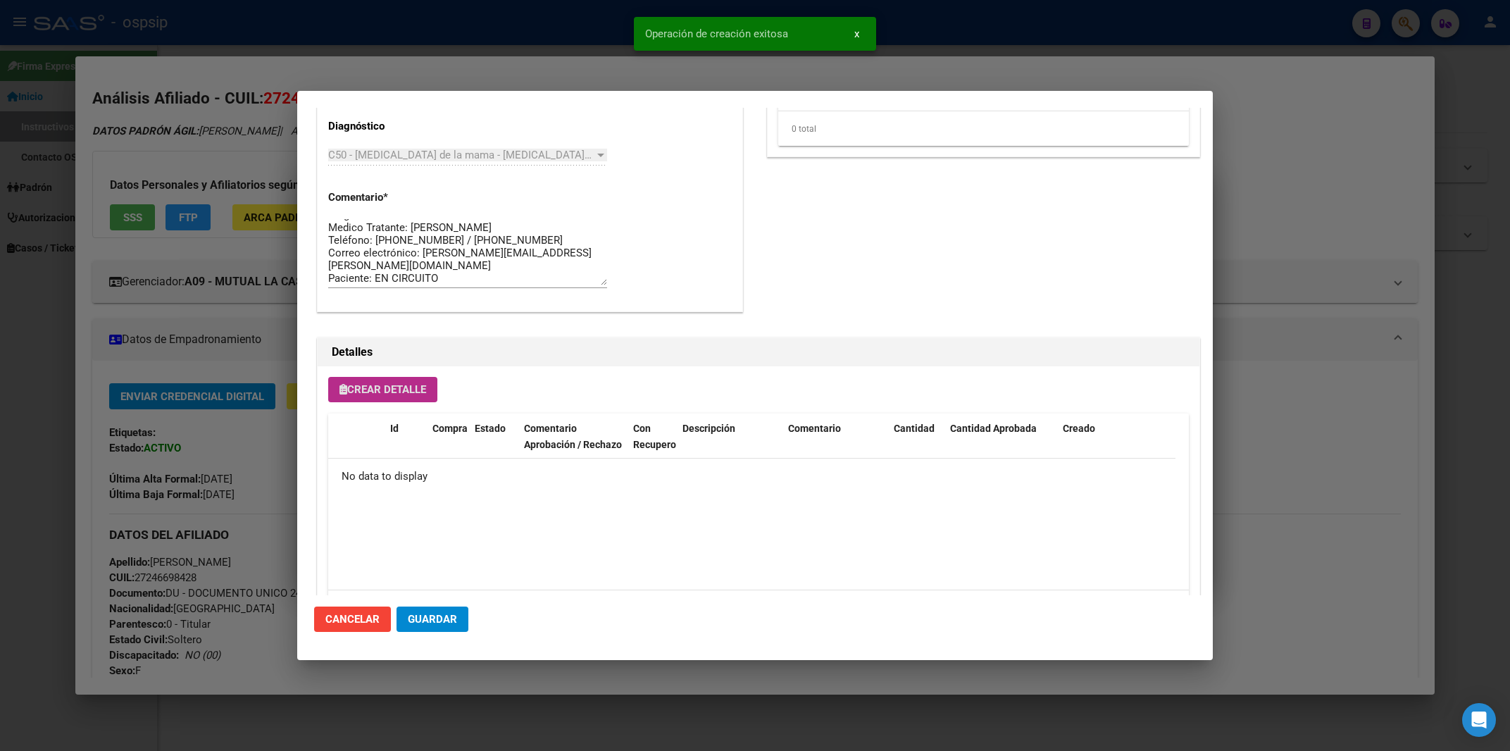
scroll to position [706, 0]
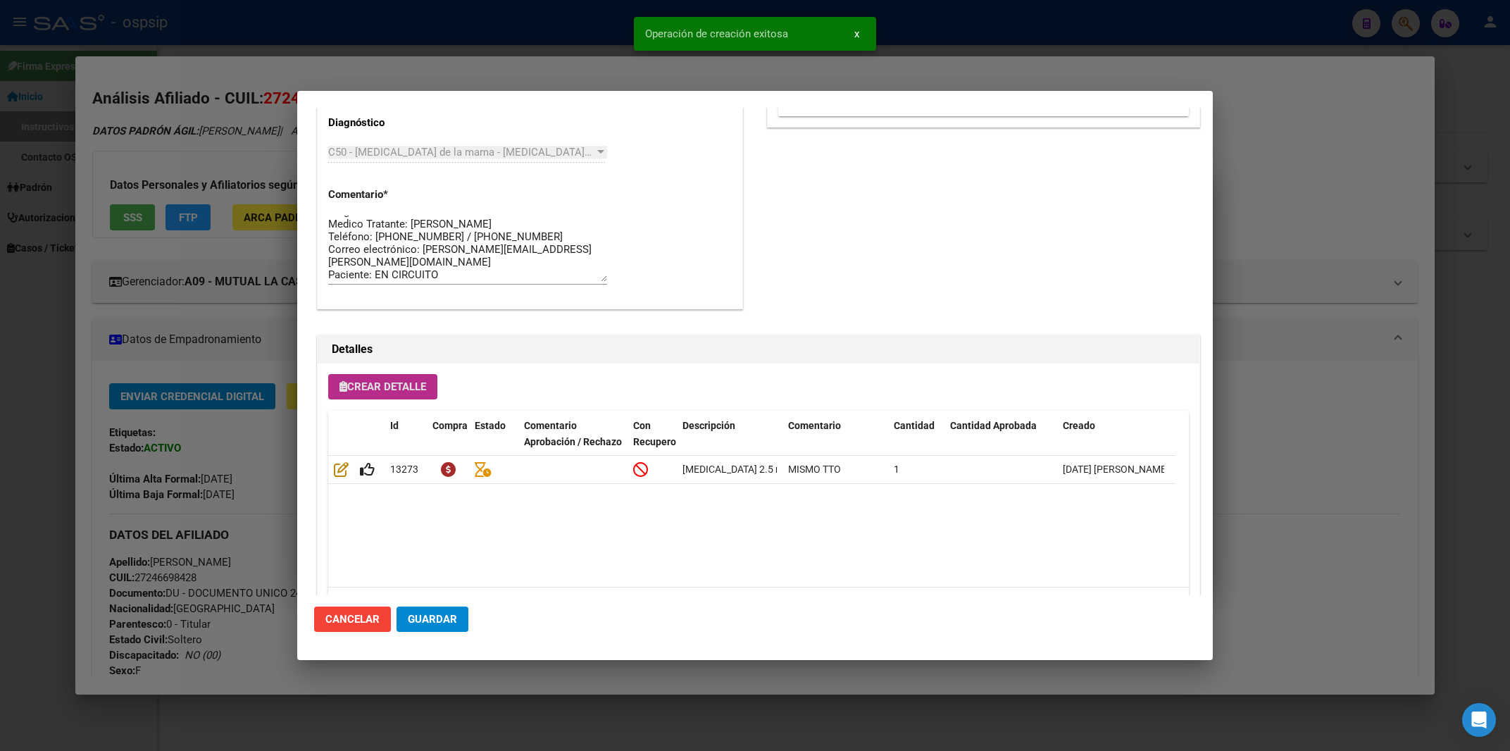
click at [407, 389] on span "Crear Detalle" at bounding box center [382, 386] width 87 height 13
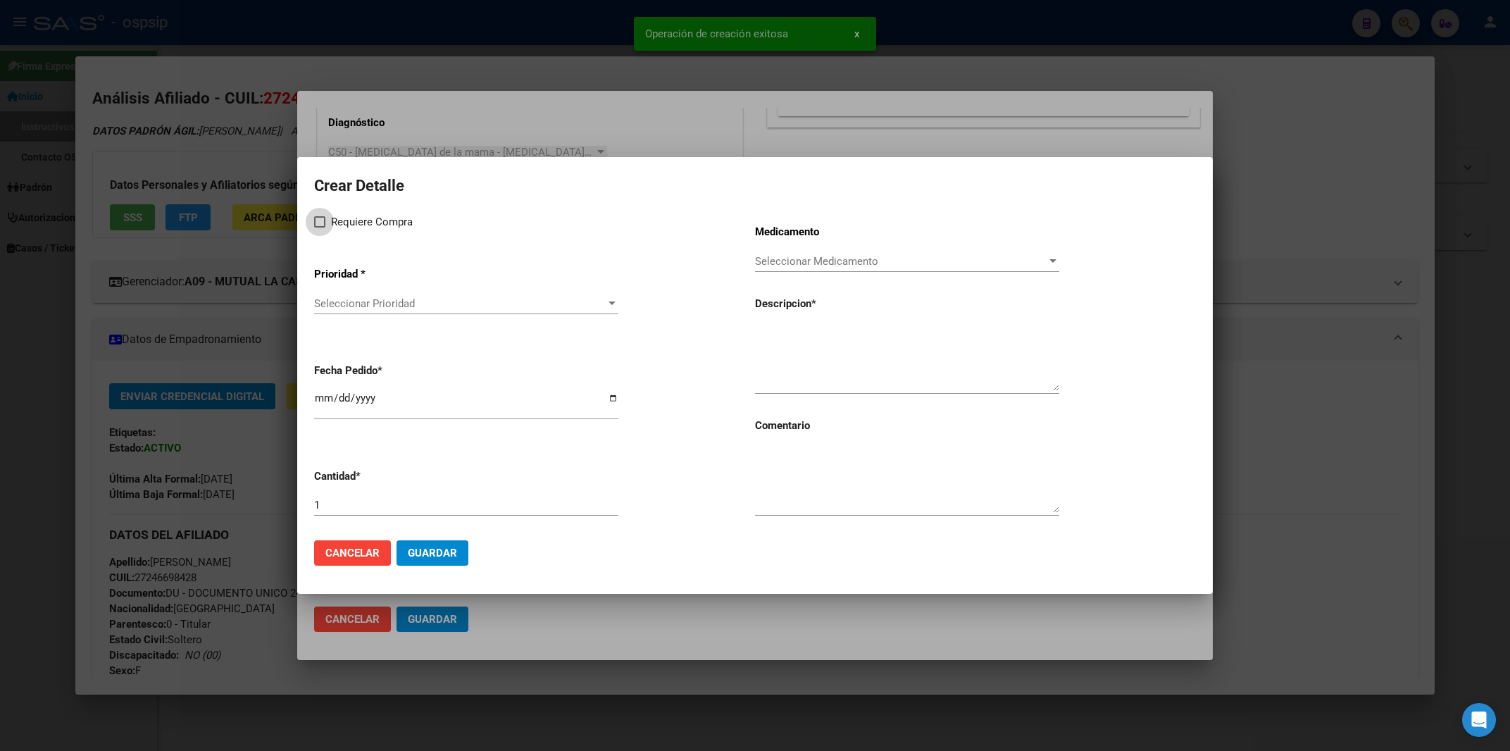
click at [316, 223] on span at bounding box center [319, 221] width 11 height 11
click at [319, 227] on input "Requiere Compra" at bounding box center [319, 227] width 1 height 1
checkbox input "true"
click at [351, 304] on span "Seleccionar Prioridad" at bounding box center [460, 303] width 292 height 13
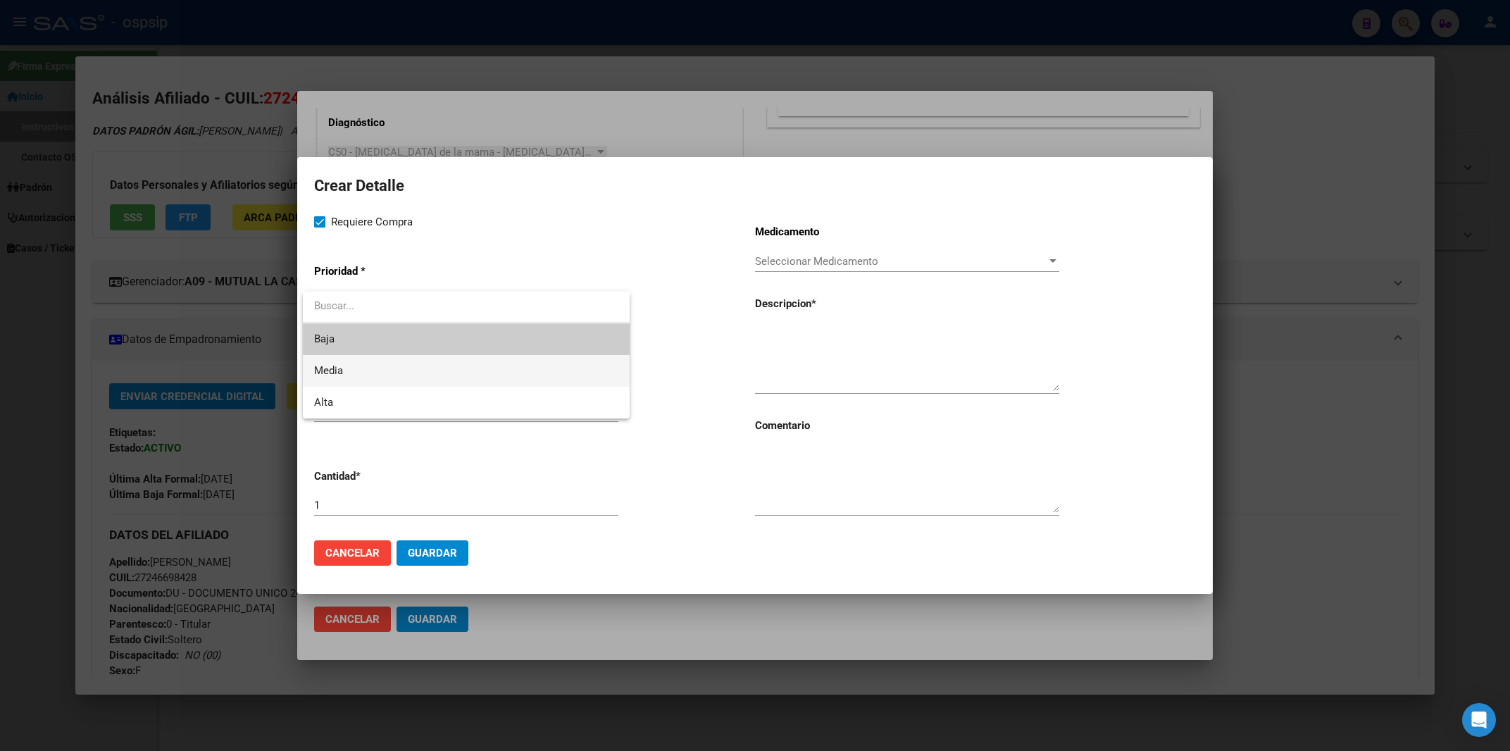
click at [351, 369] on span "Media" at bounding box center [466, 371] width 304 height 32
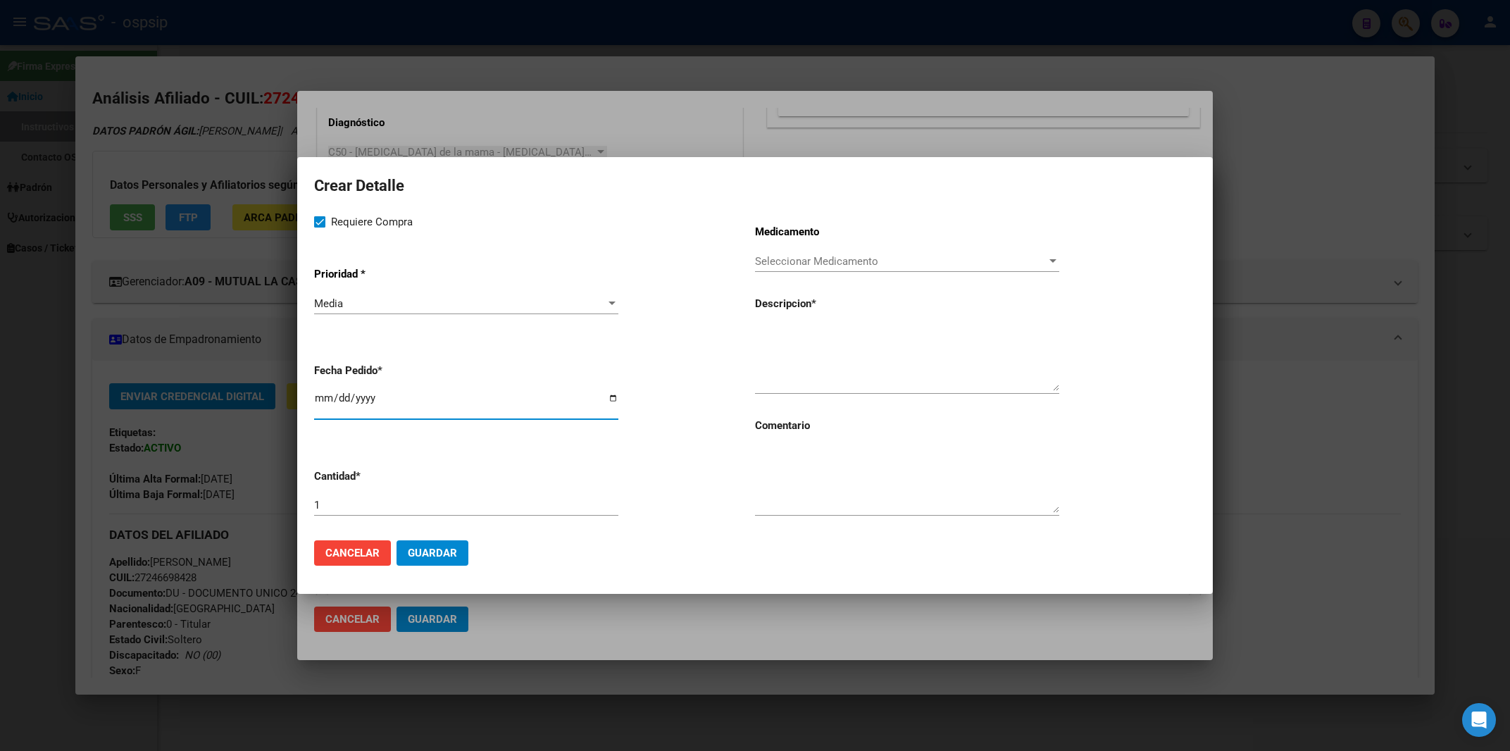
click at [316, 408] on input "[DATE]" at bounding box center [466, 403] width 304 height 23
type input "2025-09-03"
click at [334, 504] on input "1" at bounding box center [466, 505] width 304 height 13
type input "4"
click at [881, 496] on textarea at bounding box center [907, 479] width 304 height 66
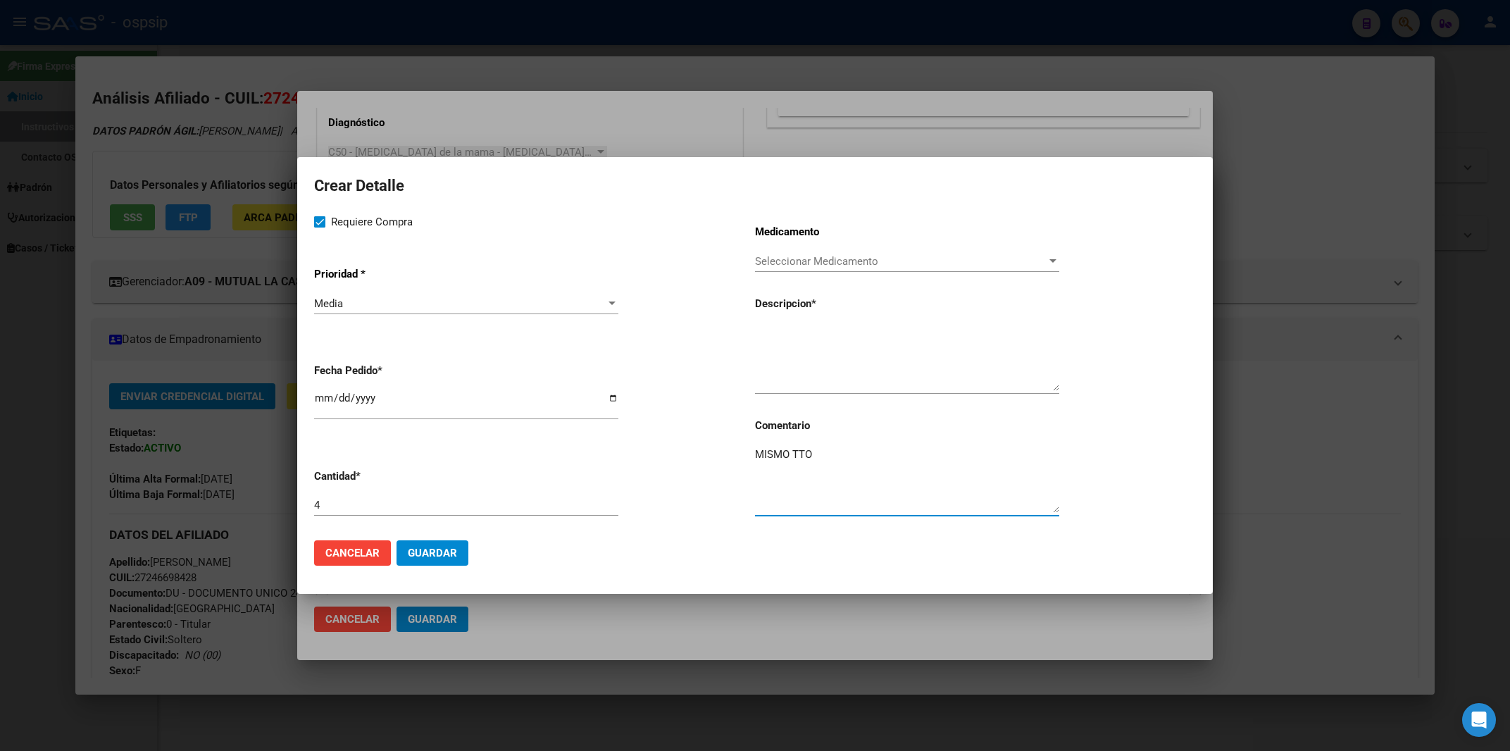
type textarea "MISMO TTO"
click at [783, 348] on textarea at bounding box center [907, 358] width 304 height 66
paste textarea "[MEDICAL_DATA] 150 mg comp.x 14"
click at [760, 326] on textarea "[MEDICAL_DATA] 150 mg comp.x 14" at bounding box center [907, 358] width 304 height 66
type textarea "[MEDICAL_DATA] 150 mg comp.x 14"
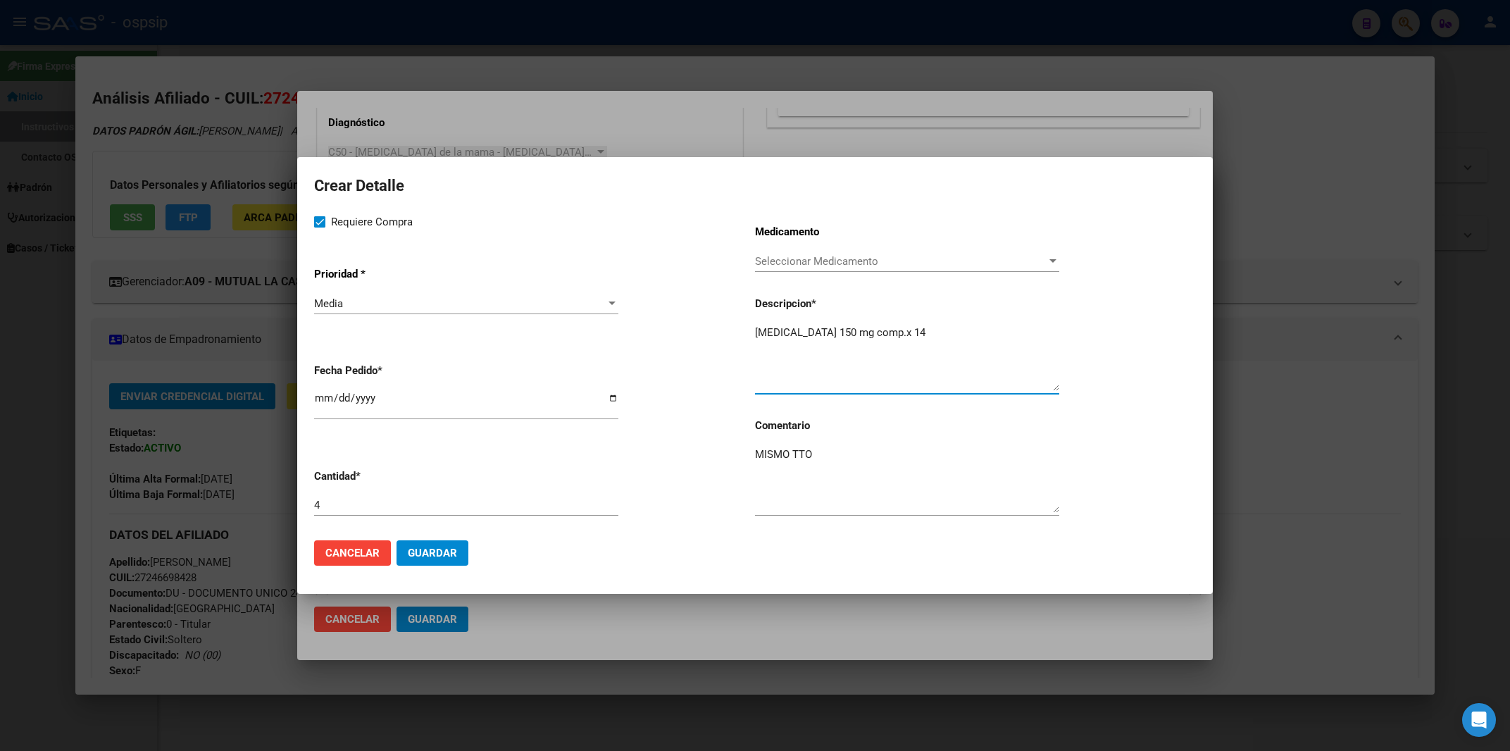
click at [413, 562] on button "Guardar" at bounding box center [432, 552] width 72 height 25
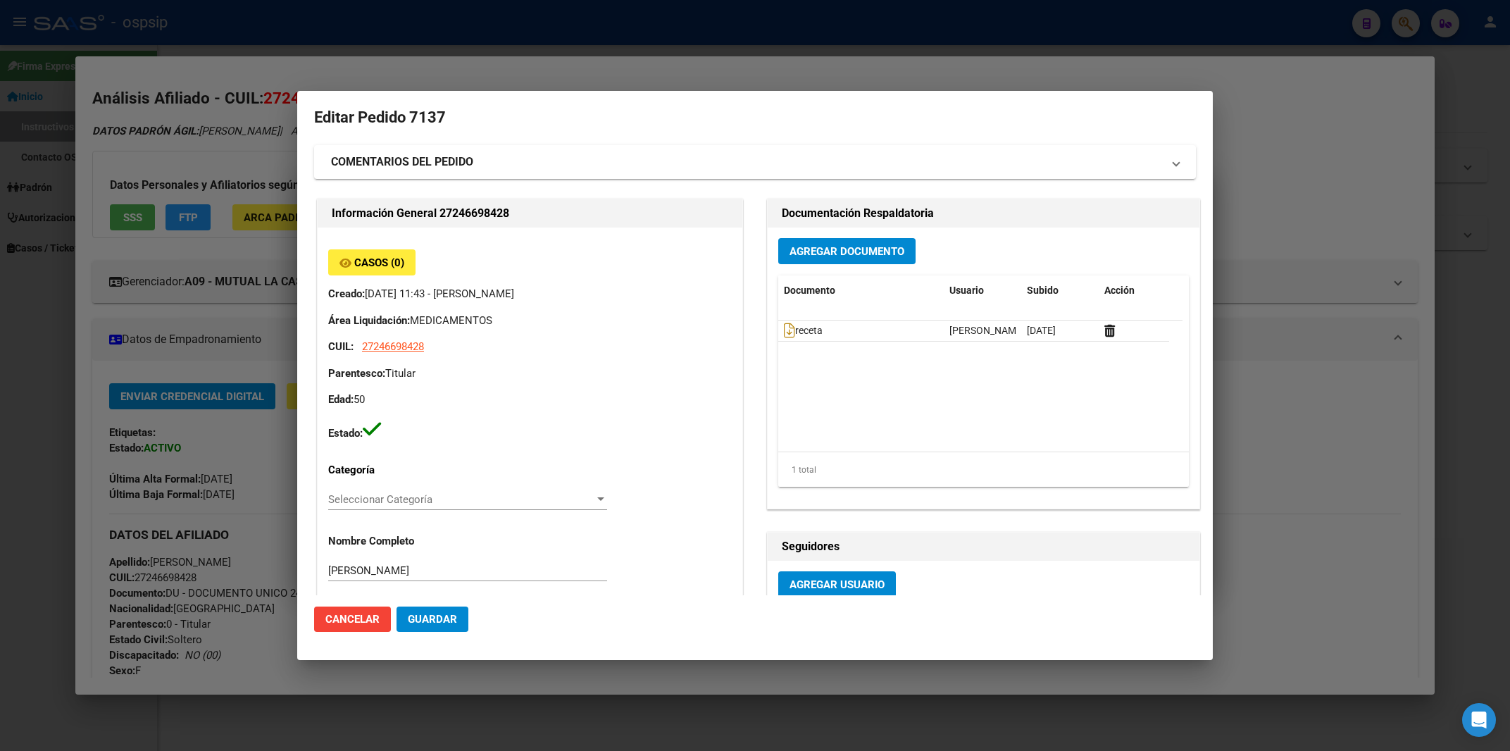
scroll to position [0, 0]
